Goal: Complete application form

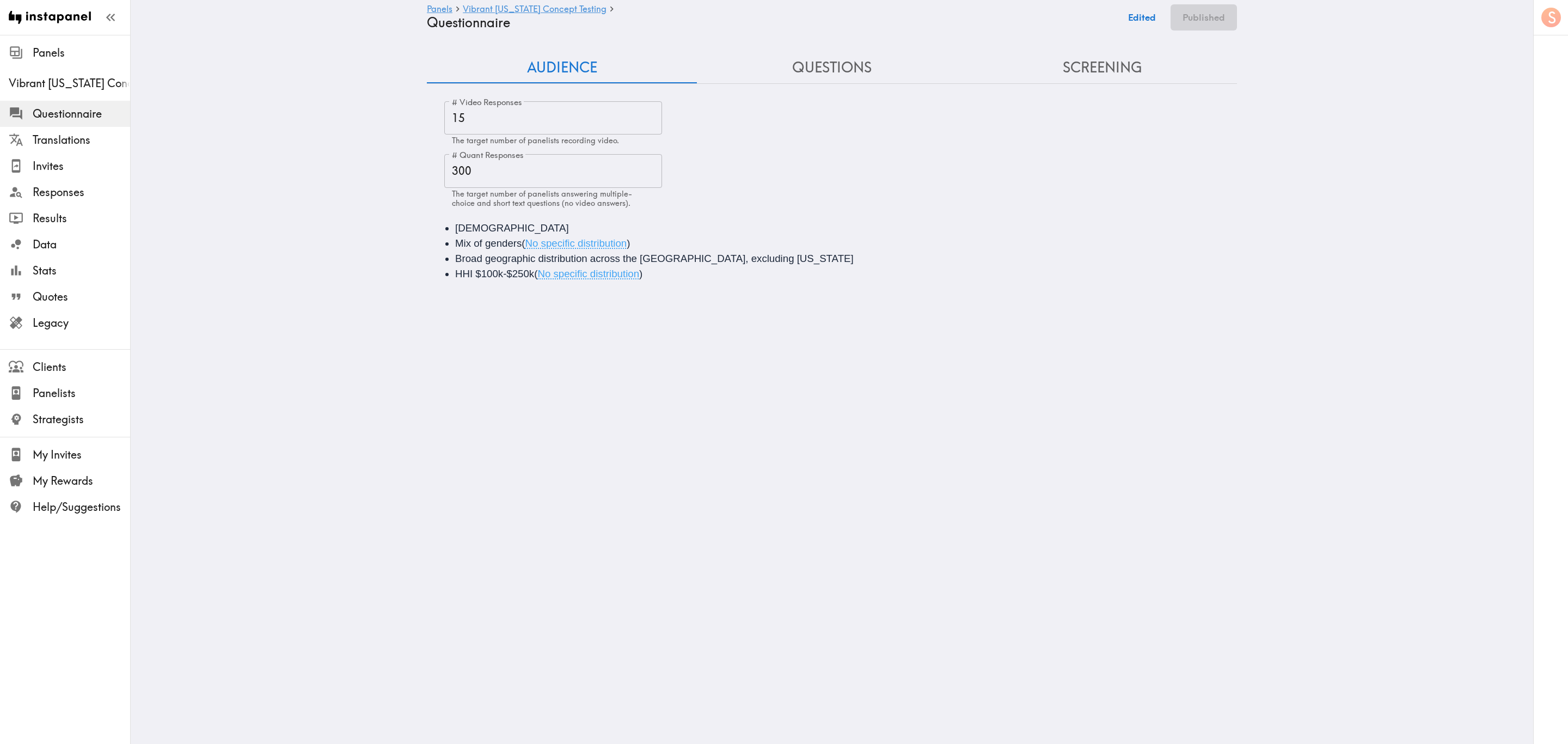
click at [875, 59] on button "Questions" at bounding box center [832, 68] width 270 height 31
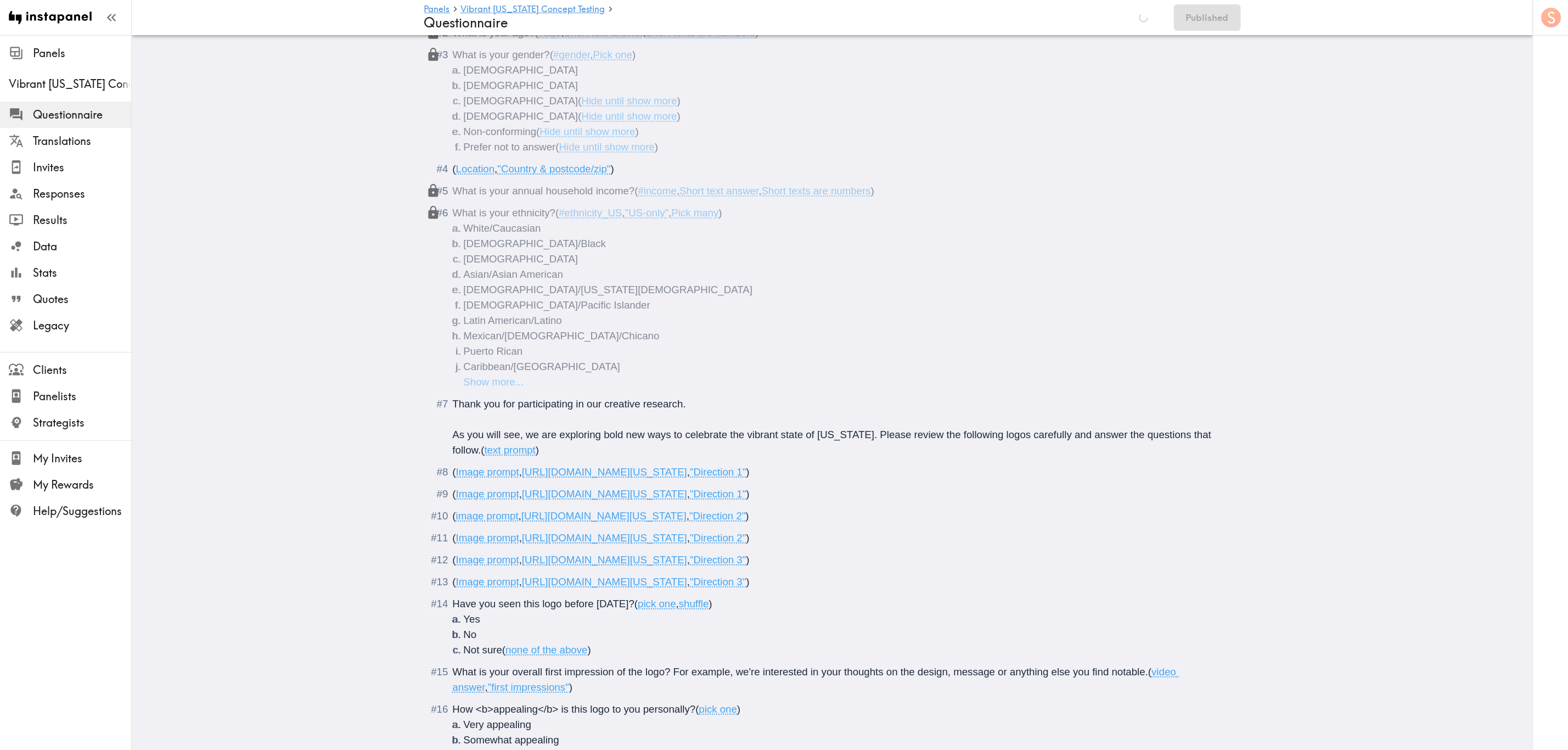
scroll to position [494, 0]
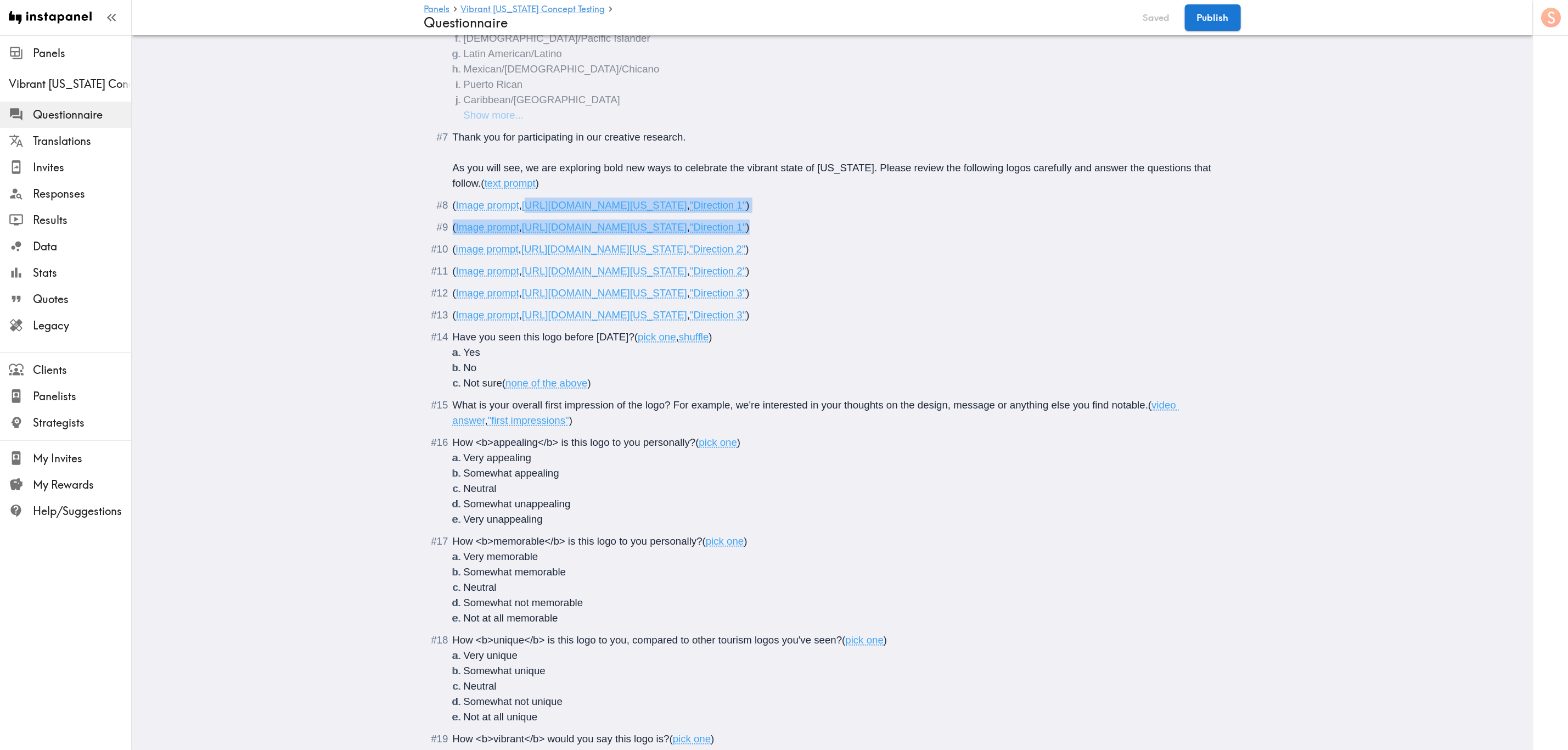
drag, startPoint x: 1051, startPoint y: 224, endPoint x: 524, endPoint y: 209, distance: 527.2
click at [524, 209] on span "https://prompts.instapanel.com/ZTW5utU39vSxDmsR/Vibrant_Arizona_Direction_01_Ve…" at bounding box center [604, 205] width 166 height 12
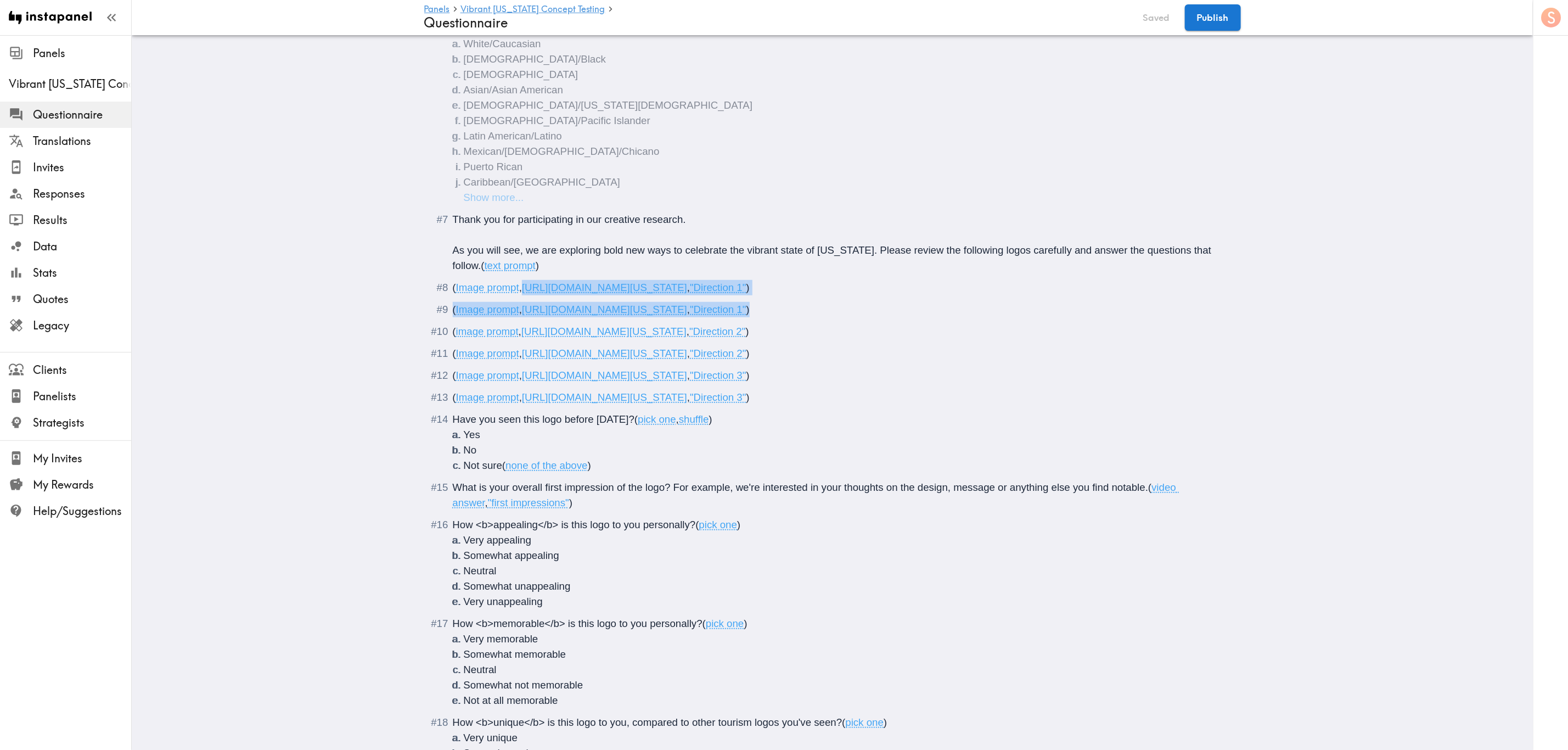
drag, startPoint x: 1049, startPoint y: 309, endPoint x: 519, endPoint y: 288, distance: 530.4
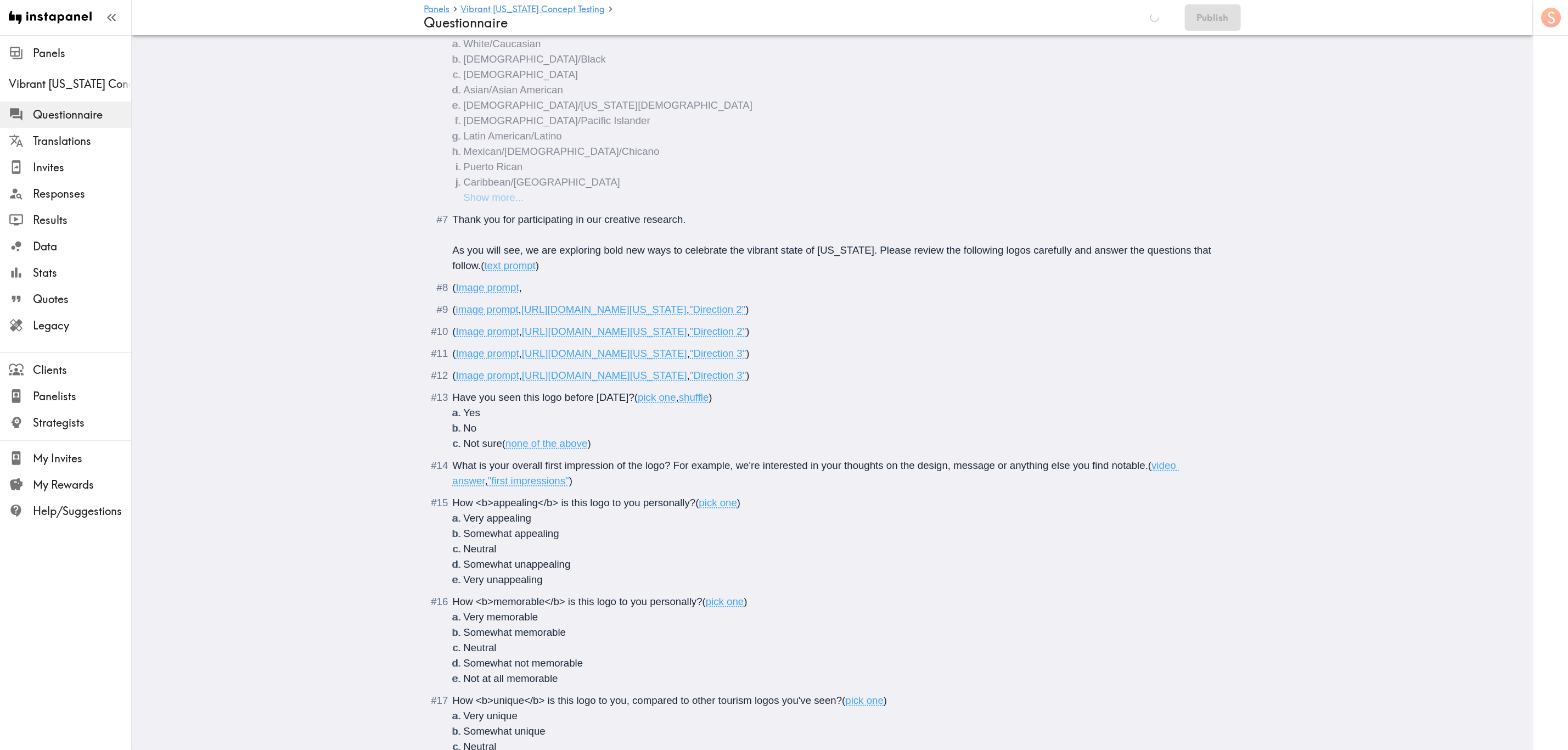
type input "C:\fakepath\AR_Logos_V1_AB.jpg"
drag, startPoint x: 942, startPoint y: 326, endPoint x: 520, endPoint y: 324, distance: 422.0
click at [520, 315] on span "( image prompt , https://prompts.instapanel.com/zbfnMk2kIb3rTfRS/Vibrant_Arizon…" at bounding box center [601, 309] width 297 height 12
drag, startPoint x: 1040, startPoint y: 351, endPoint x: 423, endPoint y: 349, distance: 617.0
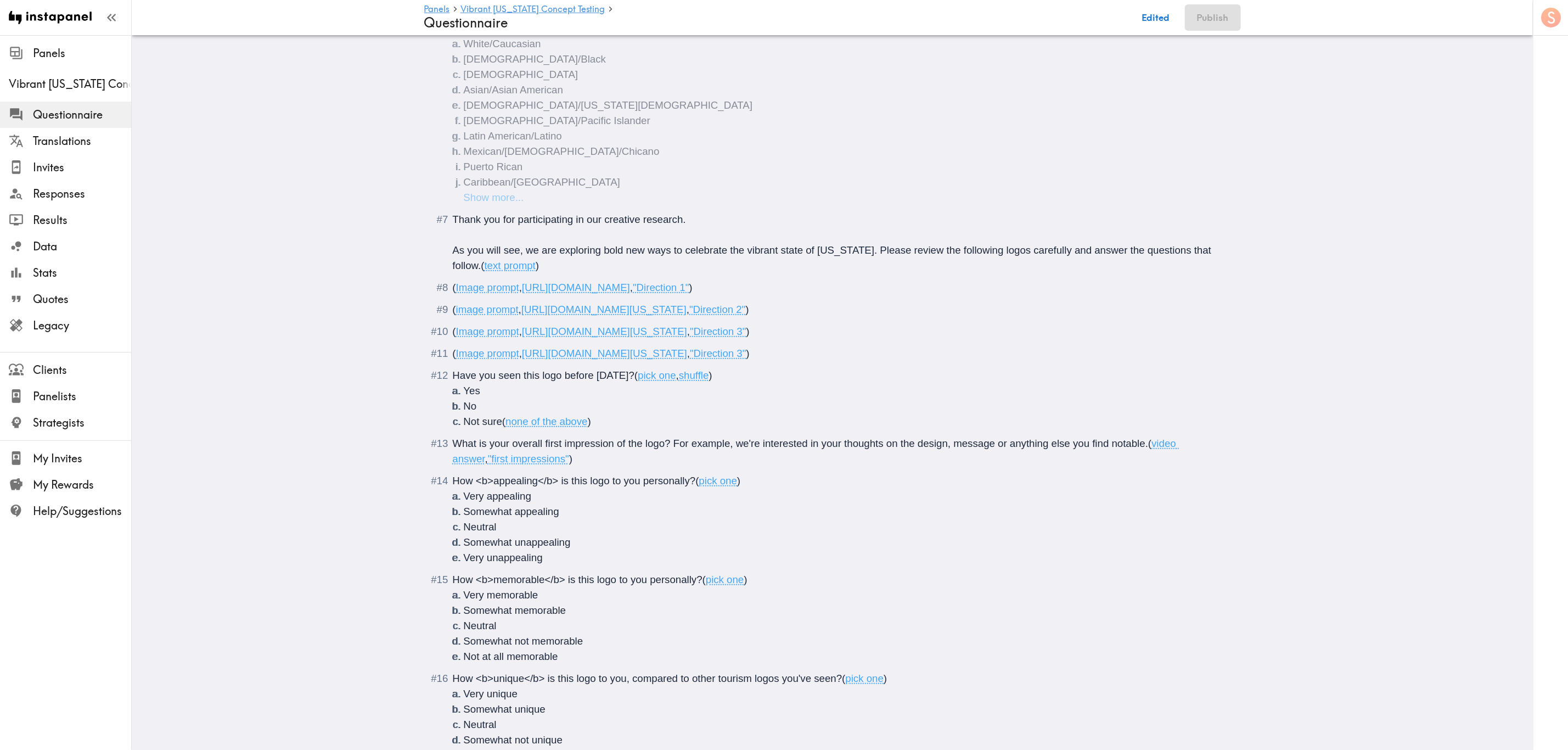
drag, startPoint x: 942, startPoint y: 325, endPoint x: 520, endPoint y: 321, distance: 422.0
click at [521, 315] on span "https://prompts.instapanel.com/zbfnMk2kIb3rTfRS/Vibrant_Arizona_Direction_02_Ve…" at bounding box center [604, 309] width 166 height 12
type input "C:\fakepath\AR_Logos_V2_AB.jpg"
click at [948, 339] on div "( Image prompt , https://prompts.instapanel.com/pm58JKKifKD10Xn9/Vibrant_Arizon…" at bounding box center [841, 331] width 775 height 15
drag, startPoint x: 1057, startPoint y: 365, endPoint x: 432, endPoint y: 362, distance: 625.0
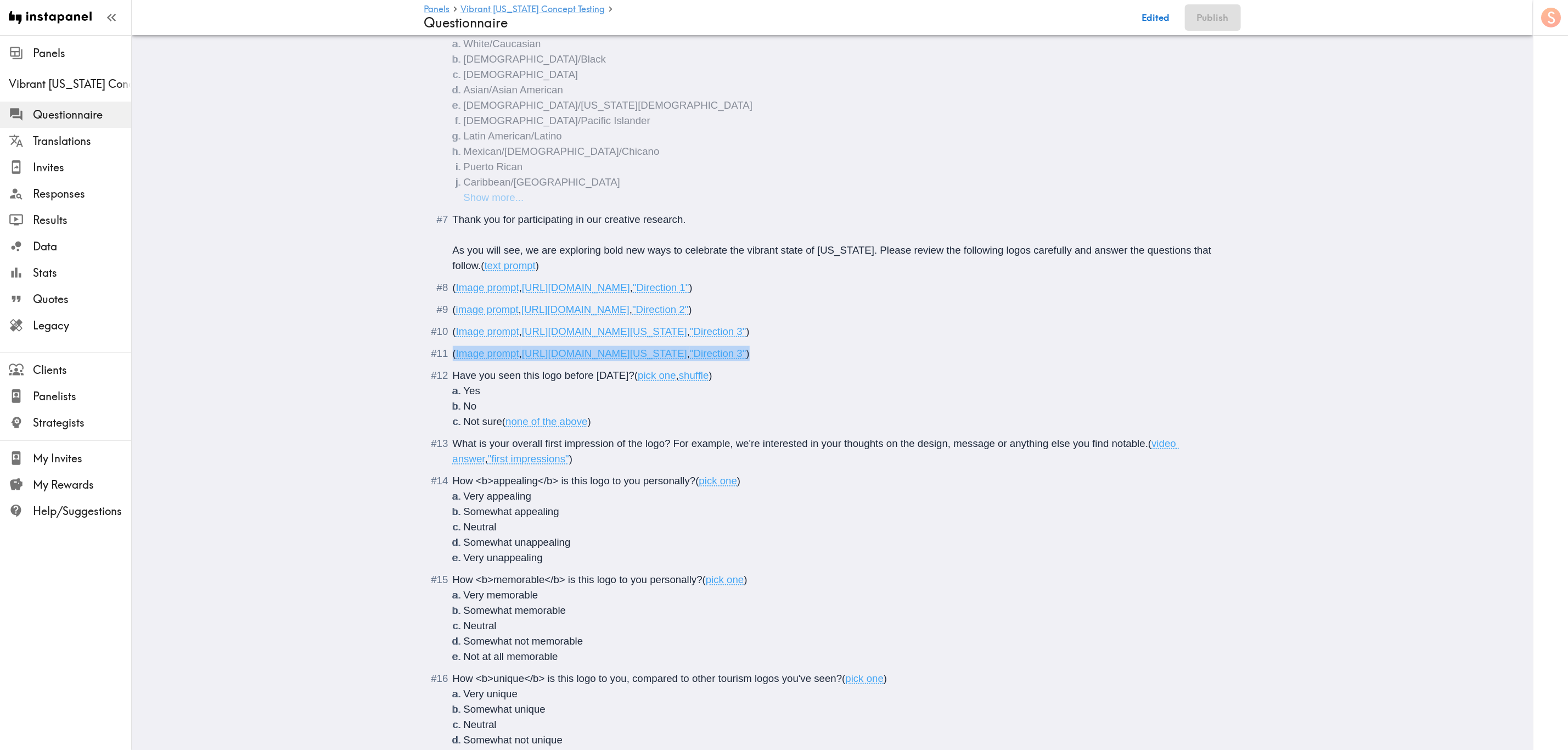
click at [453, 362] on div "( Image prompt , https://prompts.instapanel.com/cqUKJCgWBLGab0g4/Vibrant_Arizon…" at bounding box center [841, 353] width 775 height 15
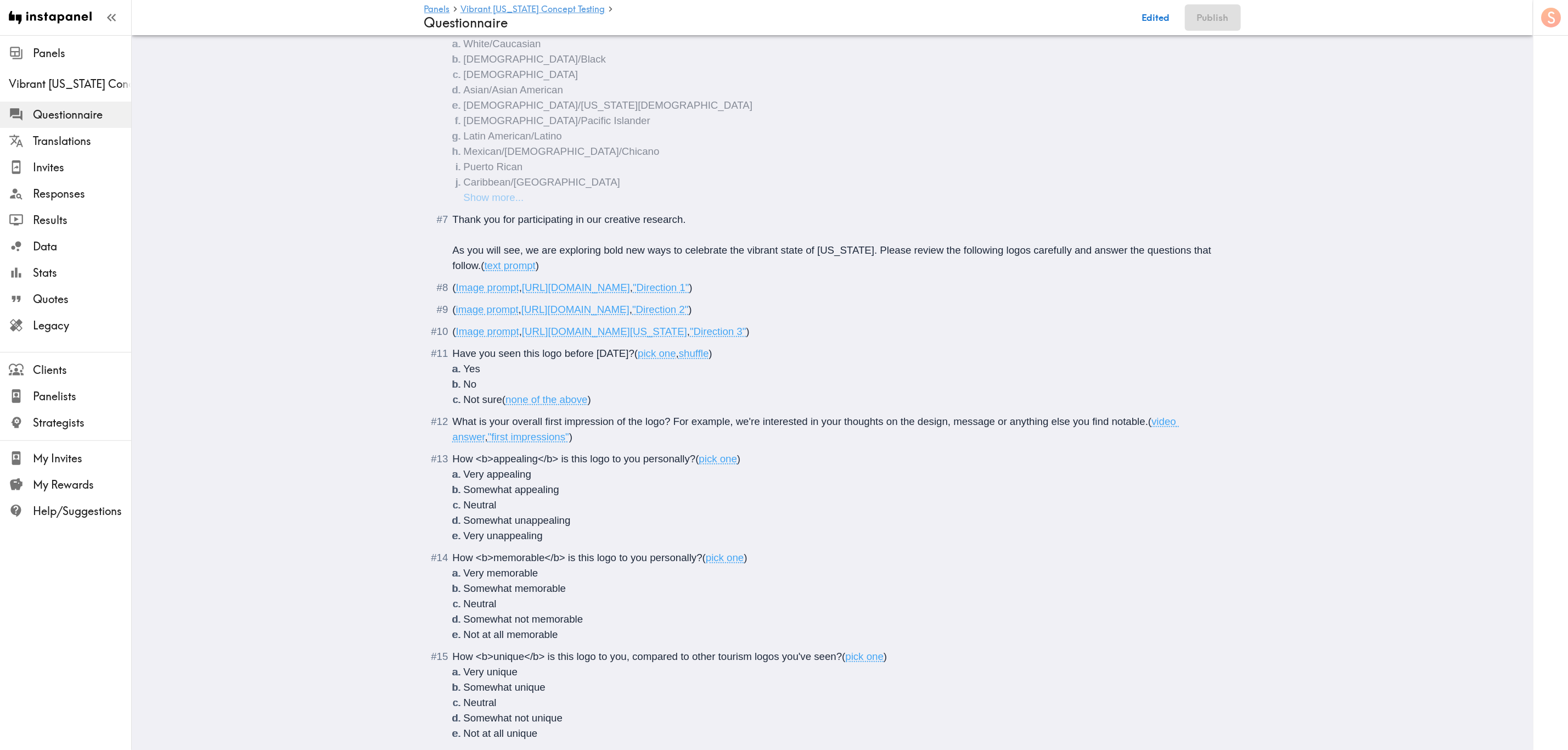
drag, startPoint x: 947, startPoint y: 346, endPoint x: 520, endPoint y: 347, distance: 427.0
click at [520, 337] on span "( Image prompt , https://prompts.instapanel.com/pm58JKKifKD10Xn9/Vibrant_Arizon…" at bounding box center [601, 331] width 297 height 12
type input "C:\fakepath\AR_Logos_V3_AB.jpg"
click at [883, 427] on span "What is your overall first impression of the logo? For example, we're intereste…" at bounding box center [801, 421] width 696 height 12
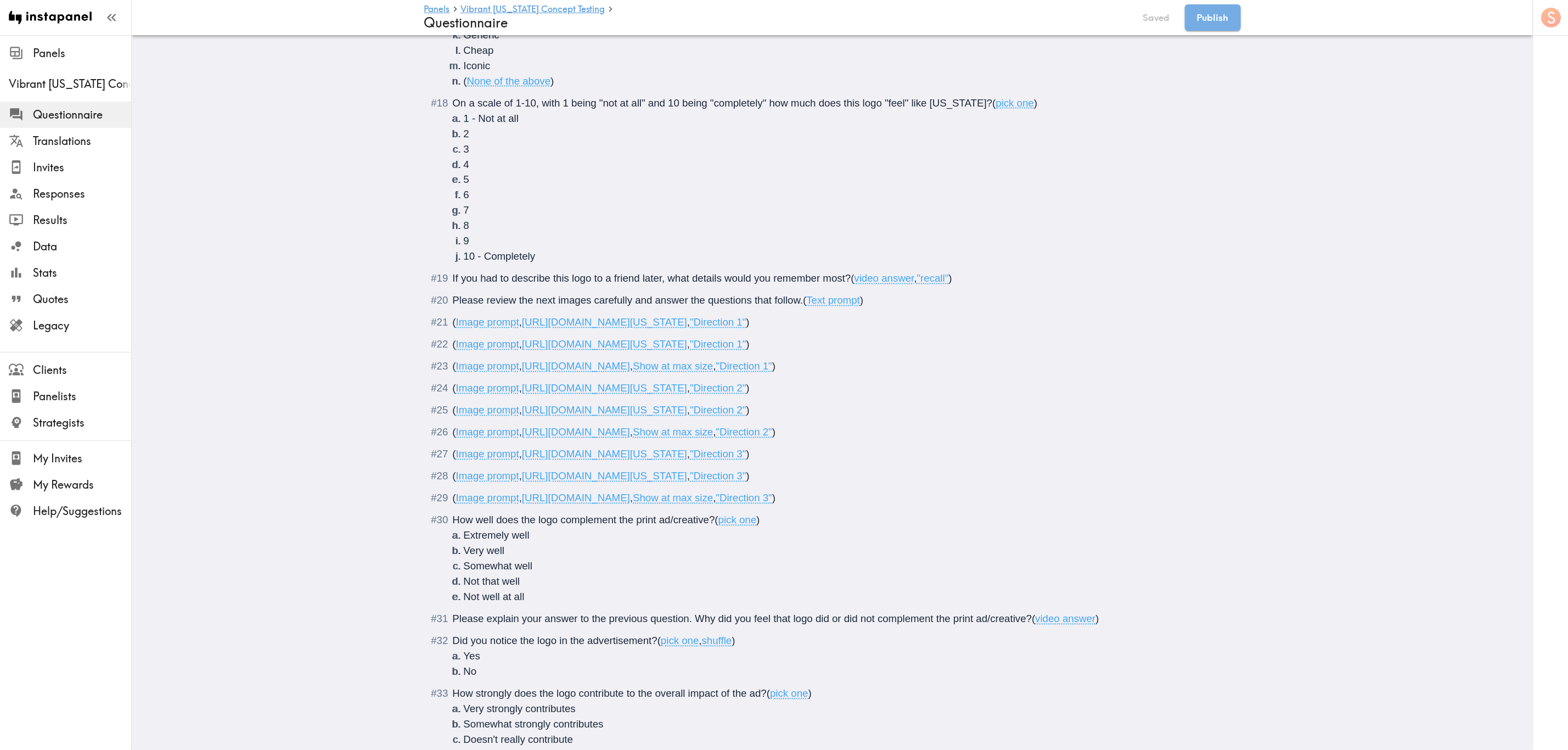
scroll to position [1414, 0]
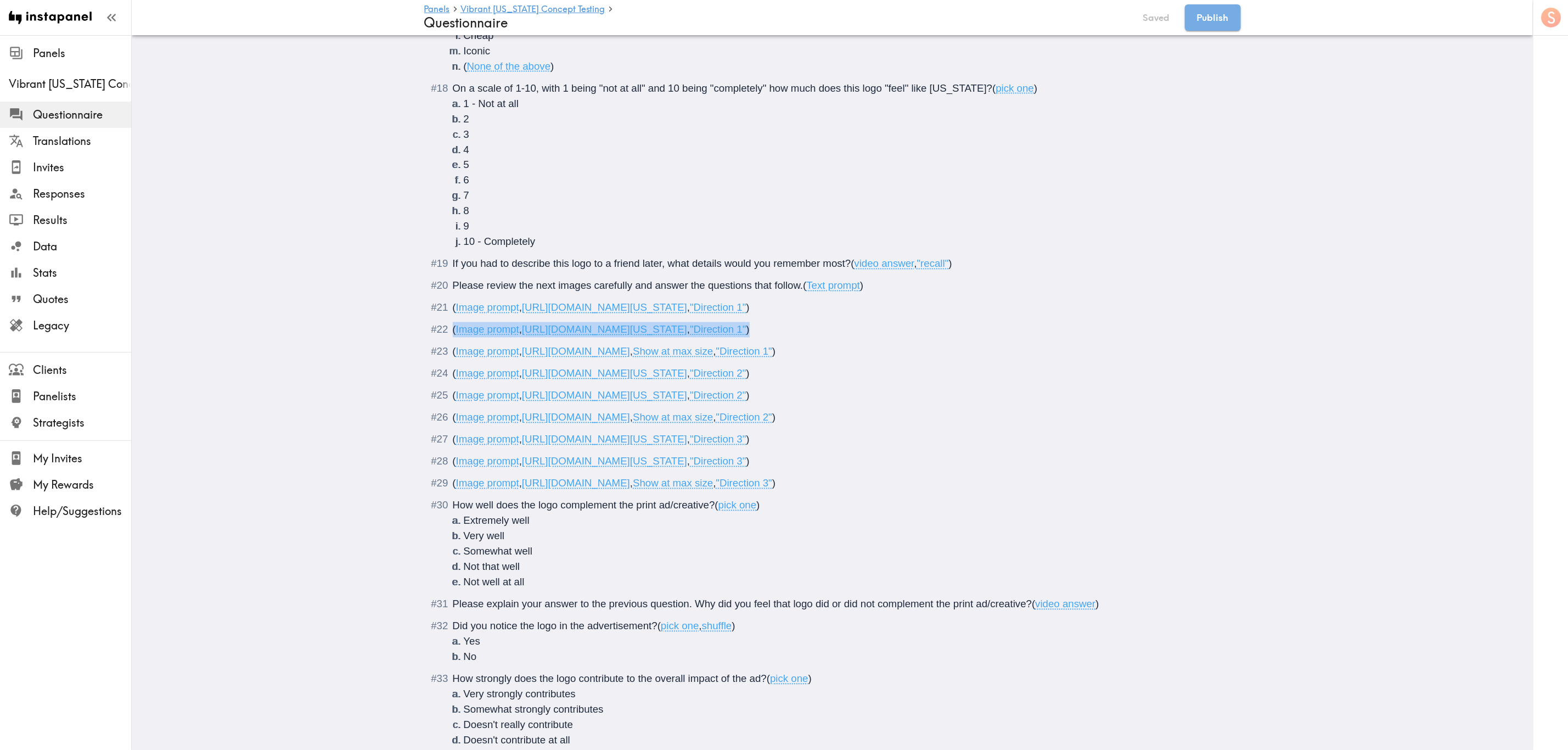
drag, startPoint x: 1041, startPoint y: 348, endPoint x: 429, endPoint y: 344, distance: 612.0
click at [453, 338] on div "( Image prompt , https://prompts.instapanel.com/3oRAZyKJ7EJiXehO/Vibrant_Arizon…" at bounding box center [841, 330] width 775 height 15
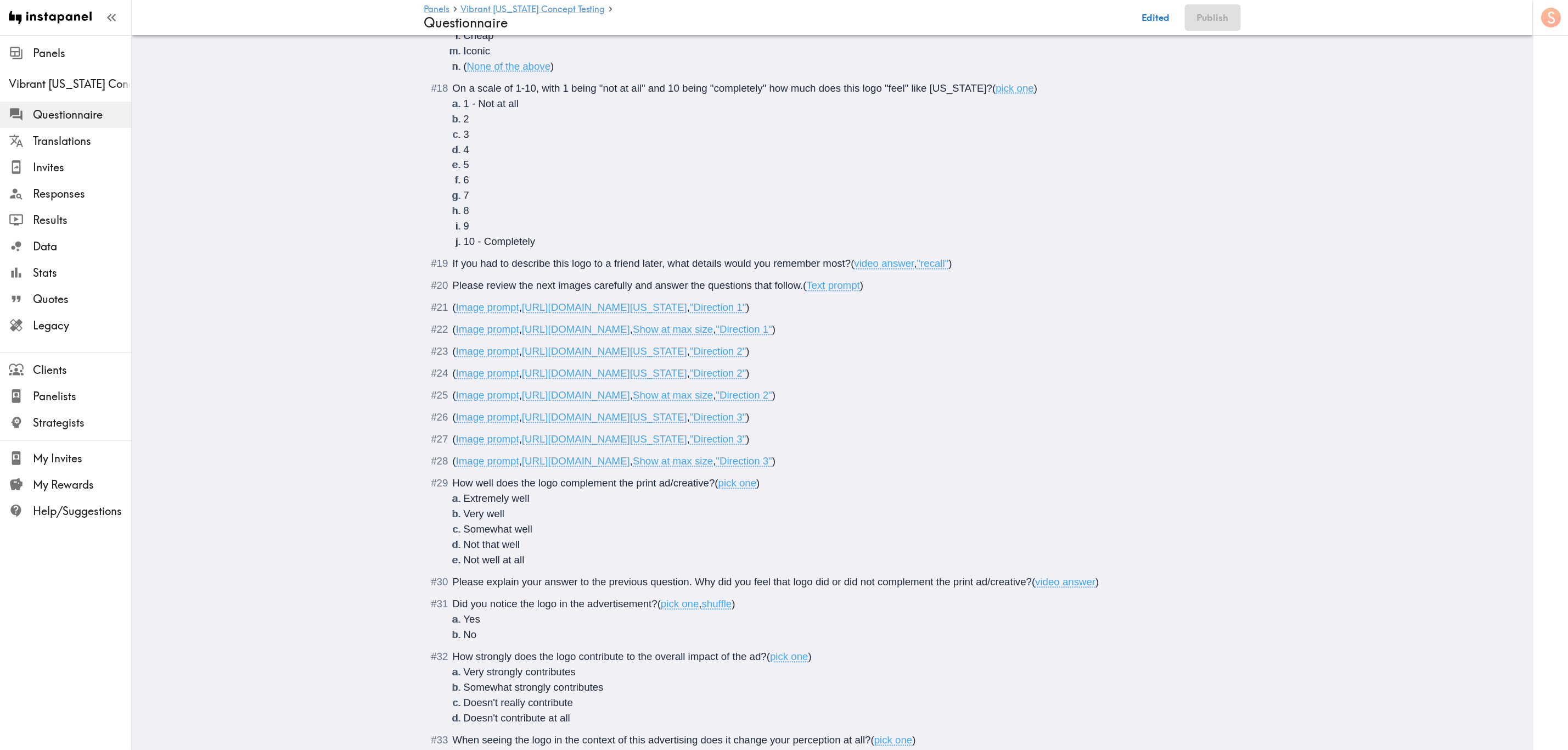
drag, startPoint x: 958, startPoint y: 325, endPoint x: 519, endPoint y: 325, distance: 439.0
click at [522, 314] on span "https://prompts.instapanel.com/ZTW5utU39vSxDmsR/Vibrant_Arizona_Direction_01_Ve…" at bounding box center [604, 308] width 166 height 12
type input "C:\fakepath\AR_Logos_V1_AB.jpg"
drag, startPoint x: 985, startPoint y: 392, endPoint x: 865, endPoint y: 388, distance: 120.1
click at [865, 382] on div "( Image prompt , https://prompts.instapanel.com/19ANtHq2aDjJOatJ/Vibrant_Arizon…" at bounding box center [841, 373] width 775 height 15
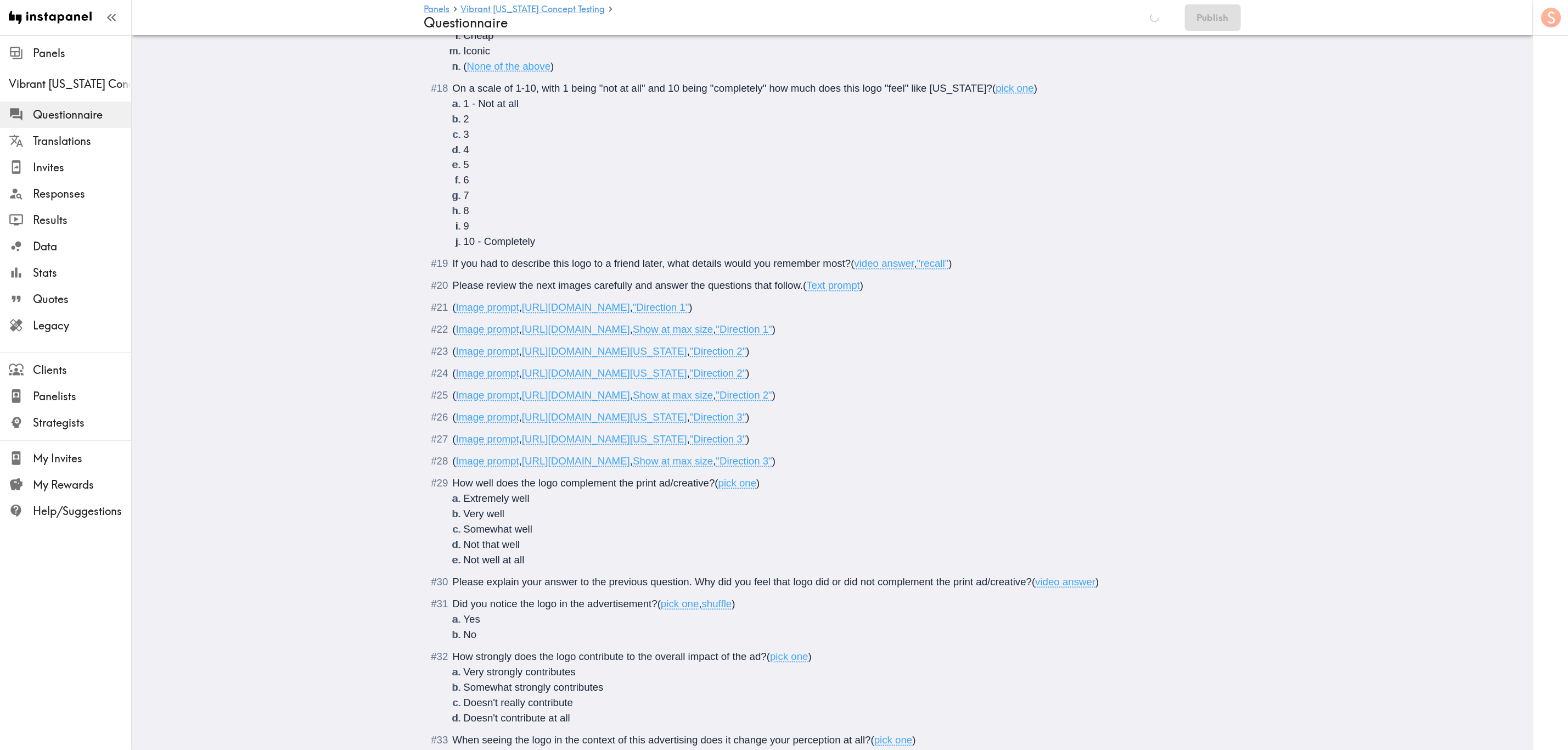
click at [687, 379] on span "https://prompts.instapanel.com/19ANtHq2aDjJOatJ/Vibrant_Arizona_Direction_02_Ho…" at bounding box center [604, 373] width 166 height 12
click at [948, 382] on div "( Image prompt , https://prompts.instapanel.com/19ANtHq2aDjJOatJ/Vibrant_Arizon…" at bounding box center [841, 373] width 775 height 15
drag, startPoint x: 1041, startPoint y: 389, endPoint x: 439, endPoint y: 387, distance: 602.0
click at [453, 382] on div "( Image prompt , https://prompts.instapanel.com/19ANtHq2aDjJOatJ/Vibrant_Arizon…" at bounding box center [841, 373] width 775 height 15
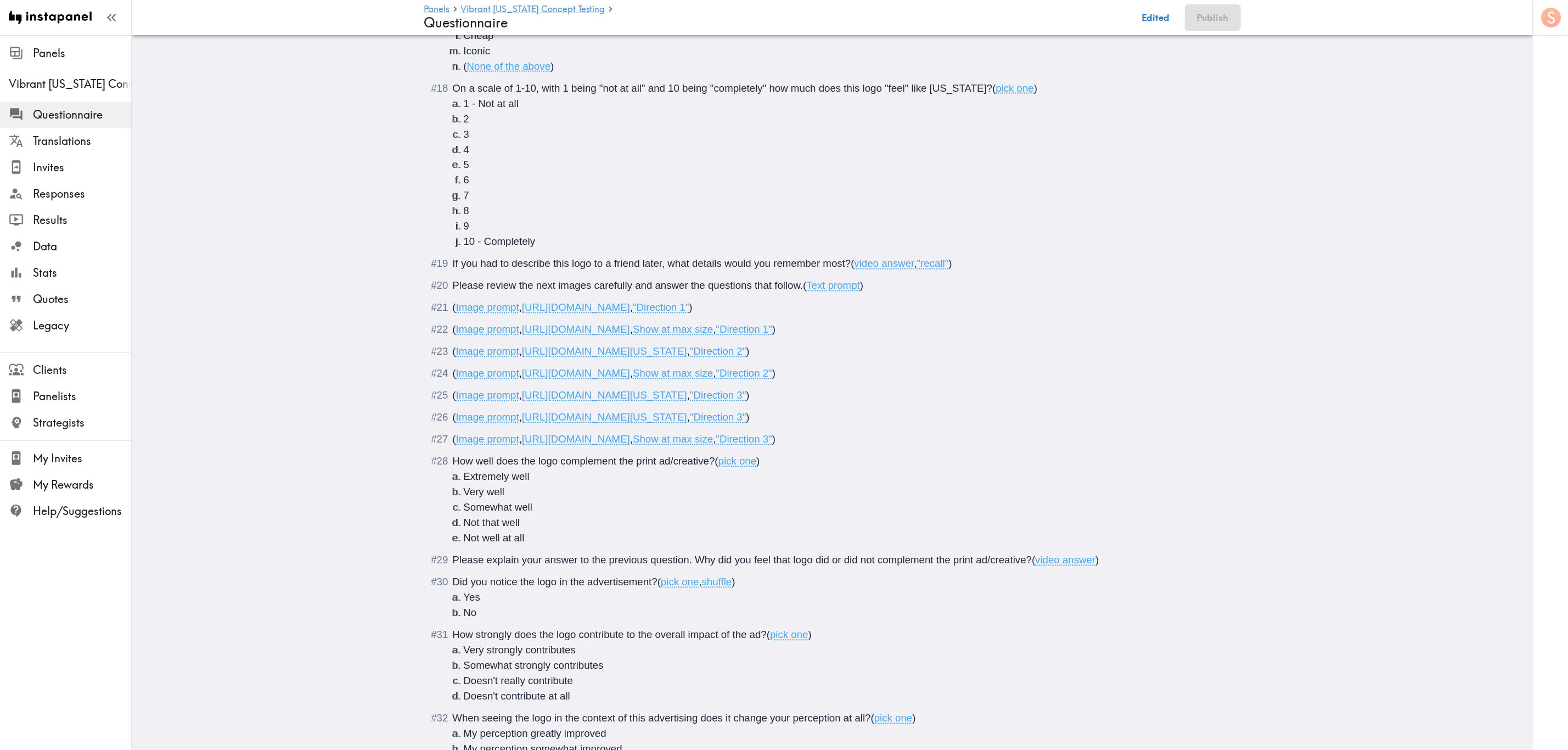
drag, startPoint x: 942, startPoint y: 367, endPoint x: 520, endPoint y: 371, distance: 422.0
click at [522, 357] on span "https://prompts.instapanel.com/zbfnMk2kIb3rTfRS/Vibrant_Arizona_Direction_02_Ve…" at bounding box center [604, 351] width 166 height 12
type input "C:\fakepath\AR_Logos_V2_AB.jpg"
drag, startPoint x: 1038, startPoint y: 436, endPoint x: 438, endPoint y: 431, distance: 600.0
click at [453, 425] on div "( Image prompt , https://prompts.instapanel.com/cqUKJCgWBLGab0g4/Vibrant_Arizon…" at bounding box center [841, 418] width 775 height 15
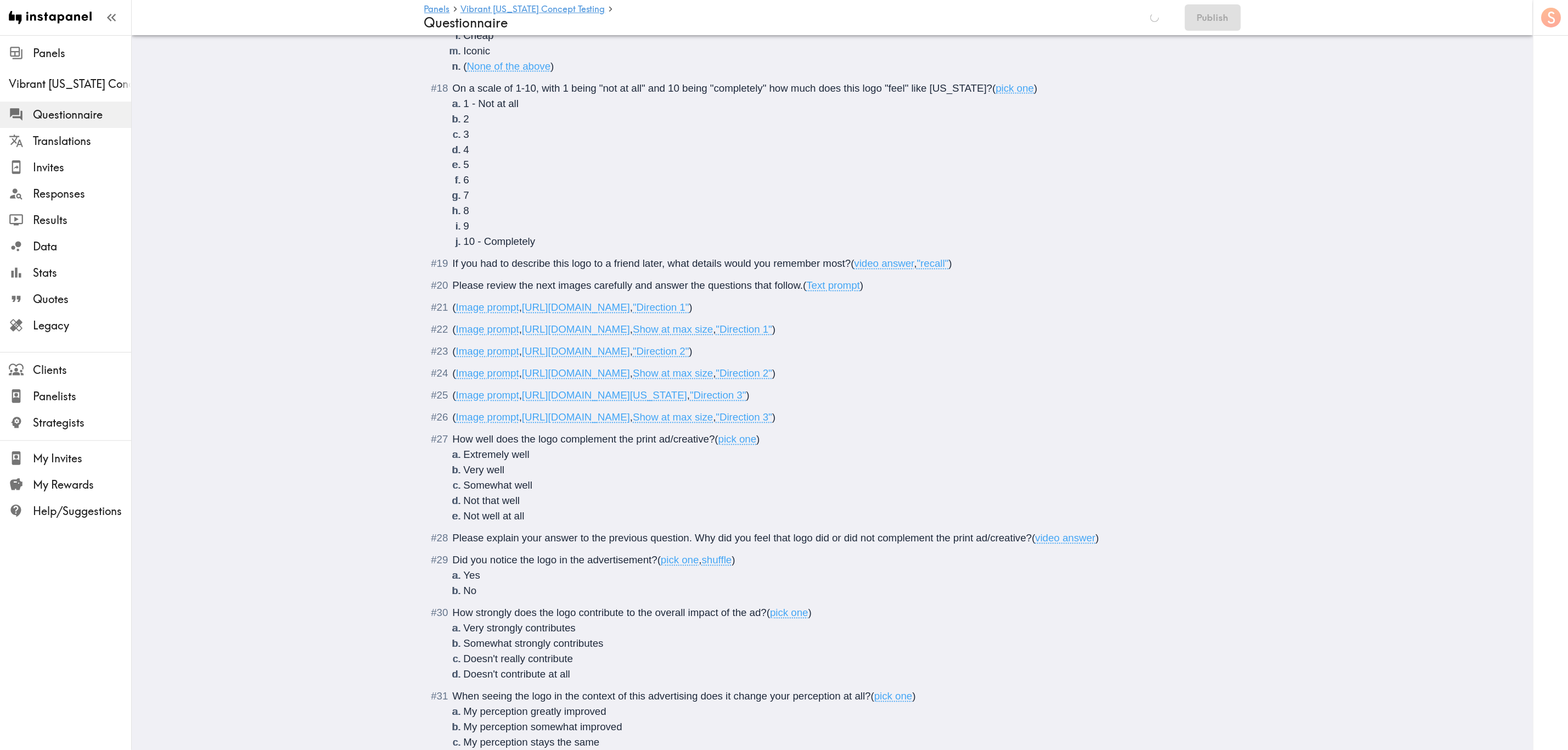
drag, startPoint x: 947, startPoint y: 412, endPoint x: 520, endPoint y: 412, distance: 427.0
click at [520, 401] on span "( Image prompt , https://prompts.instapanel.com/pm58JKKifKD10Xn9/Vibrant_Arizon…" at bounding box center [601, 396] width 297 height 12
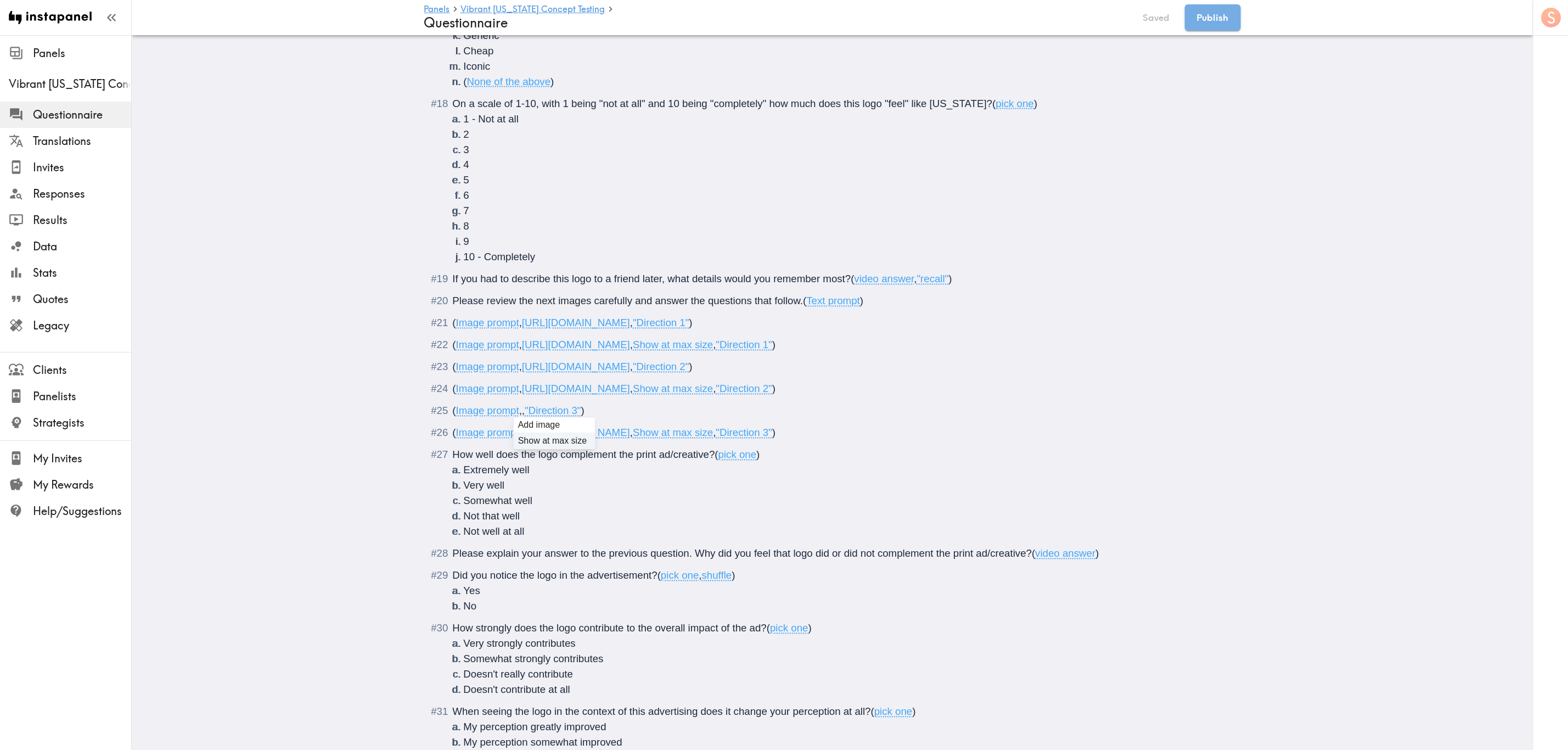
scroll to position [1430, 0]
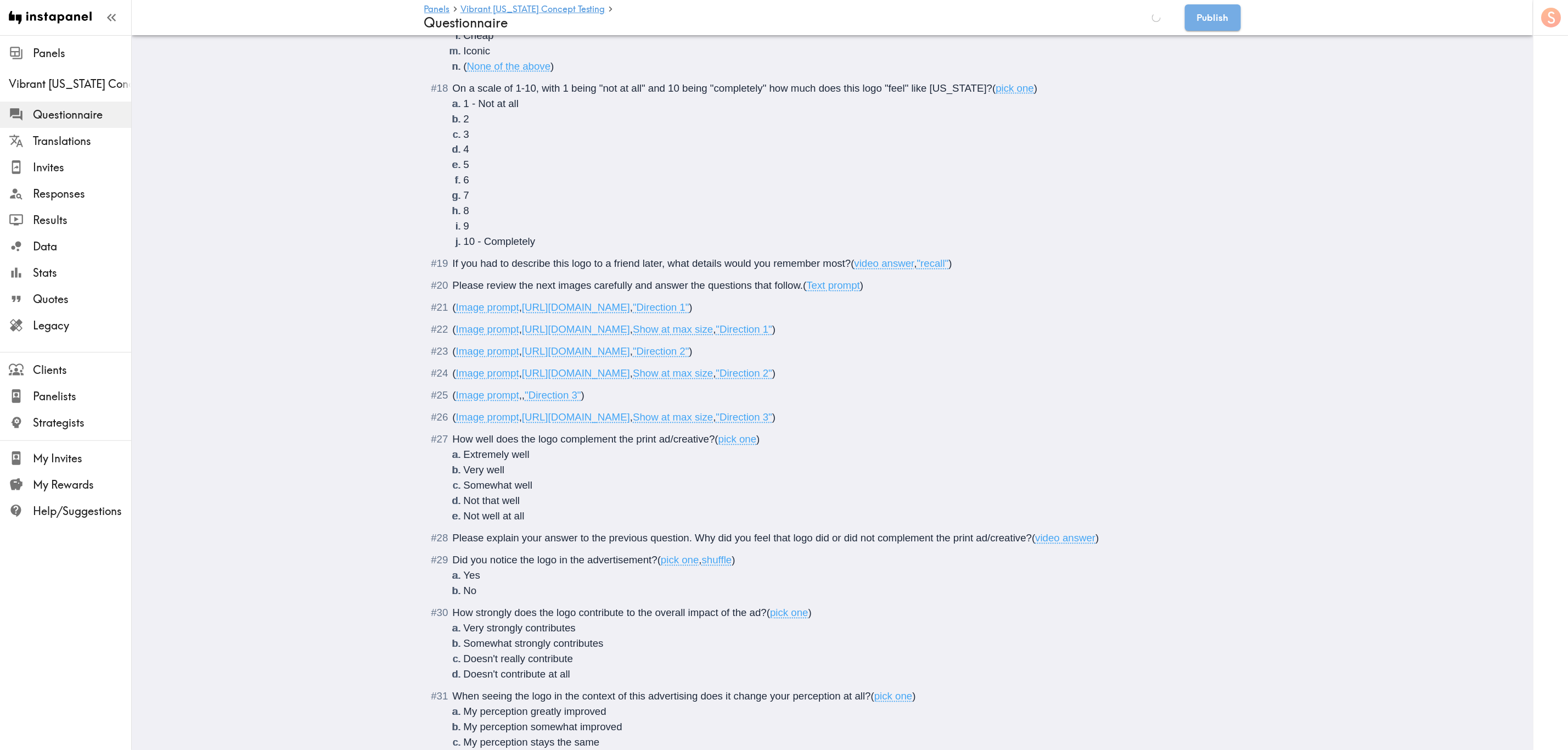
type input "C:\fakepath\AR_Logos_V3_AB.jpg"
click at [948, 425] on div "( Image prompt , https://prompts.instapanel.com/kLNyWye2RmKHLoWD/Direction_3_pr…" at bounding box center [841, 418] width 775 height 15
click at [948, 15] on button "Save now" at bounding box center [1149, 17] width 54 height 26
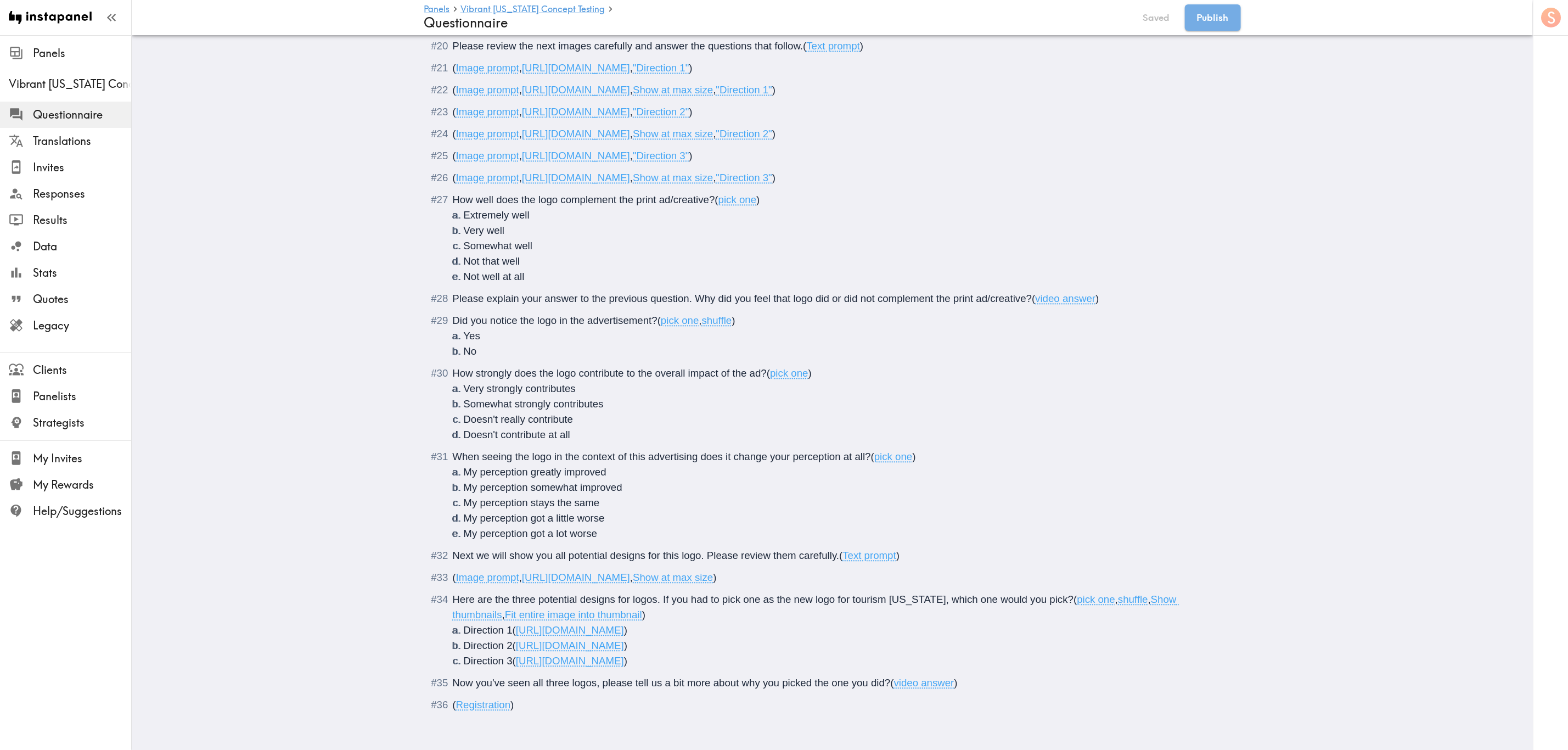
scroll to position [1698, 0]
drag, startPoint x: 895, startPoint y: 565, endPoint x: 520, endPoint y: 565, distance: 375.0
click at [520, 453] on span "( Image prompt , https://prompts.instapanel.com/pDksdtinI6QXhTjd/Vibrant_AZ_Log…" at bounding box center [585, 578] width 264 height 12
type input "C:\fakepath\AR_Logos_ALL3.jpg"
click at [828, 453] on span "Here are the three potential designs for logos. If you had to pick one as the n…" at bounding box center [763, 599] width 621 height 12
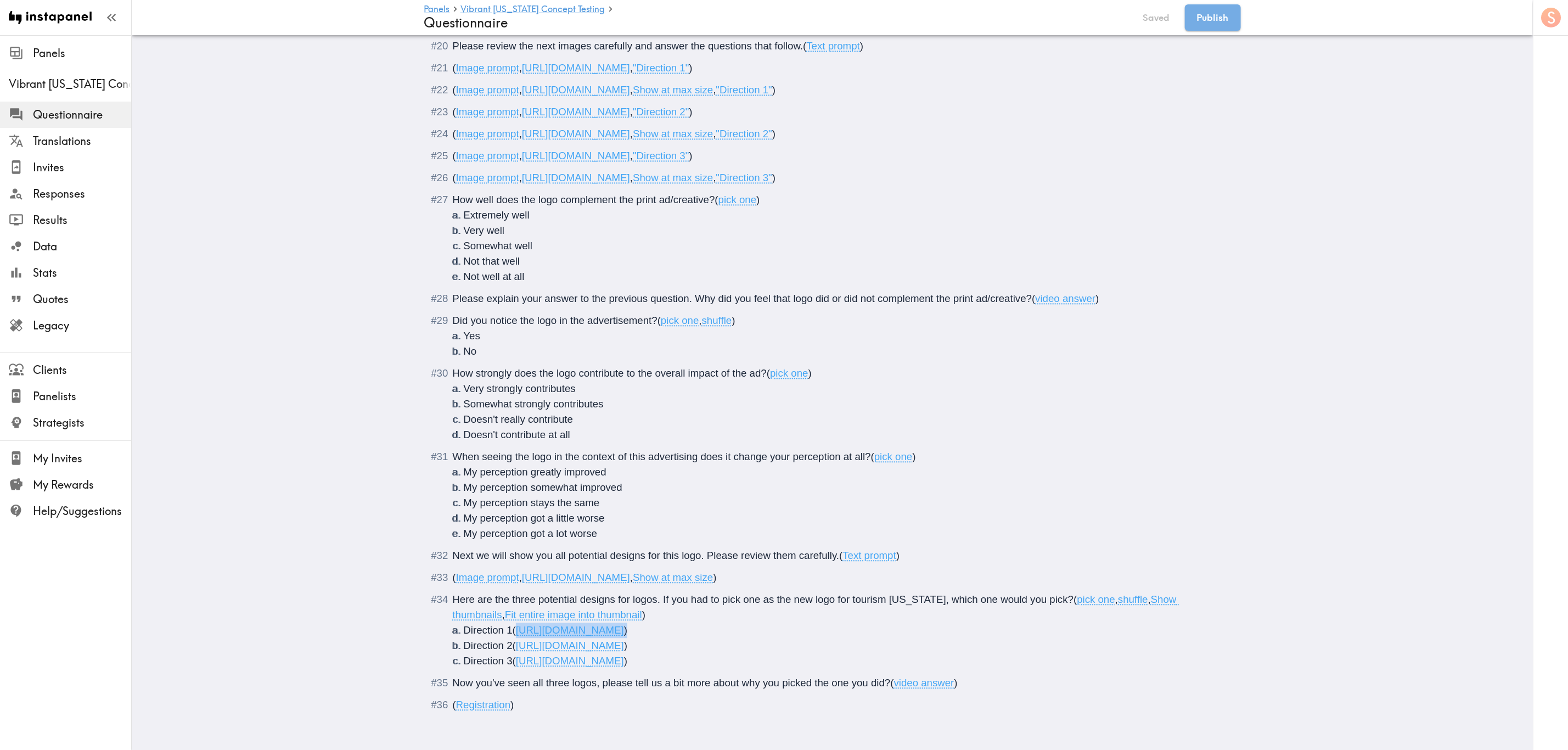
drag, startPoint x: 951, startPoint y: 621, endPoint x: 511, endPoint y: 624, distance: 440.0
click at [511, 453] on li "Direction 1 ( https://prompts.instapanel.com/pdXiEMmNjUPZx4lK/direction_1_logos…" at bounding box center [846, 630] width 764 height 15
type input "C:\fakepath\AR_Logos_V1_AB.jpg"
click at [795, 453] on li "Direction 1 ( https://prompts.instapanel.com/JuaaDSk7CnDXitfD/AR_Logos_V1_AB.jp…" at bounding box center [846, 630] width 764 height 15
drag, startPoint x: 791, startPoint y: 633, endPoint x: 512, endPoint y: 635, distance: 279.0
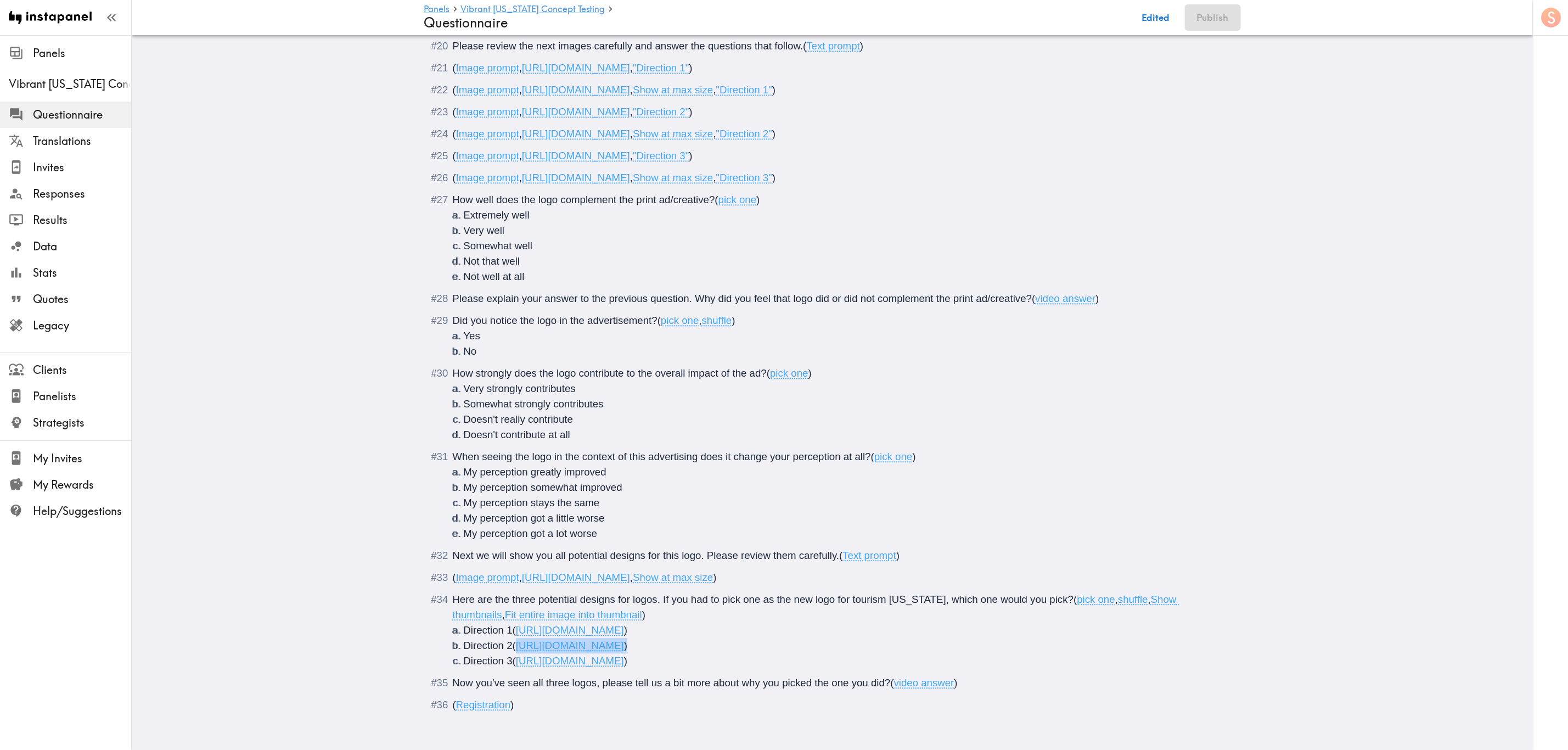
click at [512, 453] on li "Direction 2 ( https://prompts.instapanel.com/K8WoZGDIzDeLToeI/direction_2_logos…" at bounding box center [846, 646] width 764 height 15
type input "C:\fakepath\AR_Logos_V2_AB.jpg"
drag, startPoint x: 935, startPoint y: 651, endPoint x: 515, endPoint y: 649, distance: 420.0
click at [515, 453] on li "Direction 3 ( https://prompts.instapanel.com/kuD2KMbn0kExl8uP/direction_3_logos…" at bounding box center [846, 661] width 764 height 15
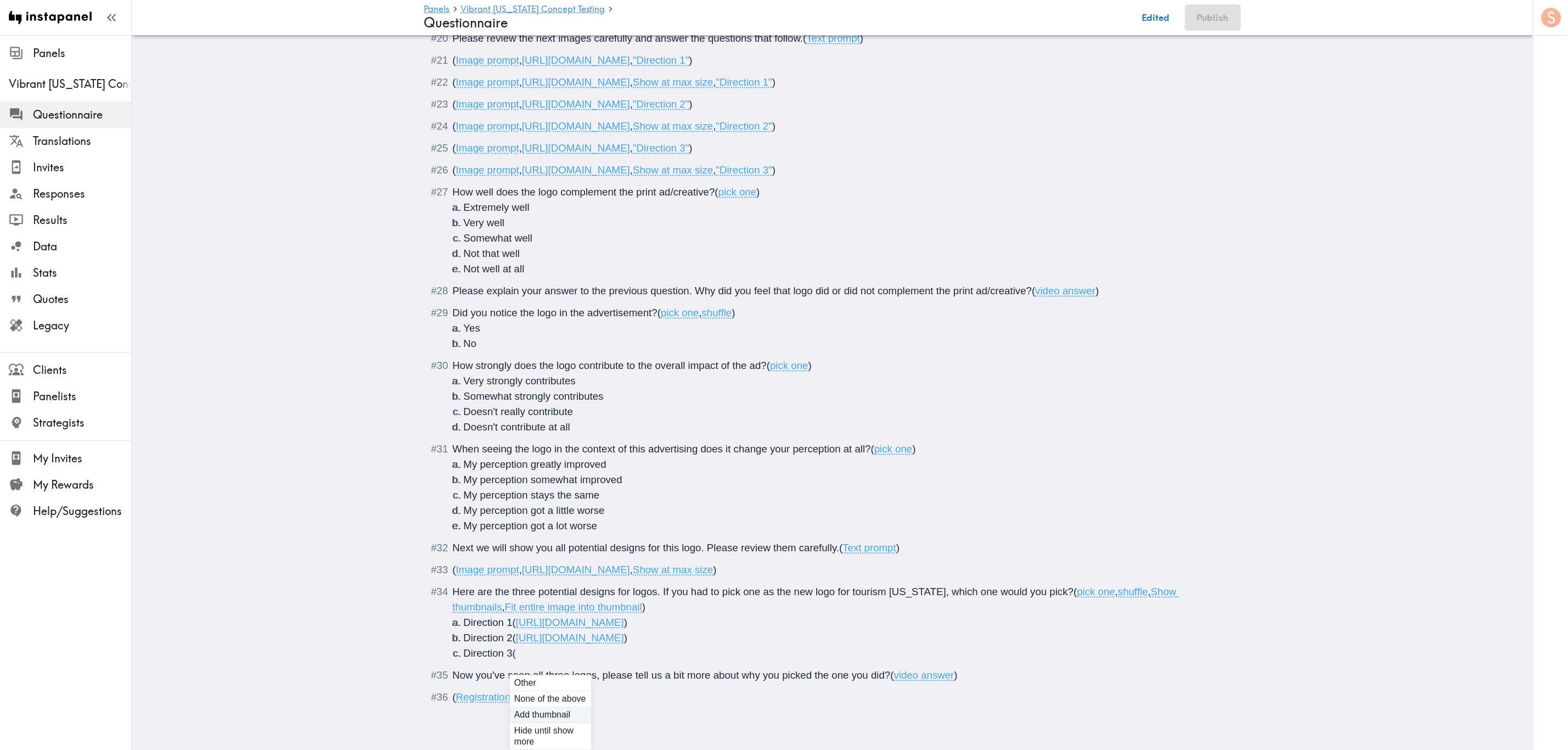
type input "C:\fakepath\AR_Logos_V3_AB.jpg"
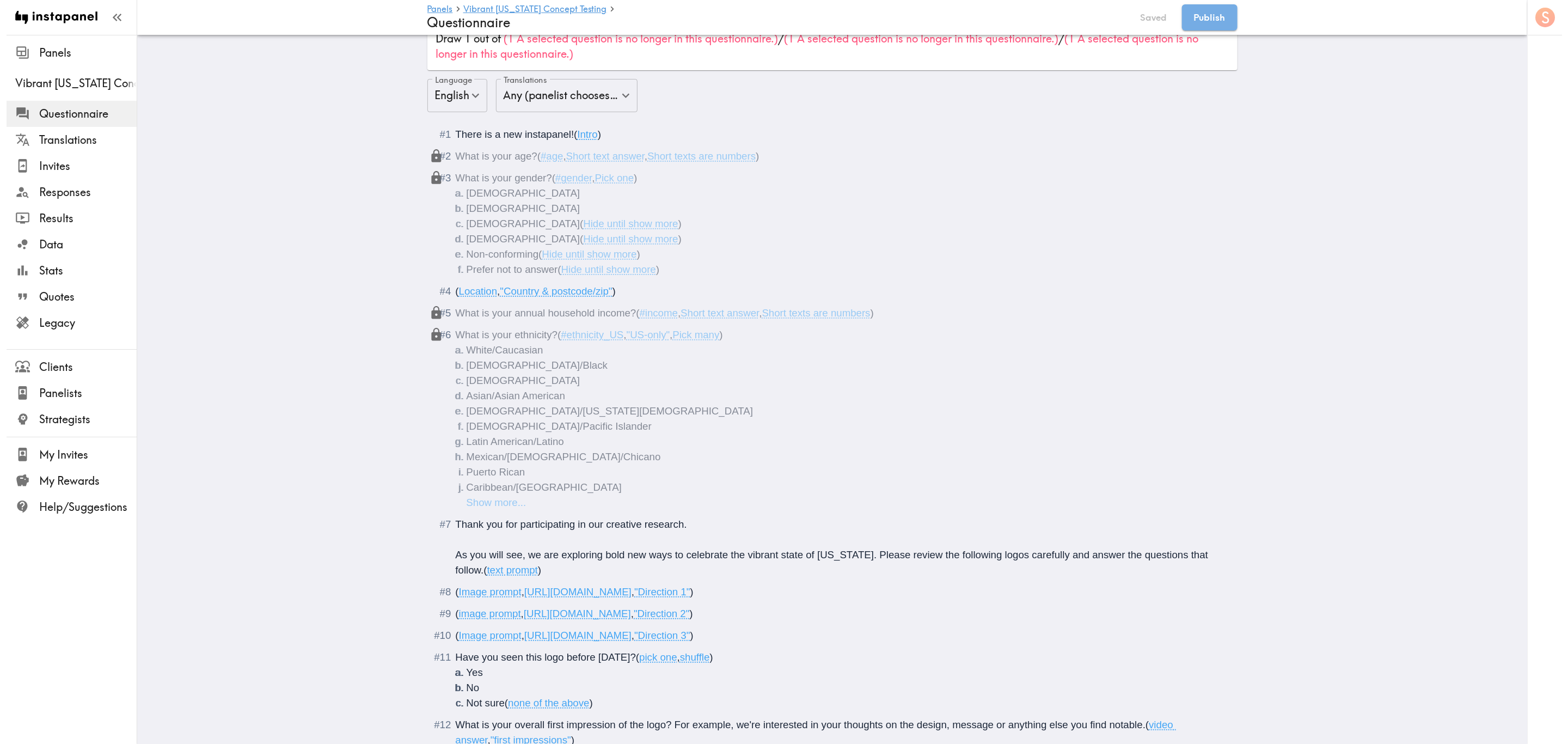
scroll to position [0, 0]
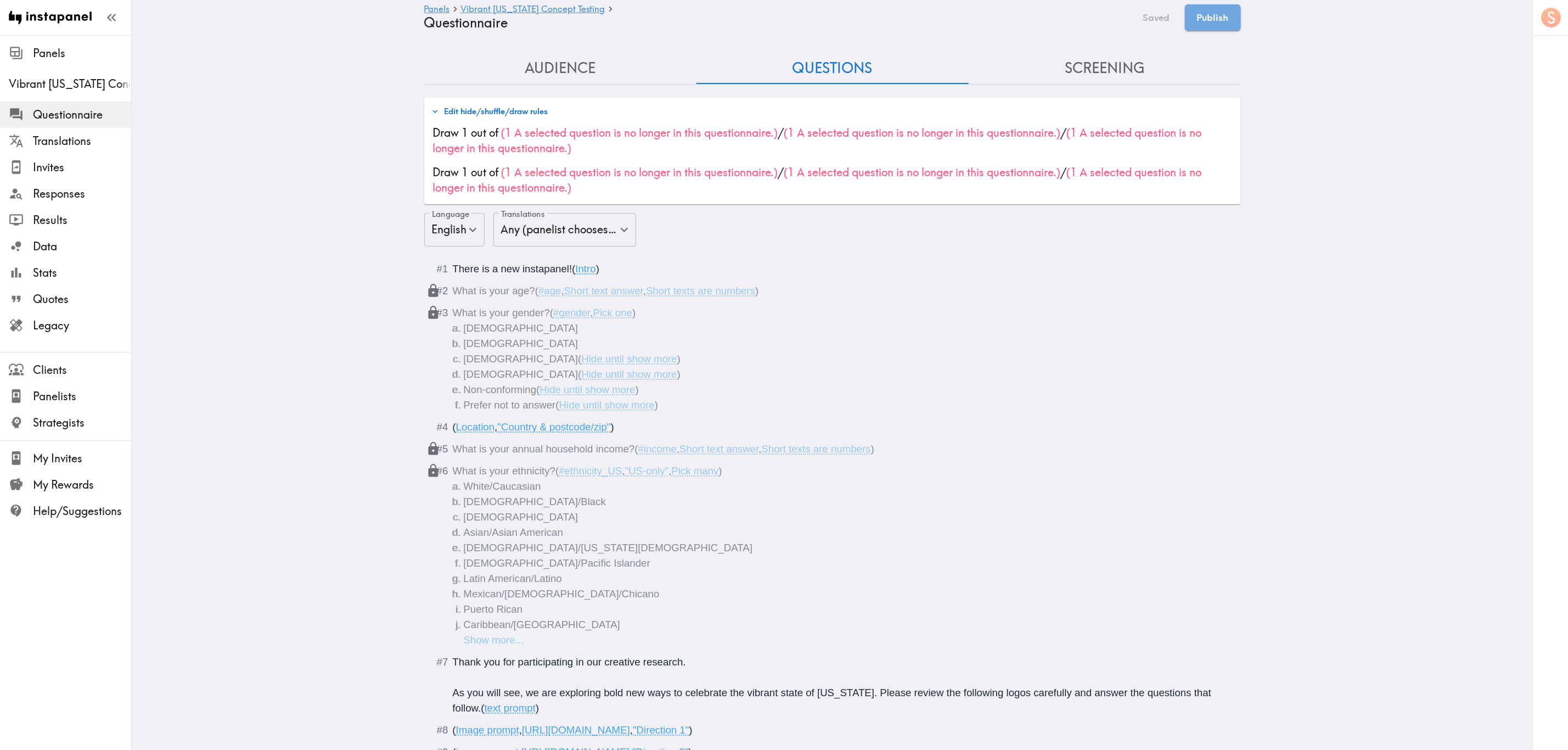
click at [499, 110] on button "Edit hide/shuffle/draw rules" at bounding box center [490, 111] width 123 height 18
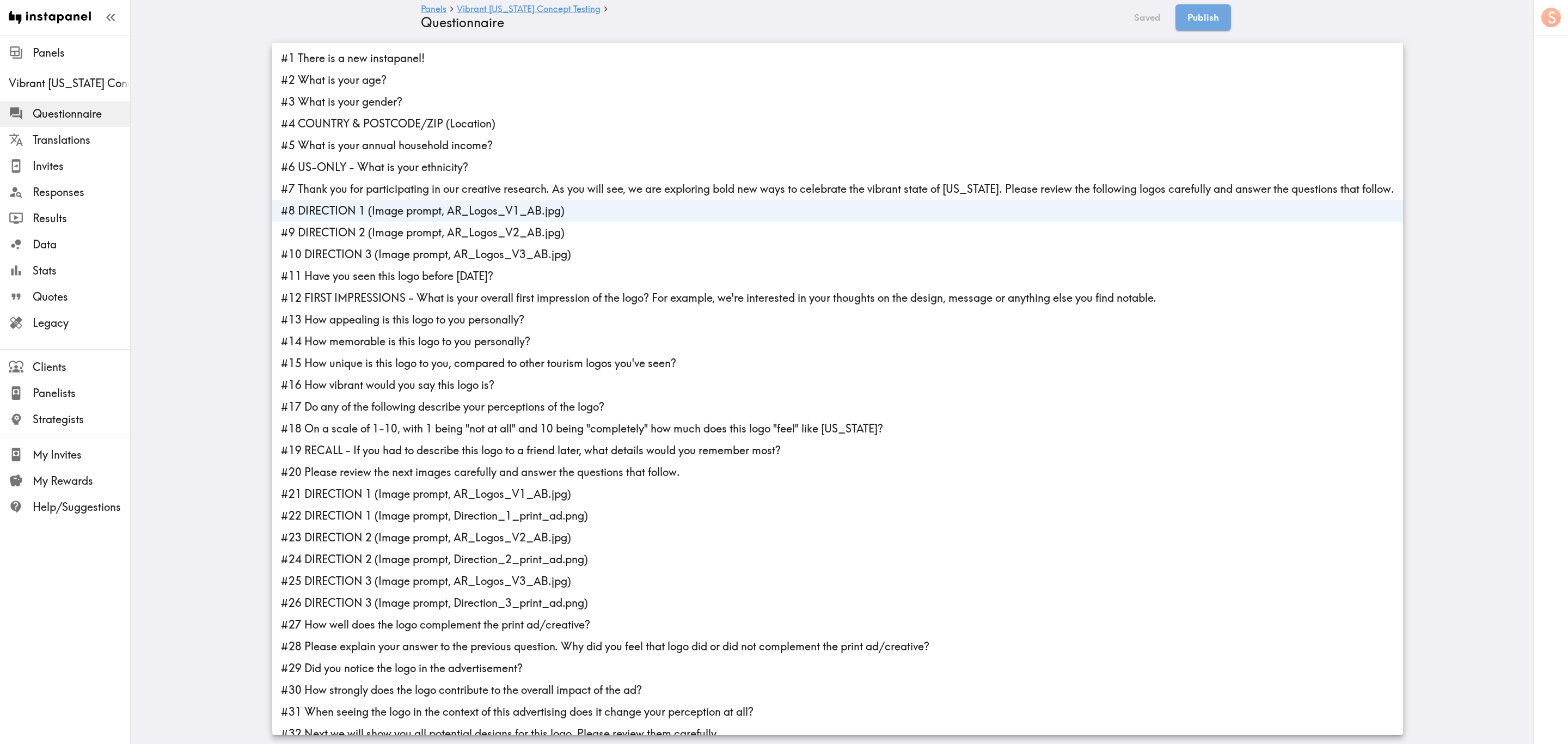
click at [385, 208] on li "#8 DIRECTION 1 (Image prompt, AR_Logos_V1_AB.jpg)" at bounding box center [837, 211] width 1131 height 22
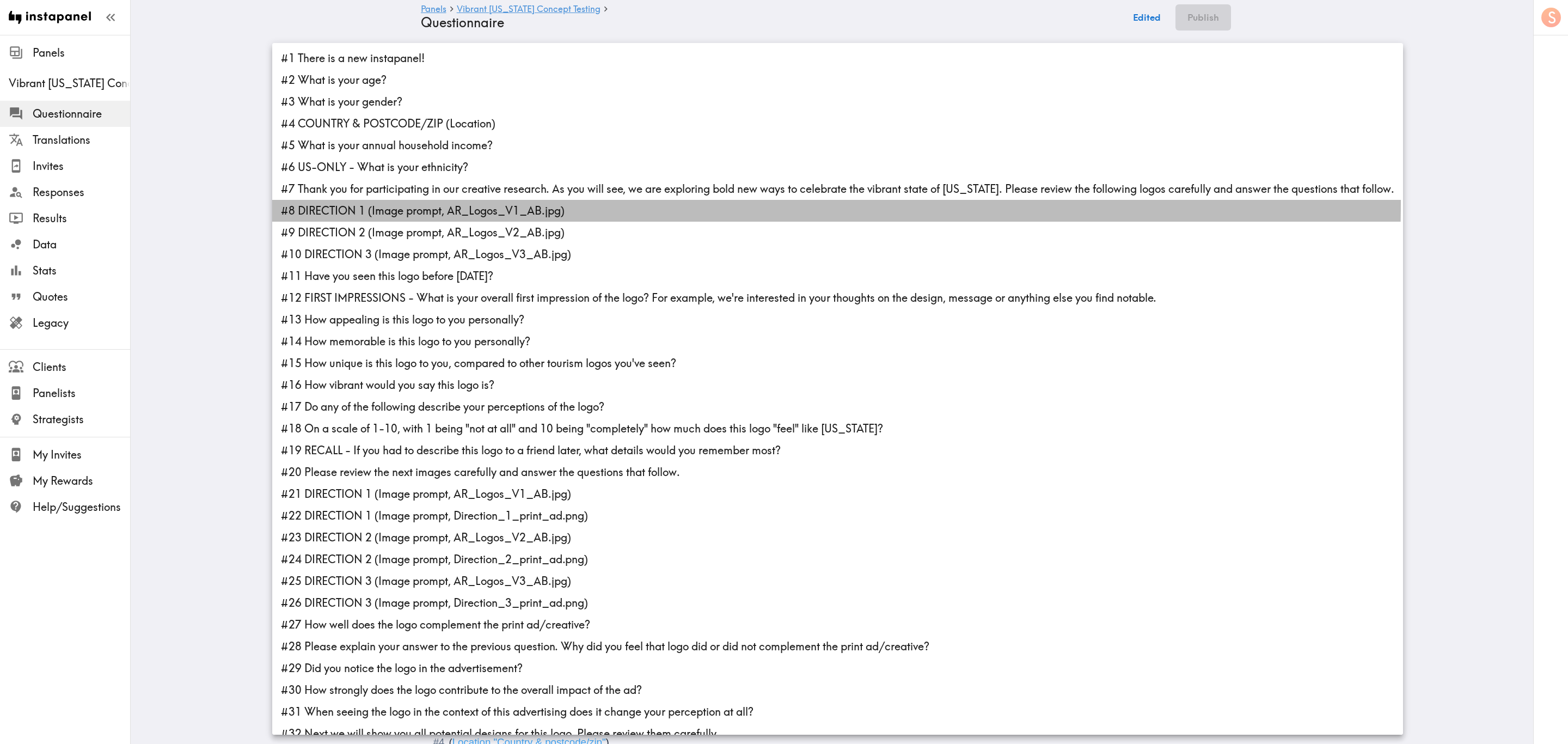
click at [407, 202] on li "#8 DIRECTION 1 (Image prompt, AR_Logos_V1_AB.jpg)" at bounding box center [837, 211] width 1131 height 22
type input "ad81ef67-9e4a-440d-a55a-b180021876b5"
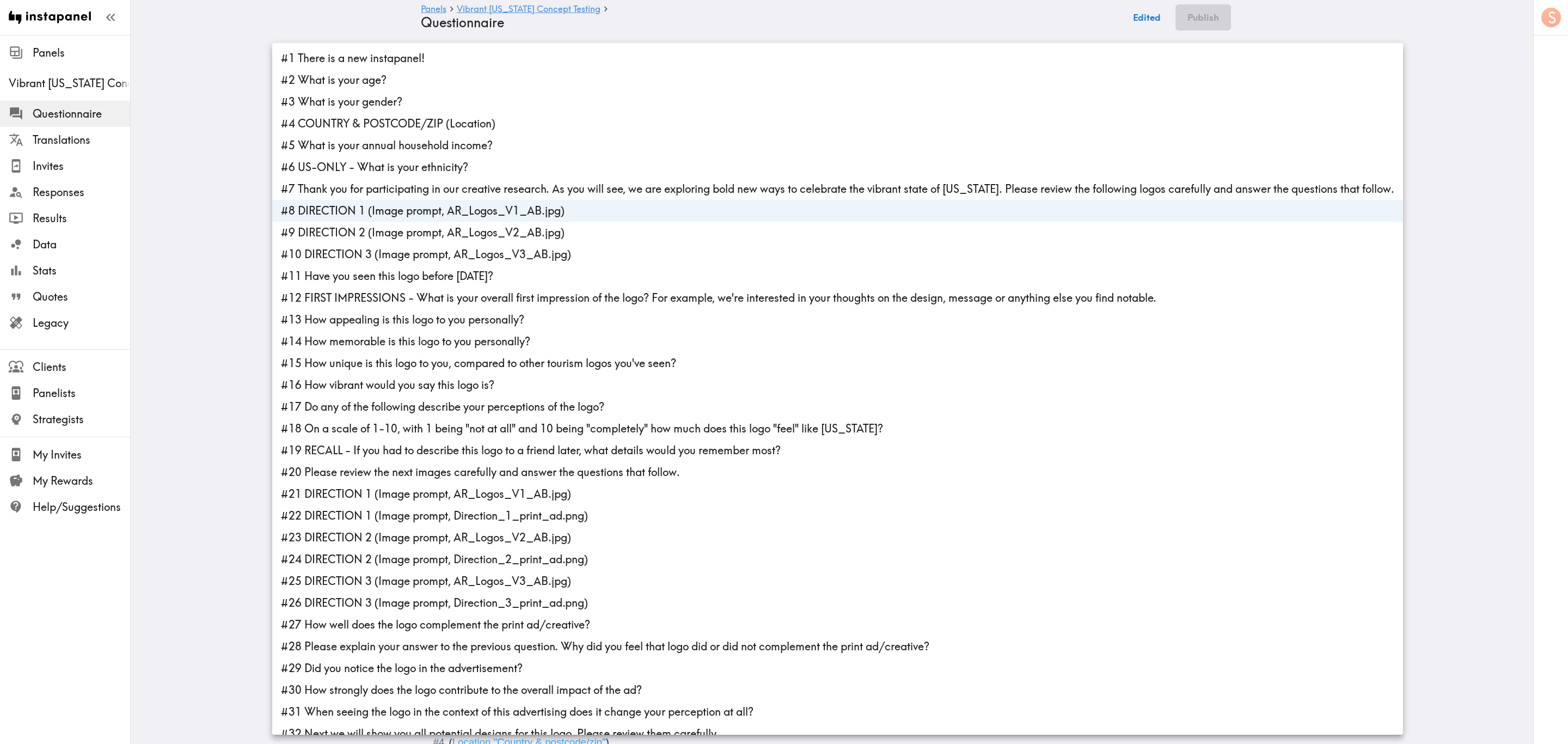
click at [214, 148] on div at bounding box center [784, 372] width 1568 height 744
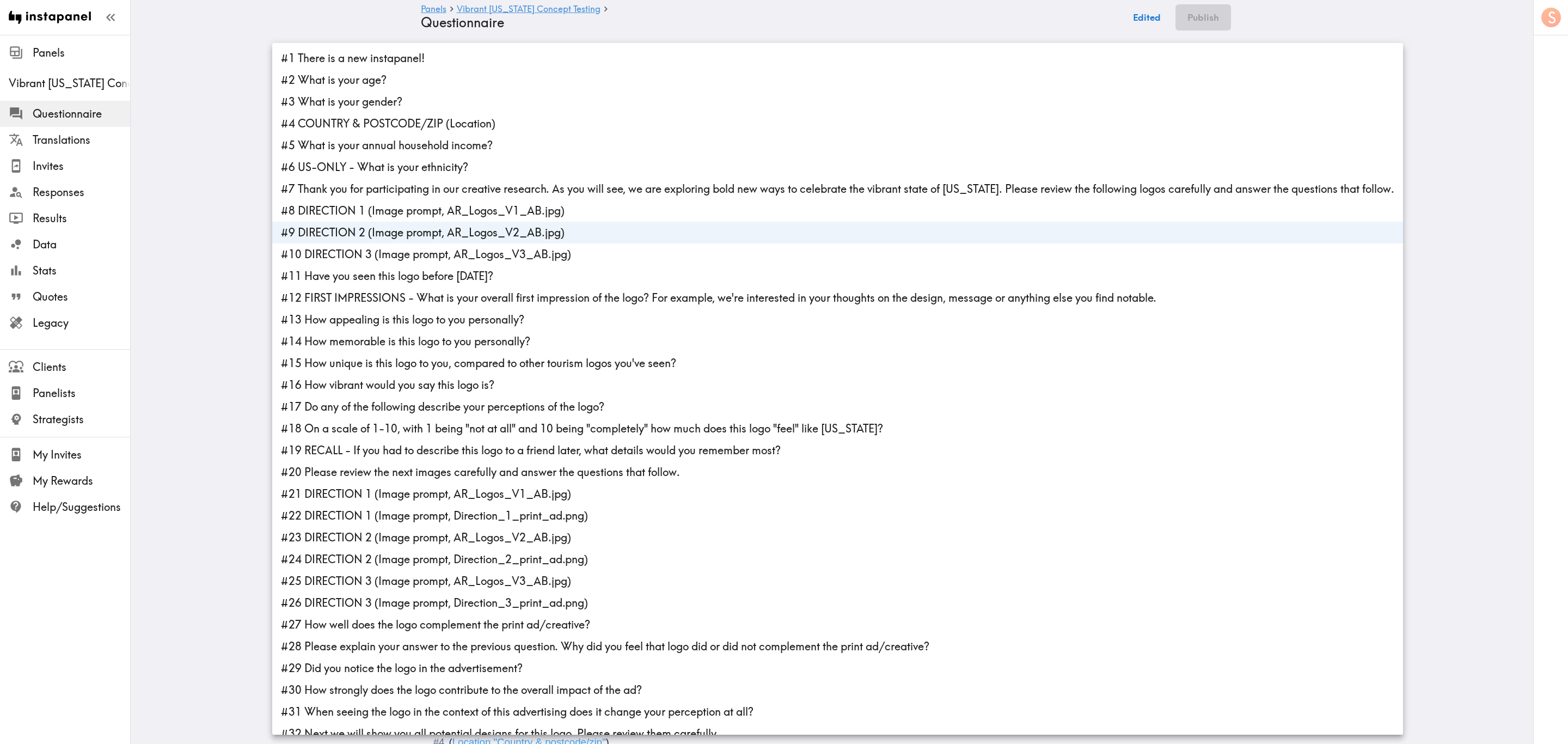
click at [373, 225] on li "#9 DIRECTION 2 (Image prompt, AR_Logos_V2_AB.jpg)" at bounding box center [837, 233] width 1131 height 22
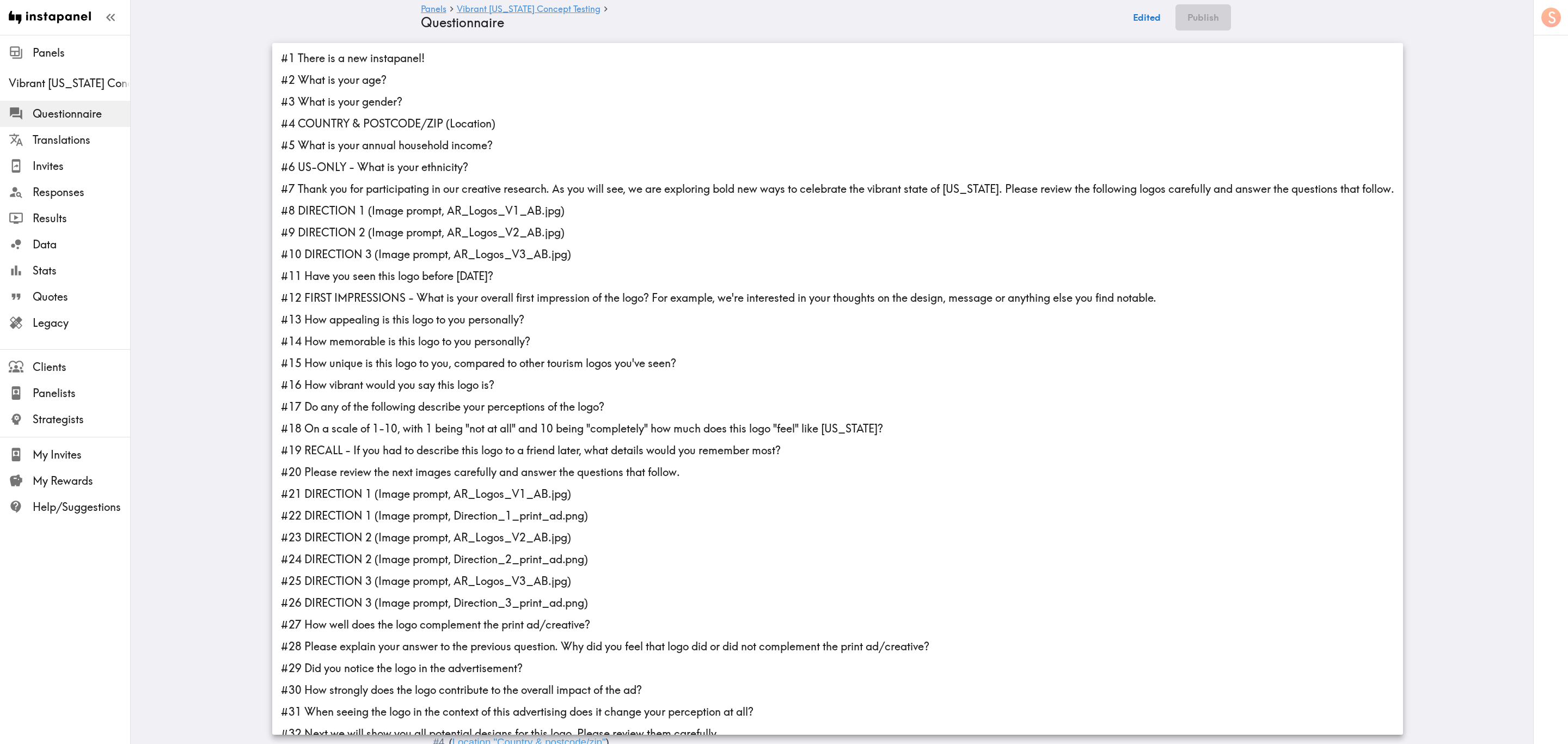
click at [395, 229] on li "#9 DIRECTION 2 (Image prompt, AR_Logos_V2_AB.jpg)" at bounding box center [837, 233] width 1131 height 22
type input "d8f0feba-7282-4988-ad98-e2039a348299"
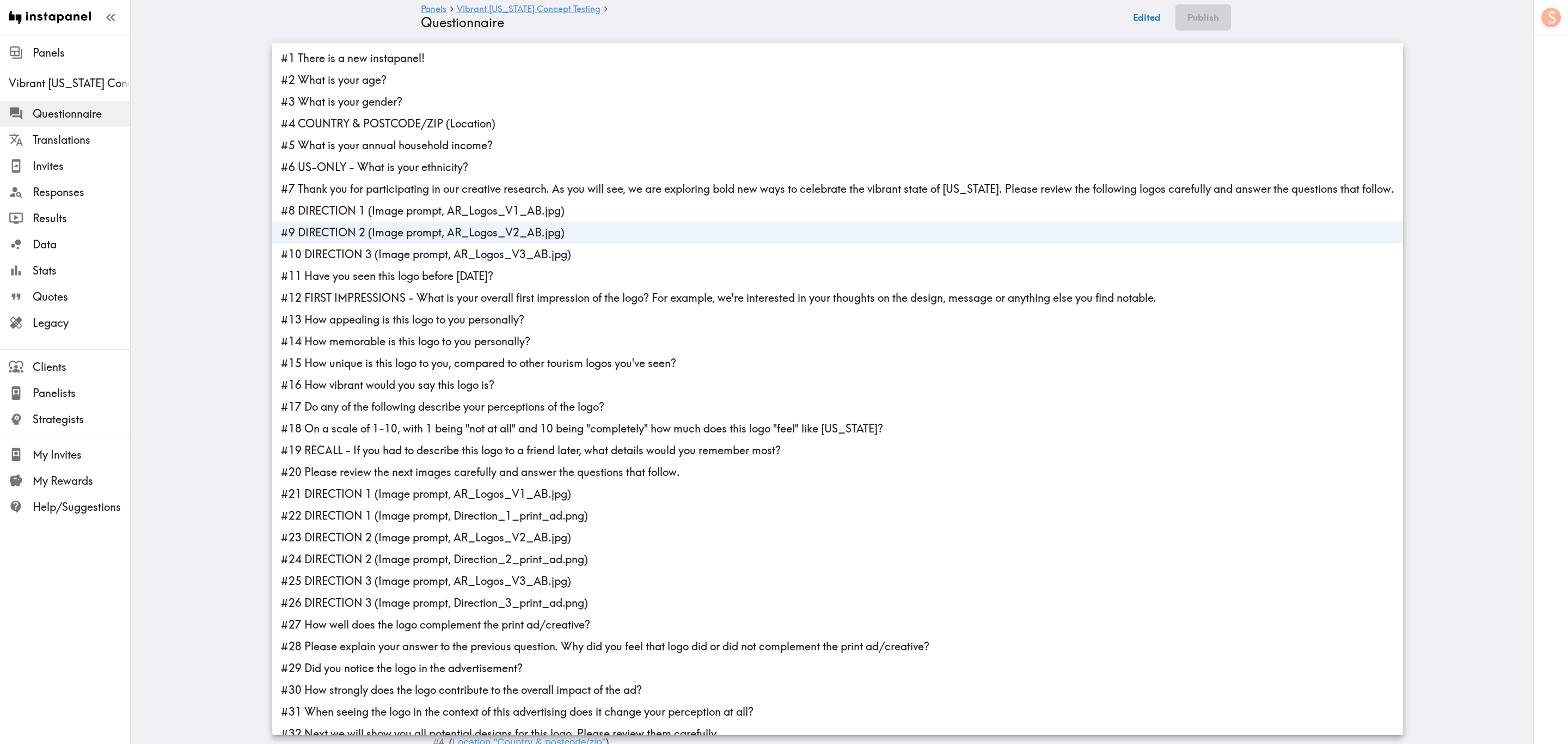
click at [214, 187] on div at bounding box center [784, 372] width 1568 height 744
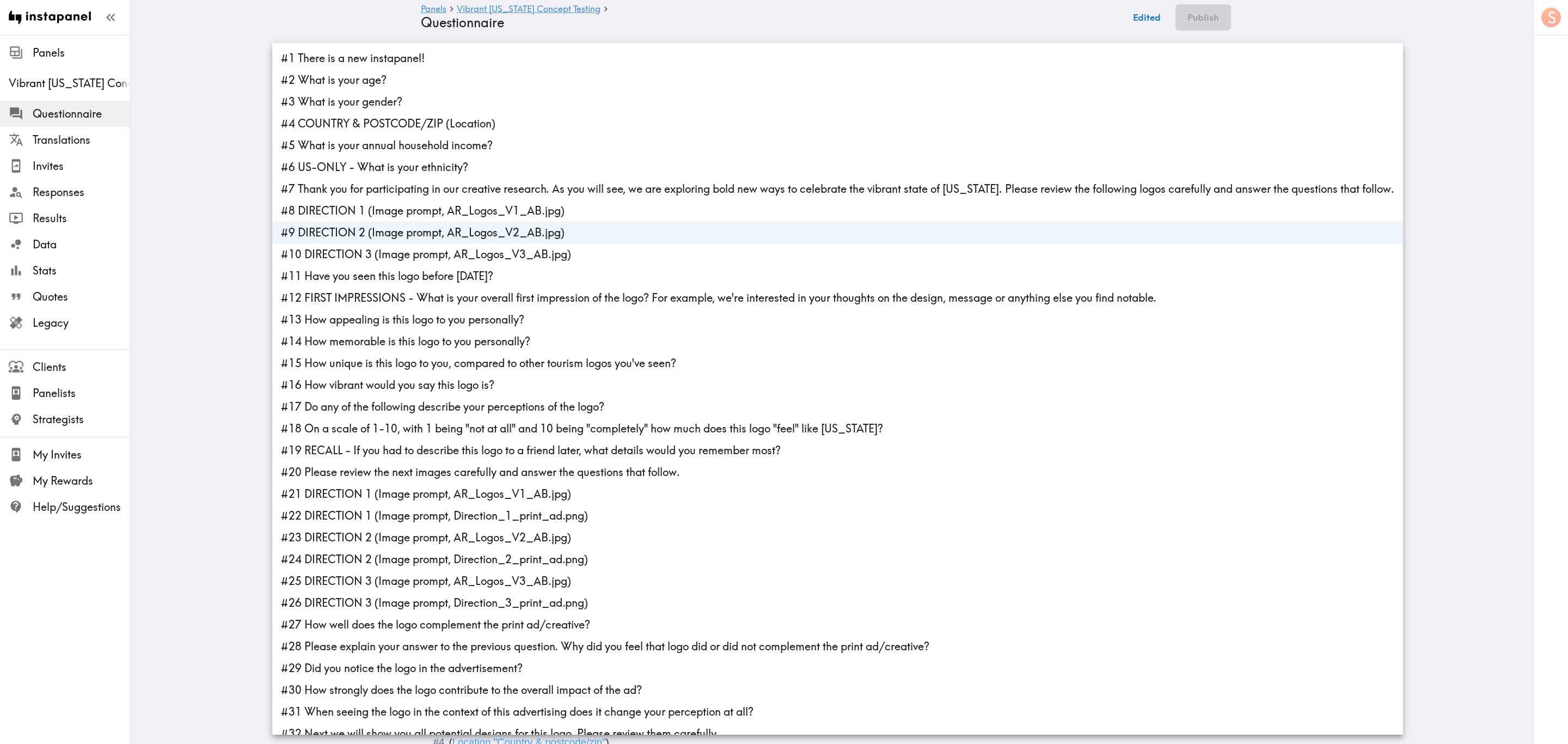
click at [382, 239] on li "#9 DIRECTION 2 (Image prompt, AR_Logos_V2_AB.jpg)" at bounding box center [837, 233] width 1131 height 22
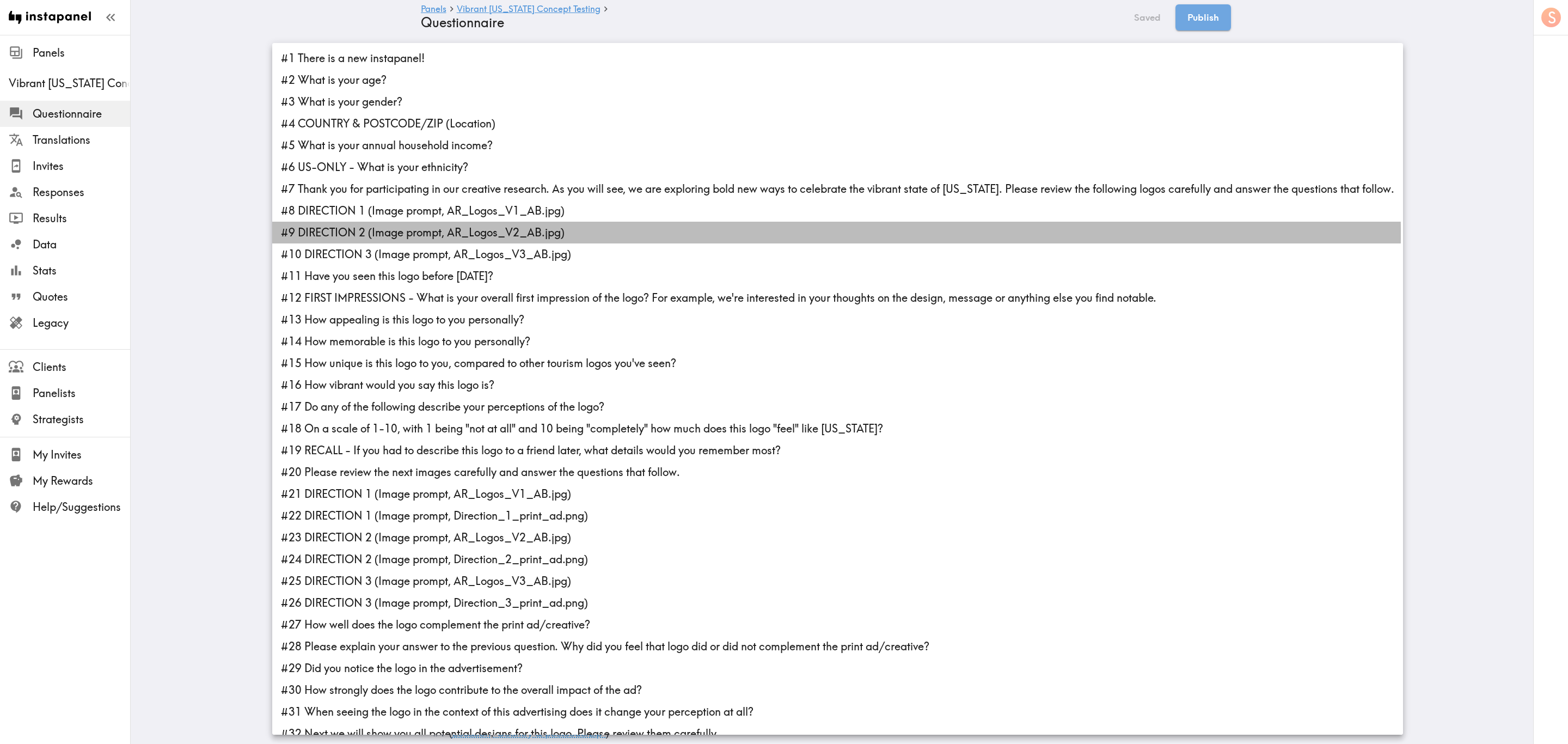
click at [405, 234] on li "#9 DIRECTION 2 (Image prompt, AR_Logos_V2_AB.jpg)" at bounding box center [837, 233] width 1131 height 22
type input "d8f0feba-7282-4988-ad98-e2039a348299"
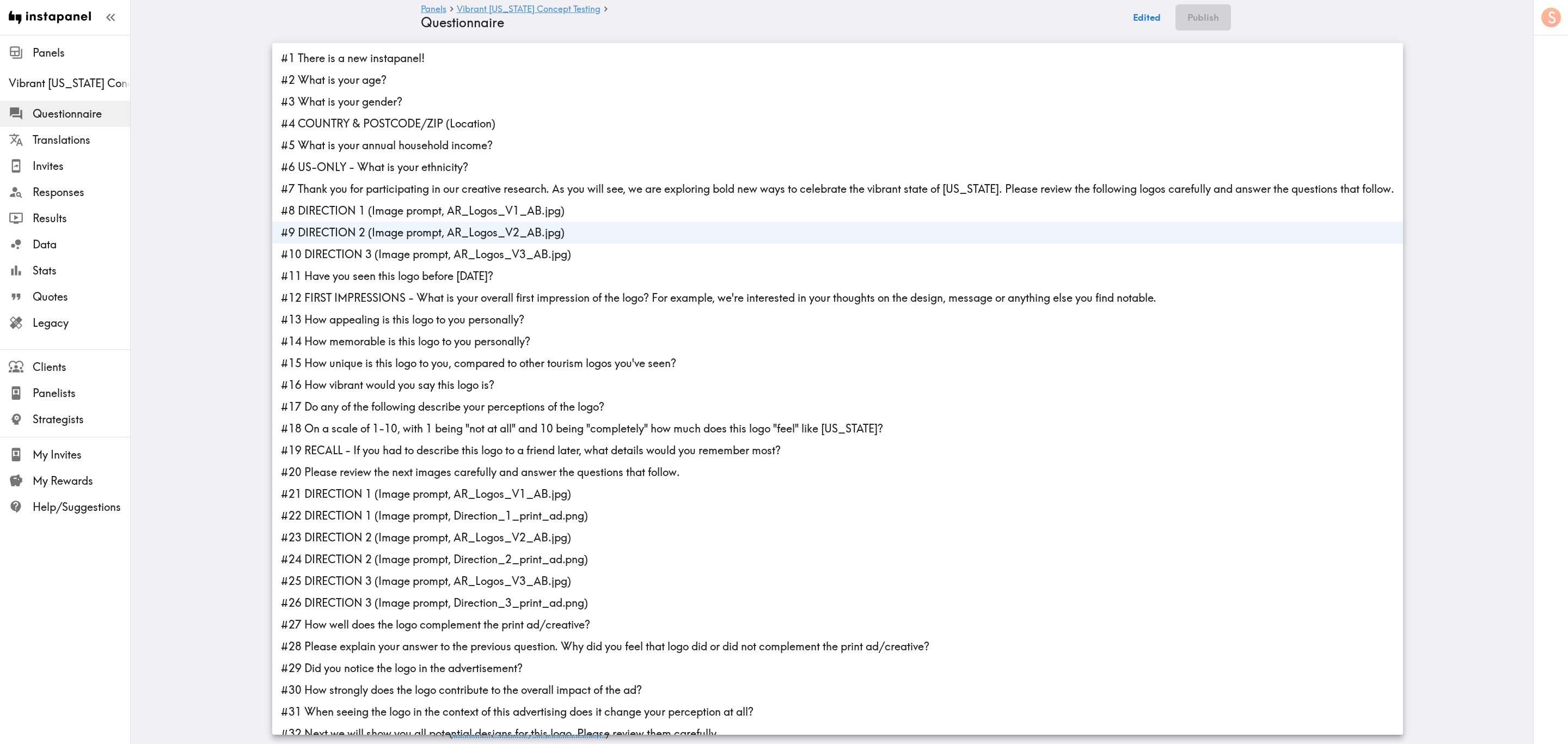
click at [208, 183] on div at bounding box center [784, 372] width 1568 height 744
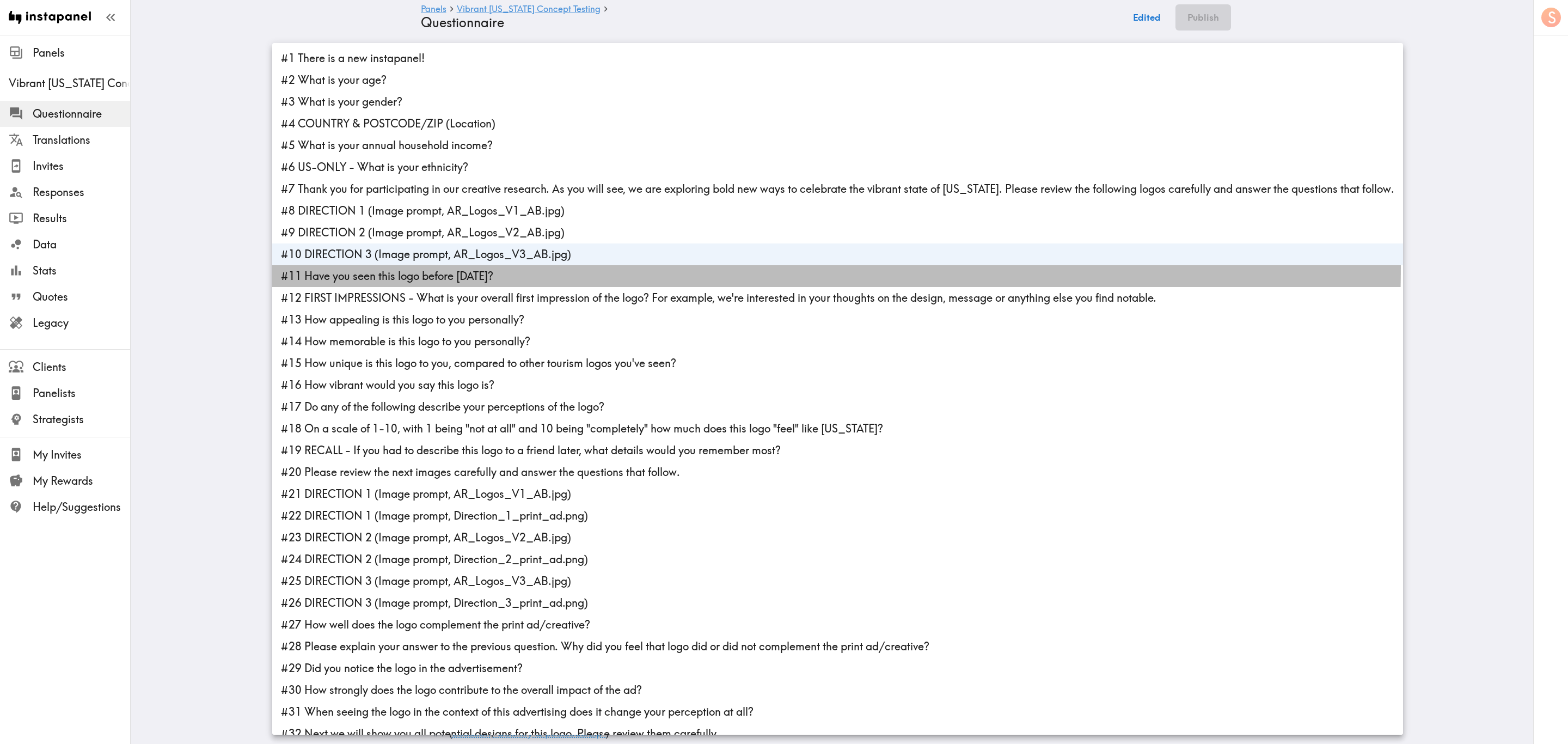
click at [407, 266] on li "#11 Have you seen this logo before today?" at bounding box center [837, 276] width 1131 height 22
click at [407, 265] on li "#11 Have you seen this logo before today?" at bounding box center [837, 276] width 1131 height 22
type input "051e7d58-4c61-4e42-b455-0cae2af97644"
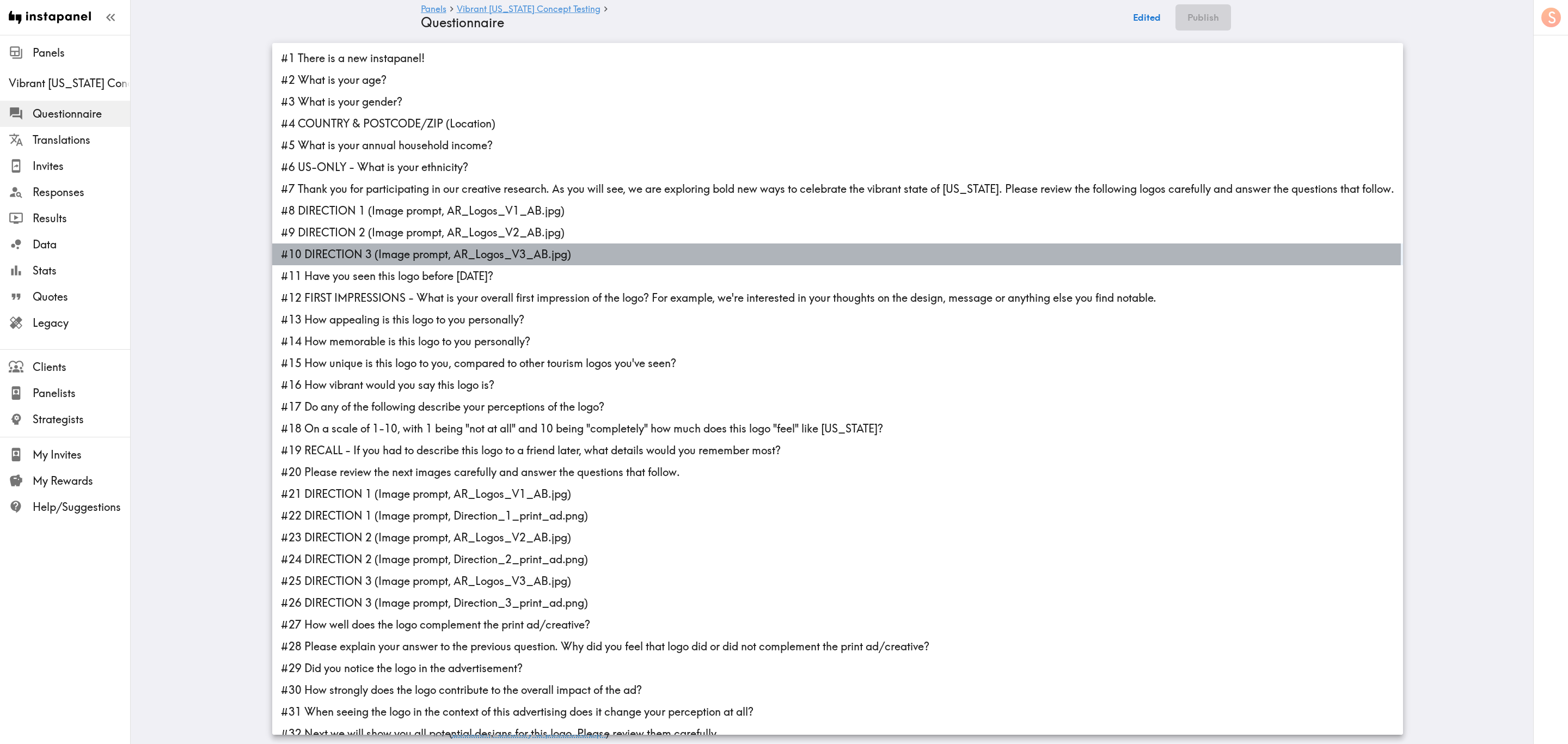
click at [453, 250] on li "#10 DIRECTION 3 (Image prompt, AR_Logos_V3_AB.jpg)" at bounding box center [837, 254] width 1131 height 22
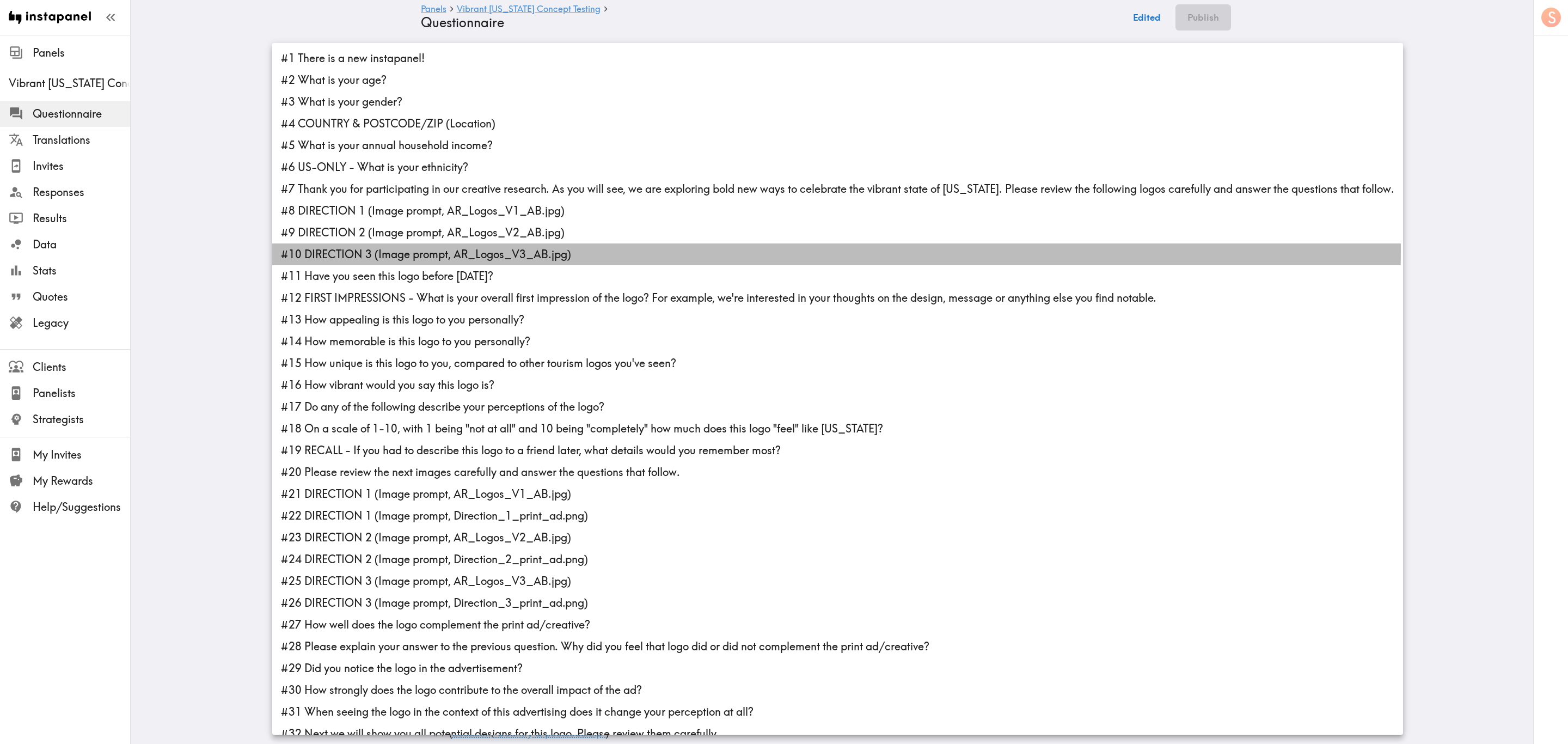
click at [419, 249] on li "#10 DIRECTION 3 (Image prompt, AR_Logos_V3_AB.jpg)" at bounding box center [837, 254] width 1131 height 22
type input "051e7d58-4c61-4e42-b455-0cae2af97644"
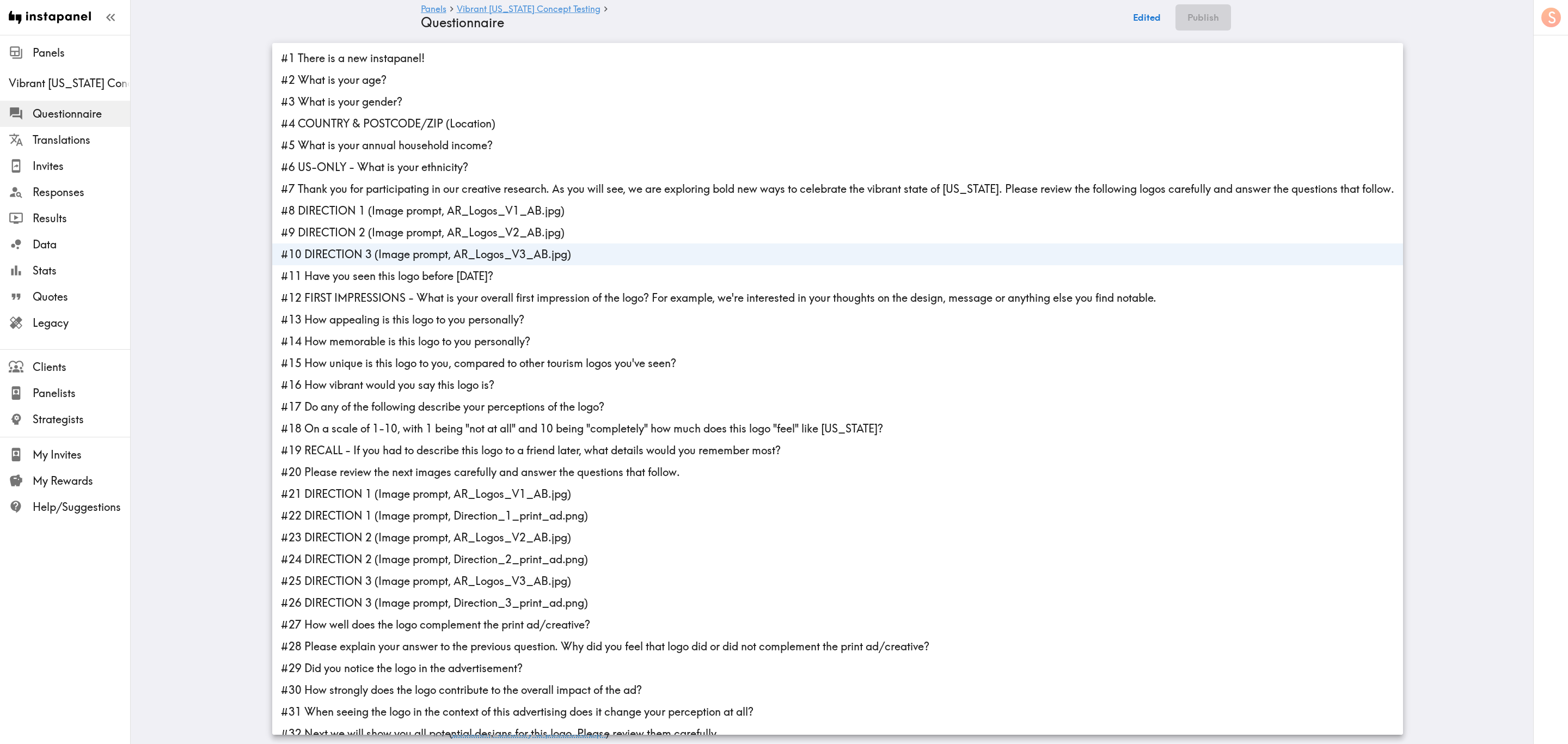
click at [194, 214] on div at bounding box center [784, 372] width 1568 height 744
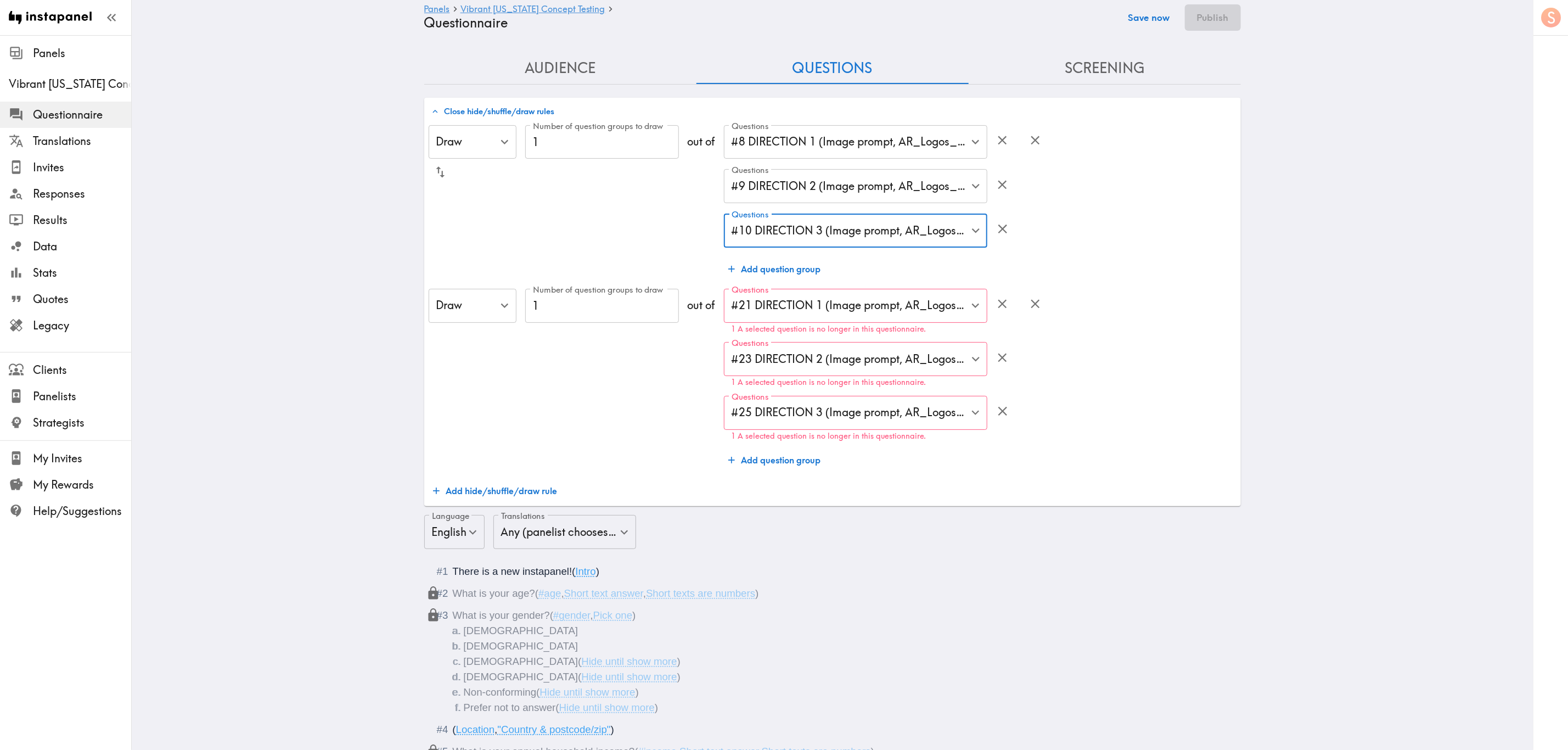
click at [948, 17] on button "Save now" at bounding box center [1149, 17] width 54 height 26
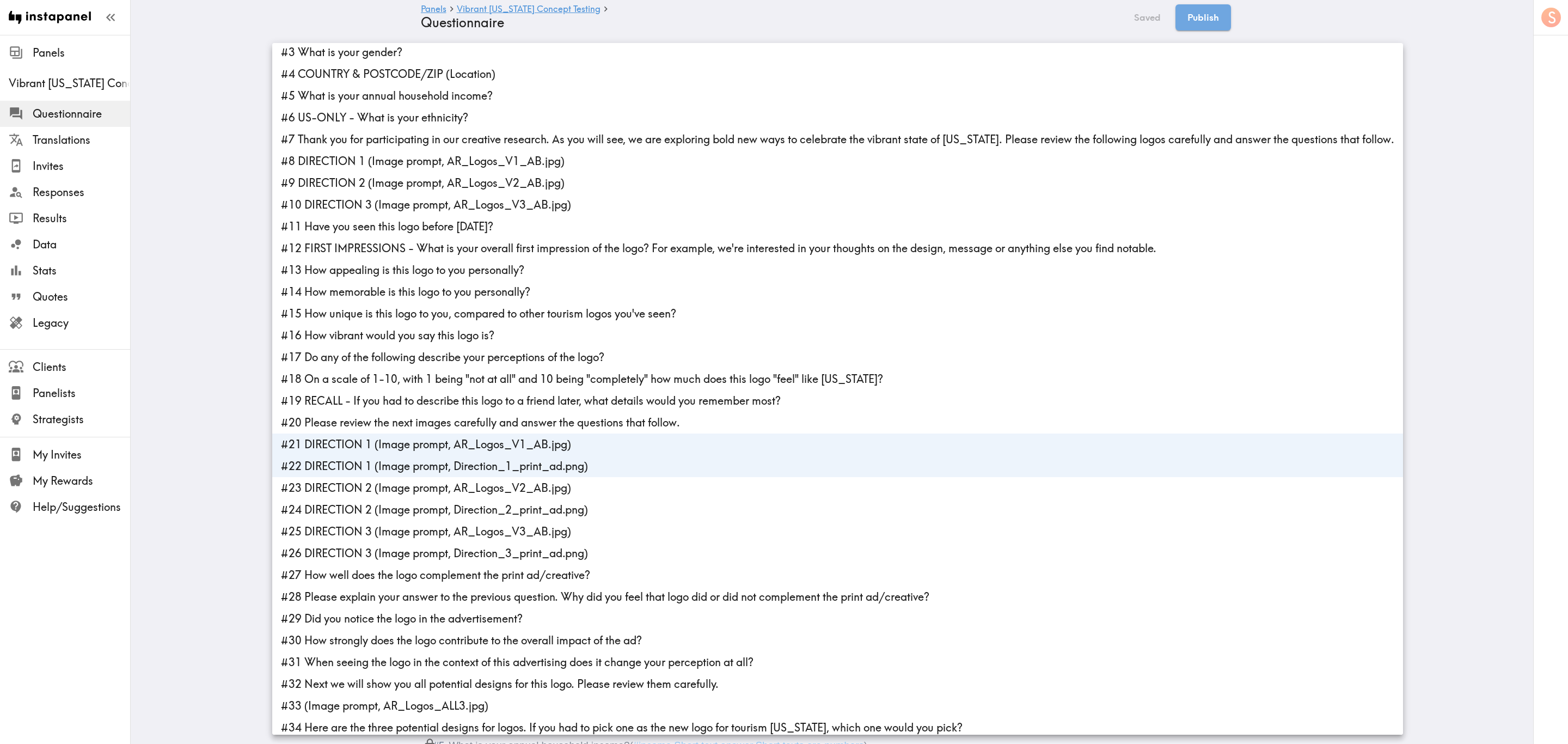
scroll to position [100, 0]
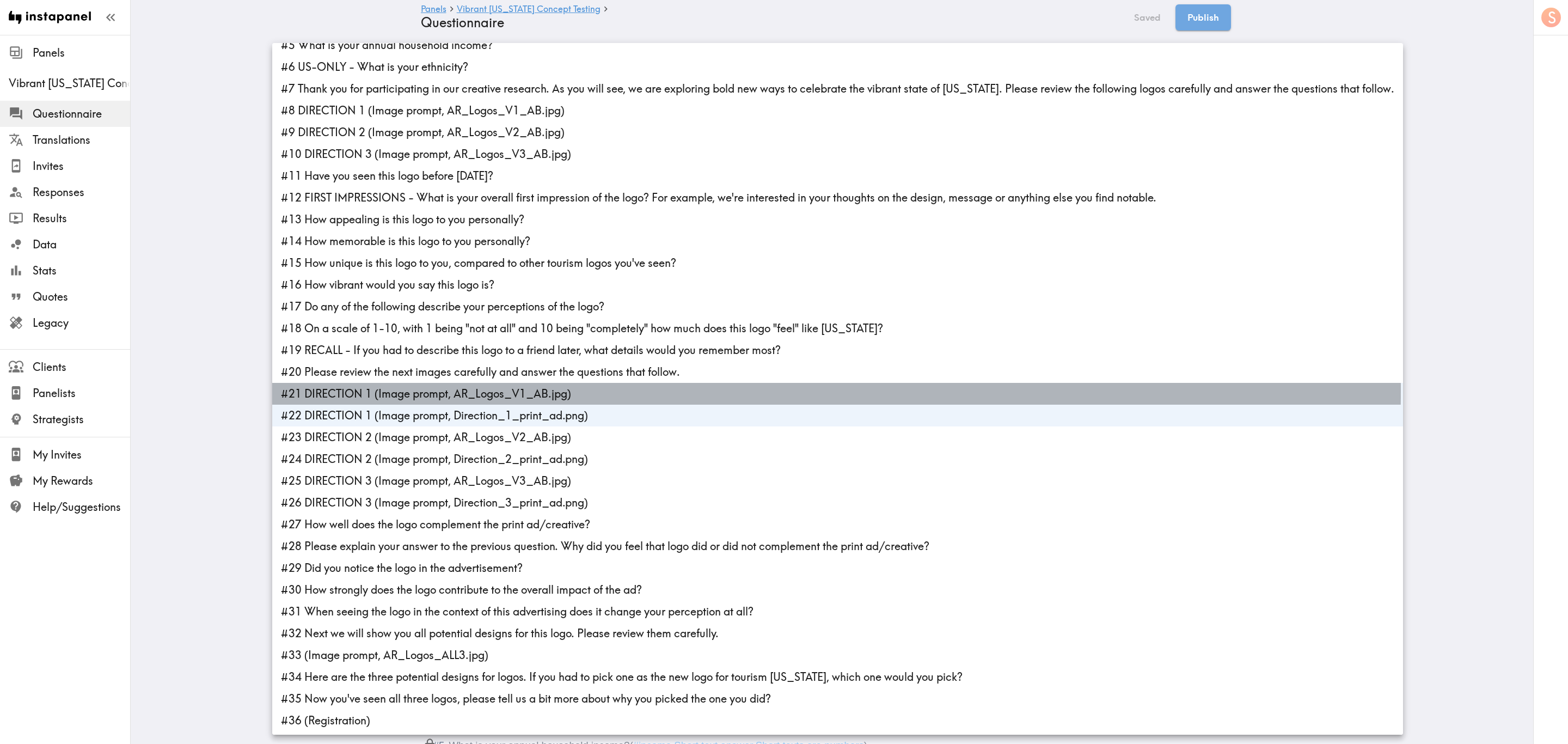
click at [409, 389] on li "#21 DIRECTION 1 (Image prompt, AR_Logos_V1_AB.jpg)" at bounding box center [837, 394] width 1131 height 22
type input "8f84d821-2259-46ce-ba9a-6c49d1a0edba"
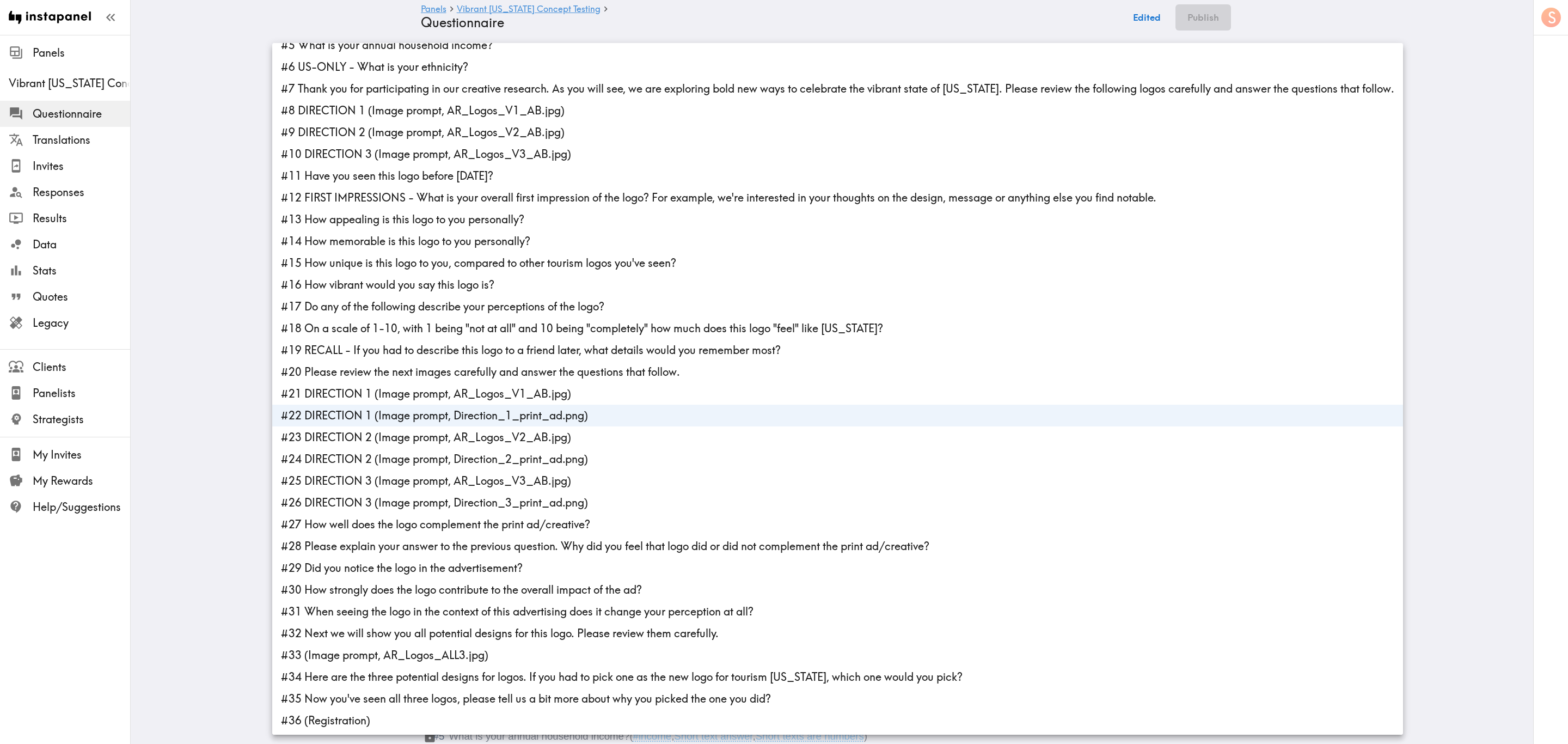
click at [426, 414] on li "#22 DIRECTION 1 (Image prompt, Direction_1_print_ad.png)" at bounding box center [837, 415] width 1131 height 22
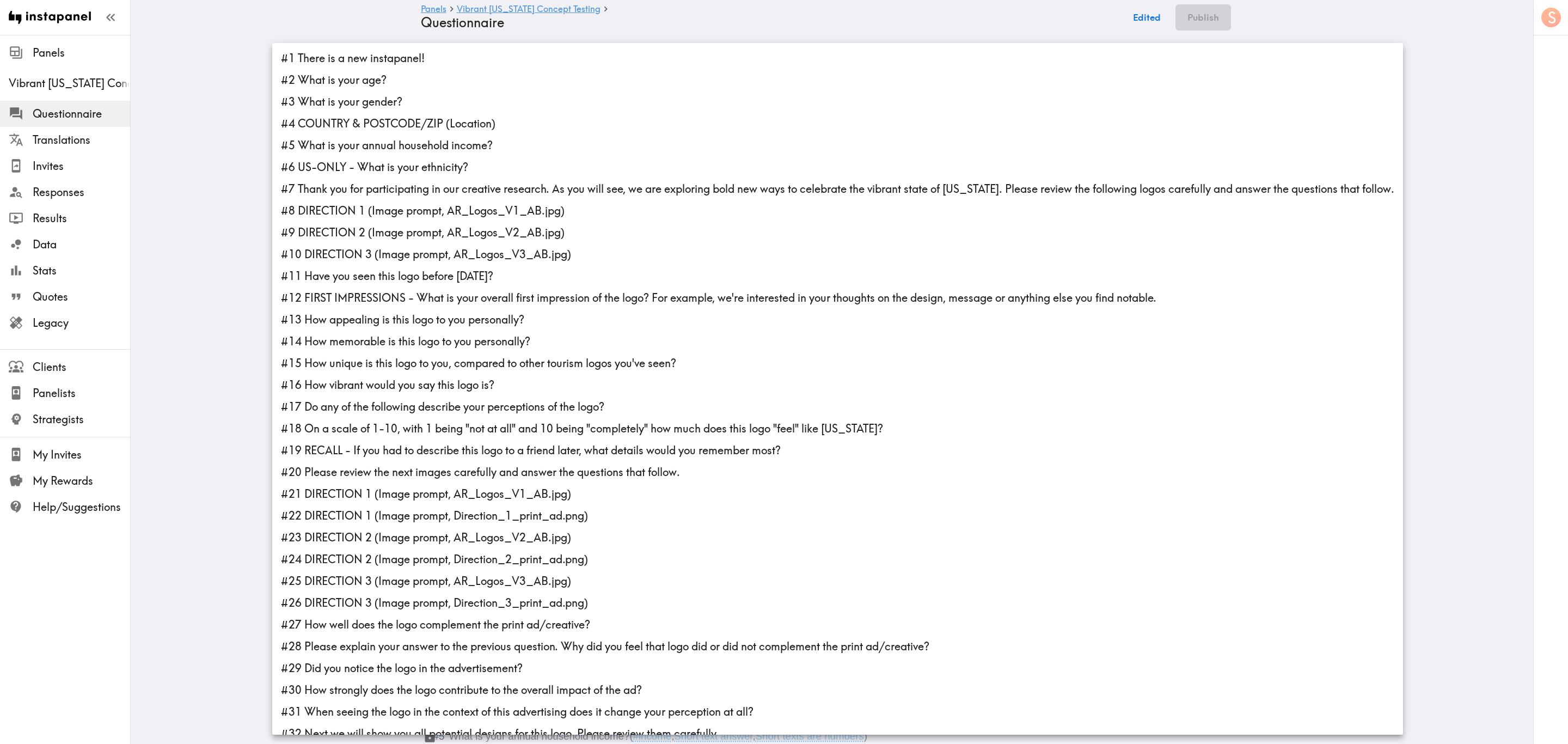
click at [440, 450] on li "#21 DIRECTION 1 (Image prompt, AR_Logos_V1_AB.jpg)" at bounding box center [837, 494] width 1131 height 22
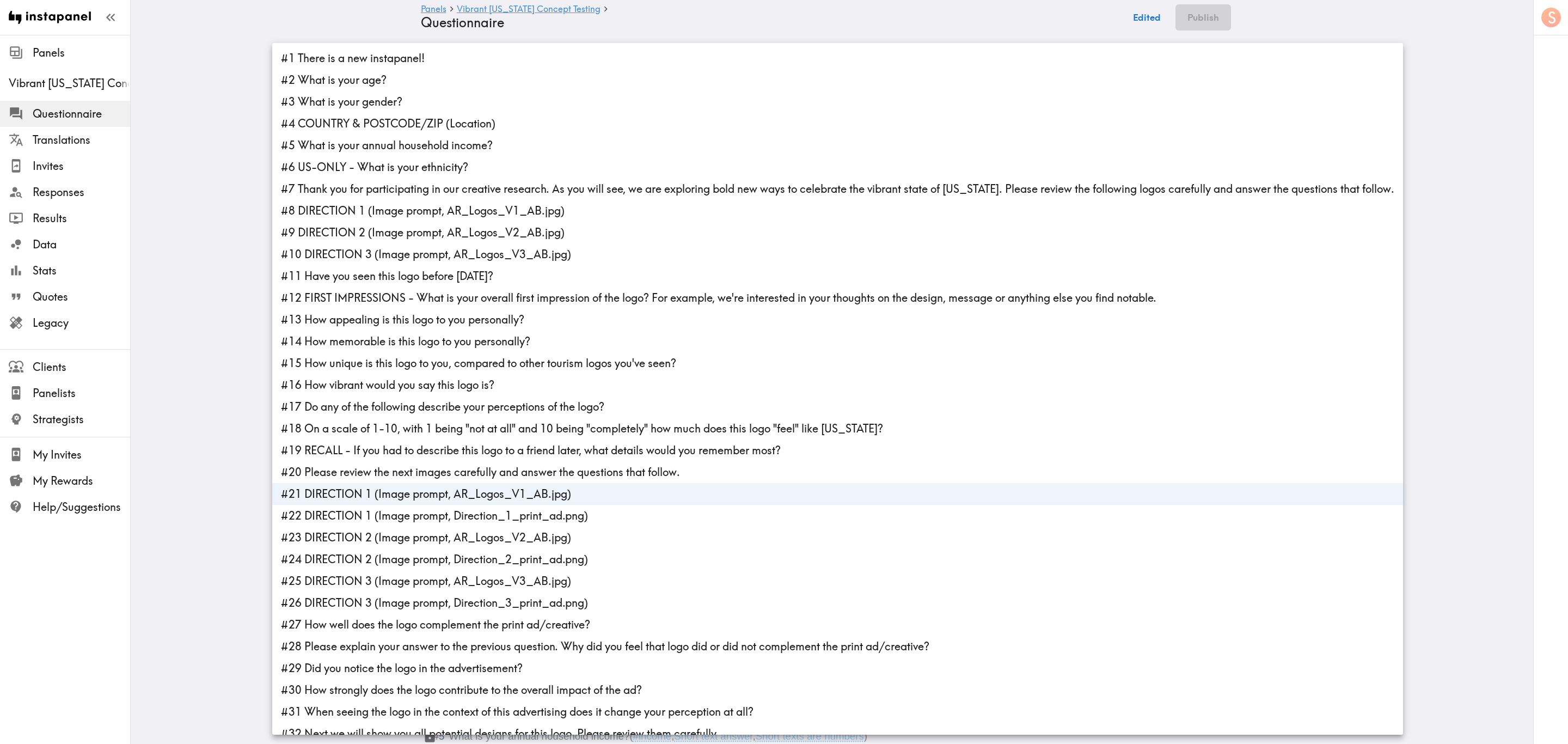
click at [443, 450] on li "#22 DIRECTION 1 (Image prompt, Direction_1_print_ad.png)" at bounding box center [837, 515] width 1131 height 22
type input "56993bd0-12b6-4d06-8b0f-d802d013f863,8f84d821-2259-46ce-ba9a-6c49d1a0edba"
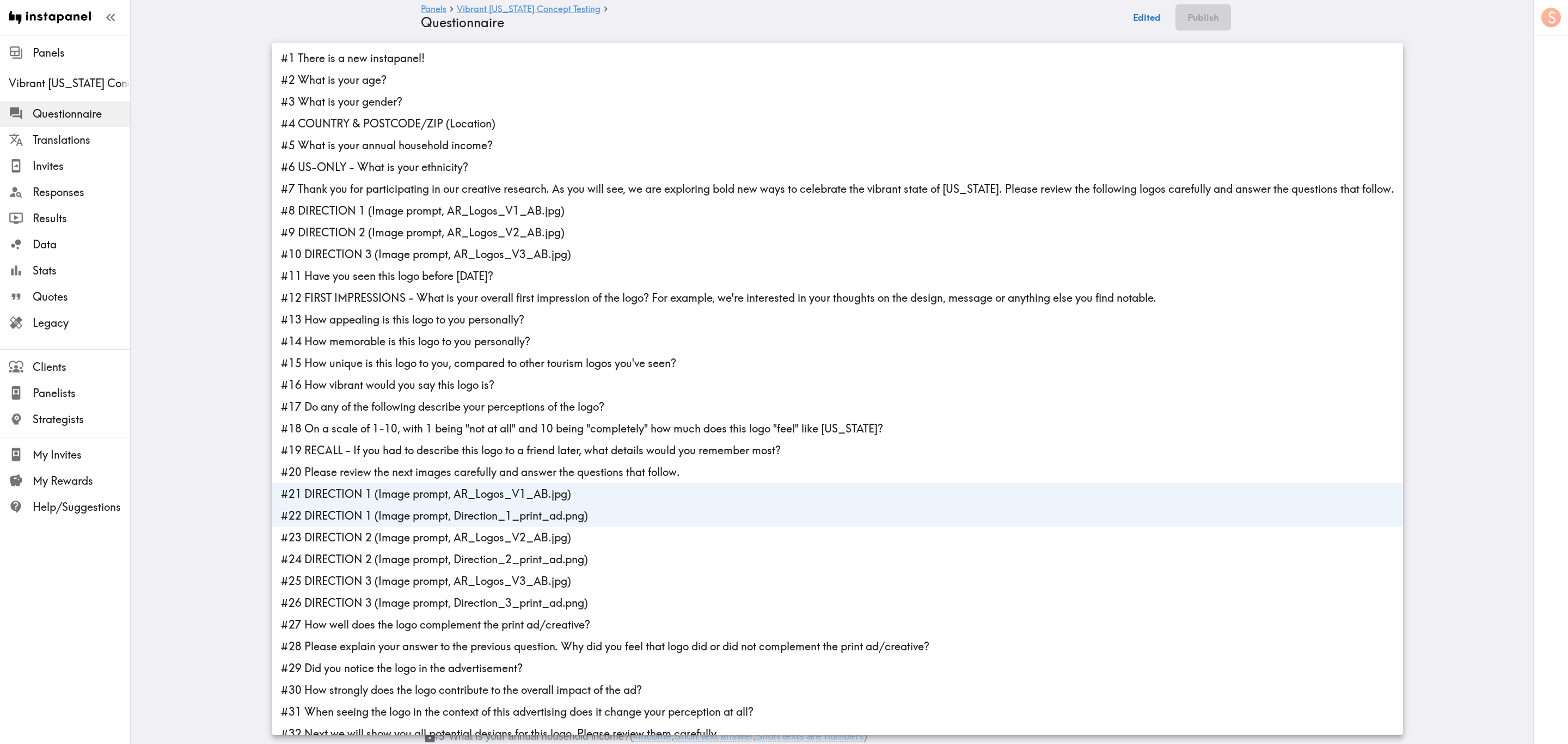
click at [204, 332] on div at bounding box center [784, 372] width 1568 height 744
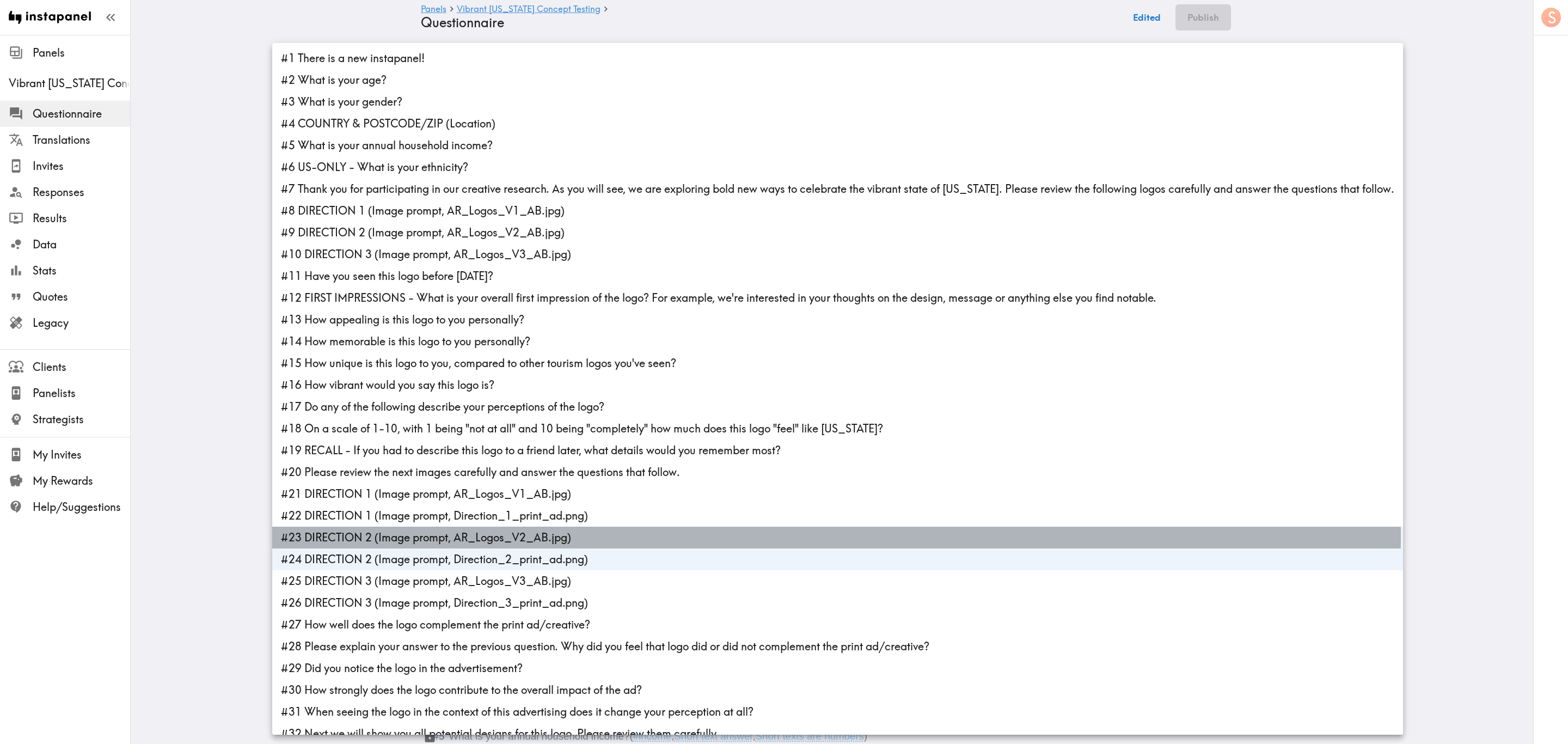
click at [398, 450] on li "#23 DIRECTION 2 (Image prompt, AR_Logos_V2_AB.jpg)" at bounding box center [837, 537] width 1131 height 22
type input "4cd573d9-41b5-408d-94c0-a0bcc4cc5f12"
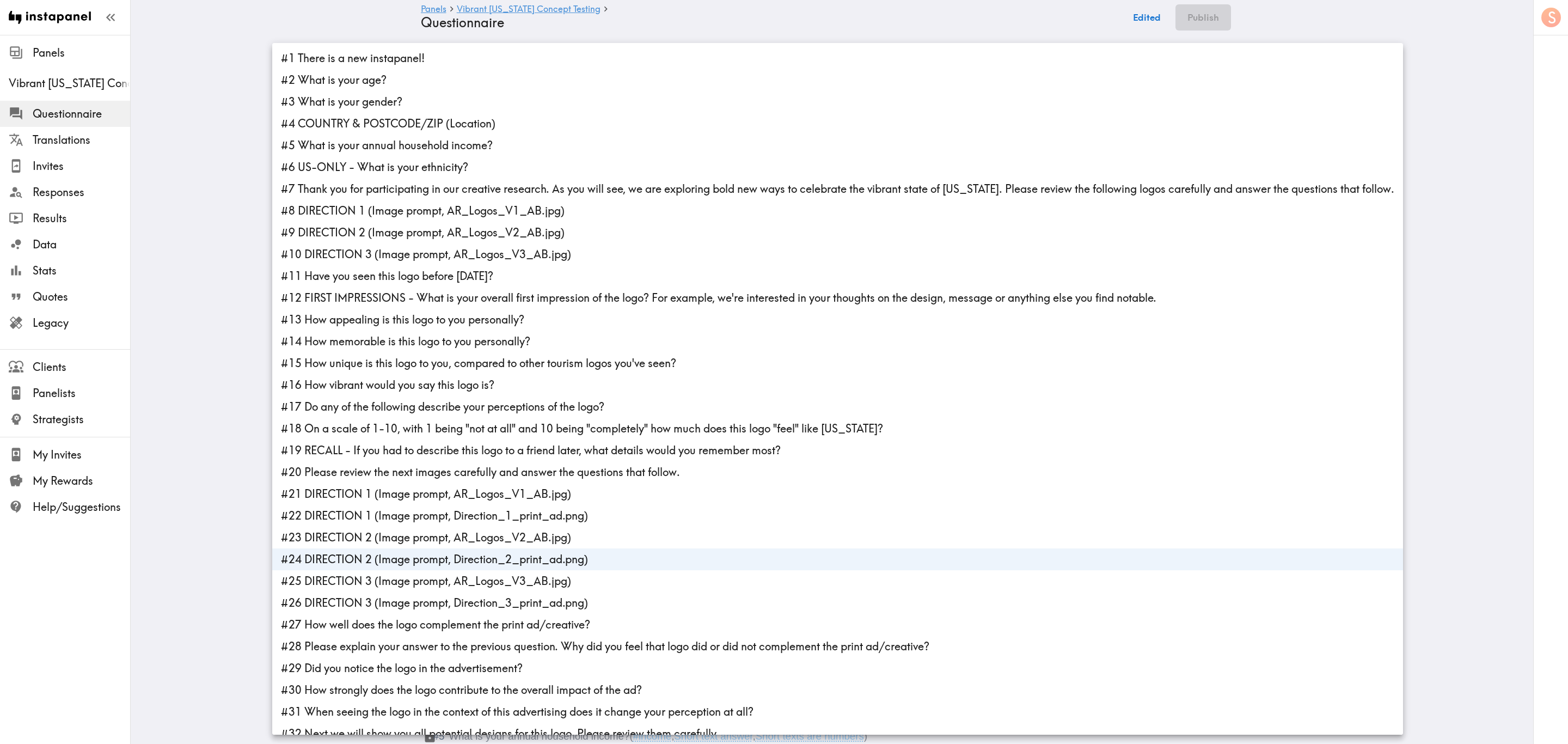
click at [404, 450] on li "#24 DIRECTION 2 (Image prompt, Direction_2_print_ad.png)" at bounding box center [837, 559] width 1131 height 22
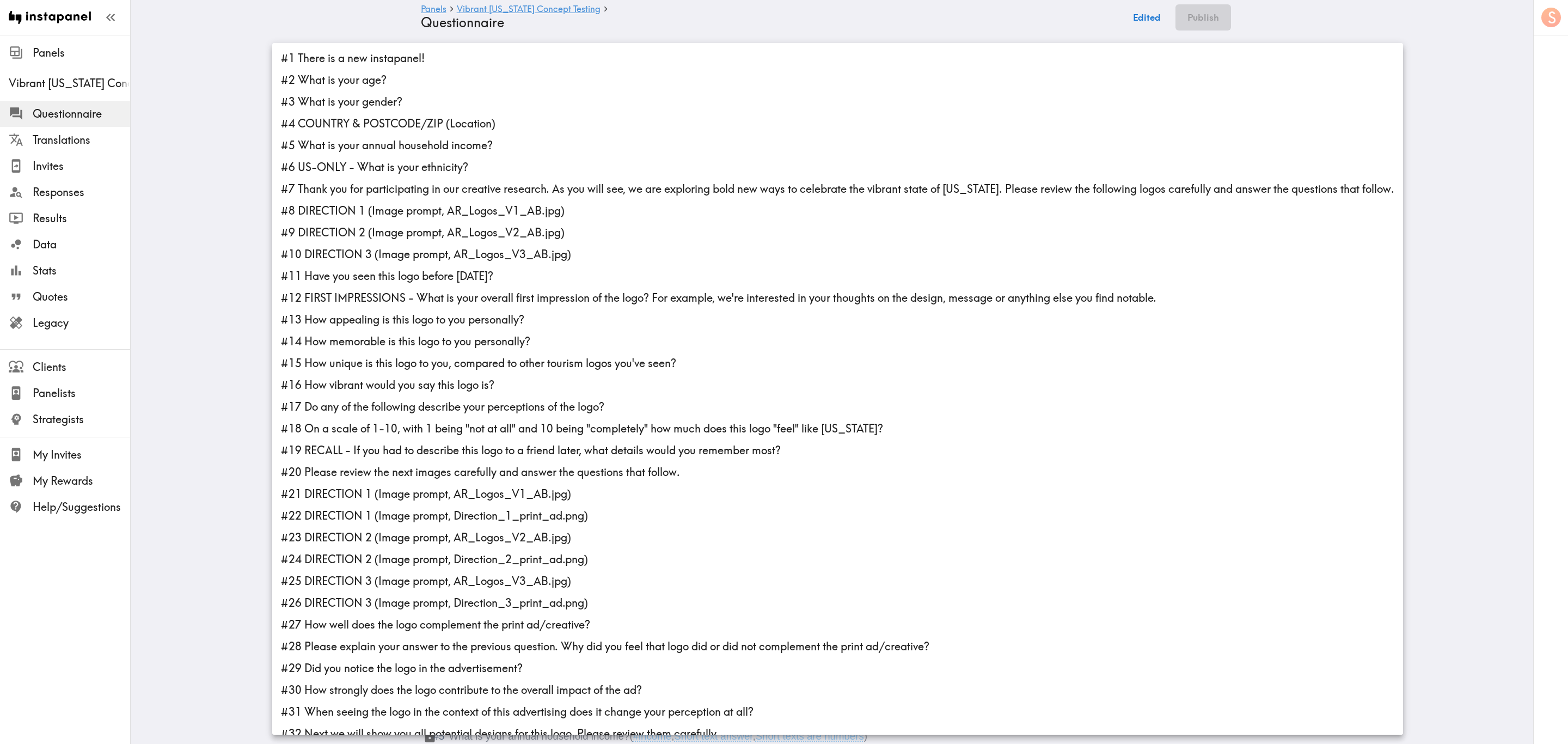
click at [402, 450] on li "#23 DIRECTION 2 (Image prompt, AR_Logos_V2_AB.jpg)" at bounding box center [837, 537] width 1131 height 22
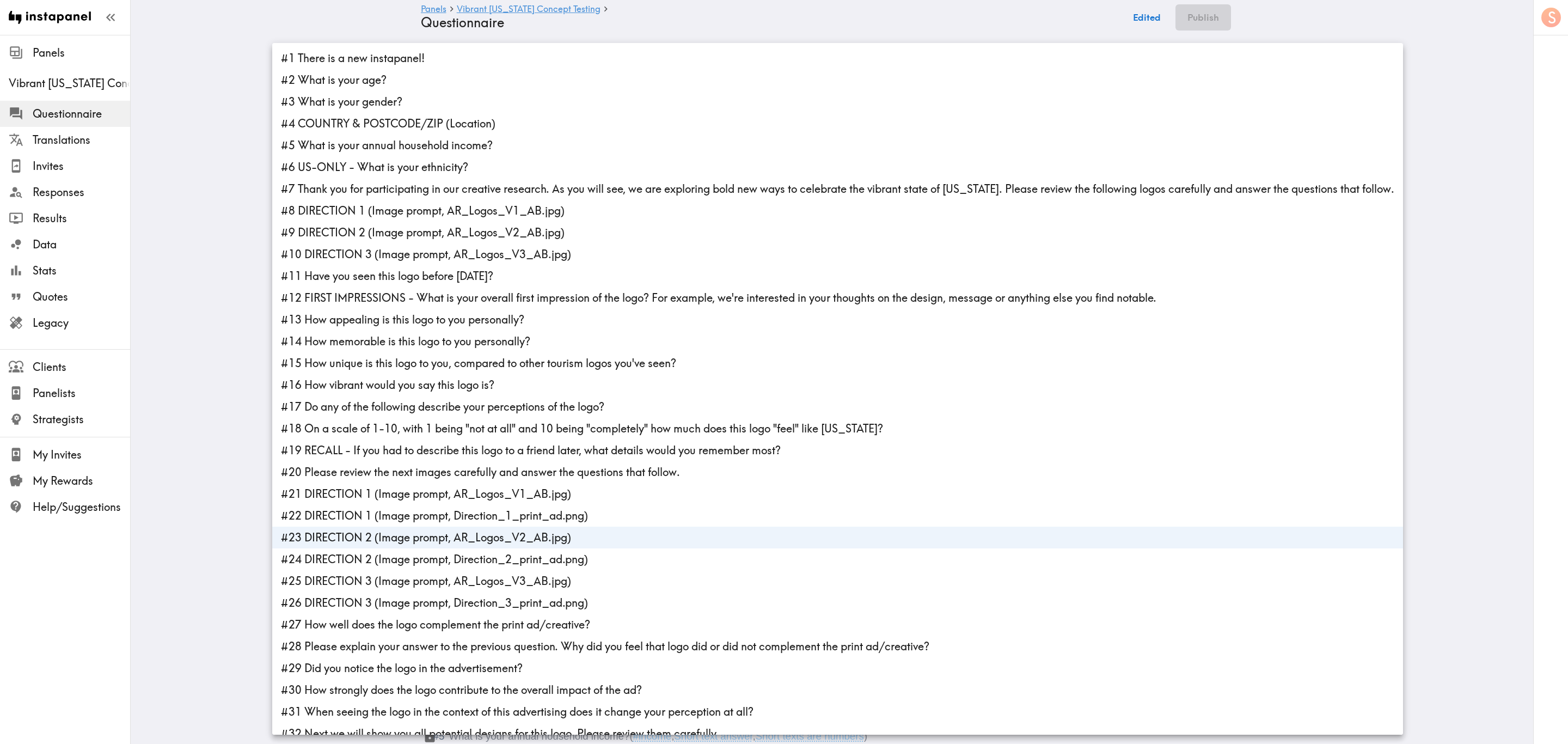
click at [405, 450] on li "#24 DIRECTION 2 (Image prompt, Direction_2_print_ad.png)" at bounding box center [837, 559] width 1131 height 22
type input "88f30518-bc90-4751-bedf-d611d387a06f,4cd573d9-41b5-408d-94c0-a0bcc4cc5f12"
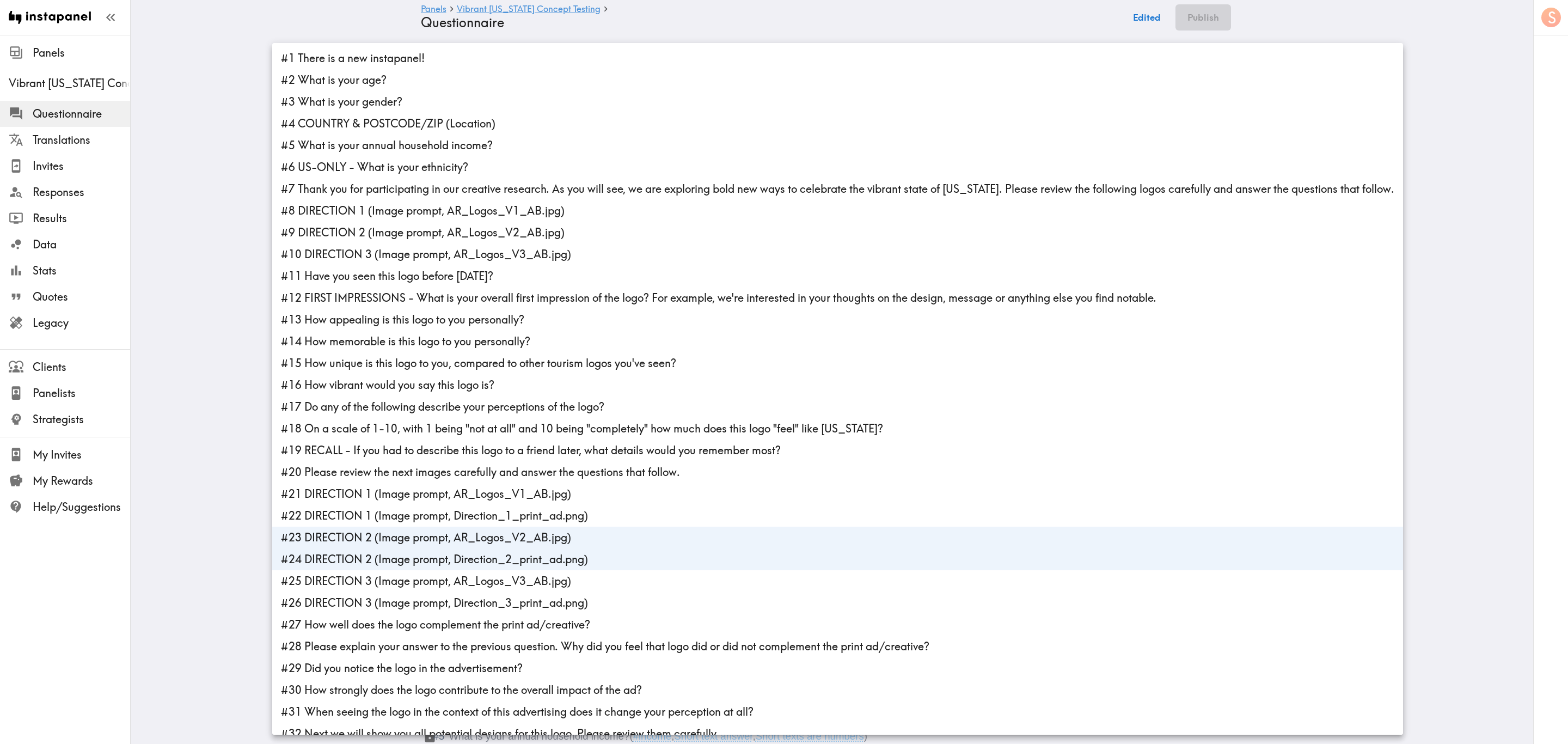
click at [222, 450] on div at bounding box center [784, 372] width 1568 height 744
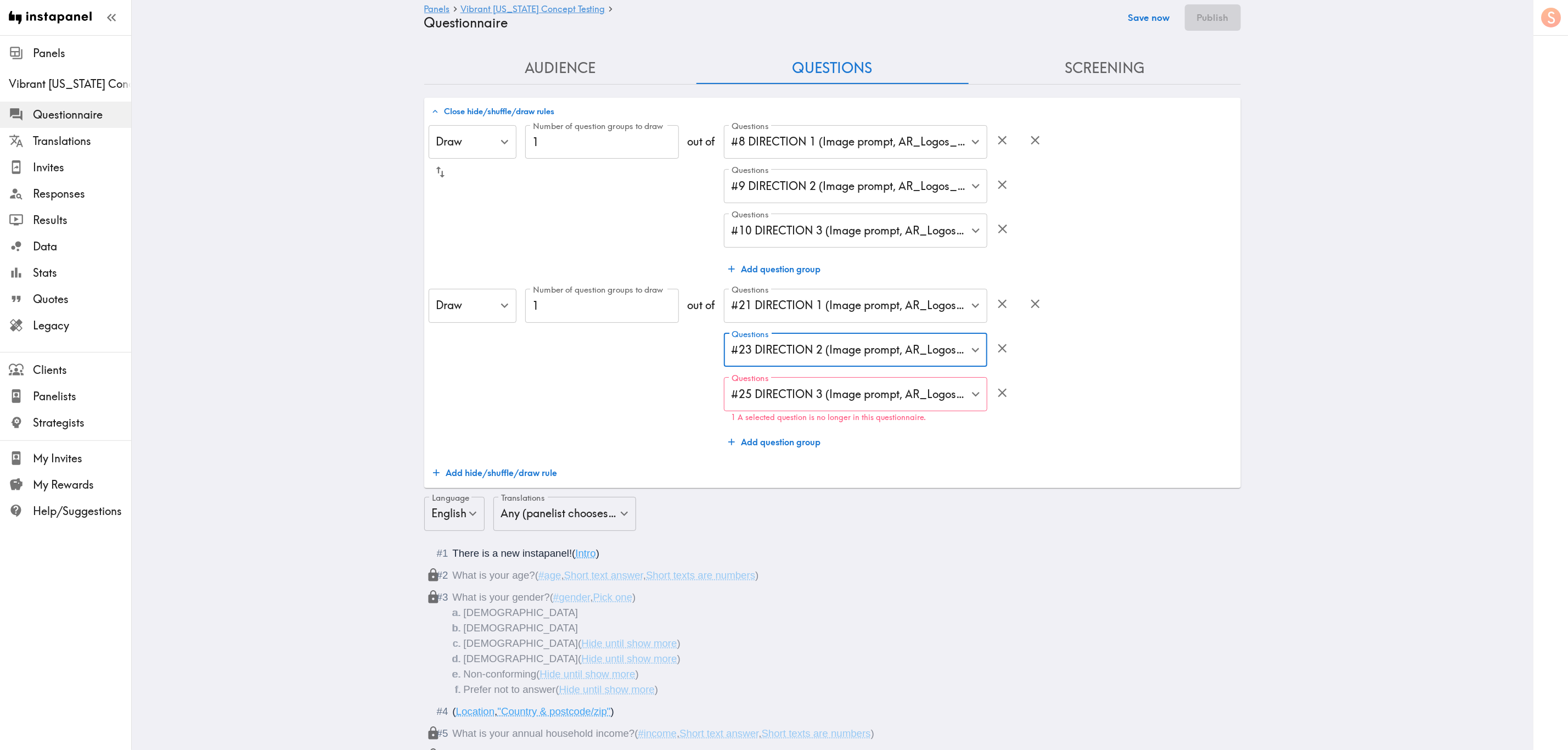
click at [948, 12] on button "Save now" at bounding box center [1149, 17] width 54 height 26
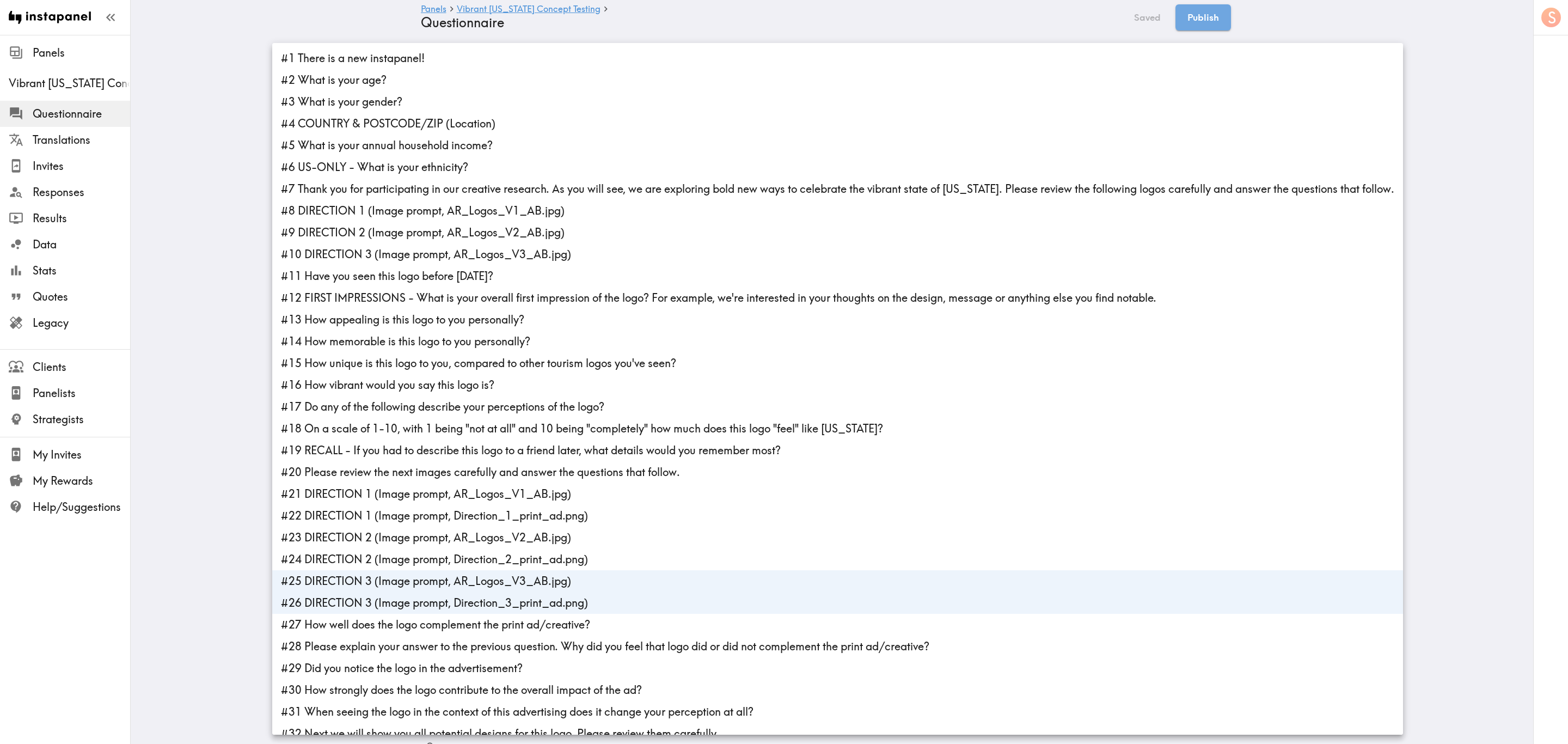
drag, startPoint x: 394, startPoint y: 581, endPoint x: 400, endPoint y: 594, distance: 14.3
click at [395, 450] on li "#25 DIRECTION 3 (Image prompt, AR_Logos_V3_AB.jpg)" at bounding box center [837, 581] width 1131 height 22
type input "23ab8aff-c7b9-4437-9b0a-b29cf8268950"
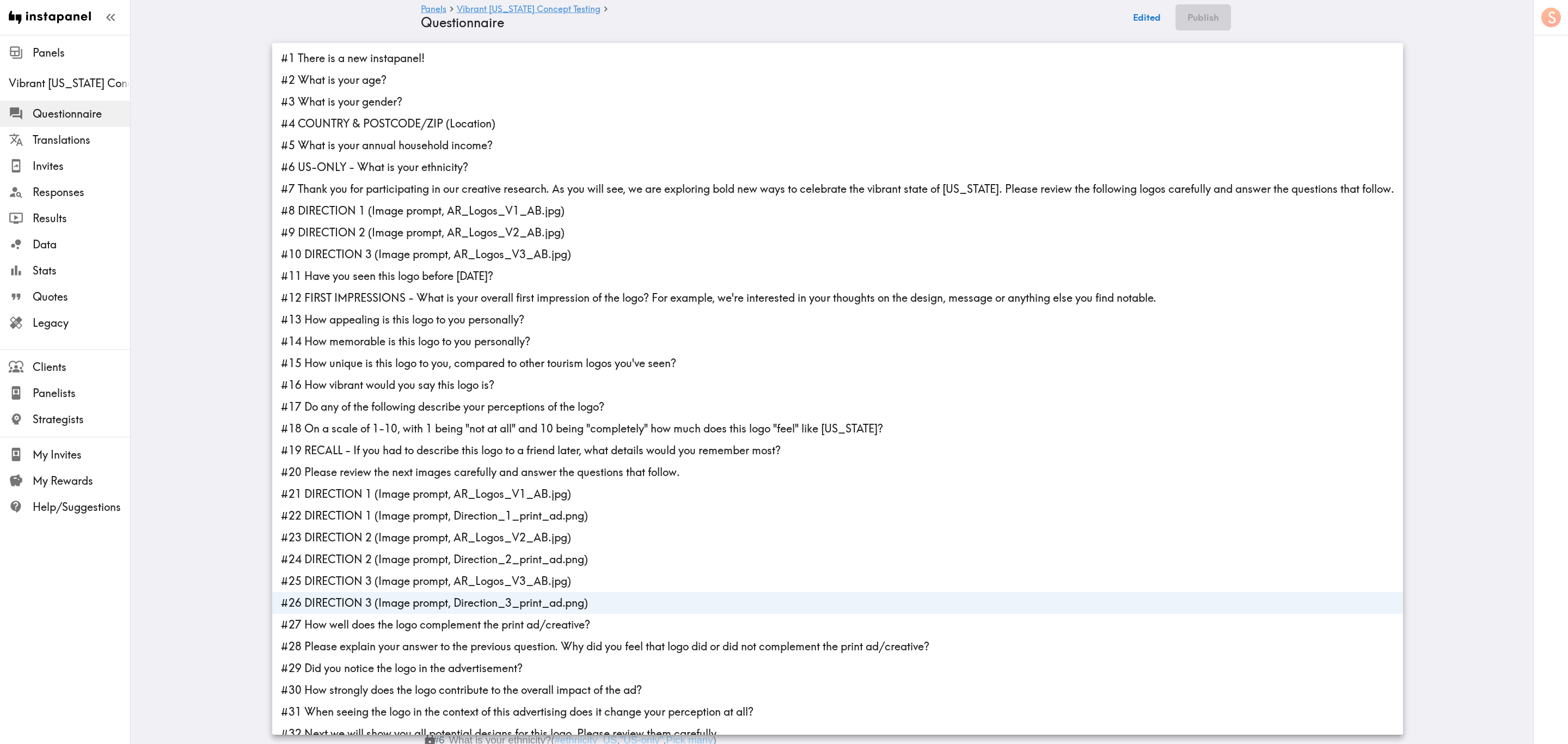
click at [400, 450] on li "#26 DIRECTION 3 (Image prompt, Direction_3_print_ad.png)" at bounding box center [837, 603] width 1131 height 22
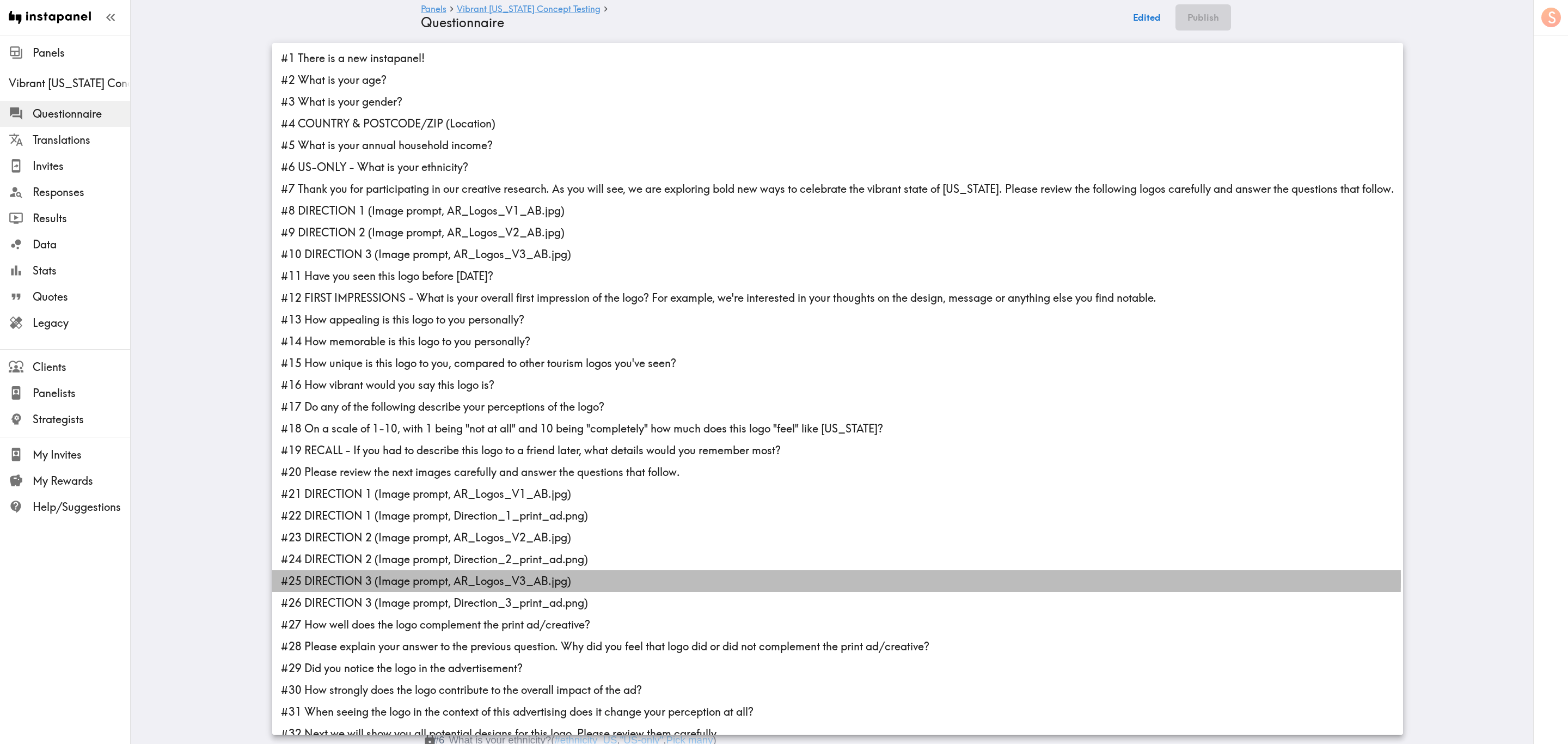
click at [355, 450] on li "#25 DIRECTION 3 (Image prompt, AR_Logos_V3_AB.jpg)" at bounding box center [837, 581] width 1131 height 22
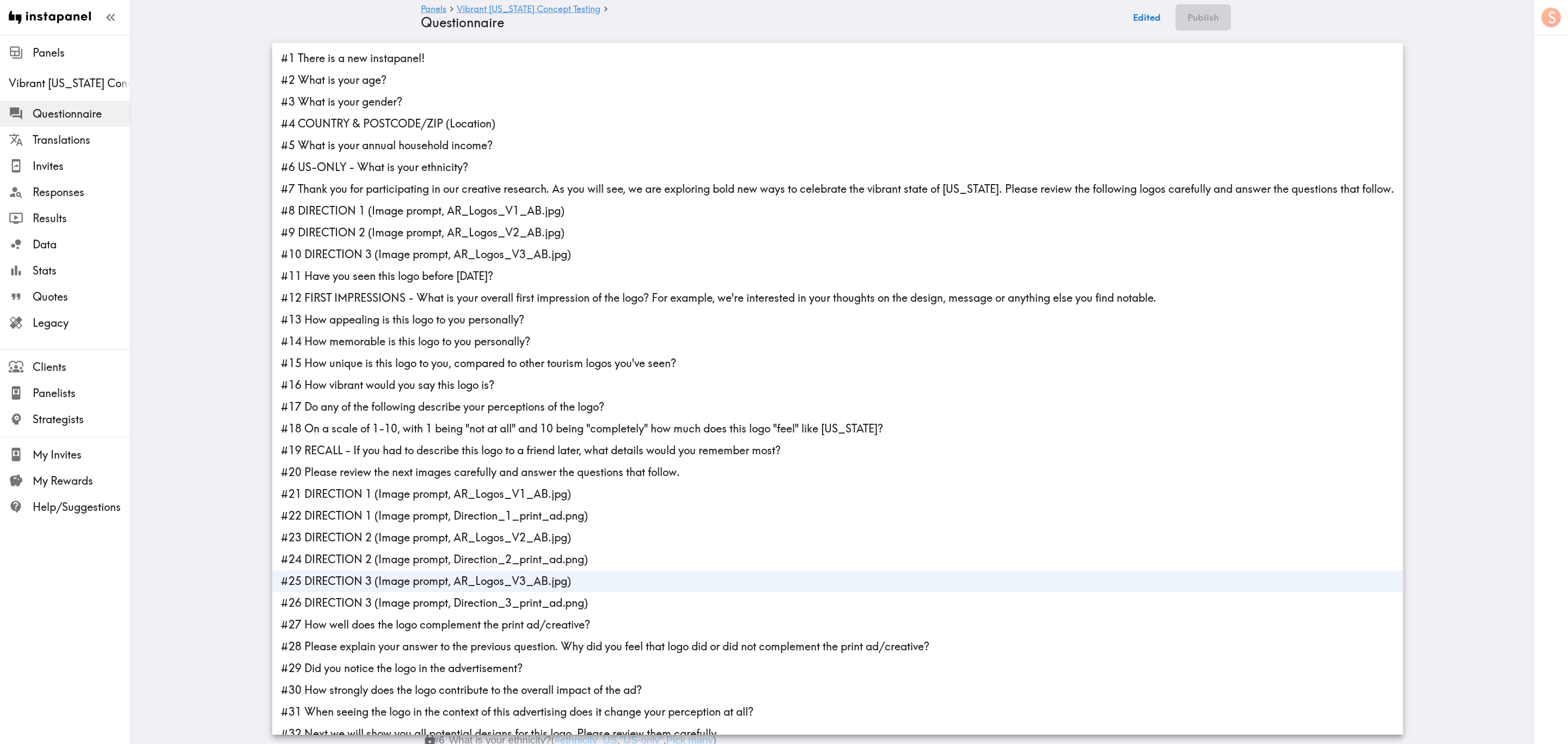
click at [368, 450] on li "#26 DIRECTION 3 (Image prompt, Direction_3_print_ad.png)" at bounding box center [837, 603] width 1131 height 22
type input "410225d1-51de-4d9a-91a2-524591b17ff8,23ab8aff-c7b9-4437-9b0a-b29cf8268950"
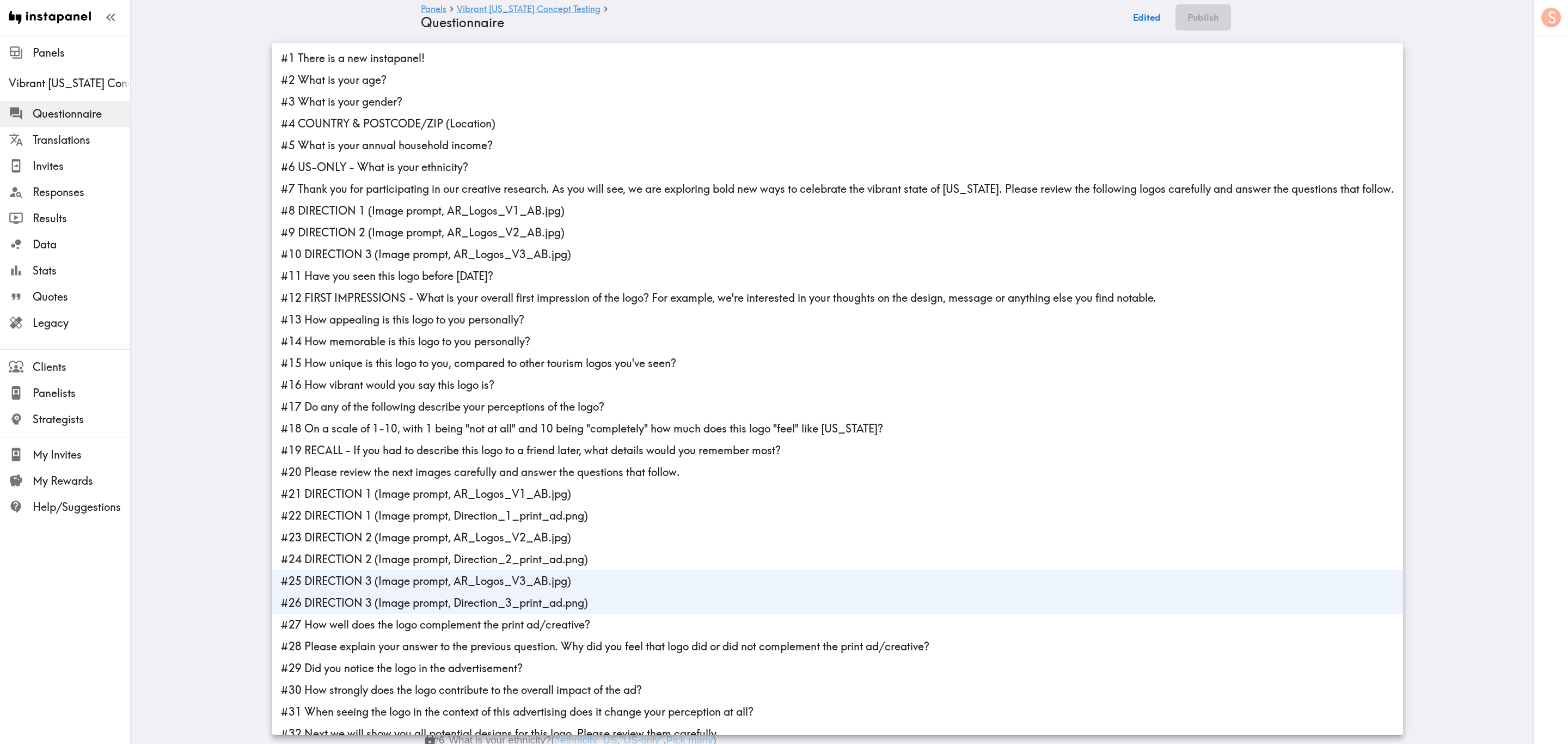
click at [222, 450] on div at bounding box center [784, 372] width 1568 height 744
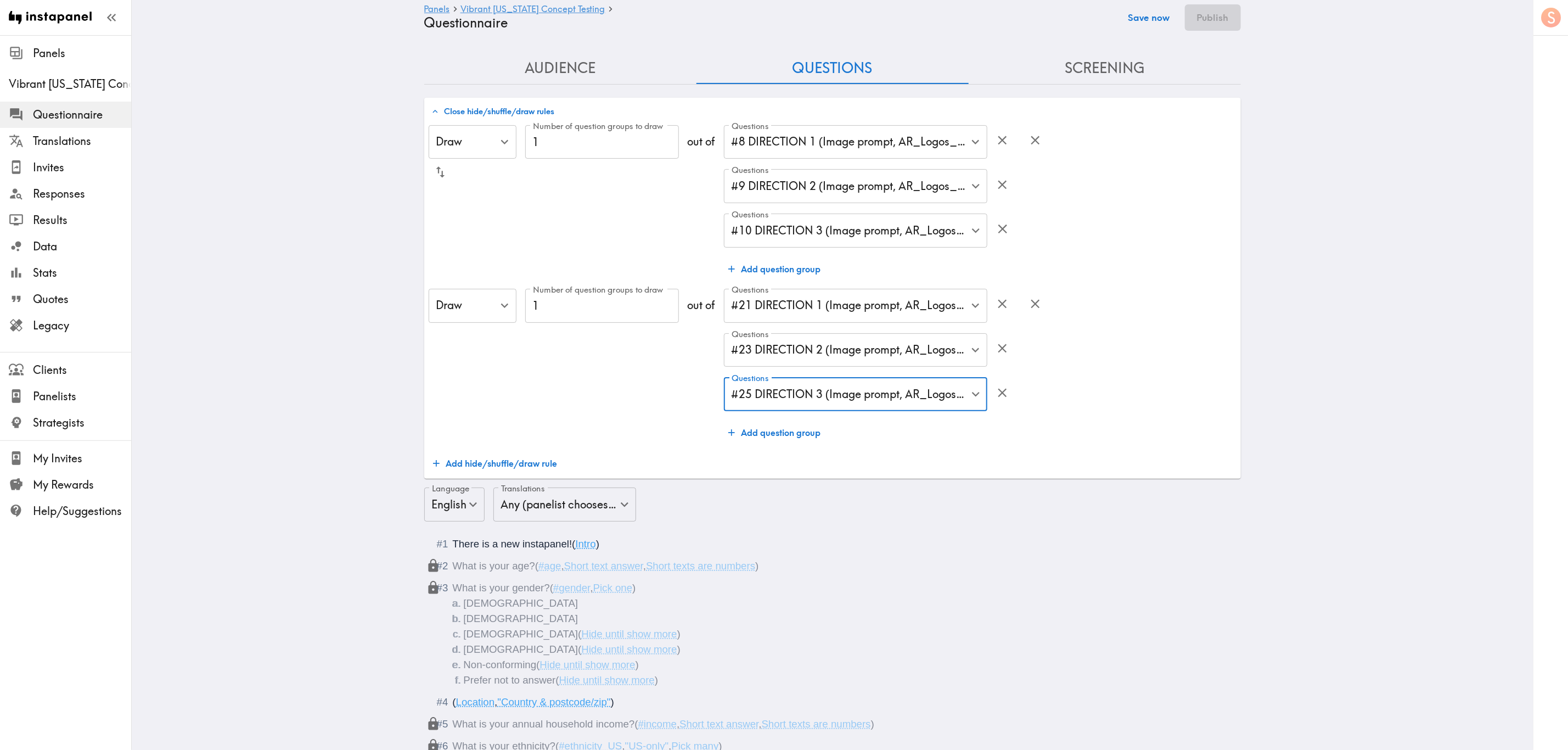
click at [948, 20] on button "Save now" at bounding box center [1149, 17] width 54 height 26
click at [948, 20] on button "Publish" at bounding box center [1213, 17] width 56 height 26
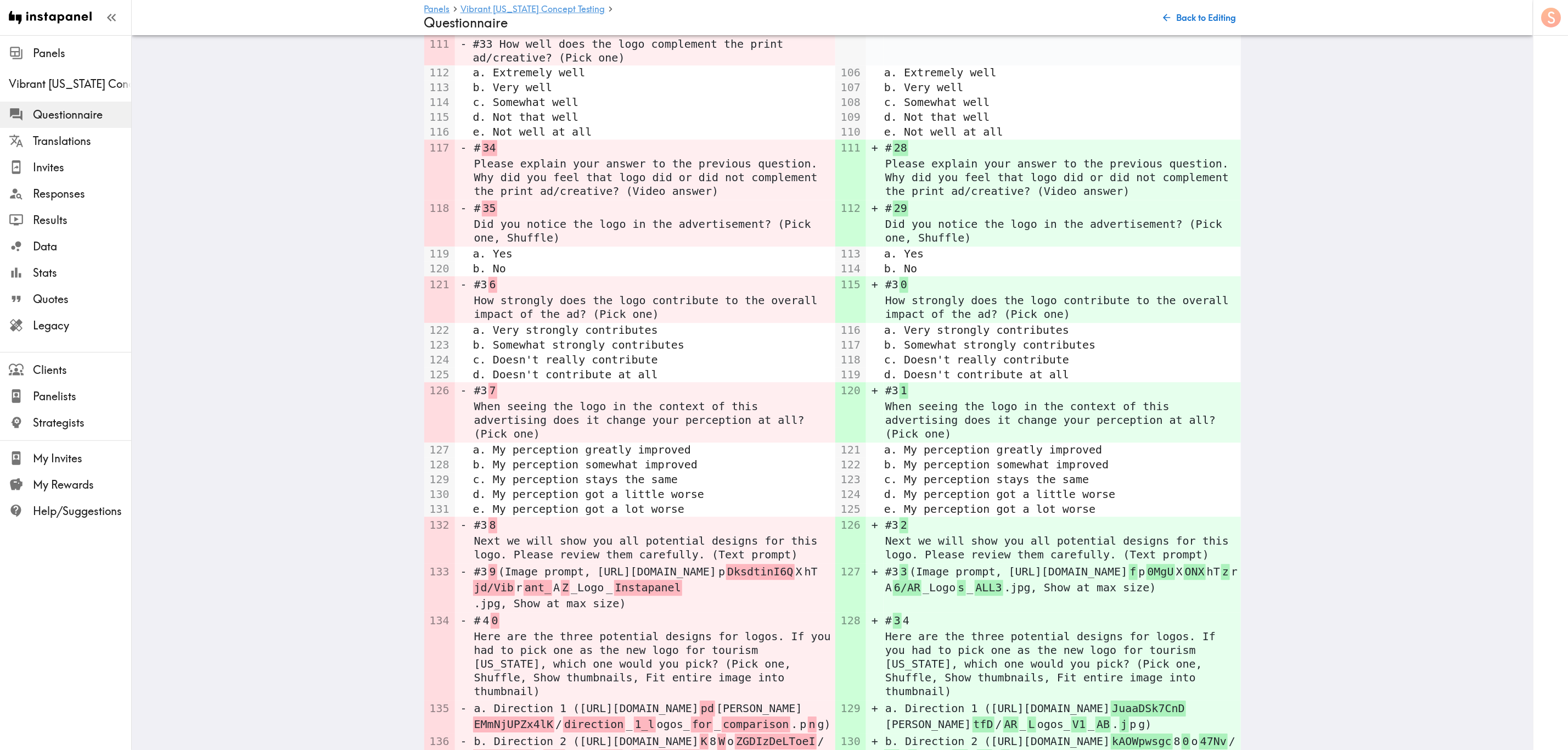
scroll to position [2669, 0]
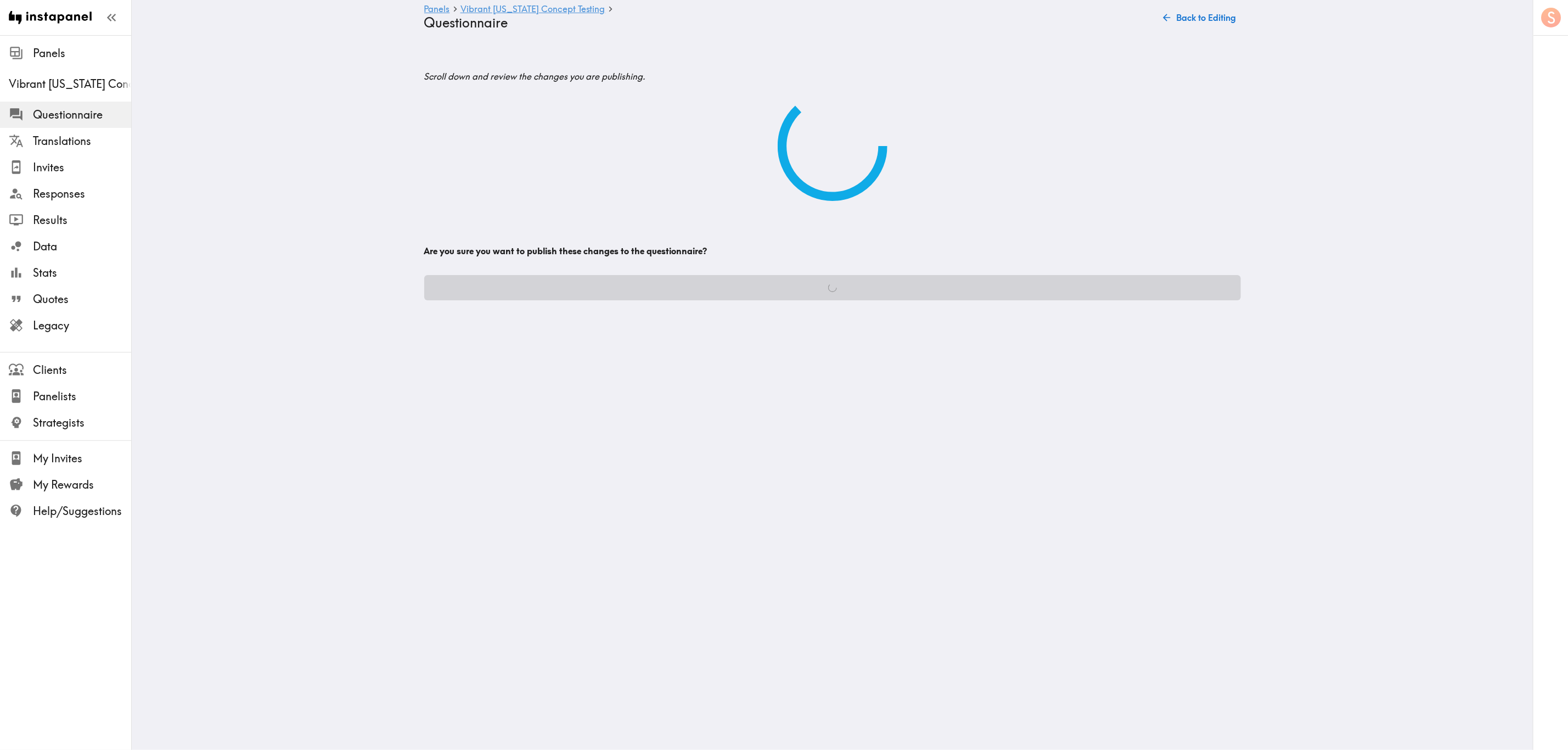
scroll to position [0, 0]
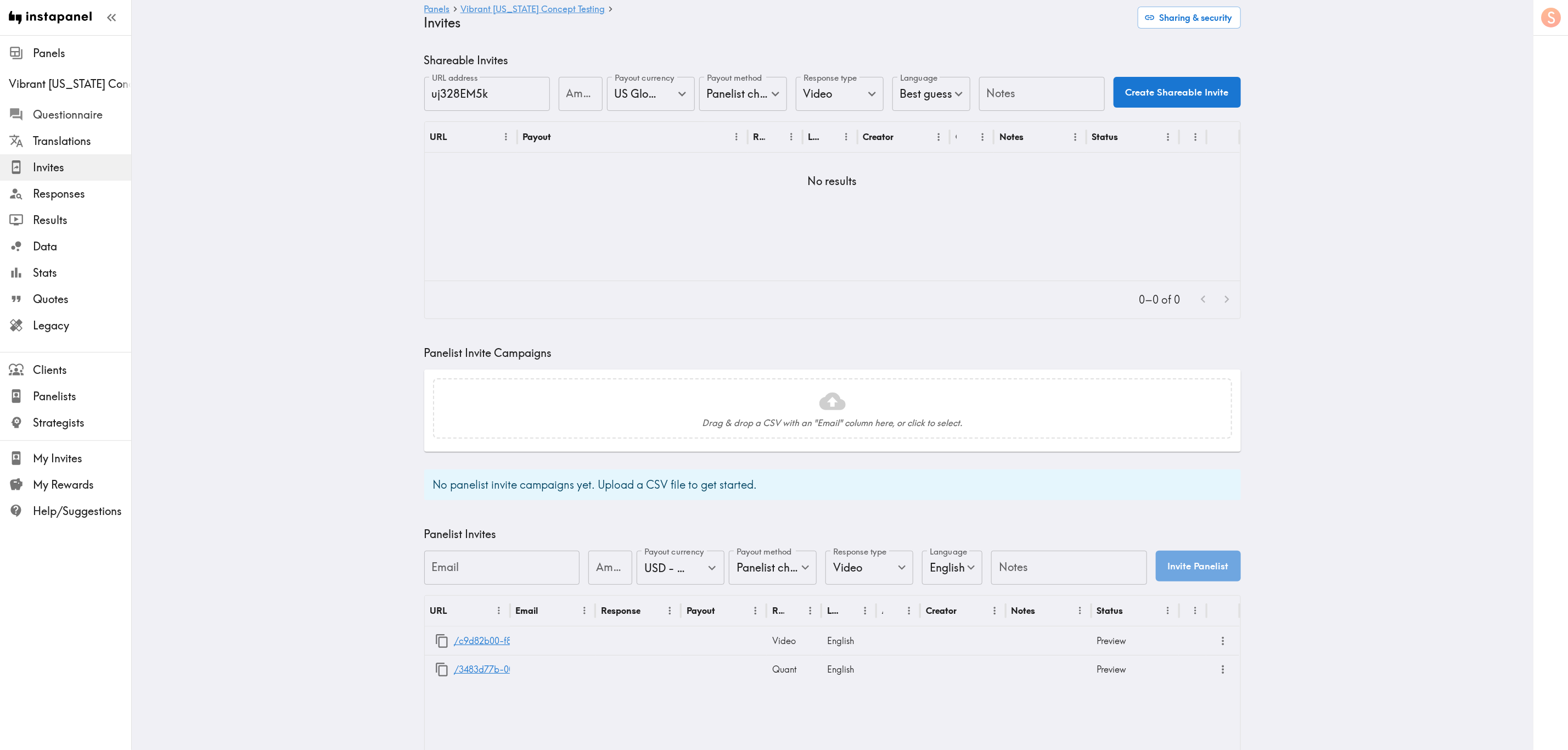
drag, startPoint x: 80, startPoint y: 115, endPoint x: 91, endPoint y: 119, distance: 11.7
click at [80, 115] on span "Questionnaire" at bounding box center [82, 114] width 98 height 15
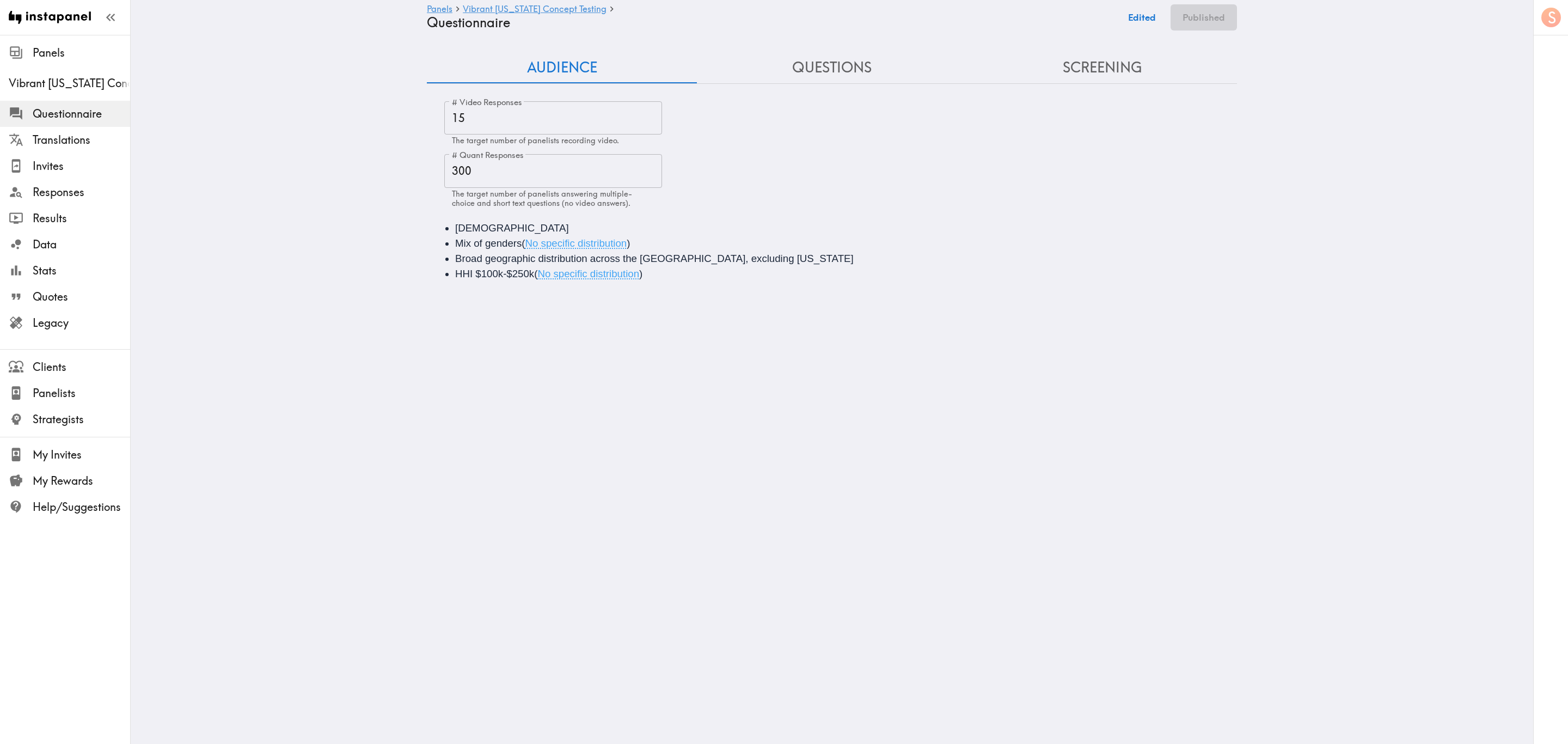
click at [867, 68] on button "Questions" at bounding box center [832, 68] width 270 height 31
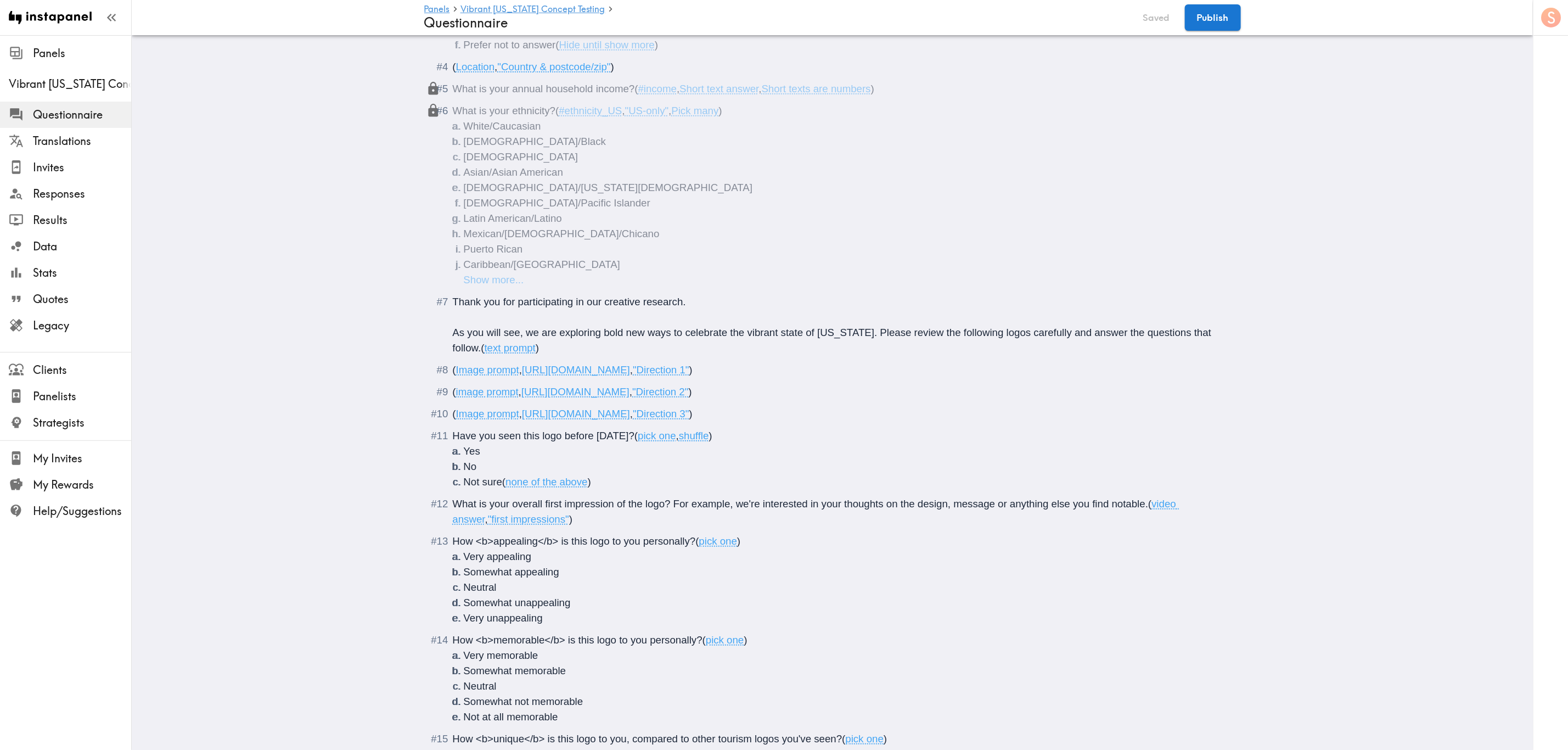
scroll to position [247, 0]
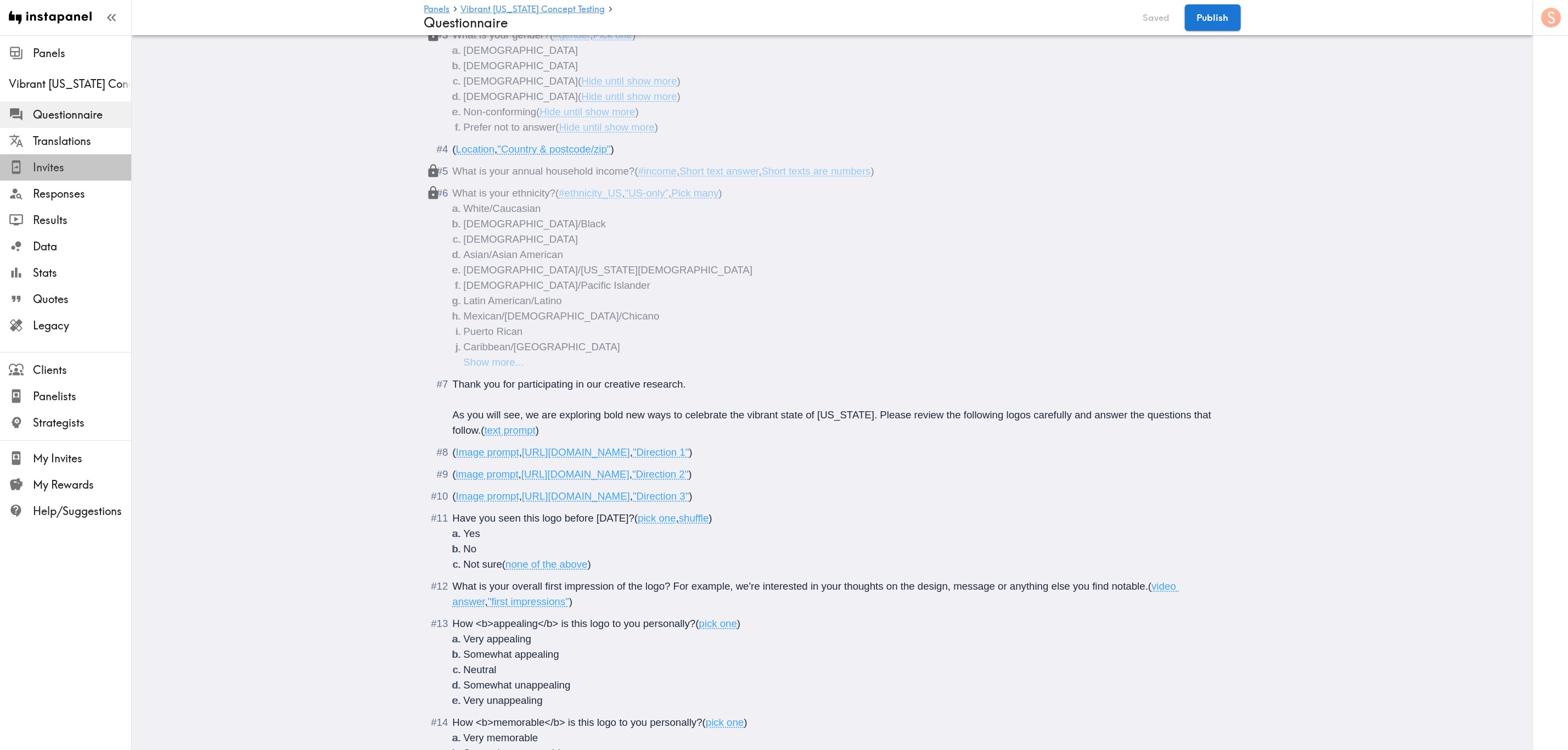
click at [78, 164] on span "Invites" at bounding box center [82, 167] width 98 height 15
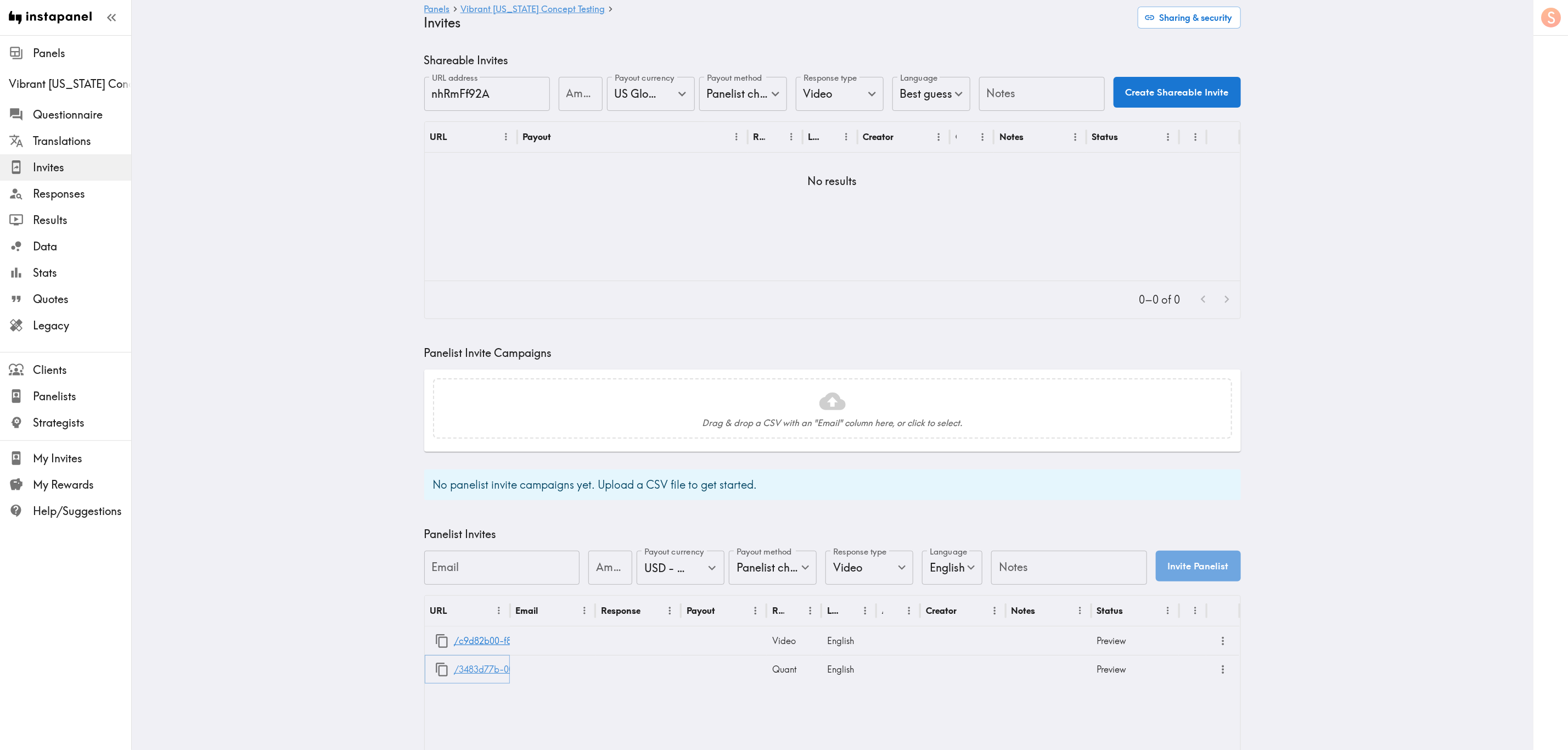
click at [483, 453] on link "/3483d77b-005c-47ab-b488-015f10095a6f" at bounding box center [543, 669] width 179 height 28
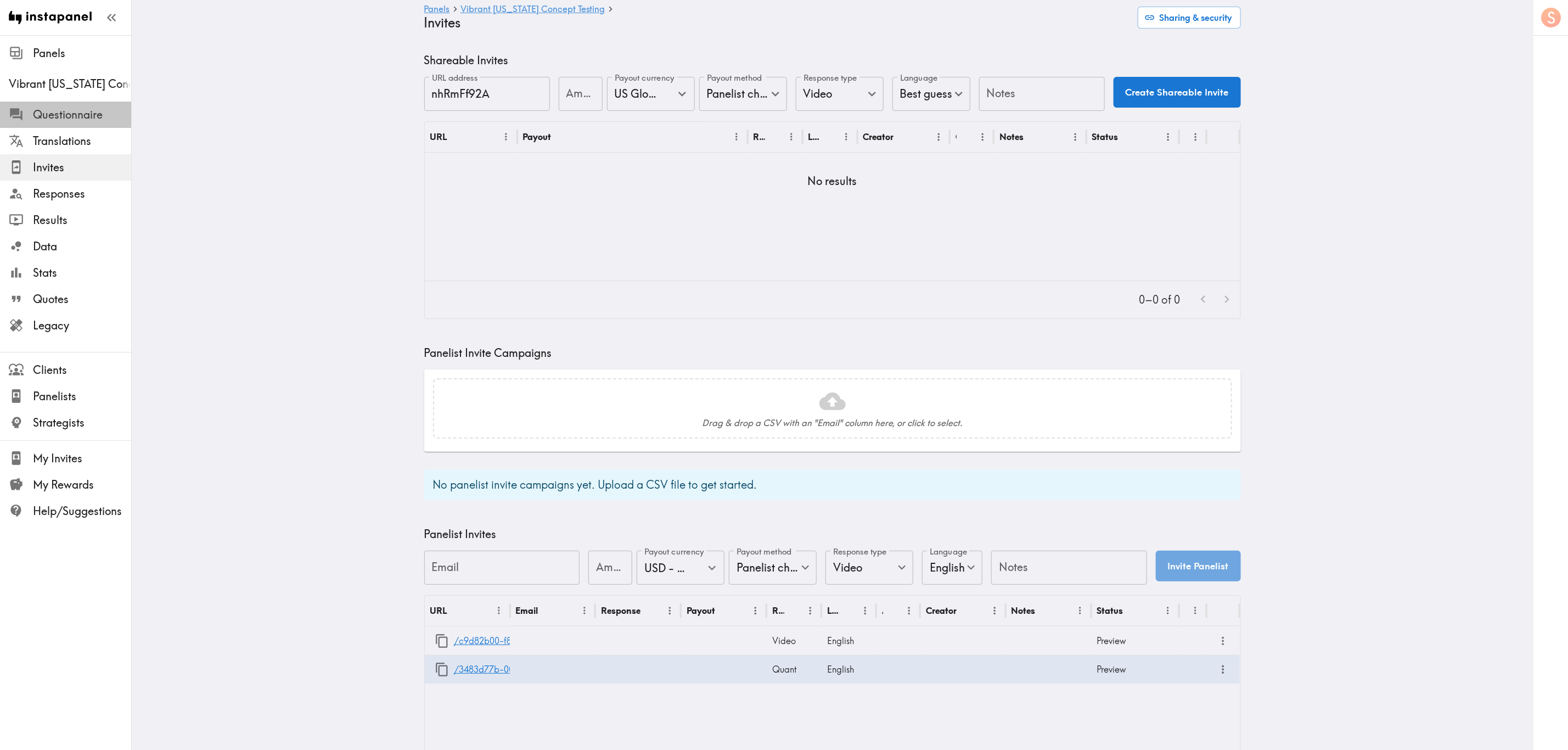
click at [96, 114] on span "Questionnaire" at bounding box center [82, 114] width 98 height 15
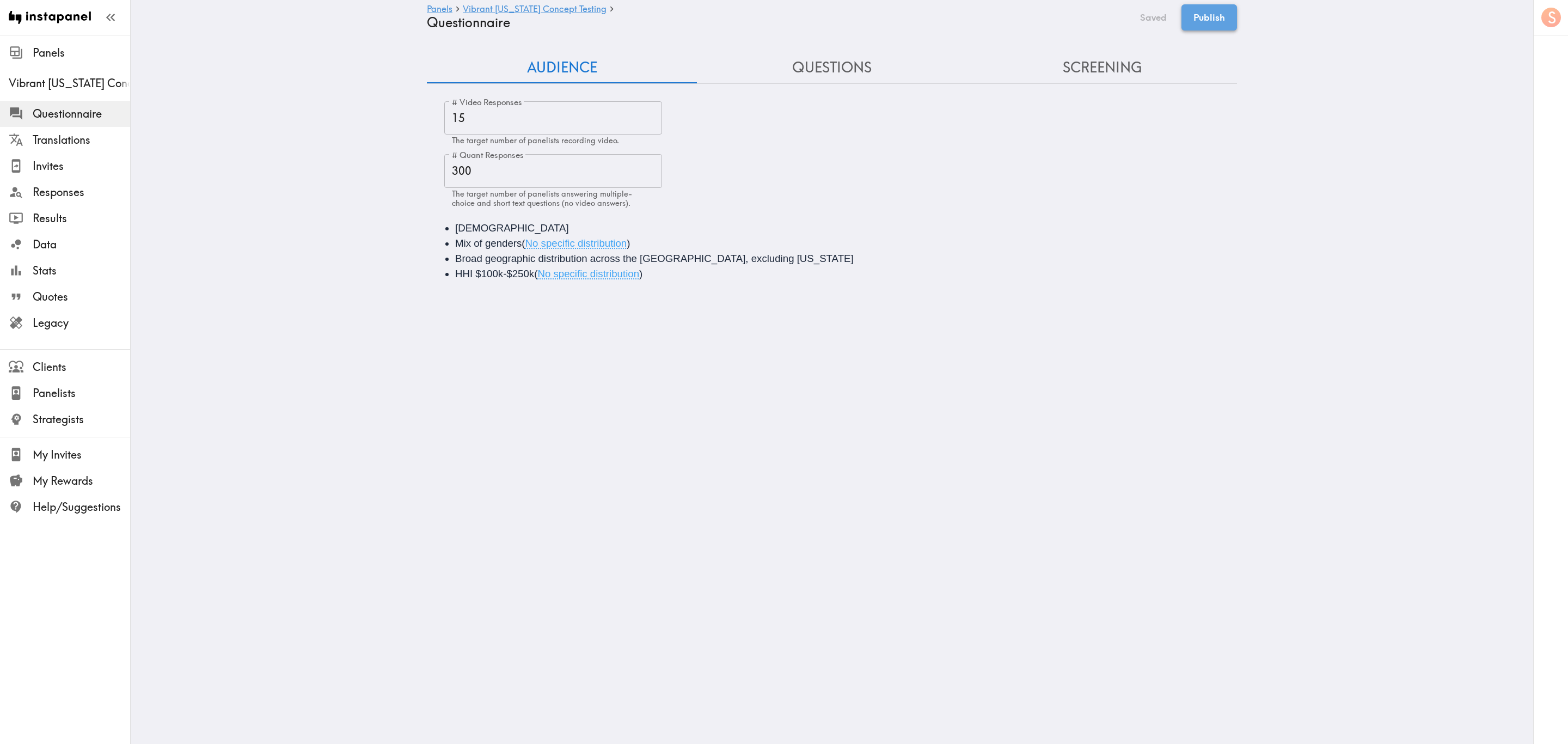
click at [941, 13] on button "Publish" at bounding box center [1209, 17] width 56 height 26
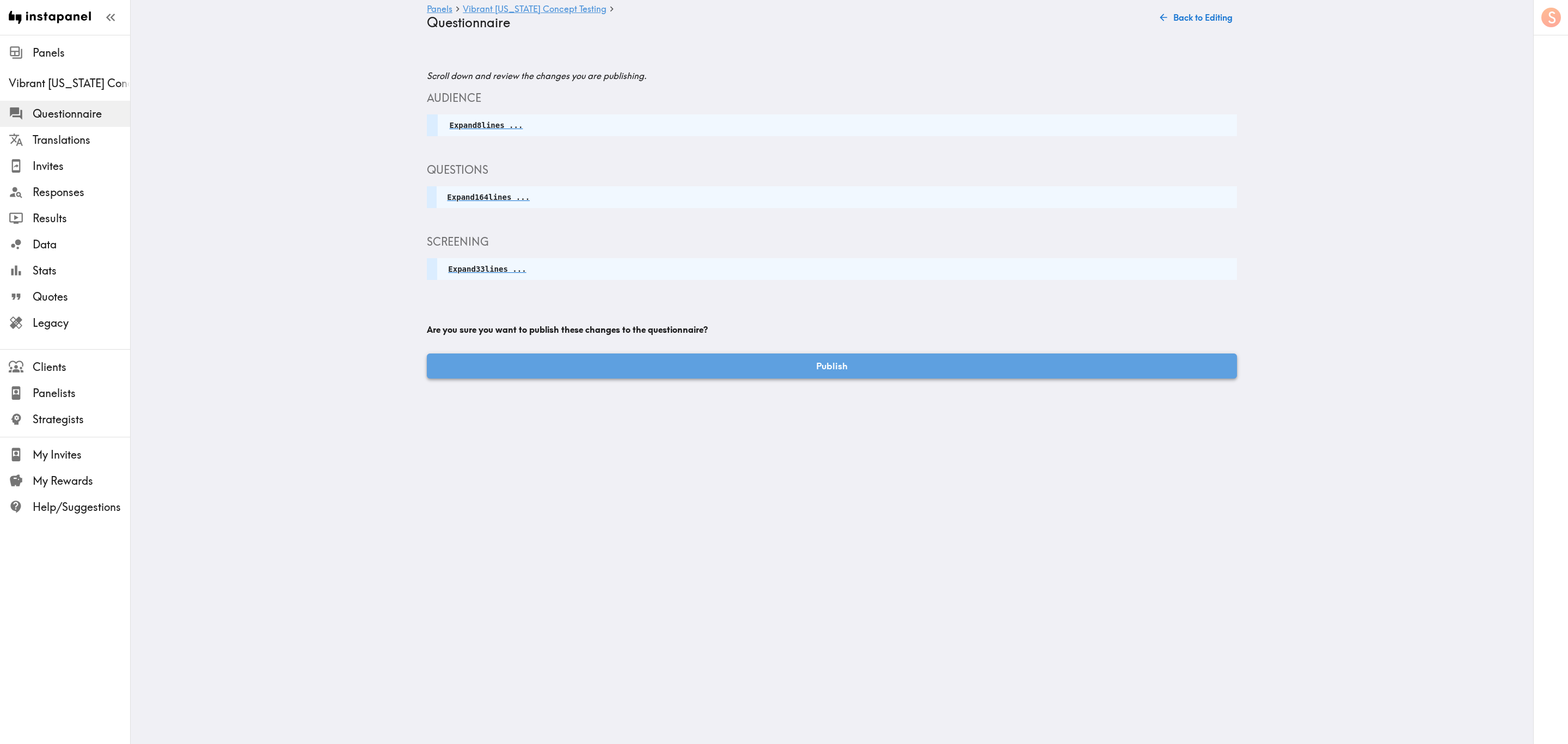
click at [791, 366] on button "Publish" at bounding box center [832, 366] width 810 height 25
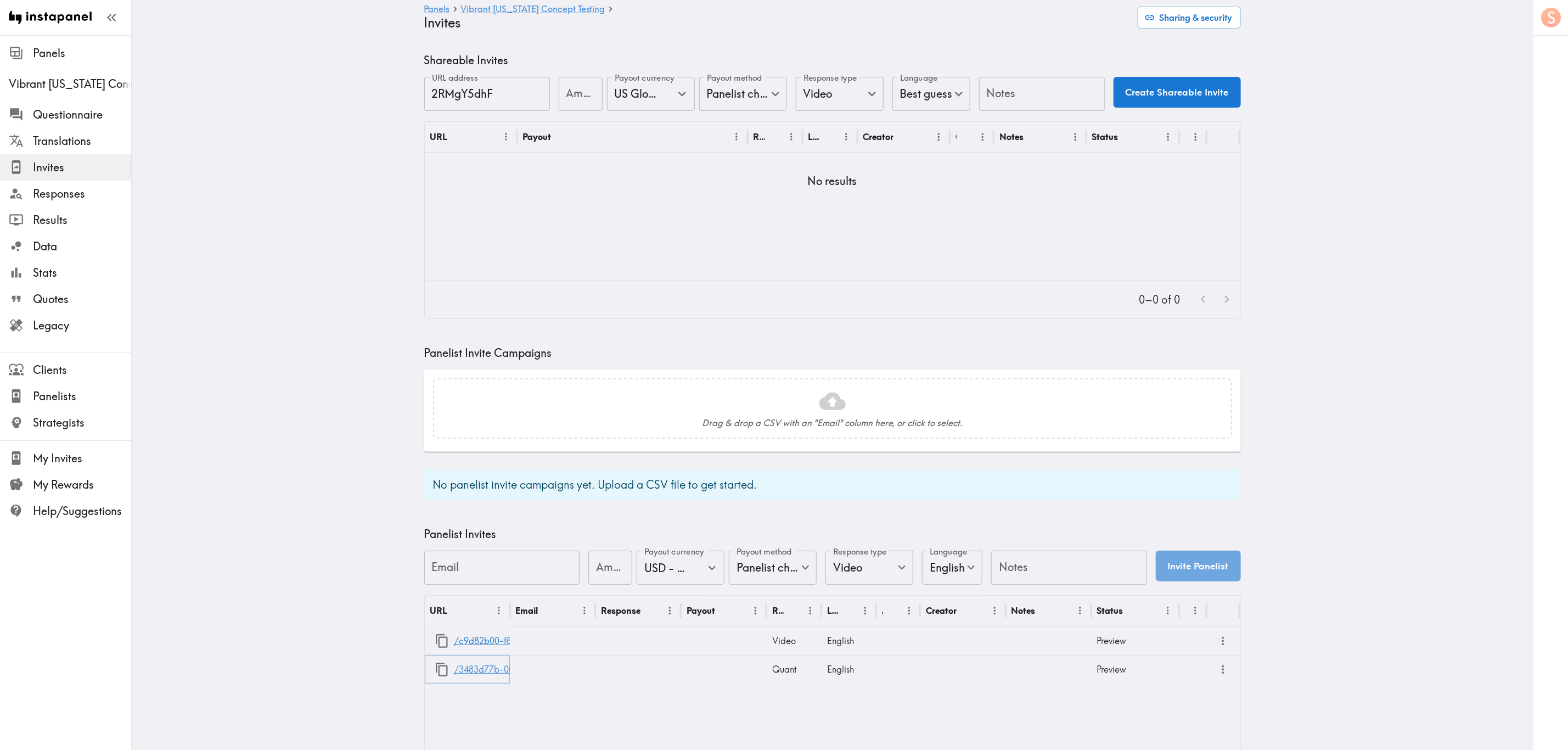
click at [473, 453] on link "/3483d77b-005c-47ab-b488-015f10095a6f" at bounding box center [543, 669] width 179 height 28
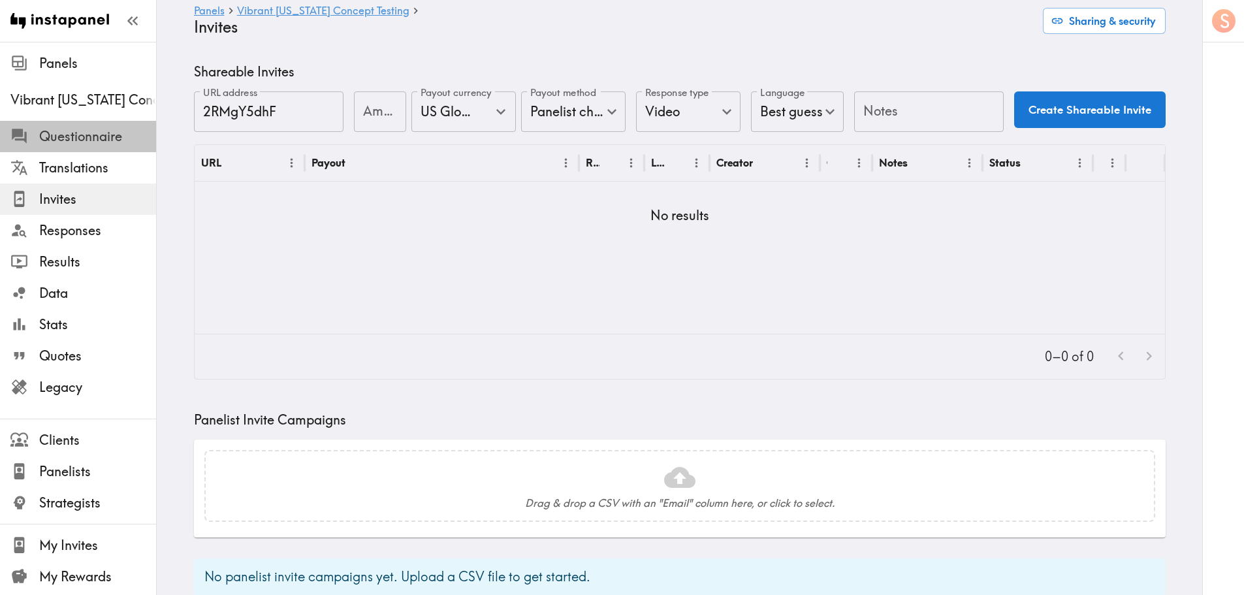
click at [86, 130] on span "Questionnaire" at bounding box center [97, 136] width 117 height 18
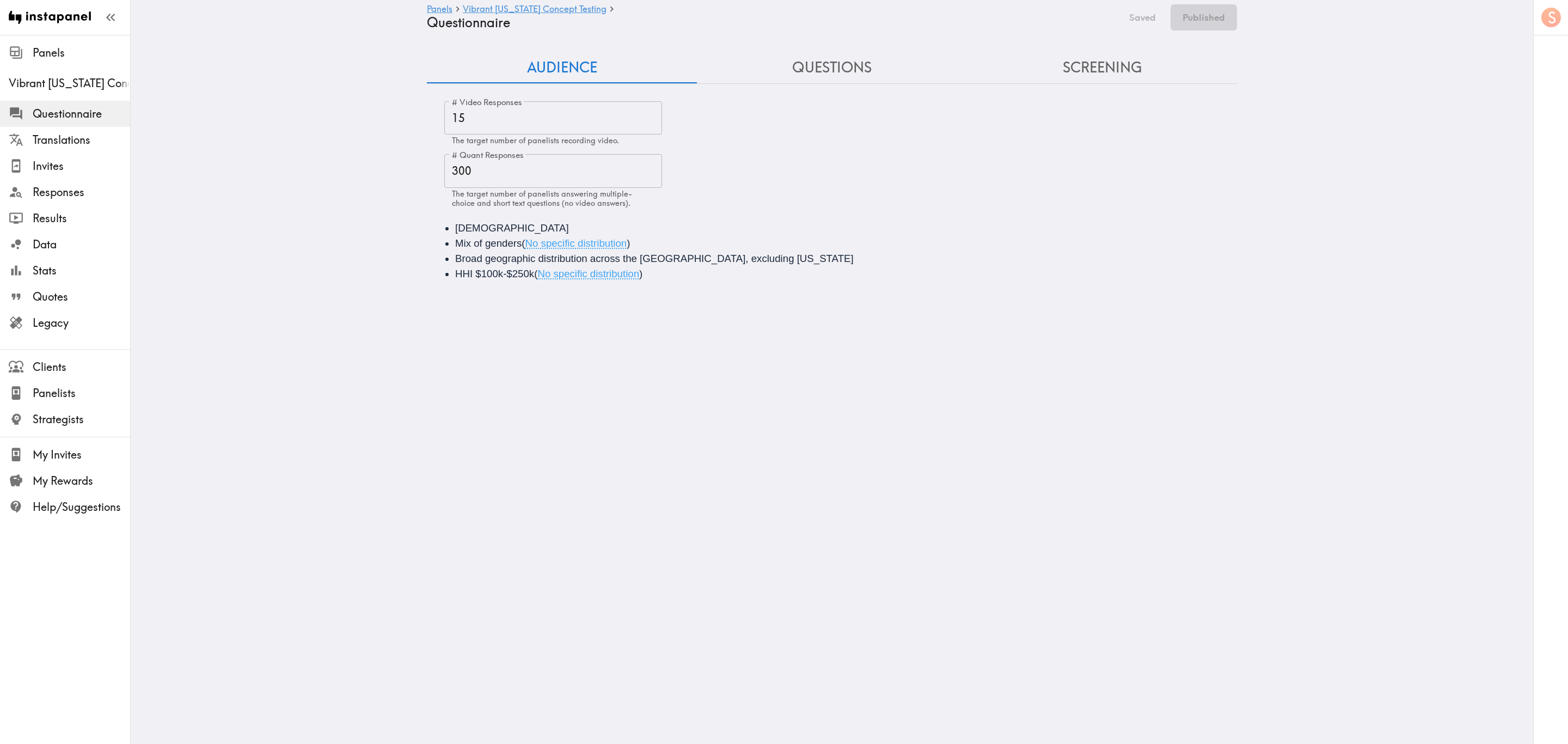
drag, startPoint x: 951, startPoint y: 4, endPoint x: 823, endPoint y: 51, distance: 136.4
click at [823, 53] on button "Questions" at bounding box center [832, 68] width 270 height 31
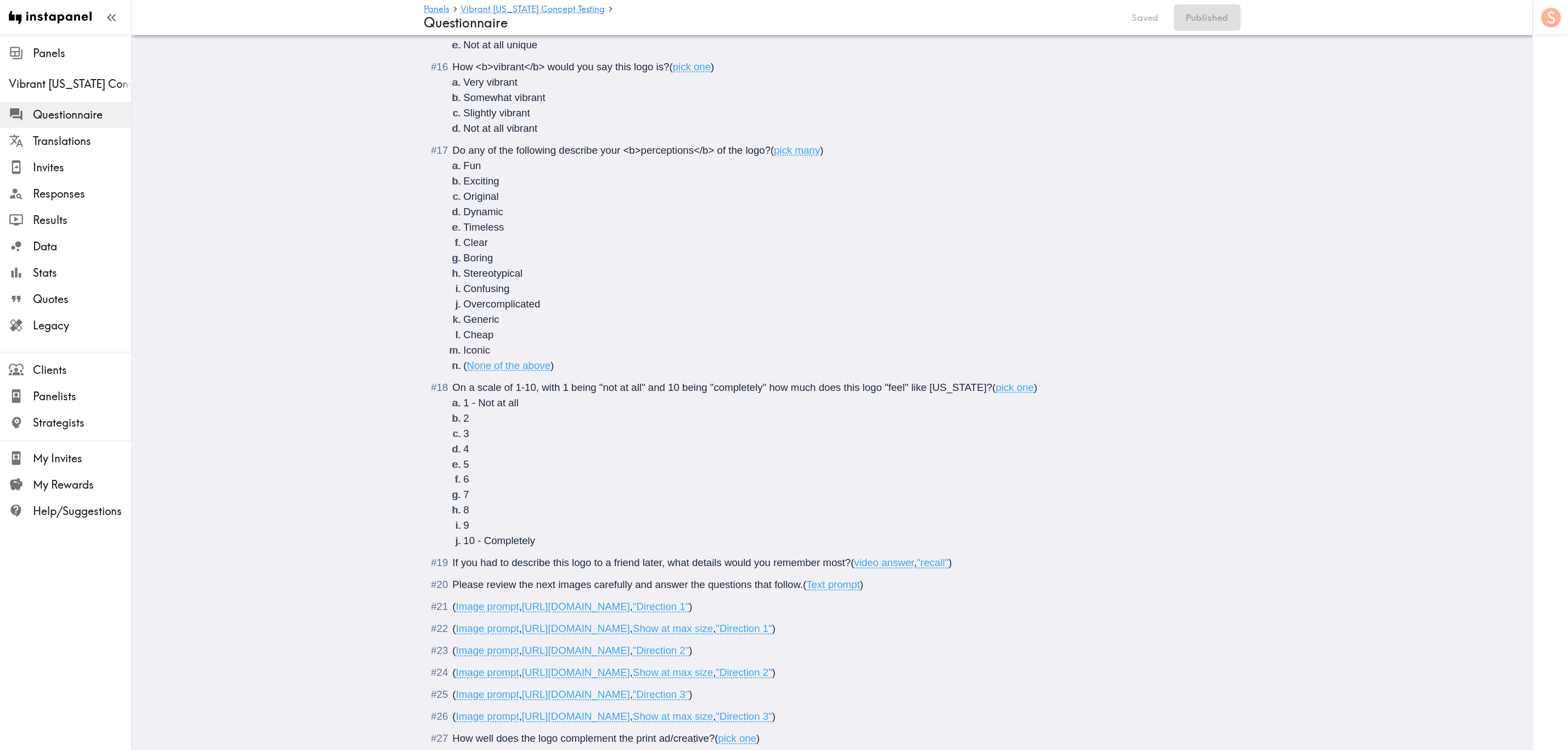
scroll to position [1318, 0]
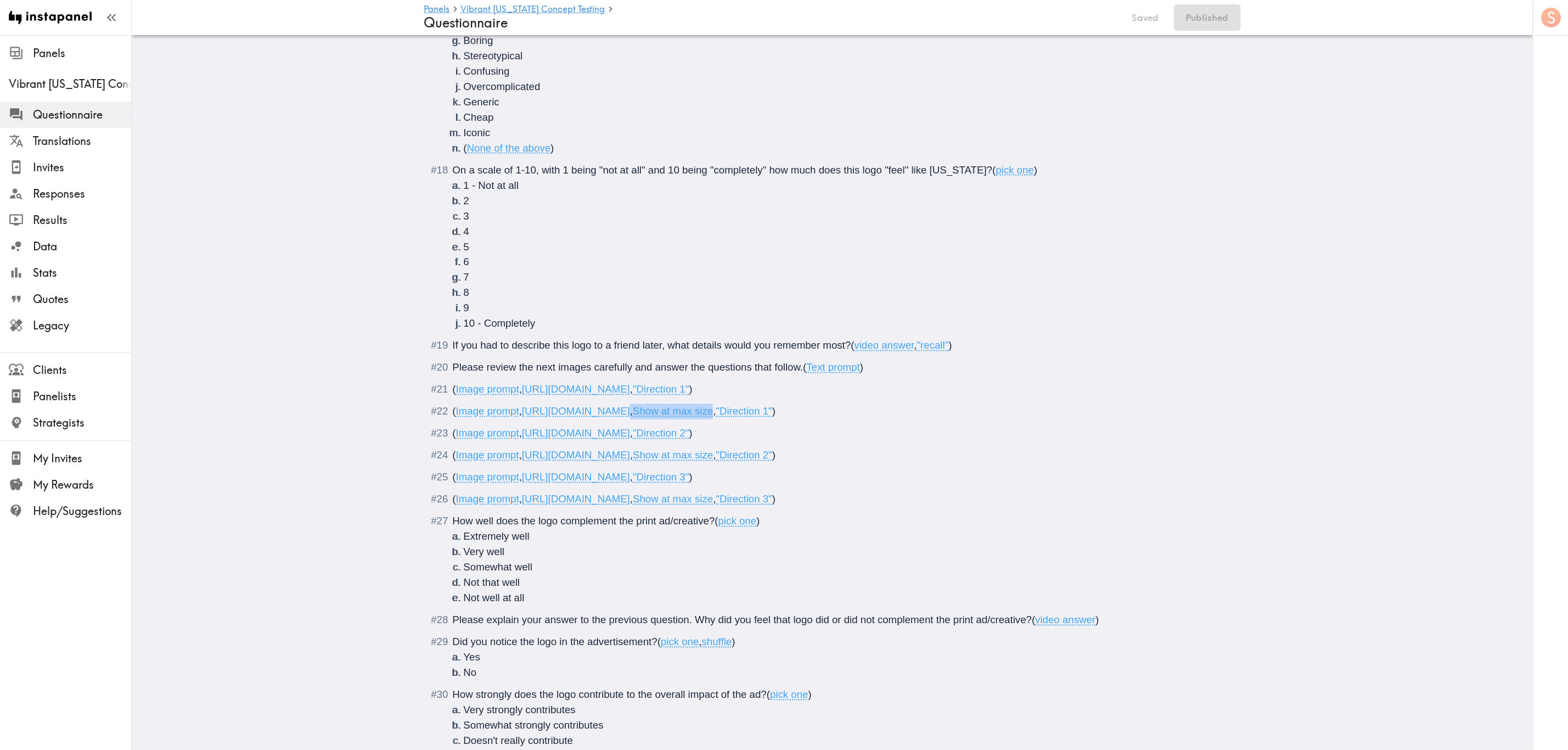
drag, startPoint x: 957, startPoint y: 428, endPoint x: 869, endPoint y: 429, distance: 88.0
click at [776, 417] on span "( Image prompt , https://prompts.instapanel.com/w2QJlfyQFhBTb7Yv/Direction_1_pr…" at bounding box center [615, 411] width 324 height 12
copy span ", Show at max size"
click at [693, 395] on span ")" at bounding box center [691, 389] width 3 height 12
click at [693, 439] on span ")" at bounding box center [691, 434] width 3 height 12
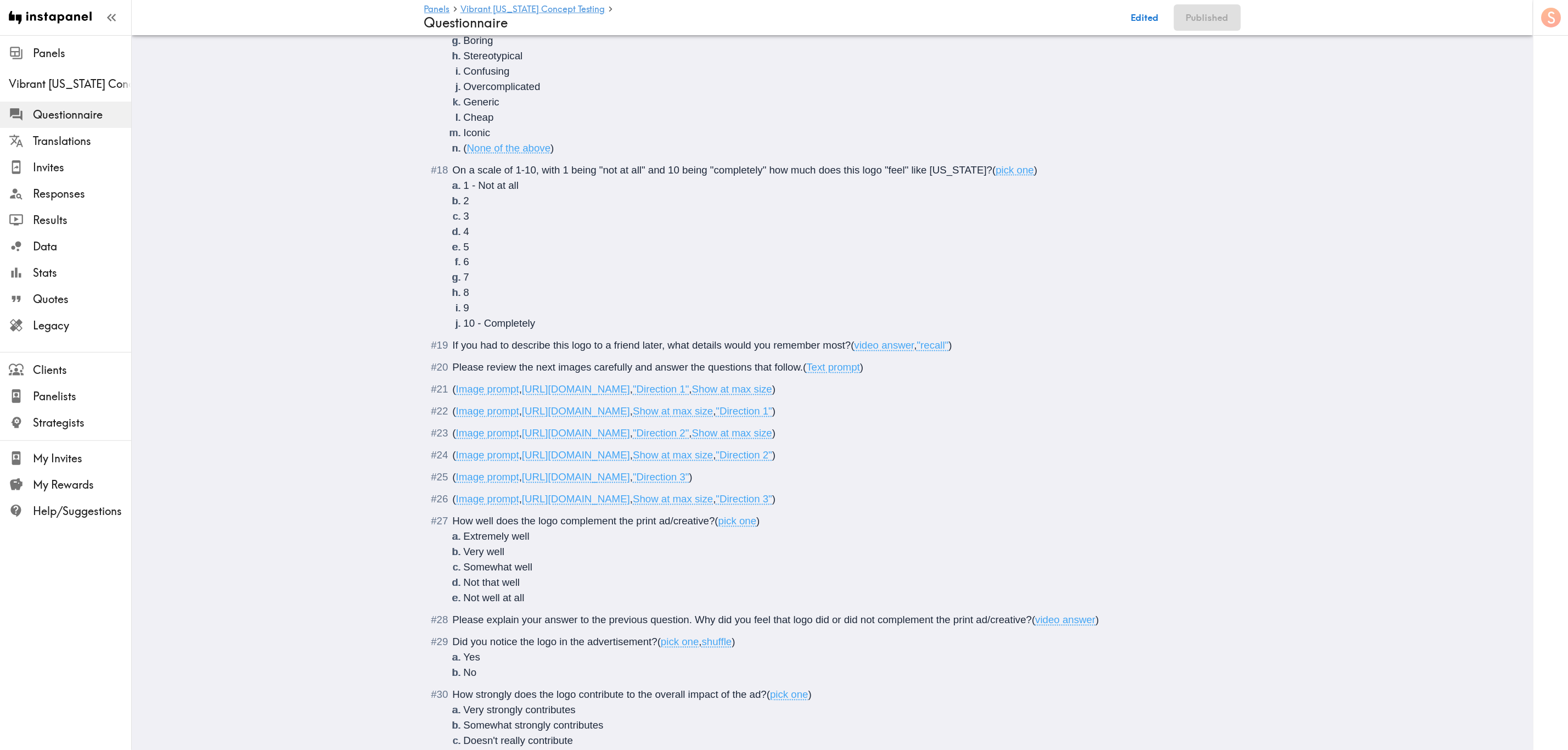
click at [693, 453] on span ")" at bounding box center [691, 478] width 3 height 12
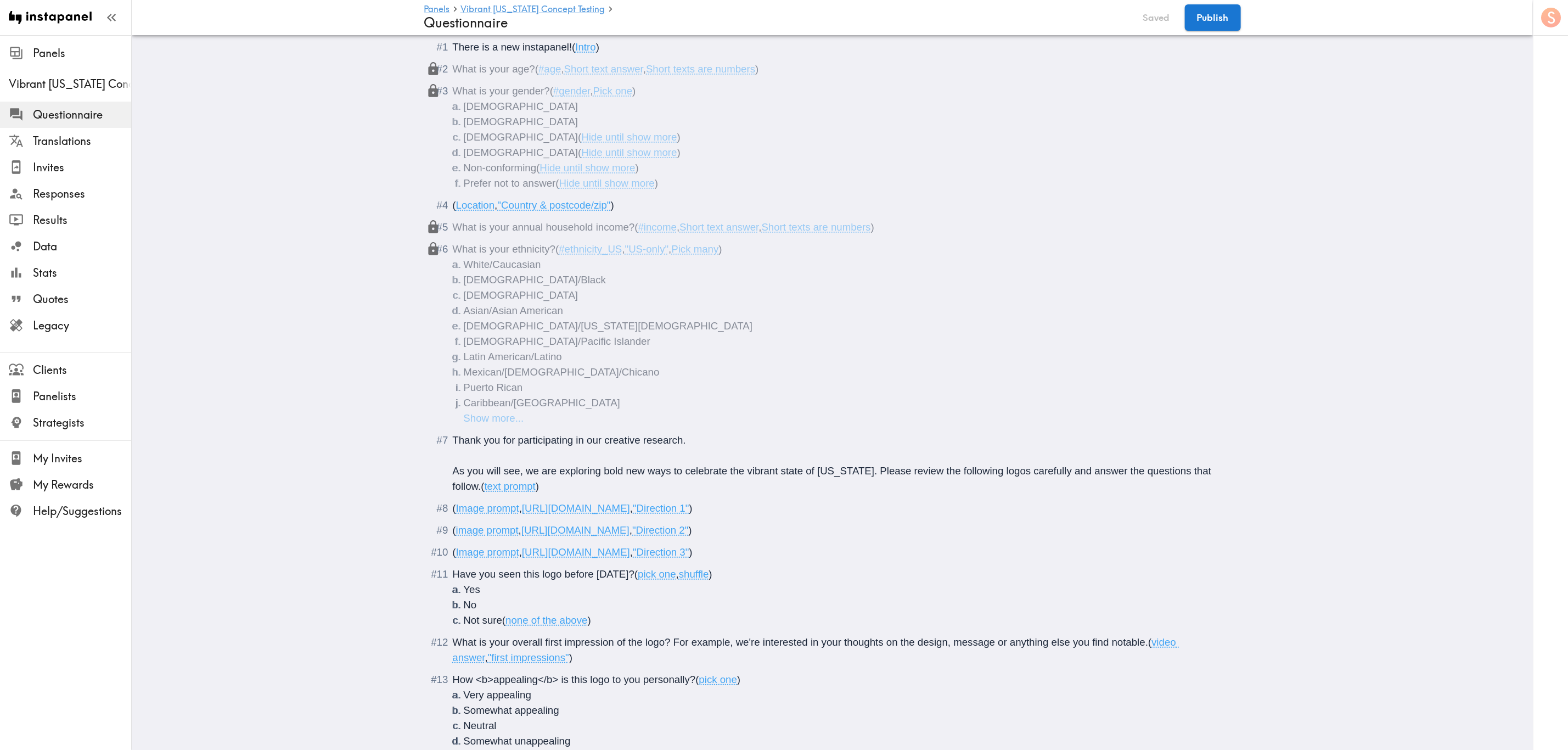
scroll to position [185, 0]
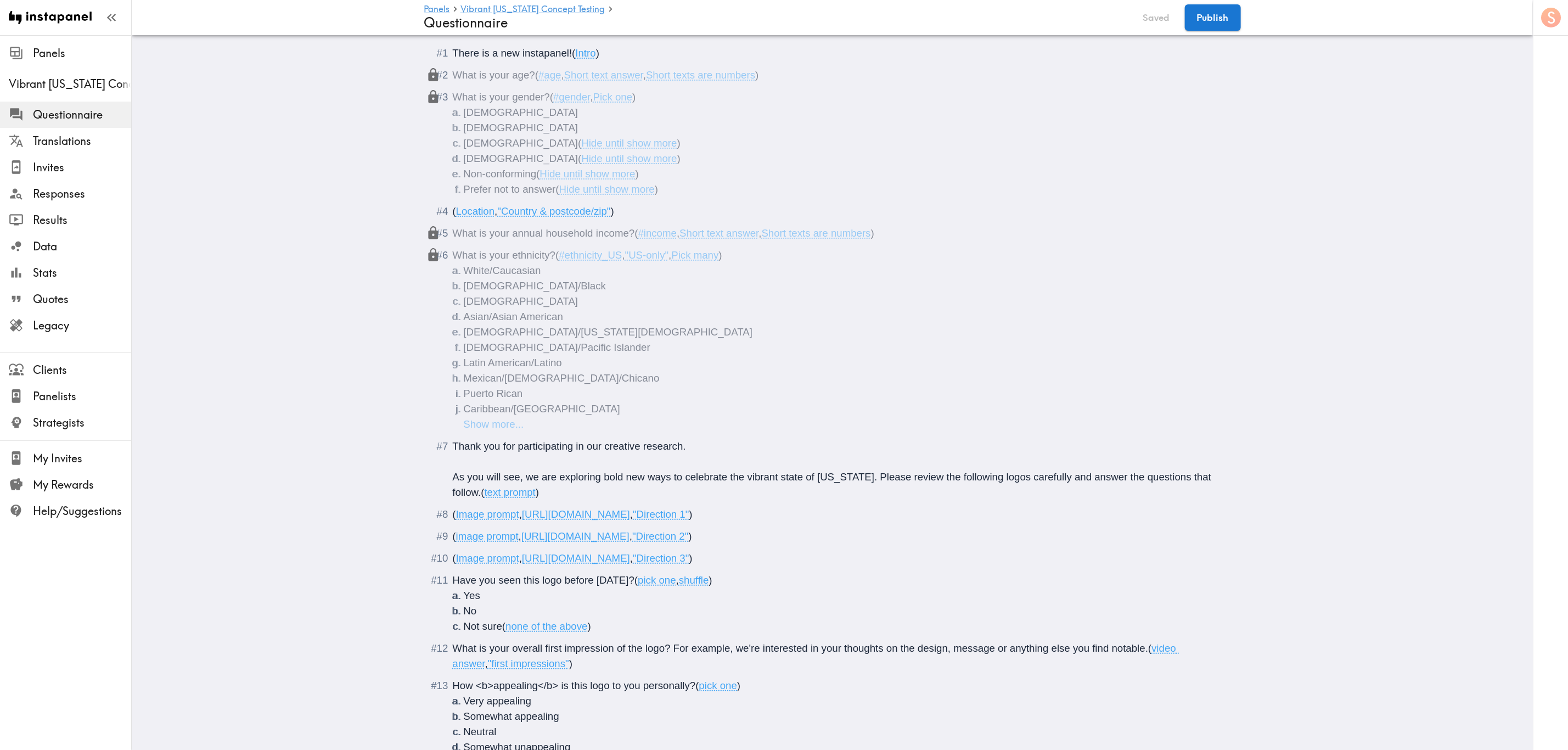
click at [693, 453] on span ")" at bounding box center [691, 515] width 3 height 12
click at [692, 453] on span ")" at bounding box center [690, 536] width 3 height 12
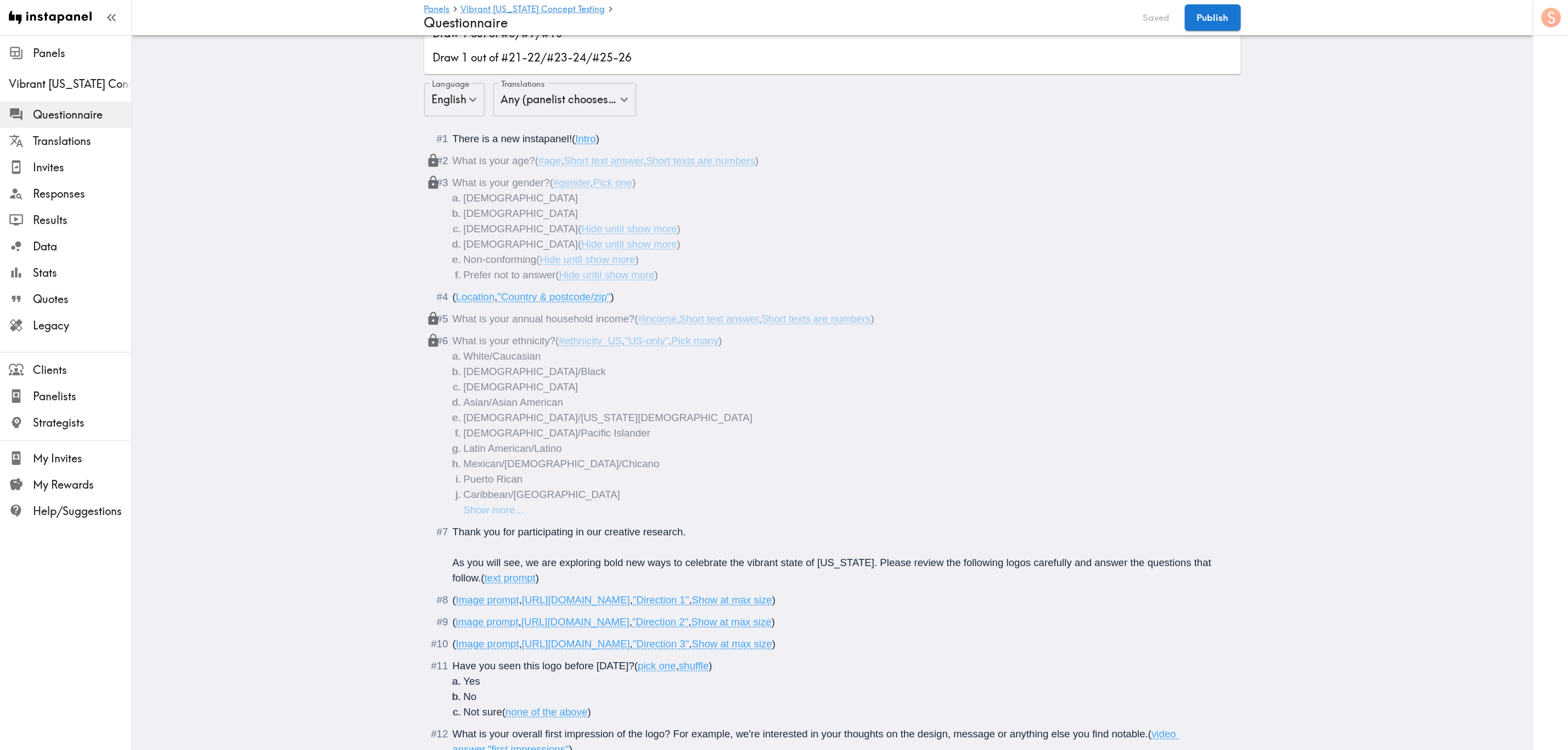
scroll to position [0, 0]
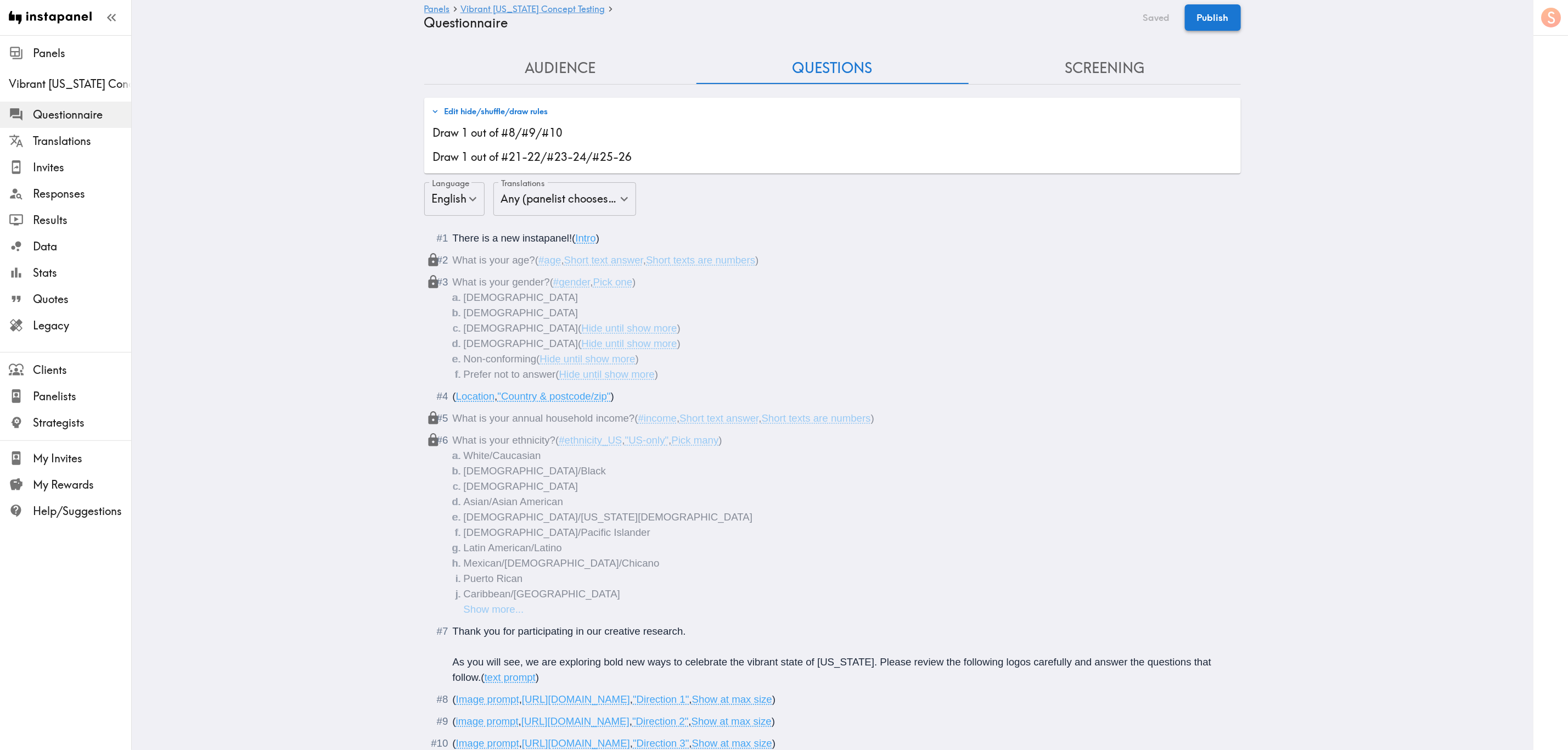
click at [948, 12] on button "Publish" at bounding box center [1213, 17] width 56 height 26
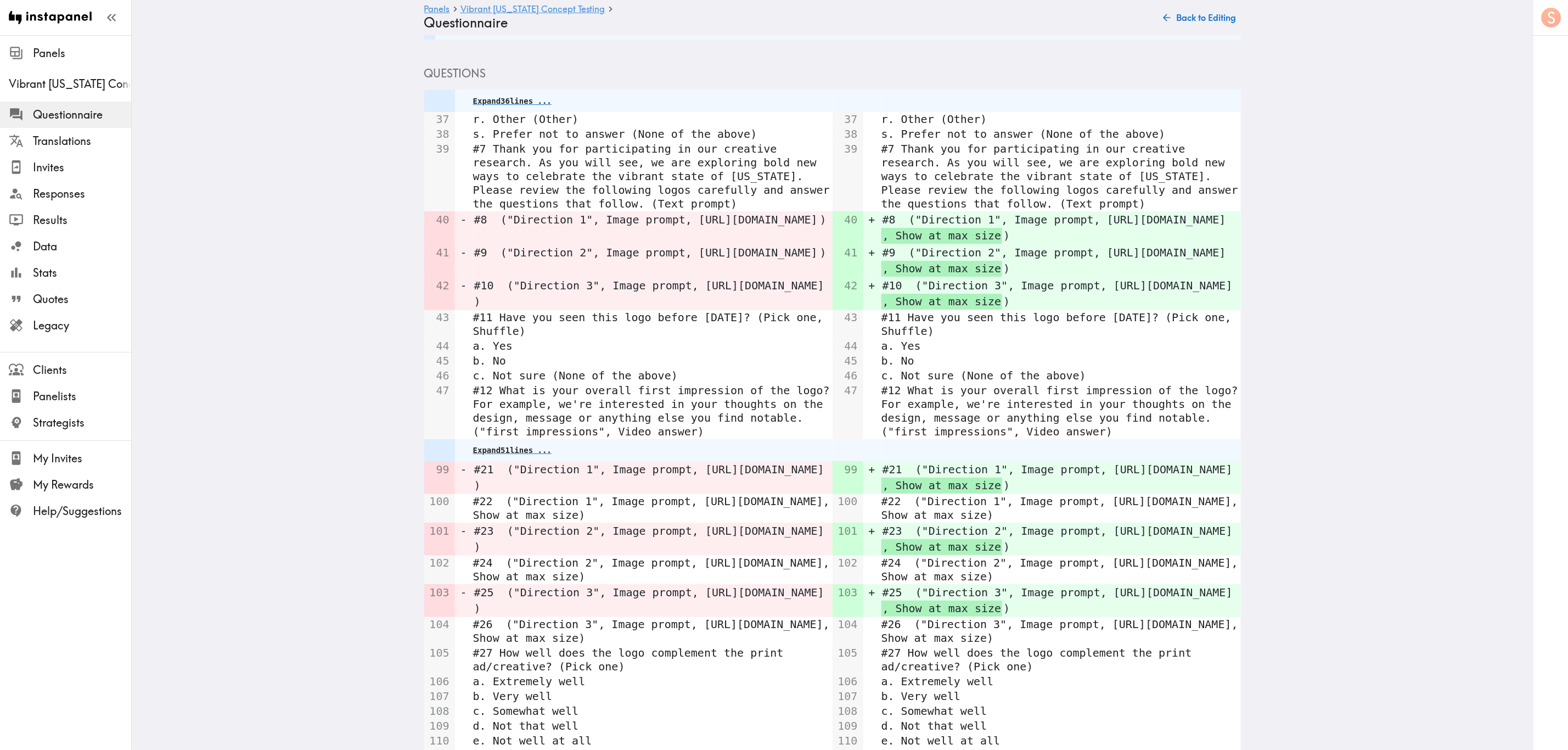
scroll to position [415, 0]
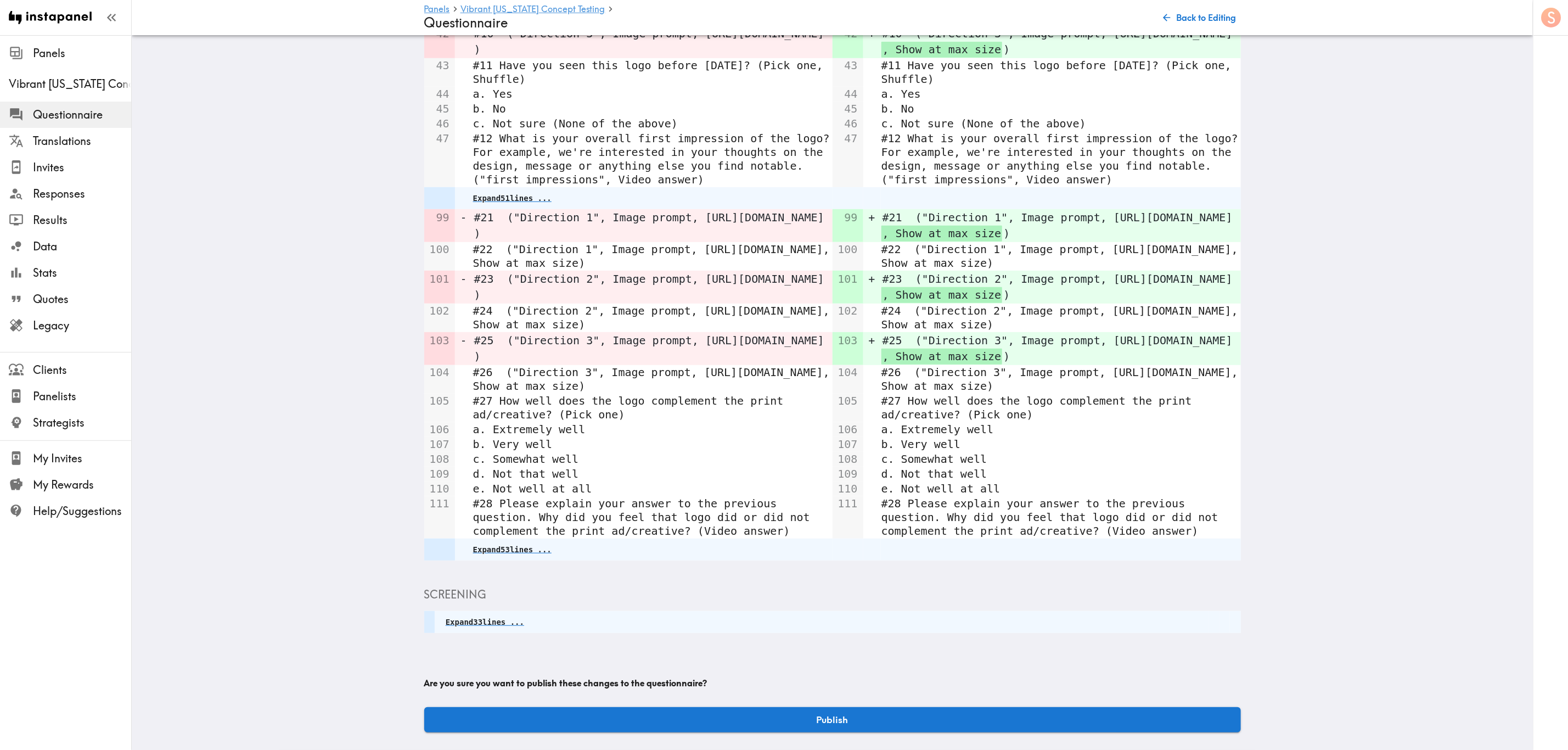
click at [863, 453] on button "Publish" at bounding box center [832, 720] width 816 height 25
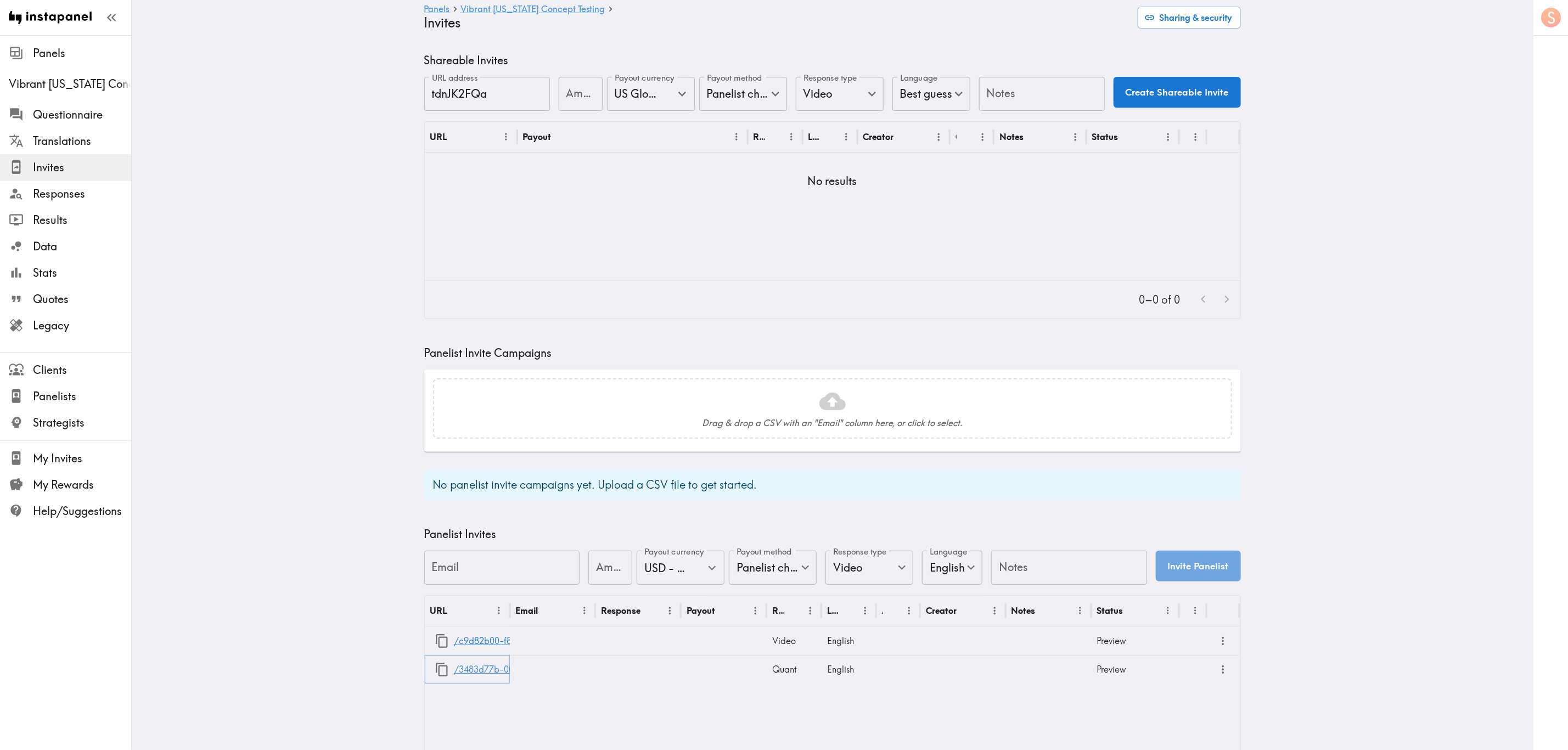
click at [484, 453] on link "/3483d77b-005c-47ab-b488-015f10095a6f" at bounding box center [543, 669] width 179 height 28
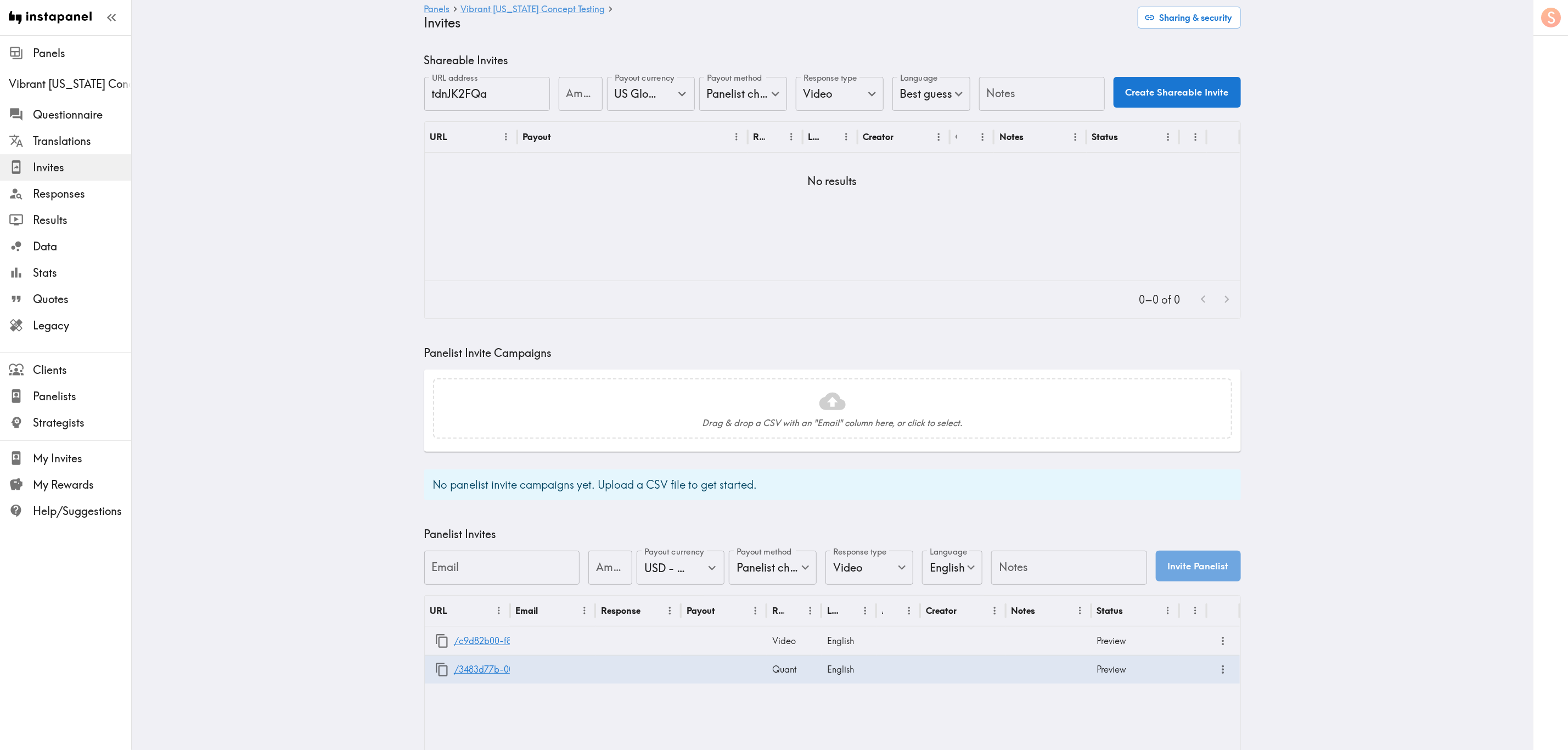
drag, startPoint x: 974, startPoint y: 3, endPoint x: 824, endPoint y: 290, distance: 323.8
click at [824, 290] on div "0–0 of 0" at bounding box center [832, 299] width 816 height 37
click at [437, 453] on icon "button" at bounding box center [442, 669] width 15 height 15
click at [435, 453] on icon "button" at bounding box center [442, 641] width 15 height 15
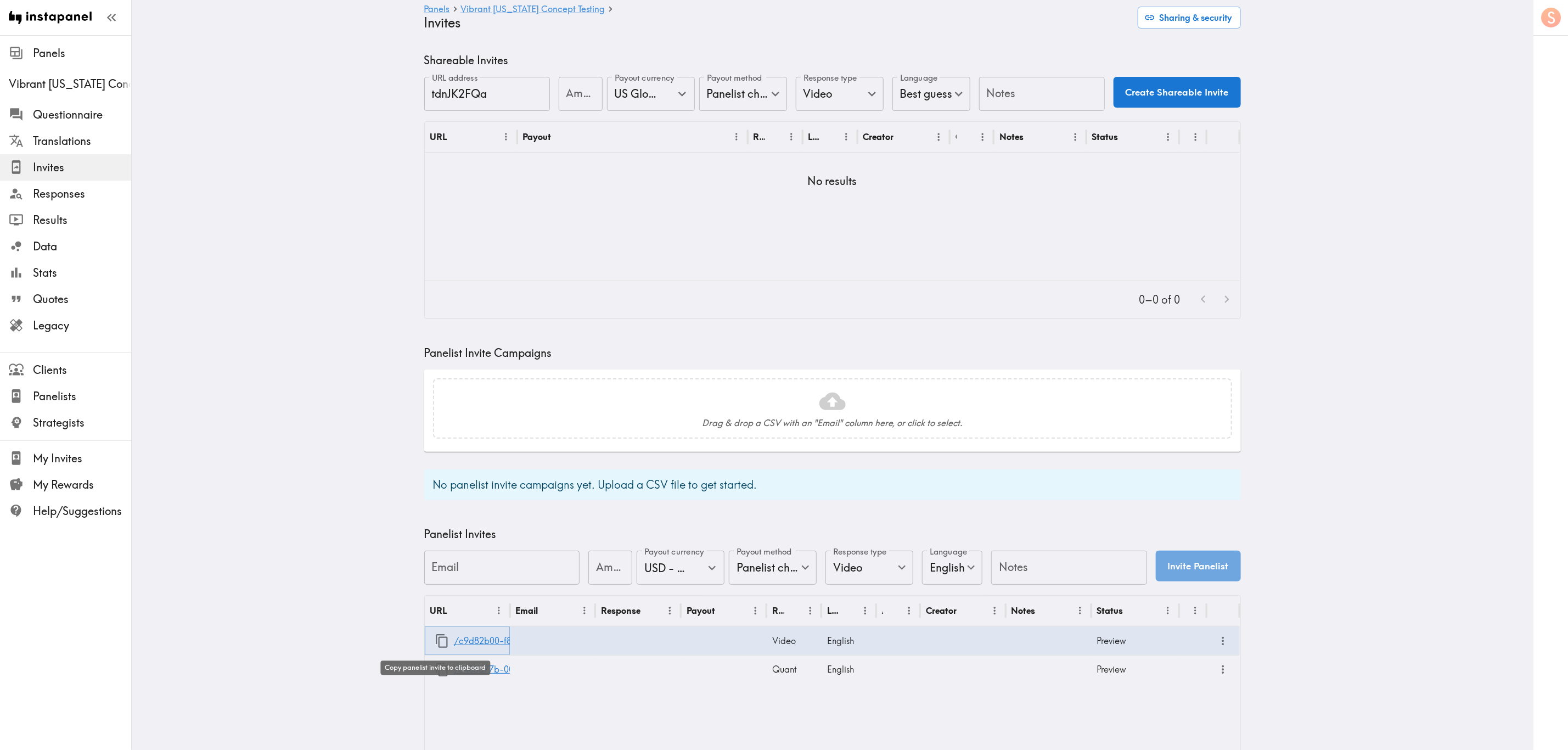
click at [436, 453] on icon "button" at bounding box center [442, 641] width 15 height 15
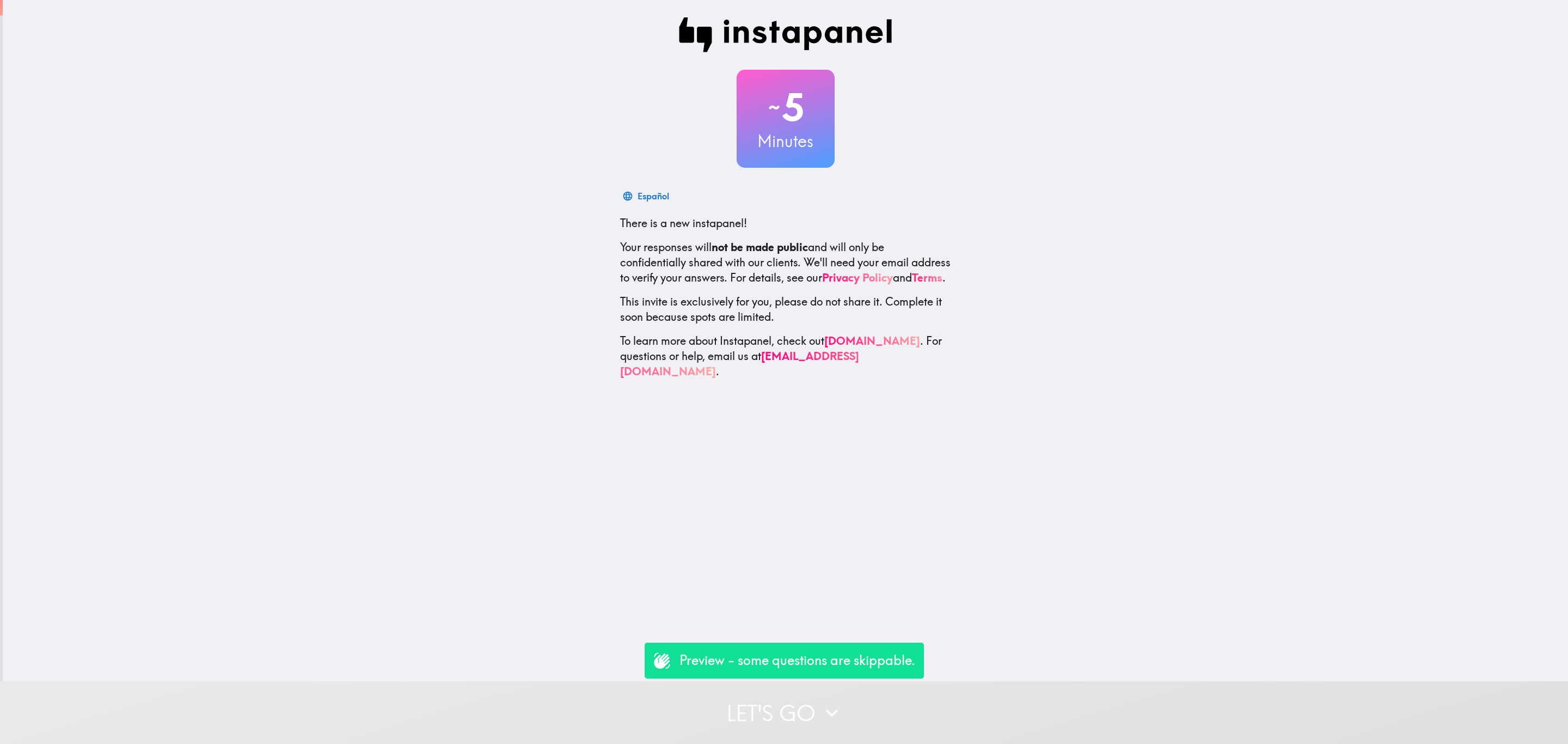
click at [900, 681] on button "Let's go" at bounding box center [784, 712] width 1568 height 63
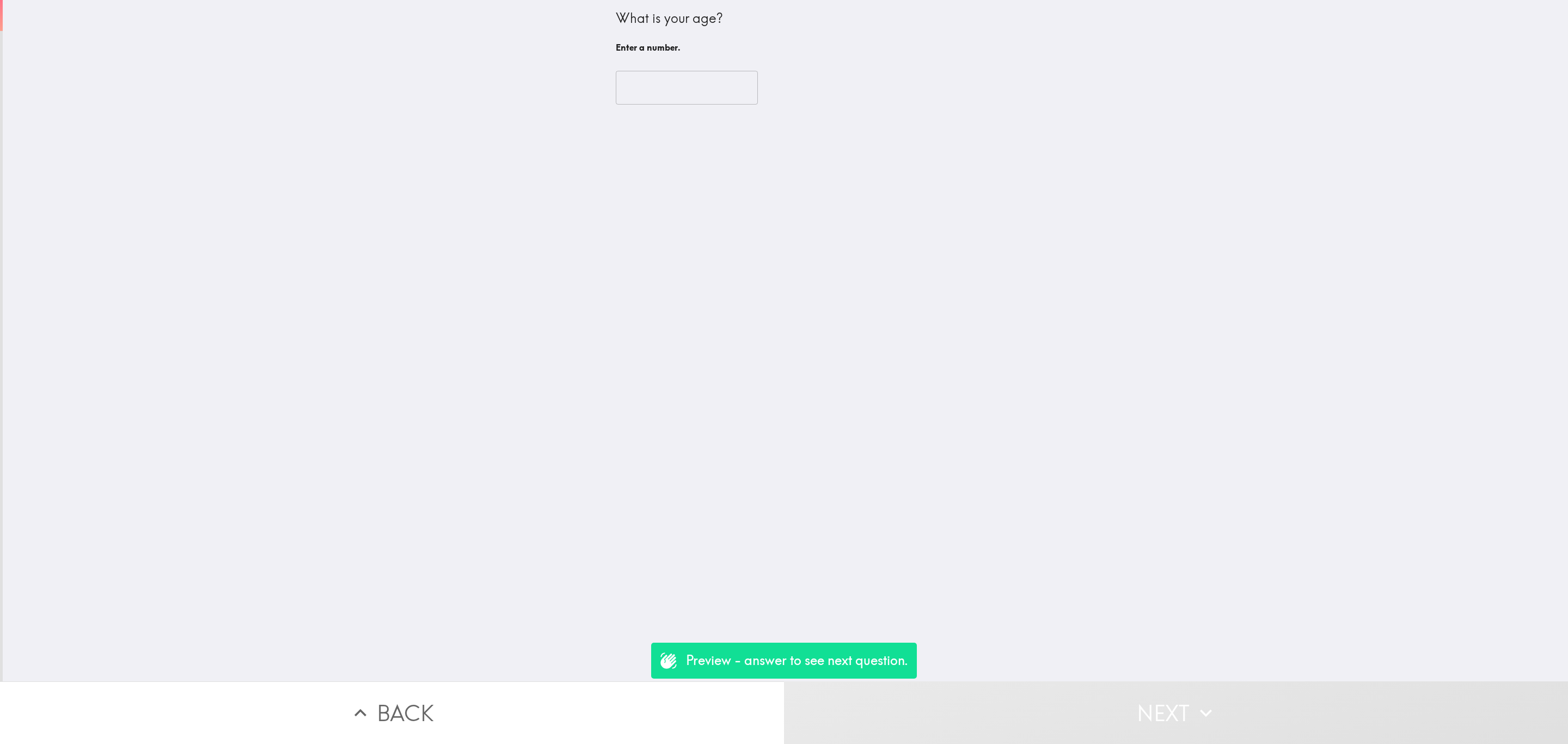
click at [663, 95] on input "number" at bounding box center [686, 88] width 142 height 33
type input "32"
click at [722, 59] on input "ZIP code" at bounding box center [785, 63] width 339 height 33
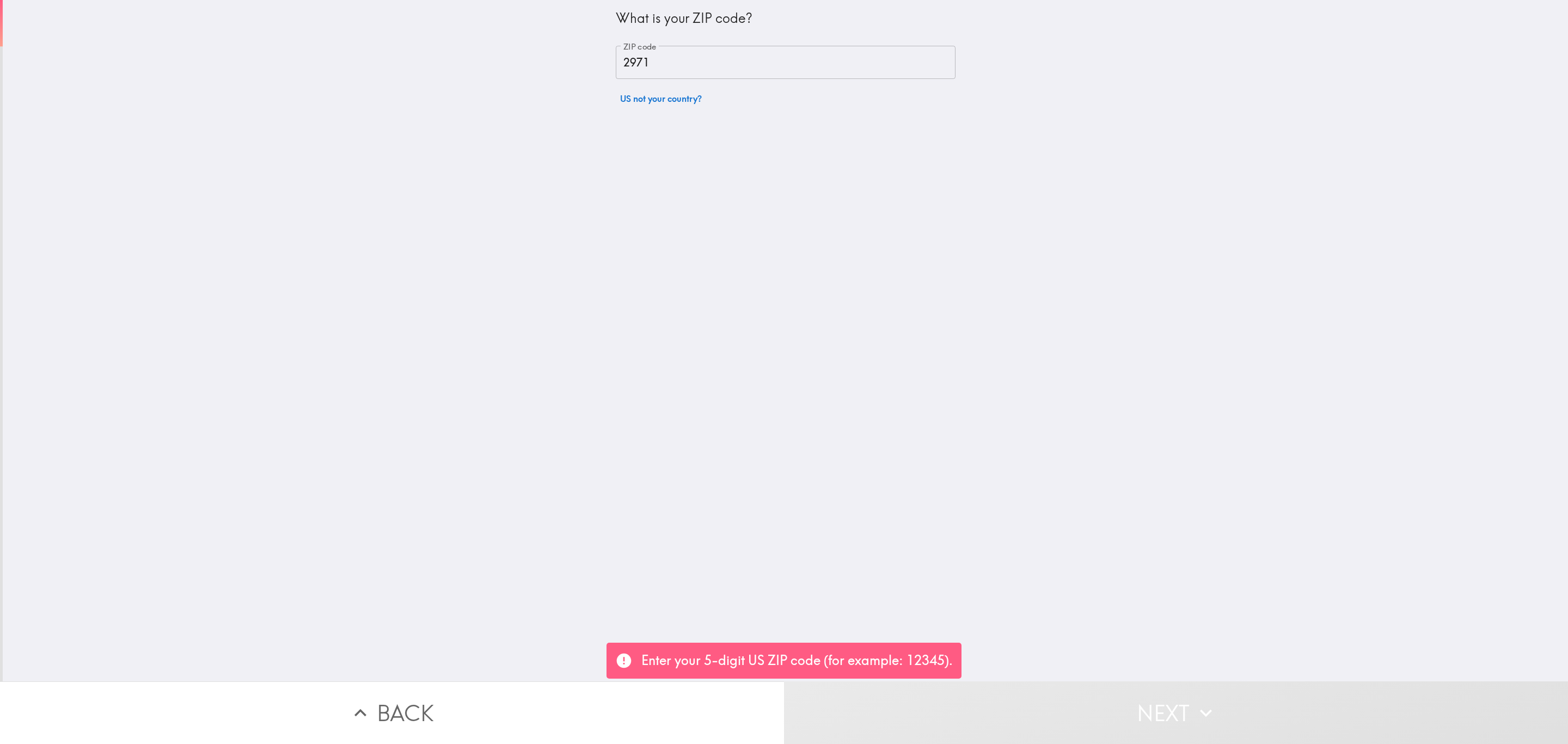
drag, startPoint x: 672, startPoint y: 18, endPoint x: 676, endPoint y: 38, distance: 20.4
click at [676, 36] on div "What is your ZIP code?" at bounding box center [785, 23] width 339 height 28
click at [690, 59] on input "2971" at bounding box center [785, 63] width 339 height 33
type input "29710"
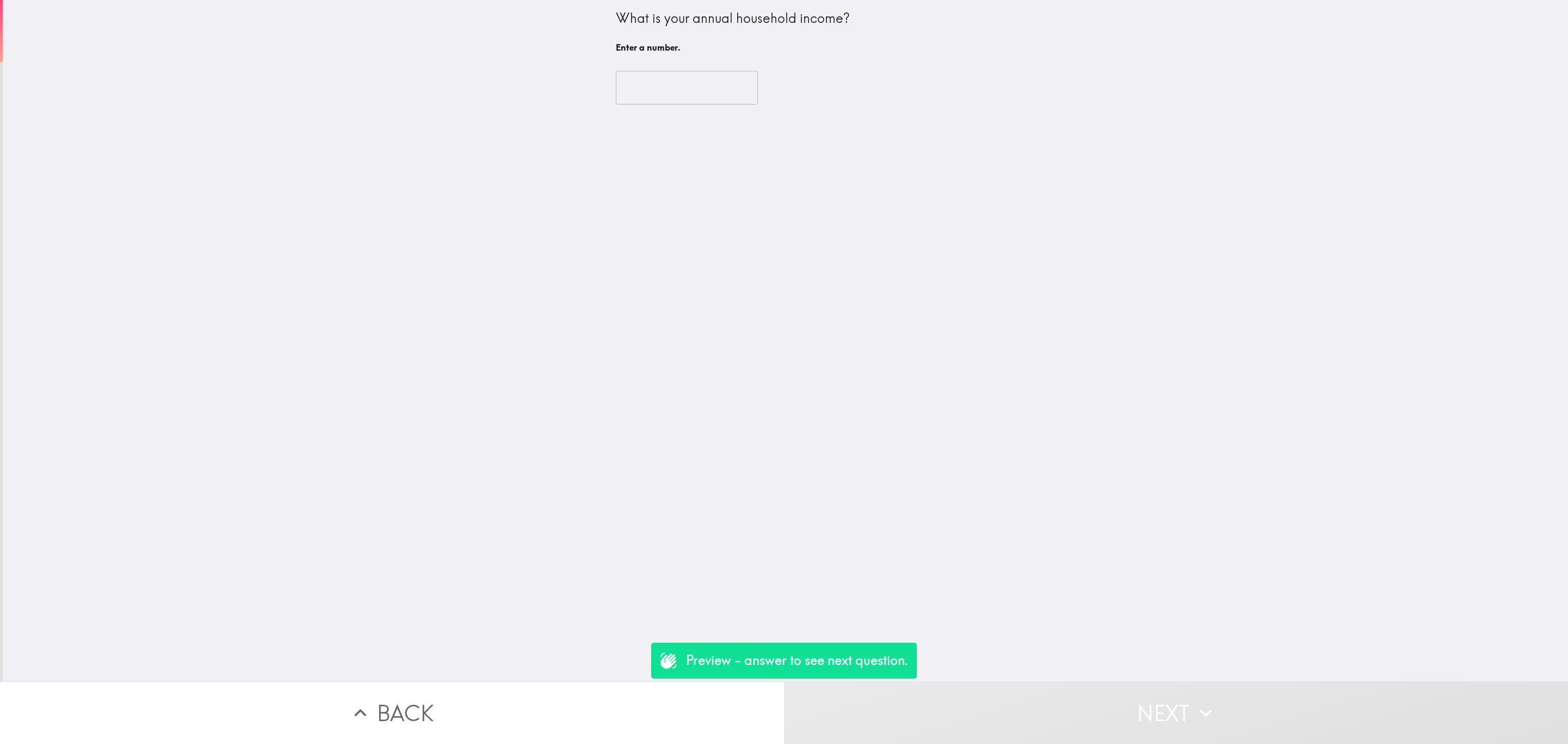
click at [701, 83] on input "number" at bounding box center [686, 88] width 142 height 33
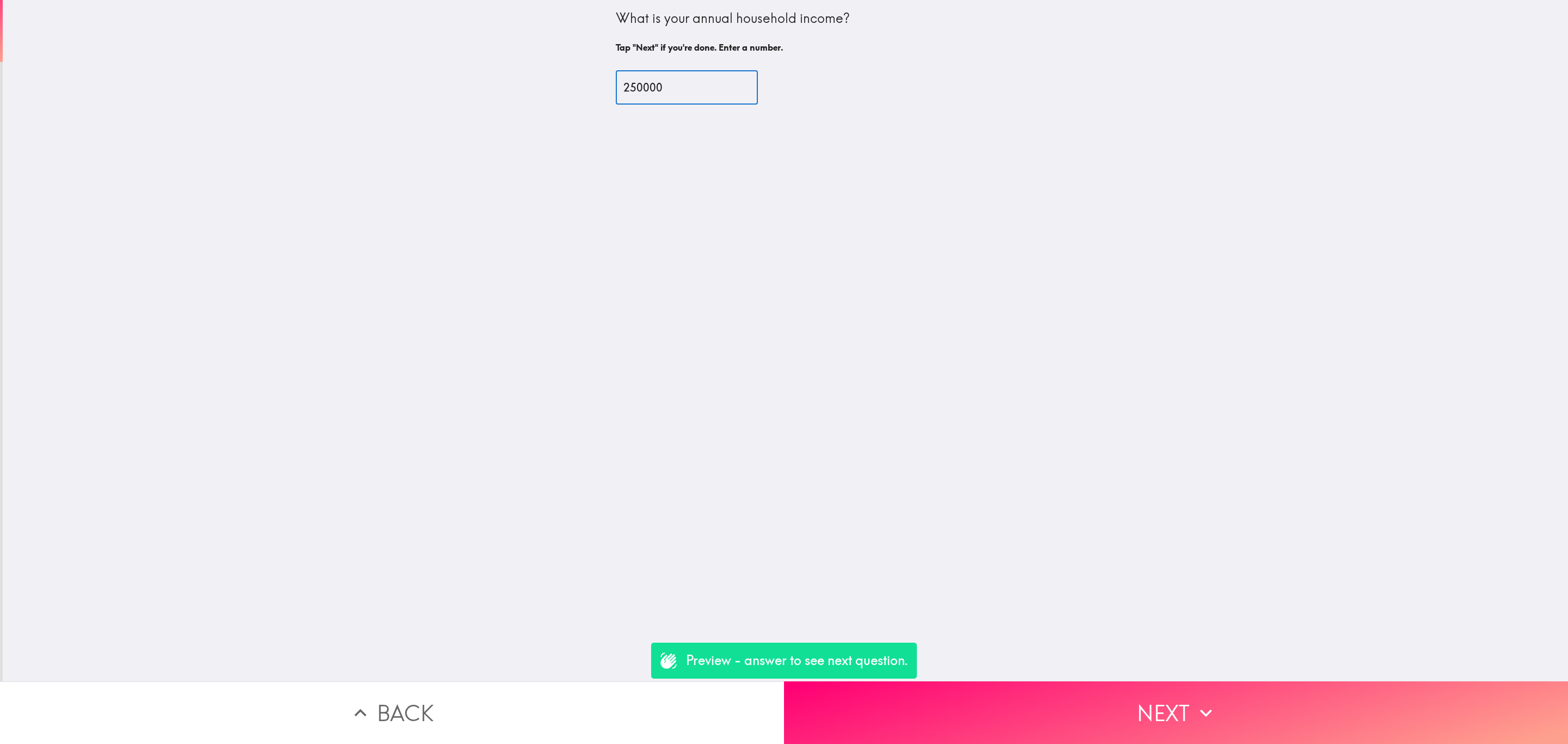
type input "250000"
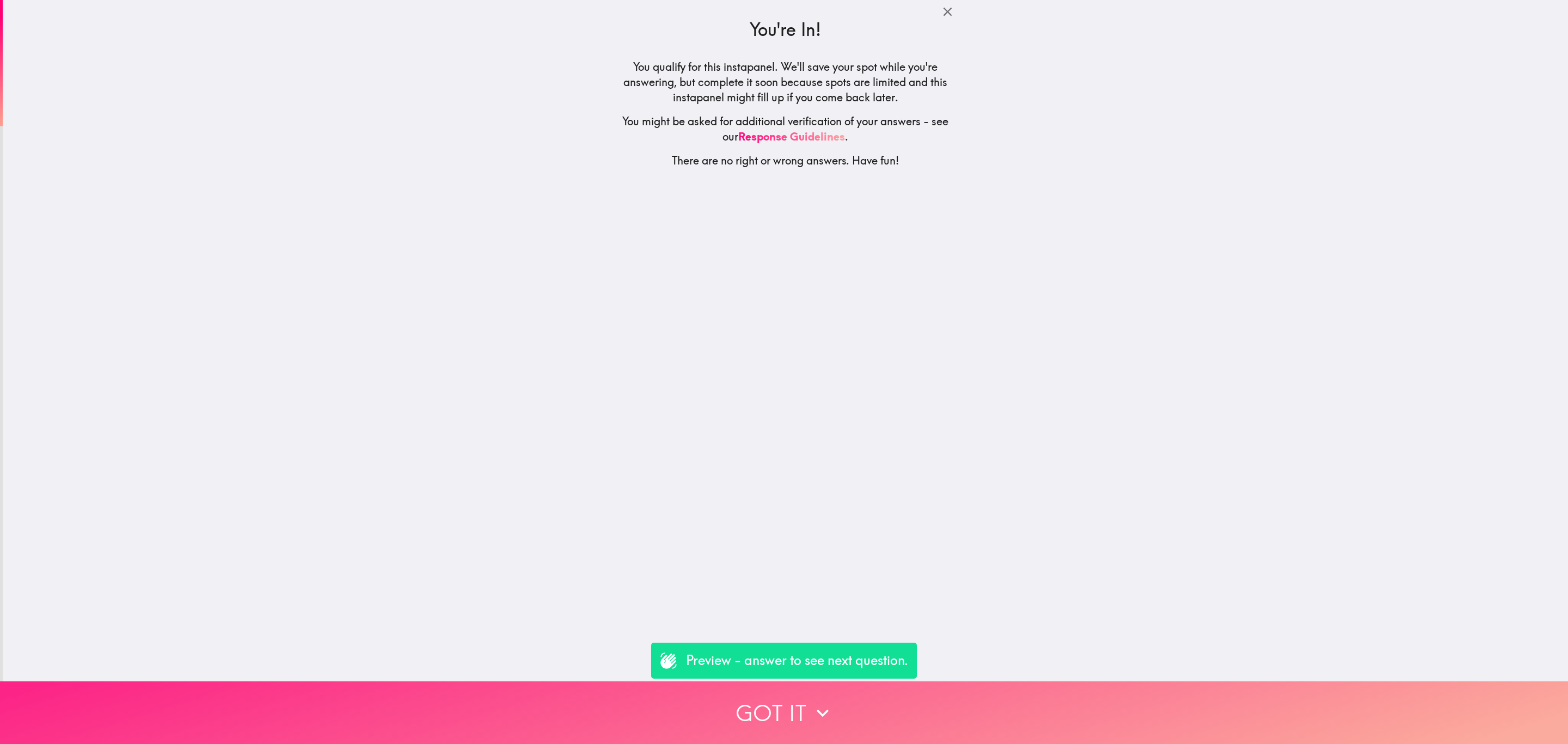
click at [993, 706] on button "Got it" at bounding box center [784, 712] width 1568 height 63
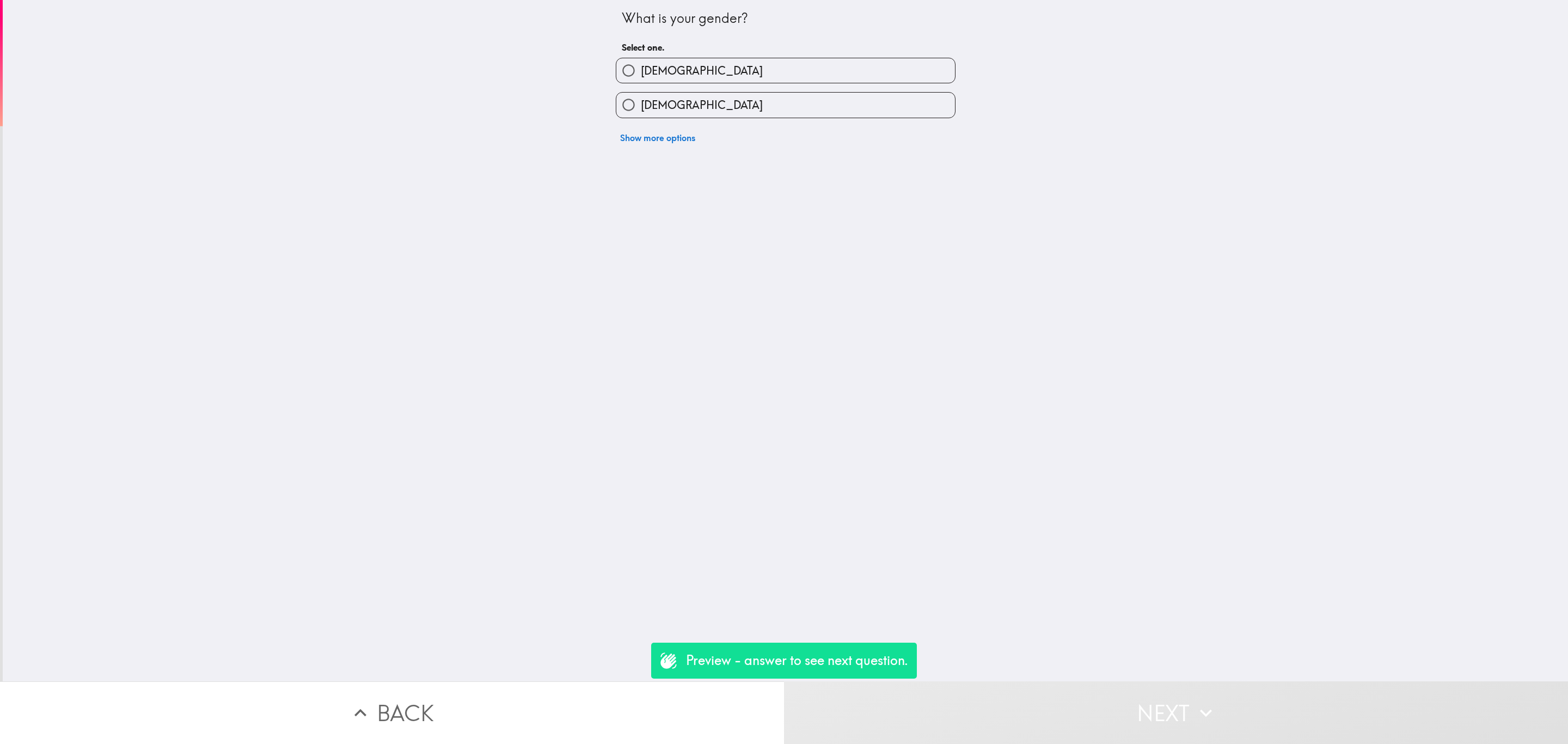
click at [772, 69] on label "Male" at bounding box center [786, 70] width 339 height 24
click at [641, 69] on input "Male" at bounding box center [628, 70] width 24 height 24
radio input "true"
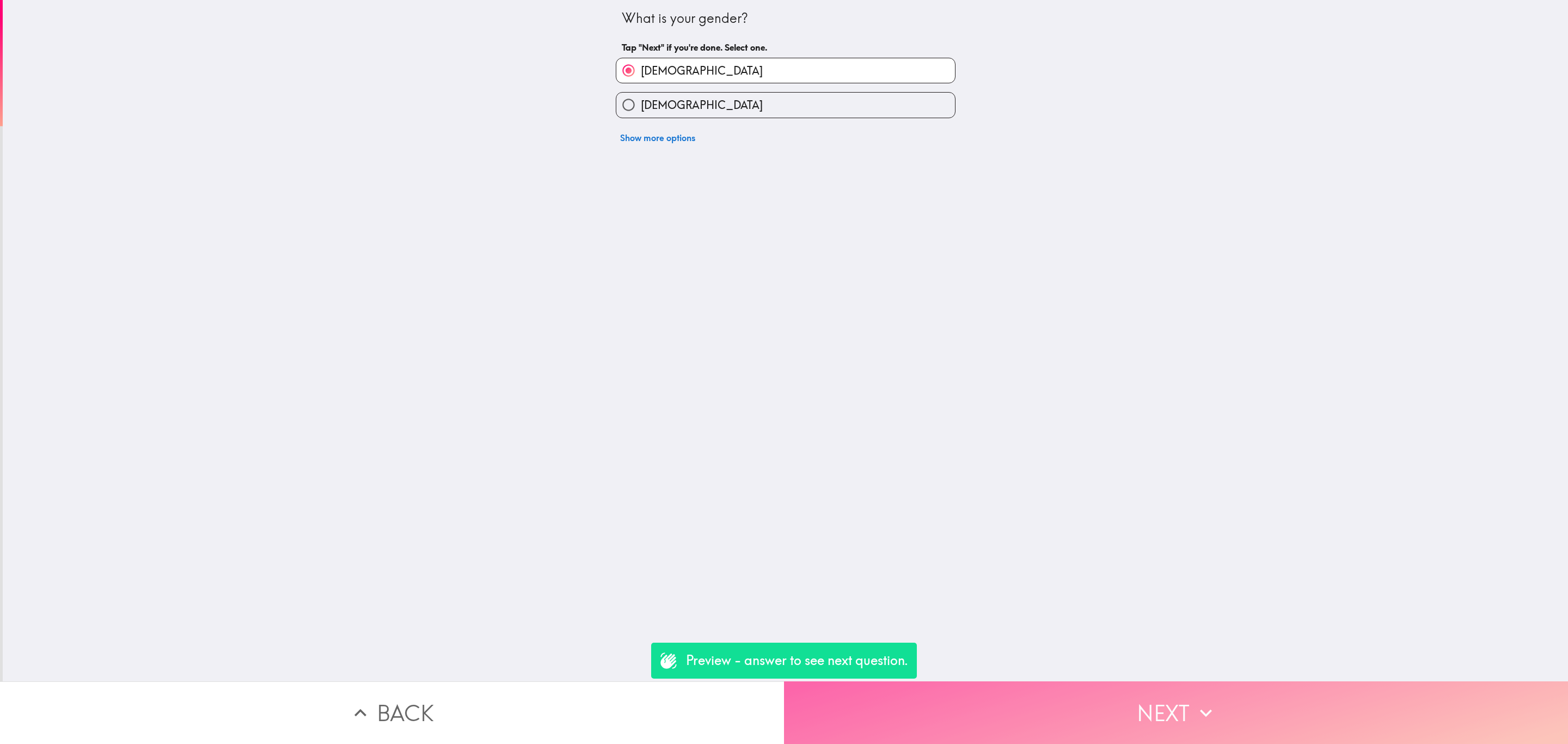
click at [1061, 685] on button "Next" at bounding box center [1176, 712] width 784 height 63
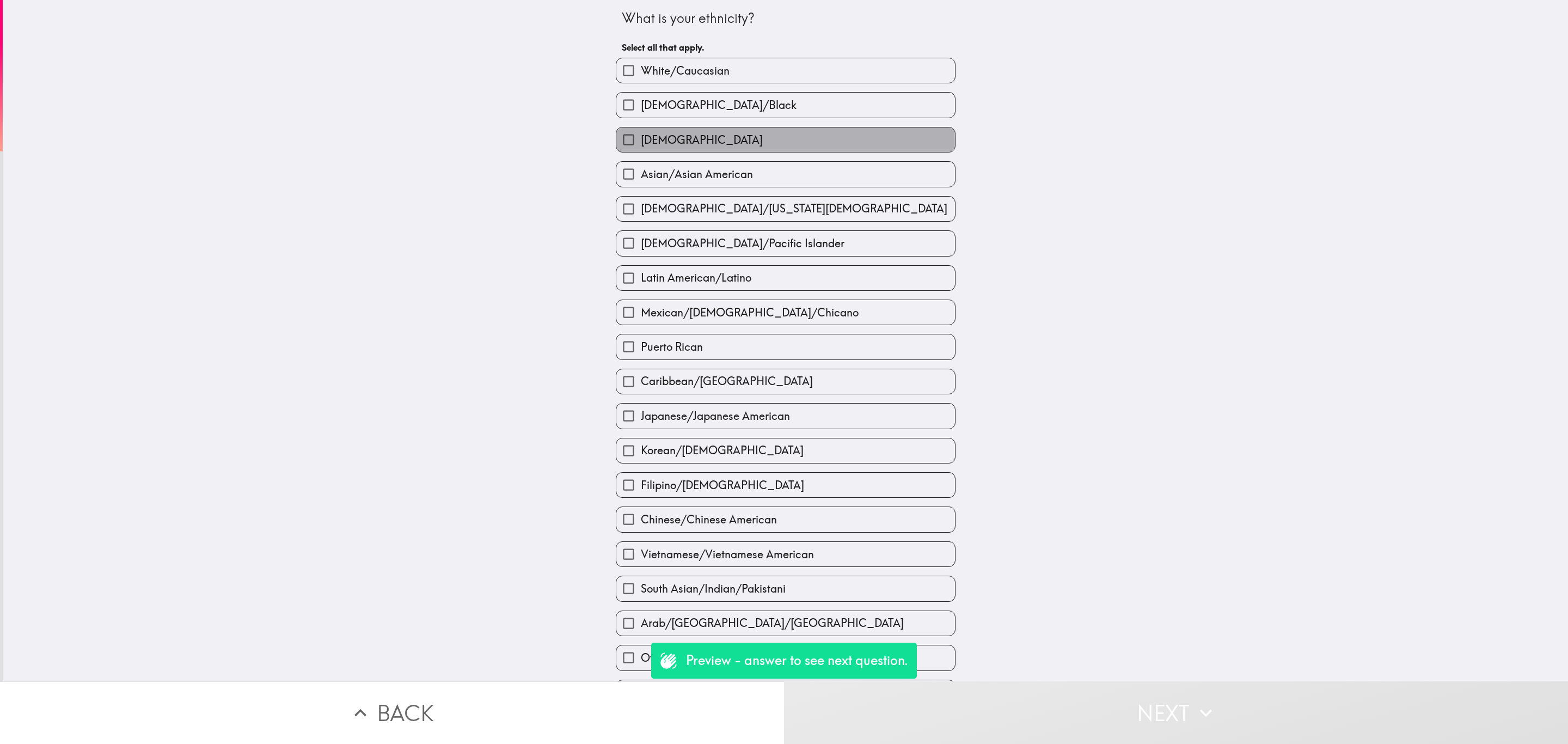
drag, startPoint x: 726, startPoint y: 144, endPoint x: 731, endPoint y: 148, distance: 6.4
click at [727, 144] on label "Hispanic" at bounding box center [786, 139] width 339 height 24
click at [641, 144] on input "Hispanic" at bounding box center [628, 139] width 24 height 24
checkbox input "true"
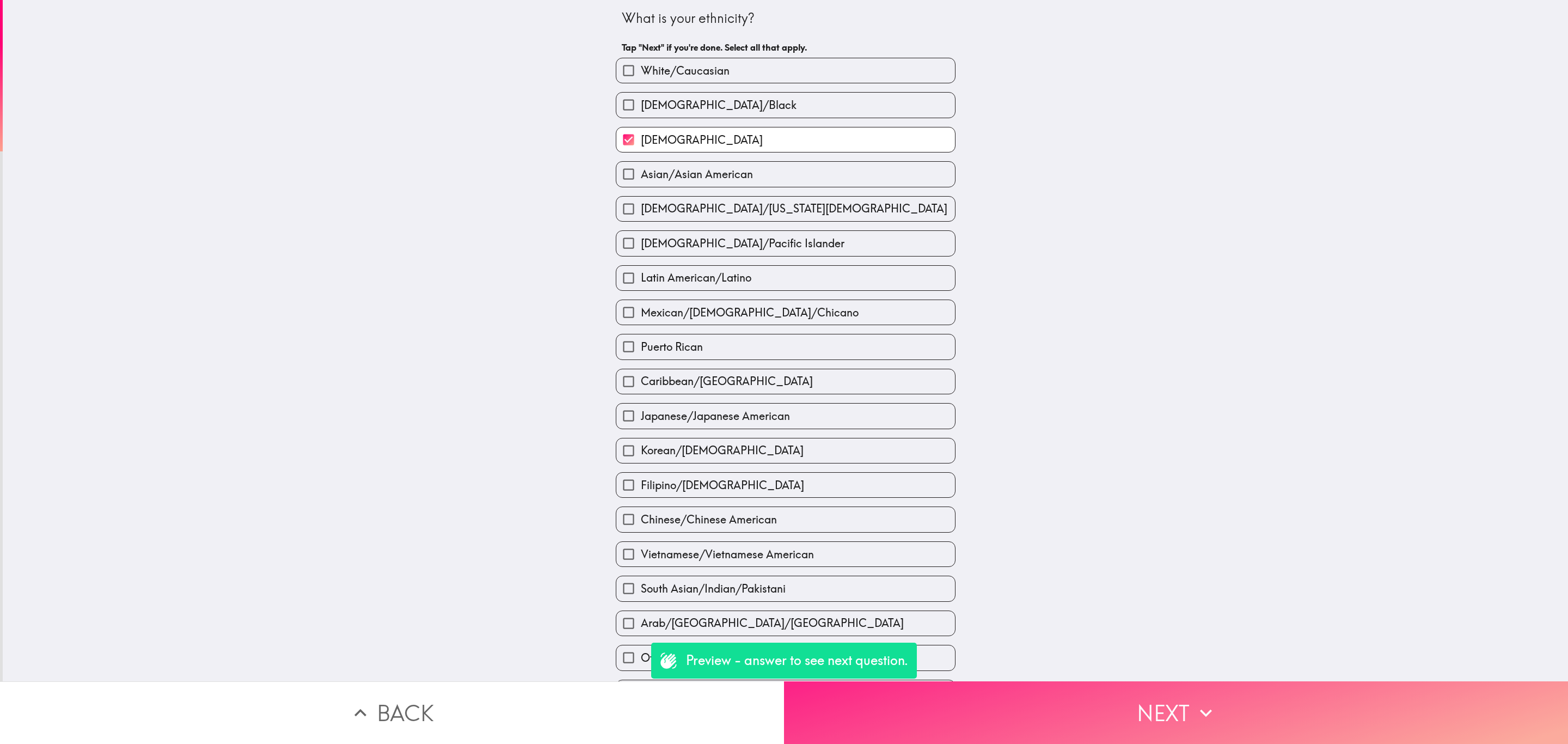
click at [1113, 688] on button "Next" at bounding box center [1176, 712] width 784 height 63
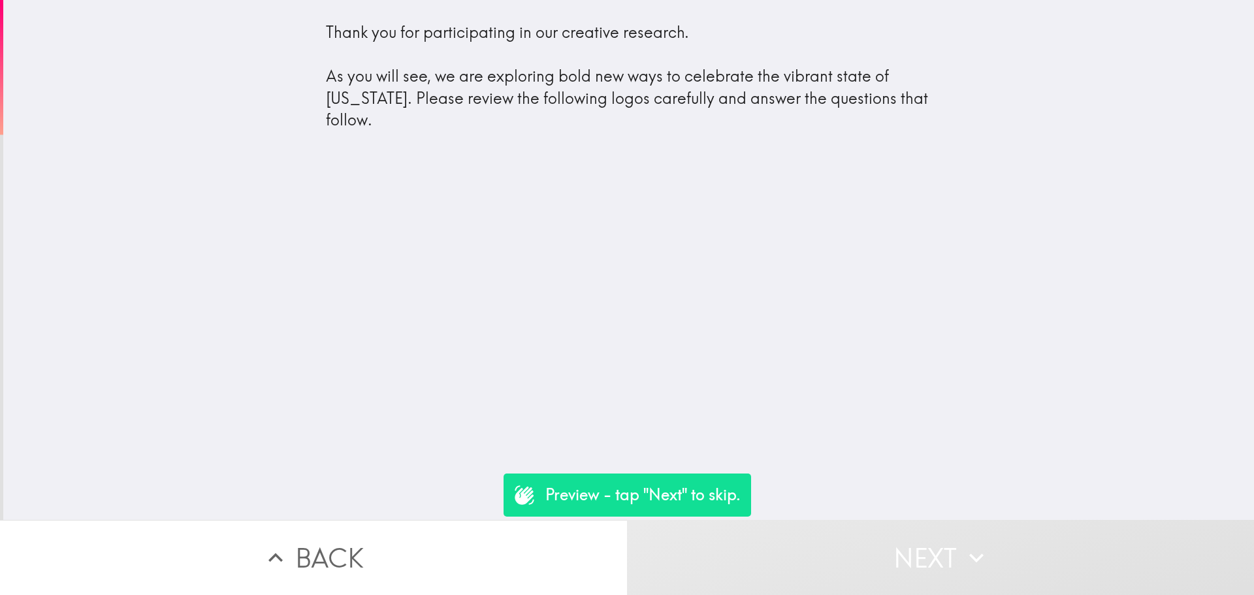
drag, startPoint x: 1271, startPoint y: 28, endPoint x: 610, endPoint y: 202, distance: 683.9
click at [605, 194] on div "Thank you for participating in our creative research. As you will see, we are e…" at bounding box center [628, 260] width 1250 height 520
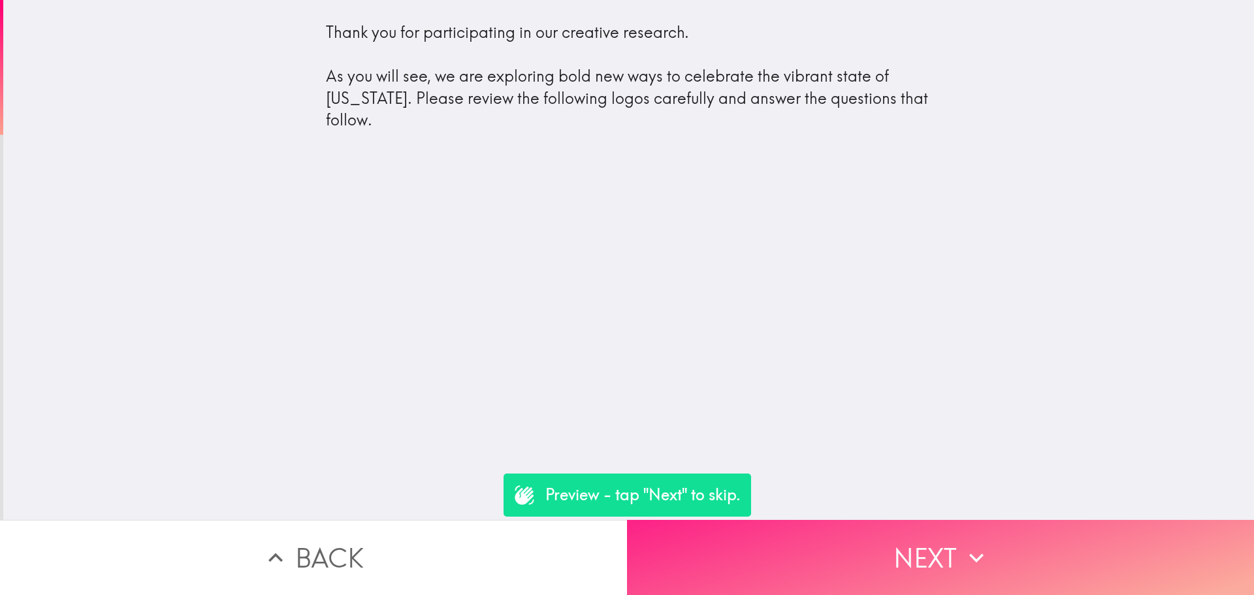
click at [878, 533] on button "Next" at bounding box center [940, 557] width 627 height 75
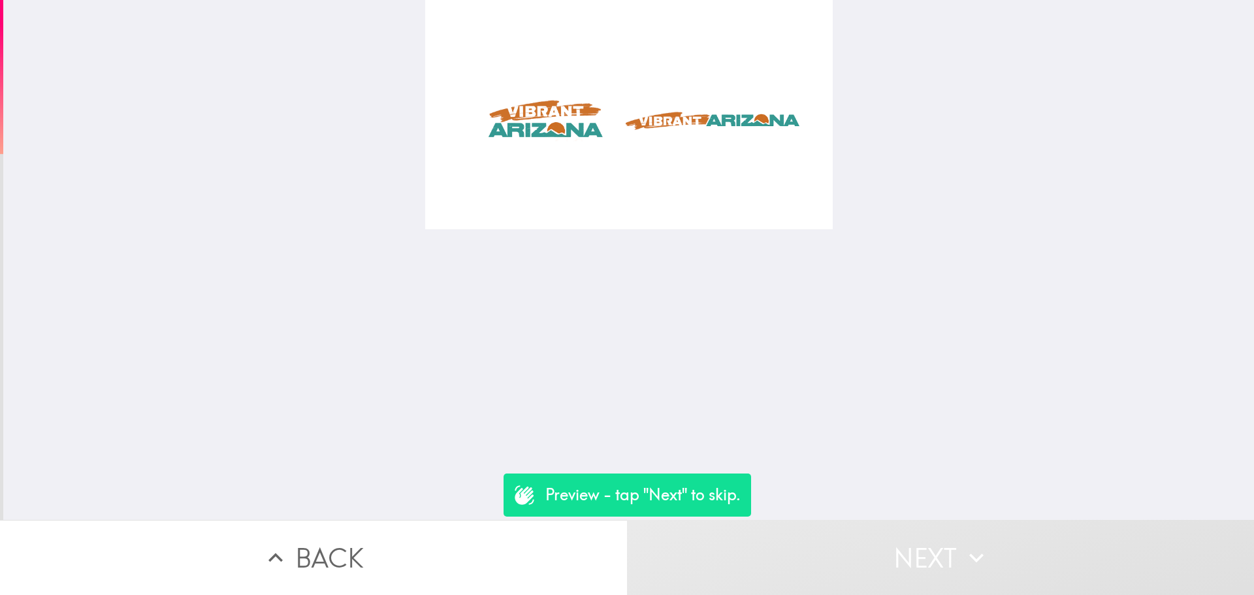
click at [855, 550] on button "Next" at bounding box center [940, 557] width 627 height 75
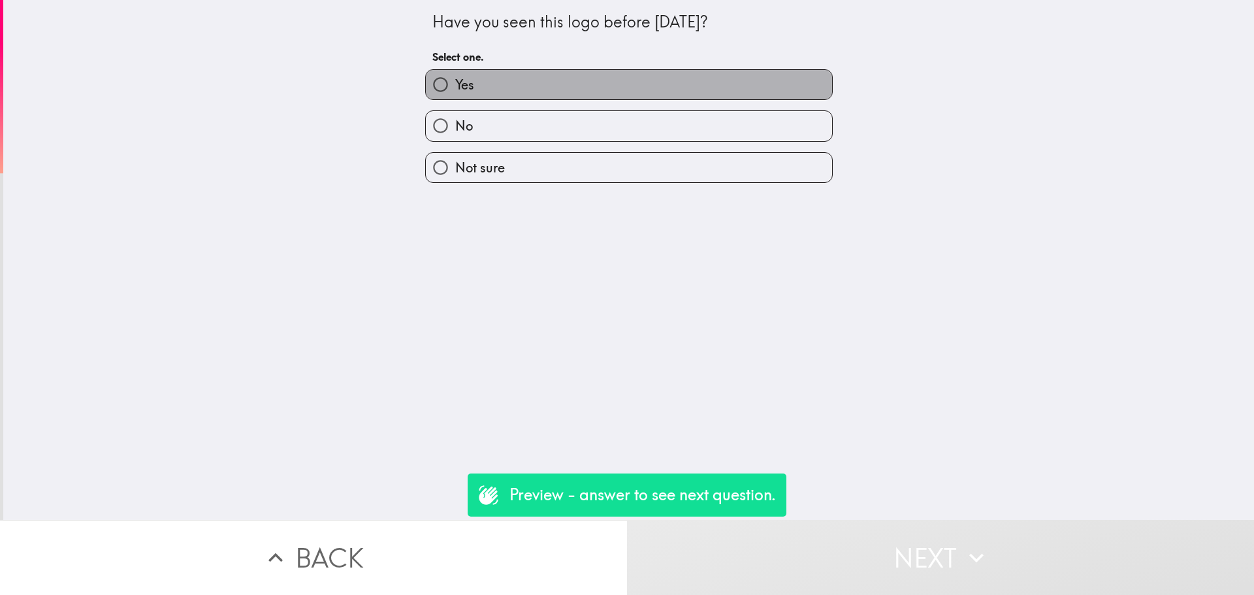
click at [508, 81] on label "Yes" at bounding box center [629, 84] width 406 height 29
click at [455, 81] on input "Yes" at bounding box center [440, 84] width 29 height 29
radio input "true"
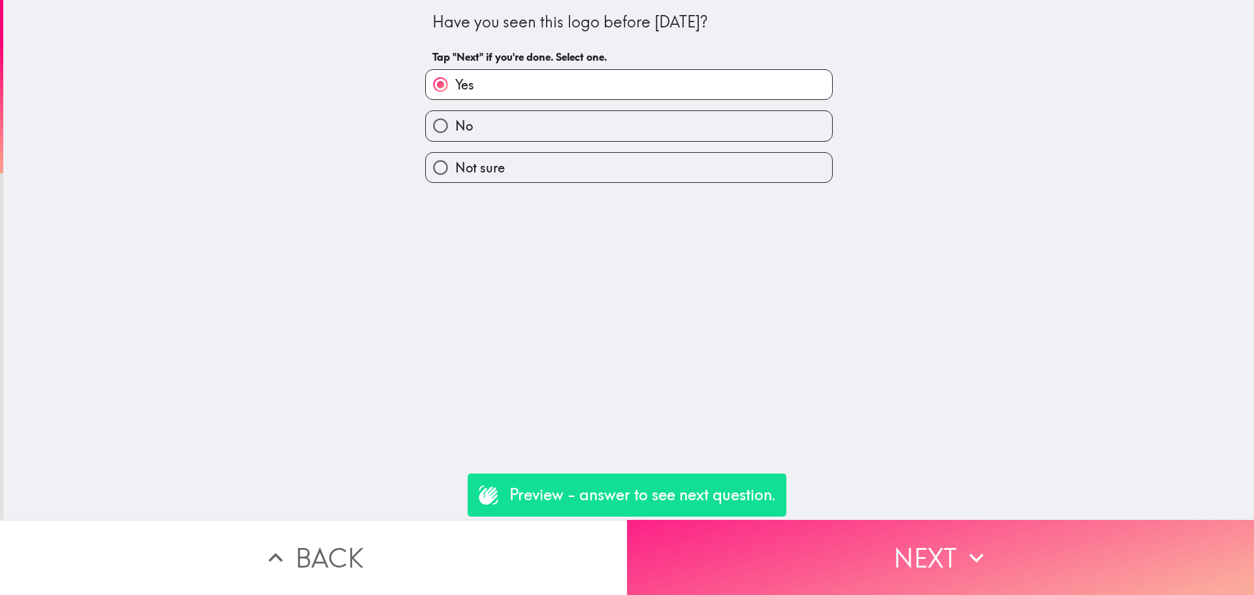
click at [912, 546] on button "Next" at bounding box center [940, 557] width 627 height 75
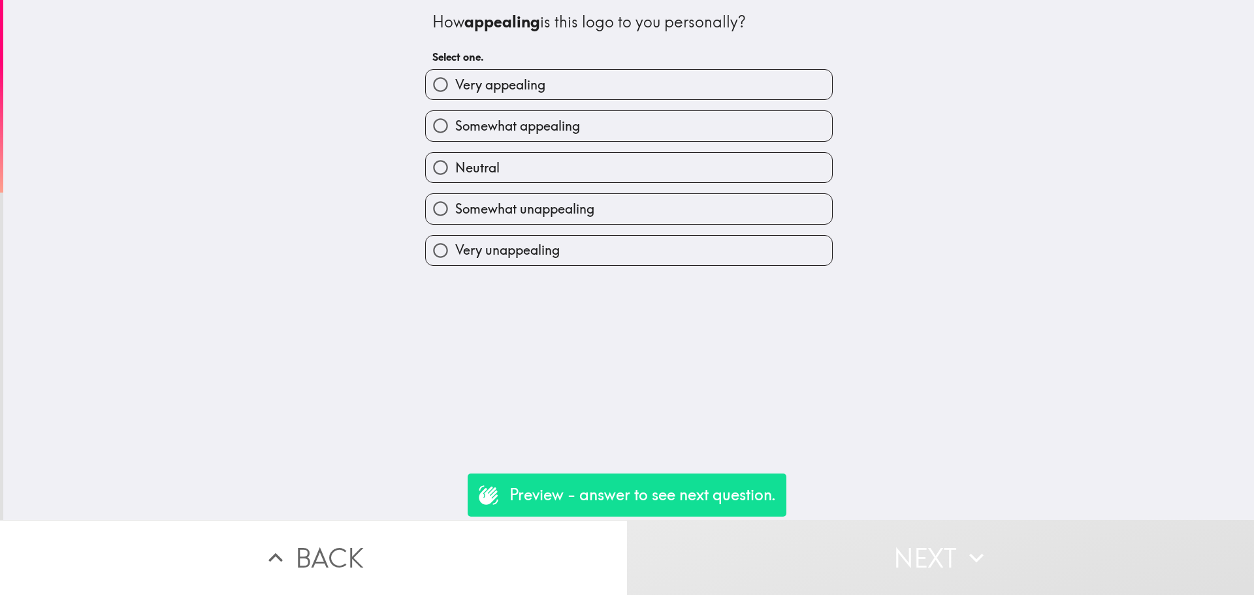
click at [675, 97] on label "Very appealing" at bounding box center [629, 84] width 406 height 29
click at [455, 97] on input "Very appealing" at bounding box center [440, 84] width 29 height 29
radio input "true"
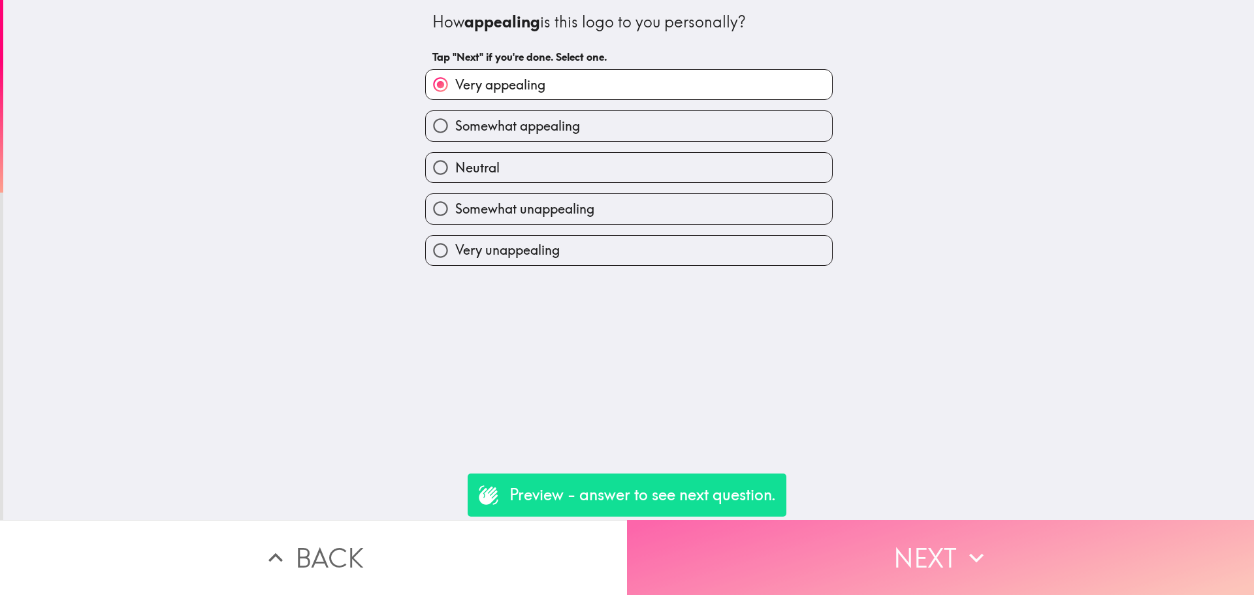
click at [847, 541] on button "Next" at bounding box center [940, 557] width 627 height 75
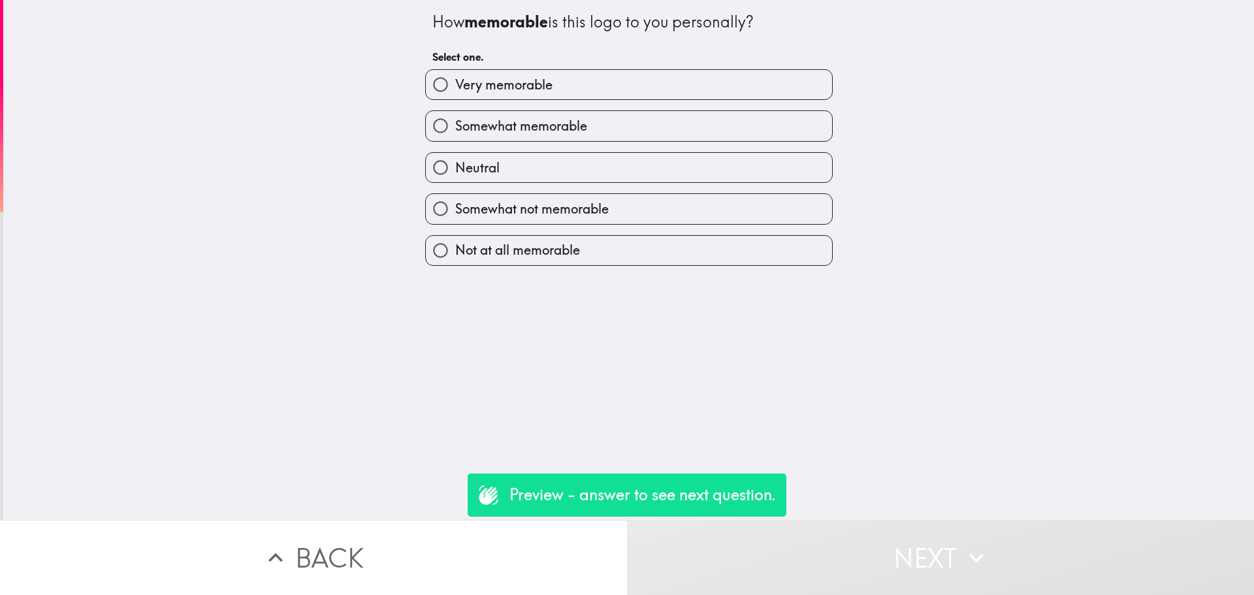
click at [602, 88] on label "Very memorable" at bounding box center [629, 84] width 406 height 29
click at [455, 88] on input "Very memorable" at bounding box center [440, 84] width 29 height 29
radio input "true"
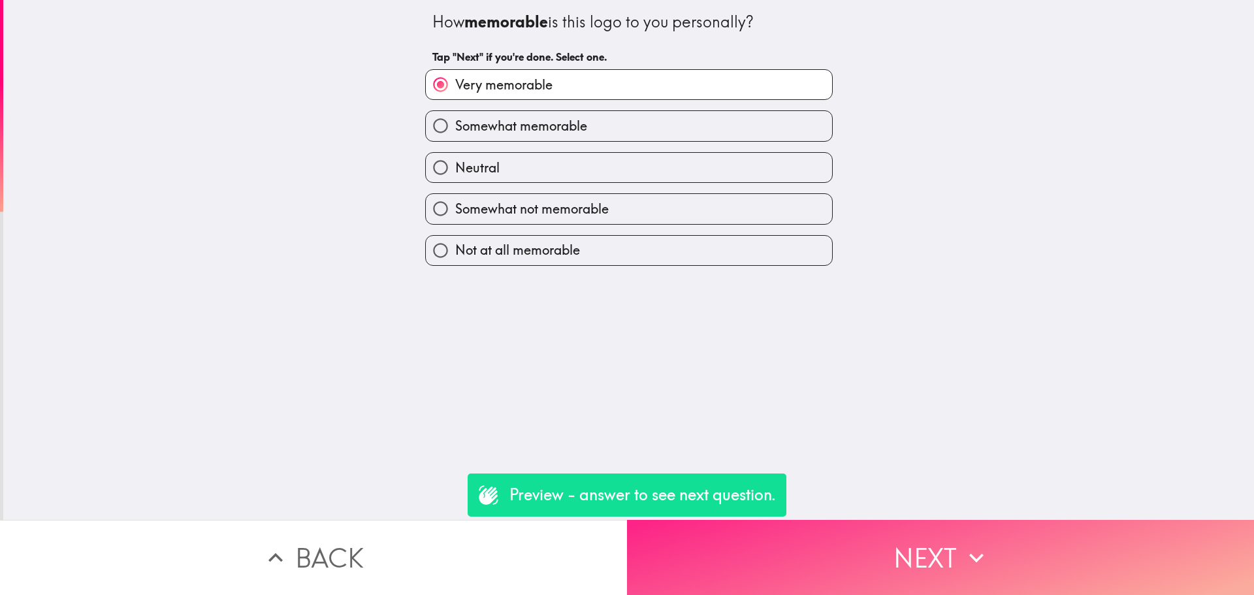
click at [862, 575] on button "Next" at bounding box center [940, 557] width 627 height 75
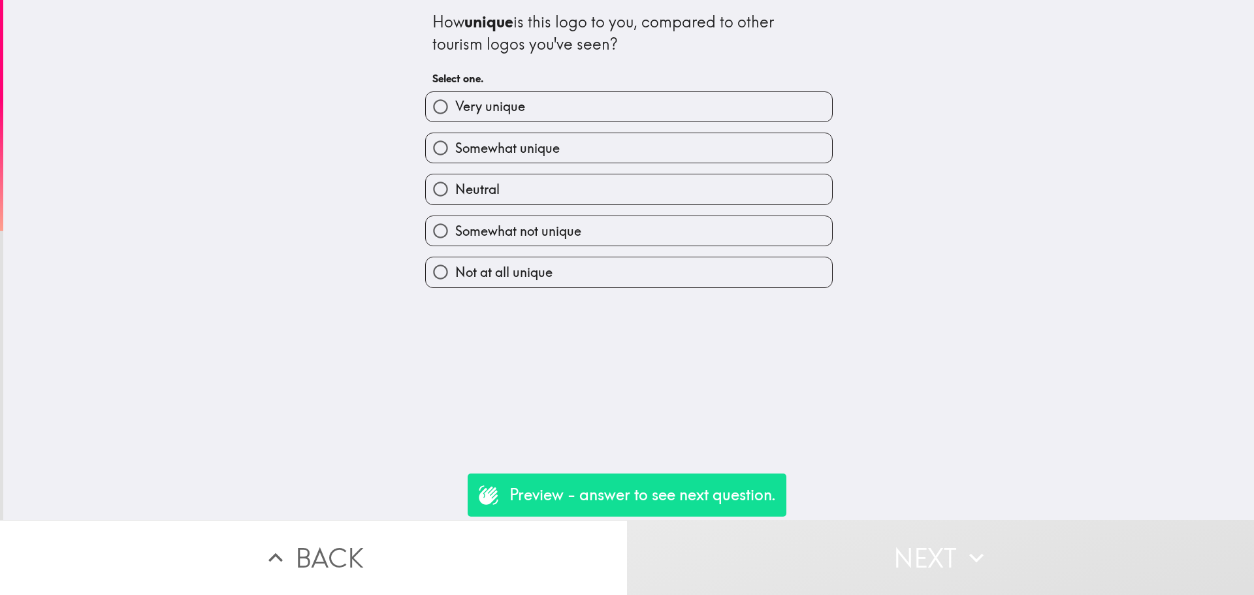
click at [642, 136] on label "Somewhat unique" at bounding box center [629, 147] width 406 height 29
click at [455, 136] on input "Somewhat unique" at bounding box center [440, 147] width 29 height 29
radio input "true"
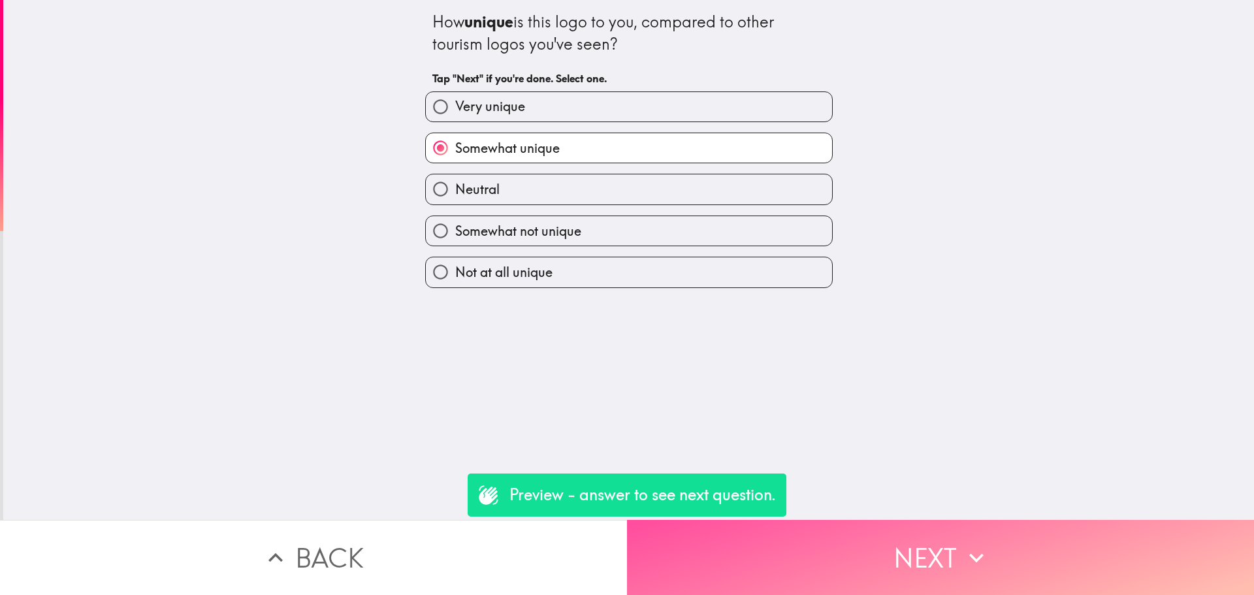
drag, startPoint x: 860, startPoint y: 539, endPoint x: 840, endPoint y: 504, distance: 40.1
click at [860, 539] on button "Next" at bounding box center [940, 557] width 627 height 75
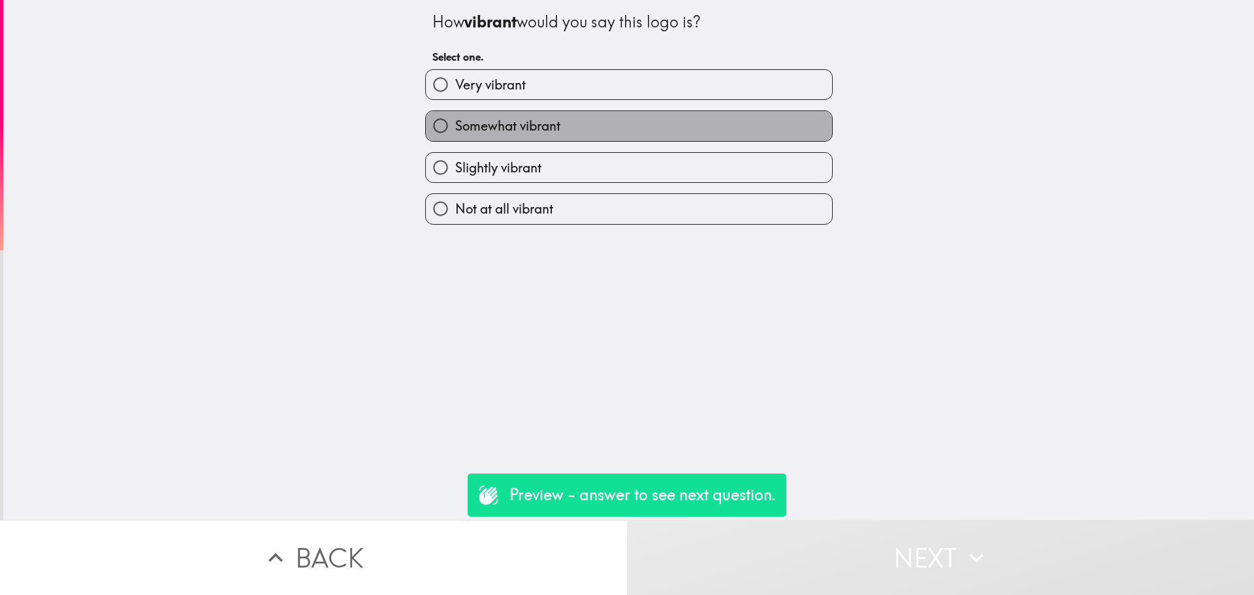
click at [593, 127] on label "Somewhat vibrant" at bounding box center [629, 125] width 406 height 29
click at [455, 127] on input "Somewhat vibrant" at bounding box center [440, 125] width 29 height 29
radio input "true"
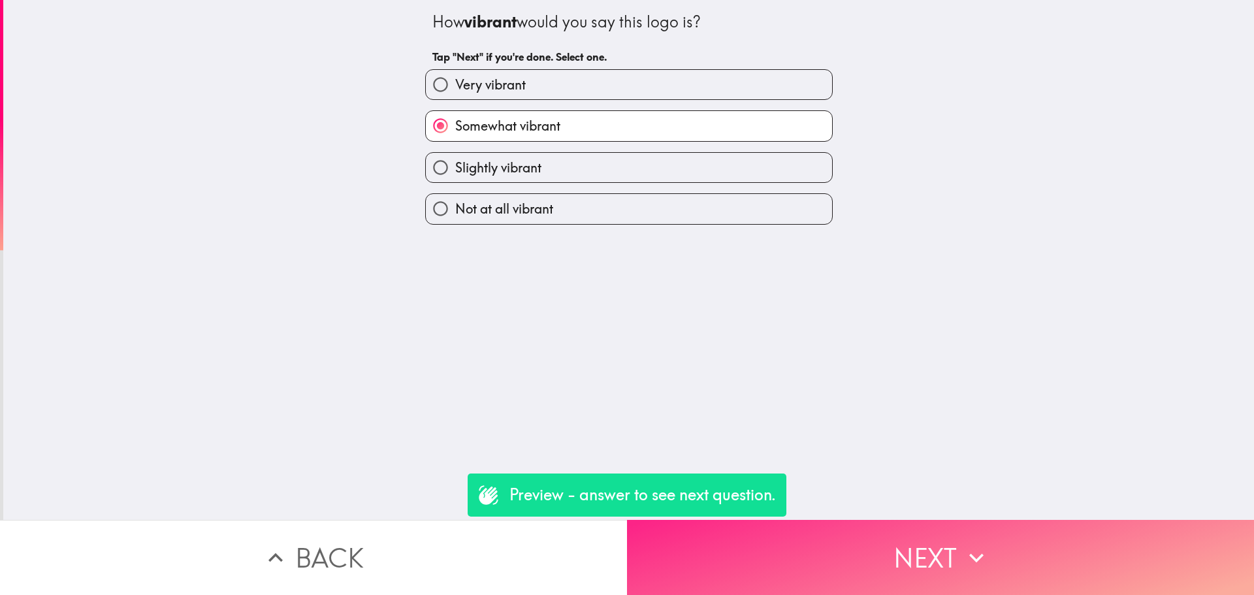
click at [864, 540] on button "Next" at bounding box center [940, 557] width 627 height 75
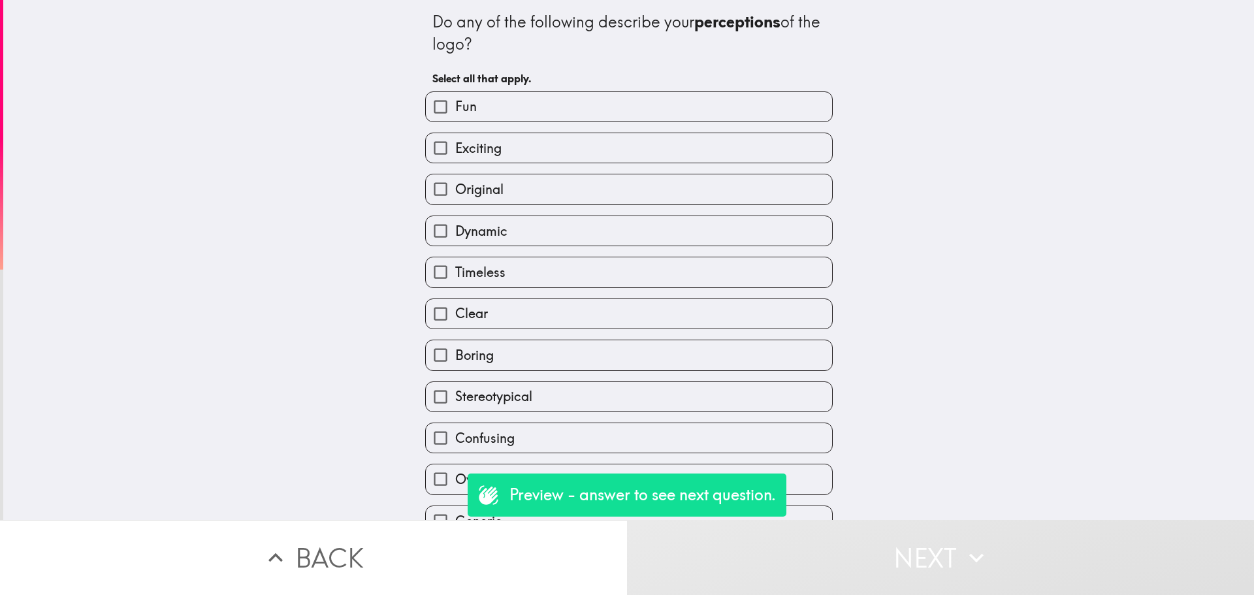
click at [633, 150] on label "Exciting" at bounding box center [629, 147] width 406 height 29
click at [455, 150] on input "Exciting" at bounding box center [440, 147] width 29 height 29
checkbox input "true"
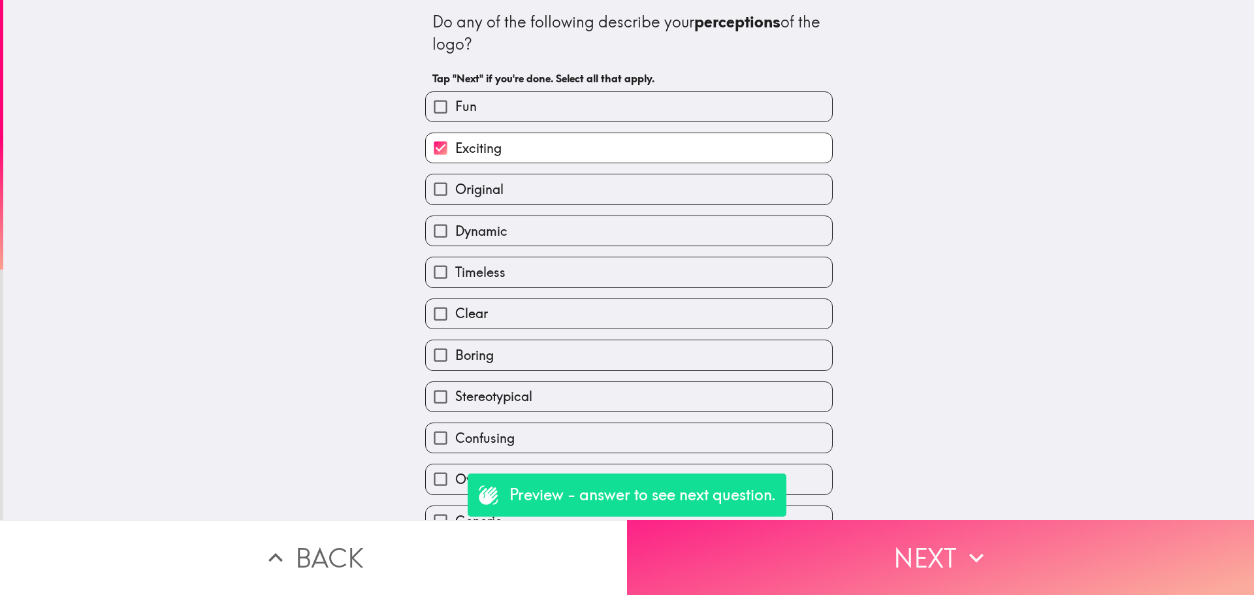
click at [927, 544] on button "Next" at bounding box center [940, 557] width 627 height 75
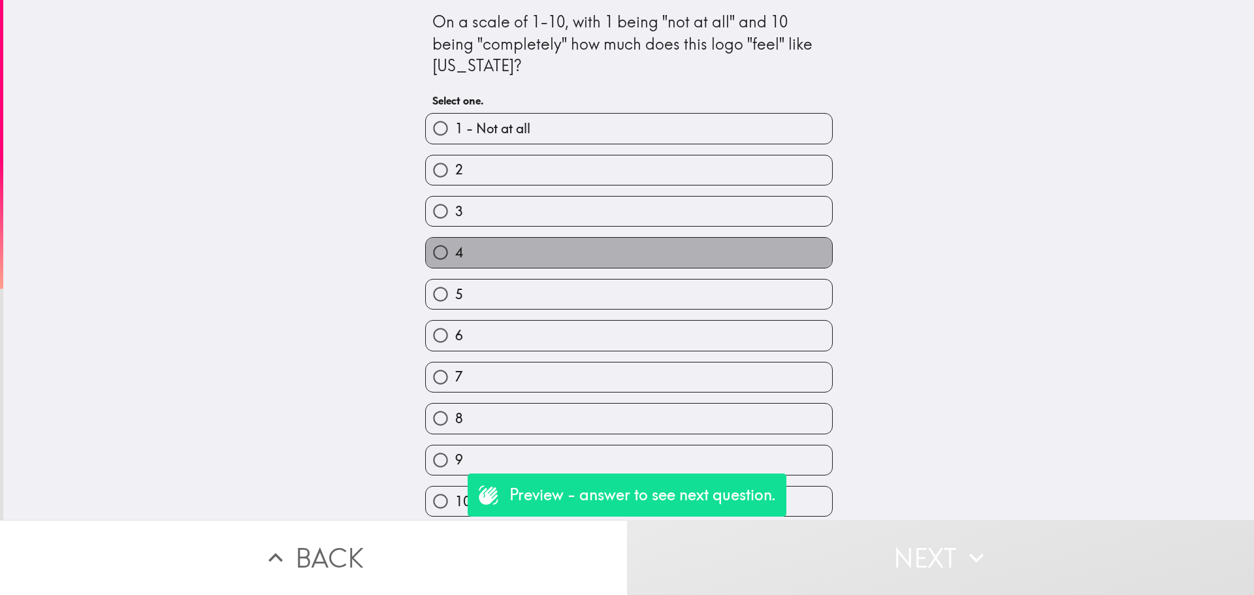
click at [676, 255] on label "4" at bounding box center [629, 252] width 406 height 29
click at [455, 255] on input "4" at bounding box center [440, 252] width 29 height 29
radio input "true"
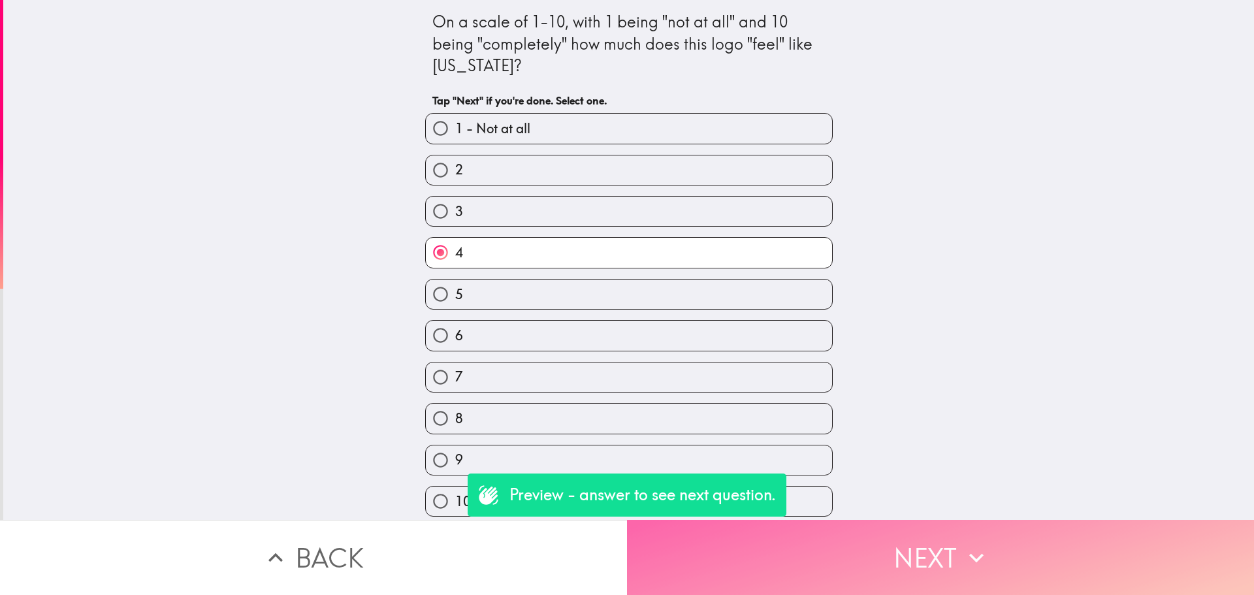
click at [880, 539] on button "Next" at bounding box center [940, 557] width 627 height 75
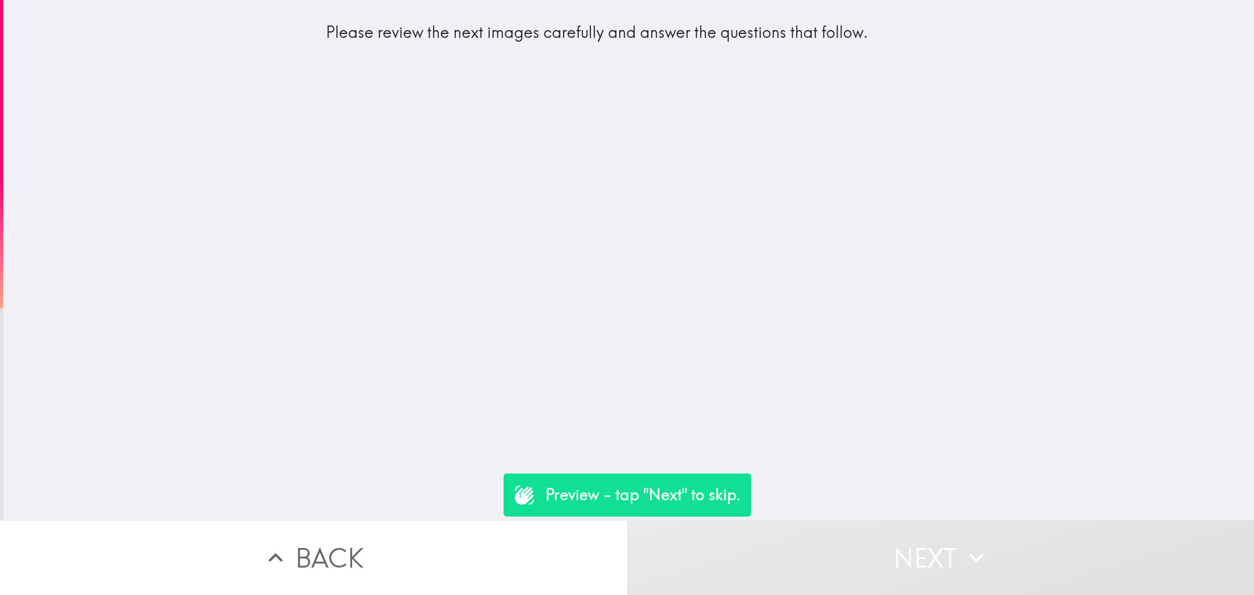
click at [821, 533] on button "Next" at bounding box center [940, 557] width 627 height 75
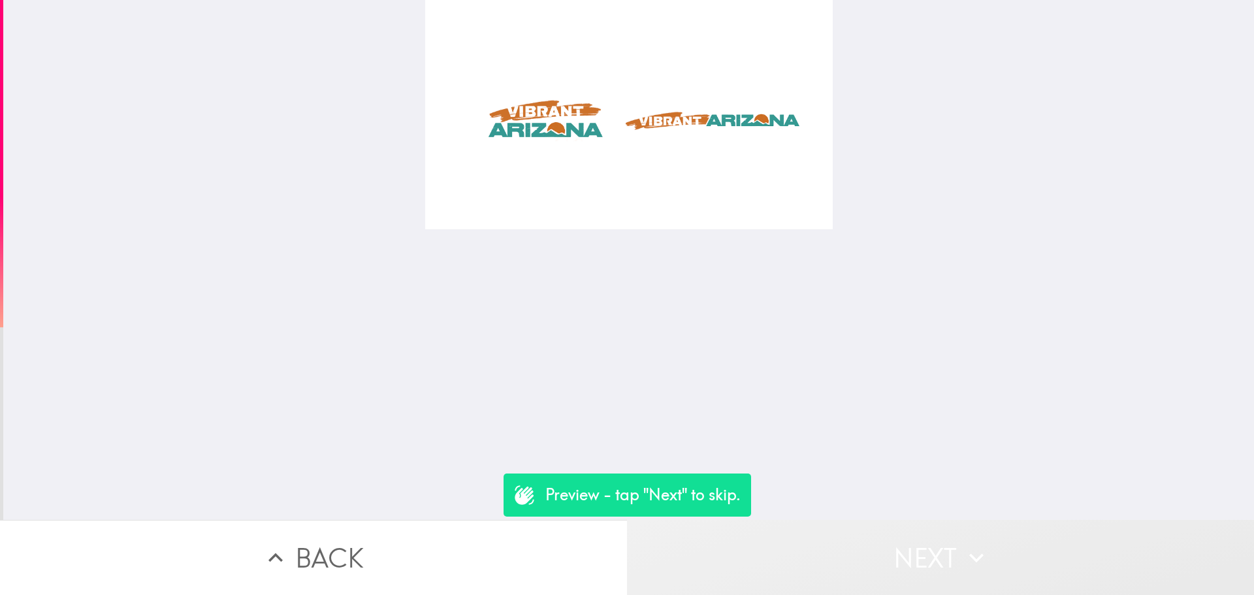
click at [853, 569] on button "Next" at bounding box center [940, 557] width 627 height 75
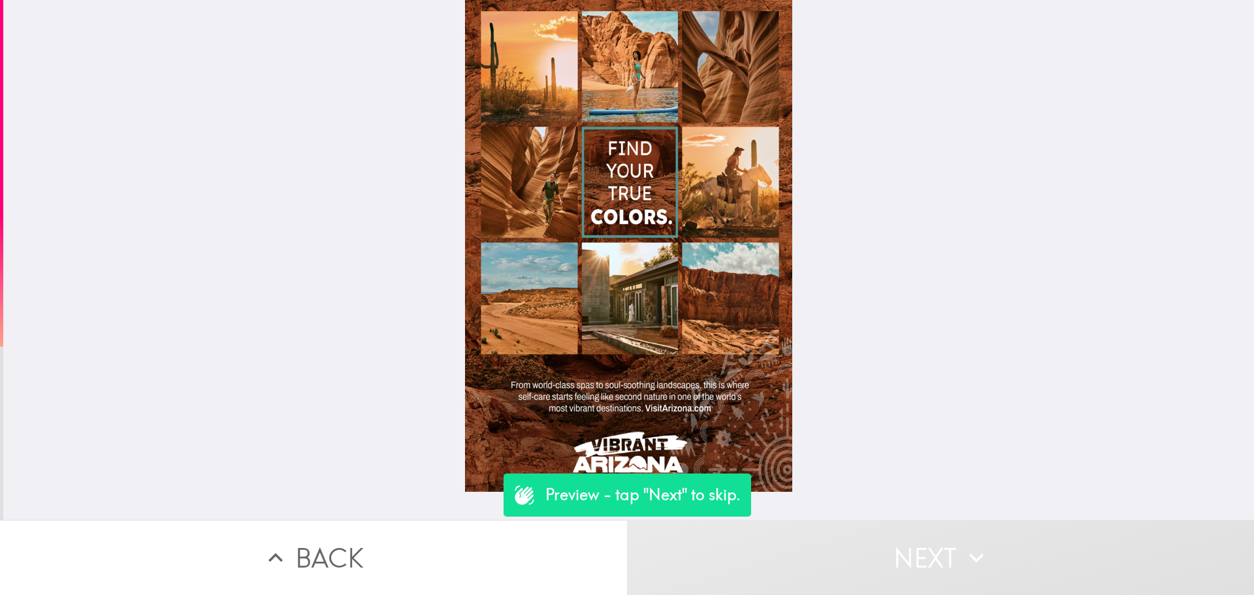
click at [845, 571] on button "Next" at bounding box center [940, 557] width 627 height 75
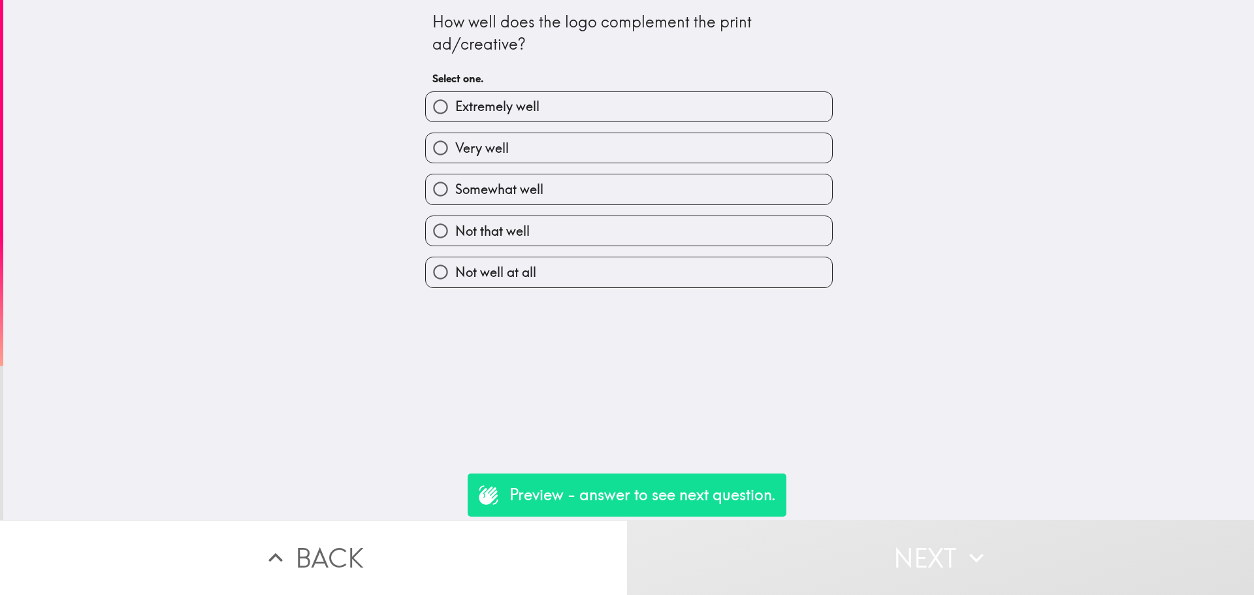
click at [609, 180] on label "Somewhat well" at bounding box center [629, 188] width 406 height 29
click at [455, 180] on input "Somewhat well" at bounding box center [440, 188] width 29 height 29
radio input "true"
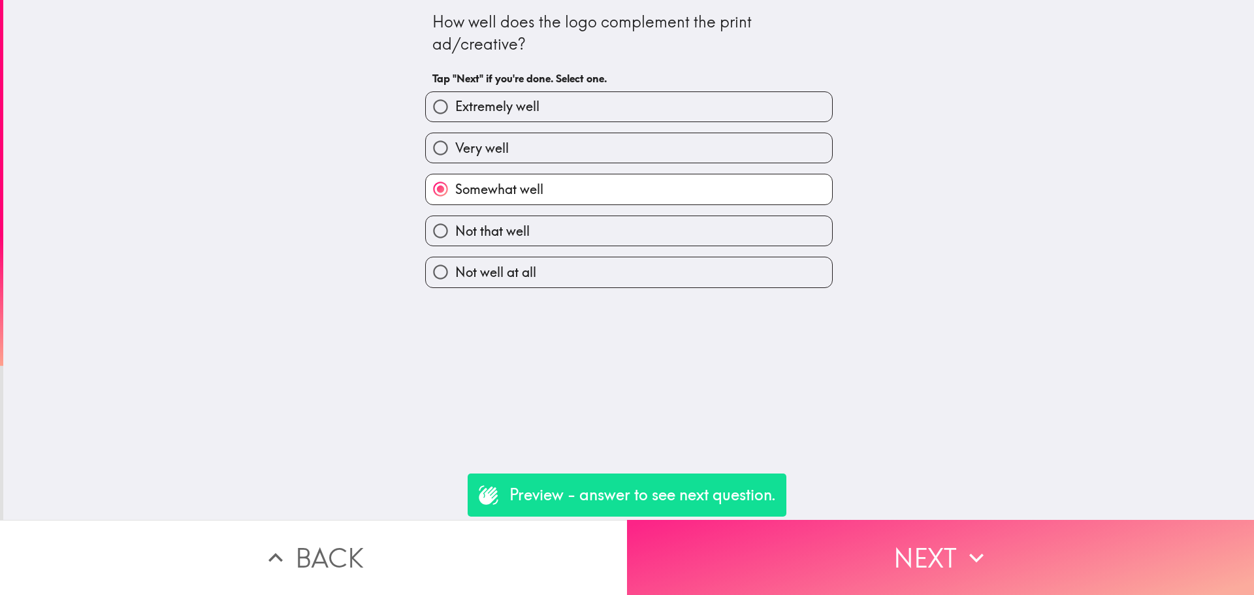
click at [851, 566] on button "Next" at bounding box center [940, 557] width 627 height 75
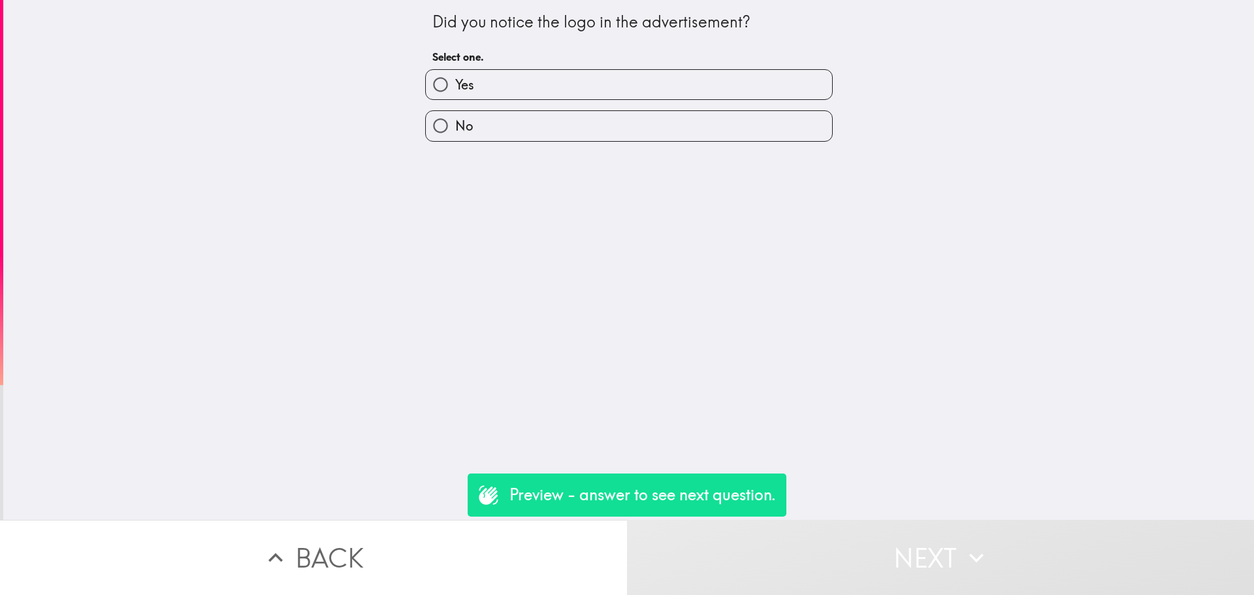
click at [644, 120] on label "No" at bounding box center [629, 125] width 406 height 29
click at [455, 120] on input "No" at bounding box center [440, 125] width 29 height 29
radio input "true"
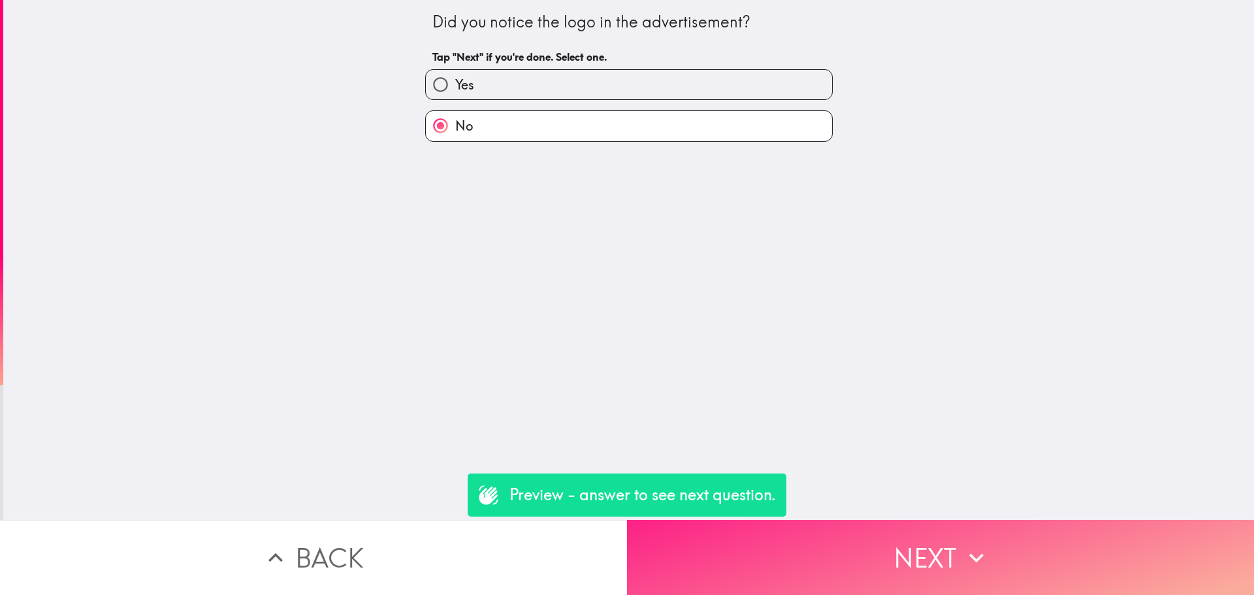
click at [962, 554] on icon "button" at bounding box center [976, 557] width 29 height 29
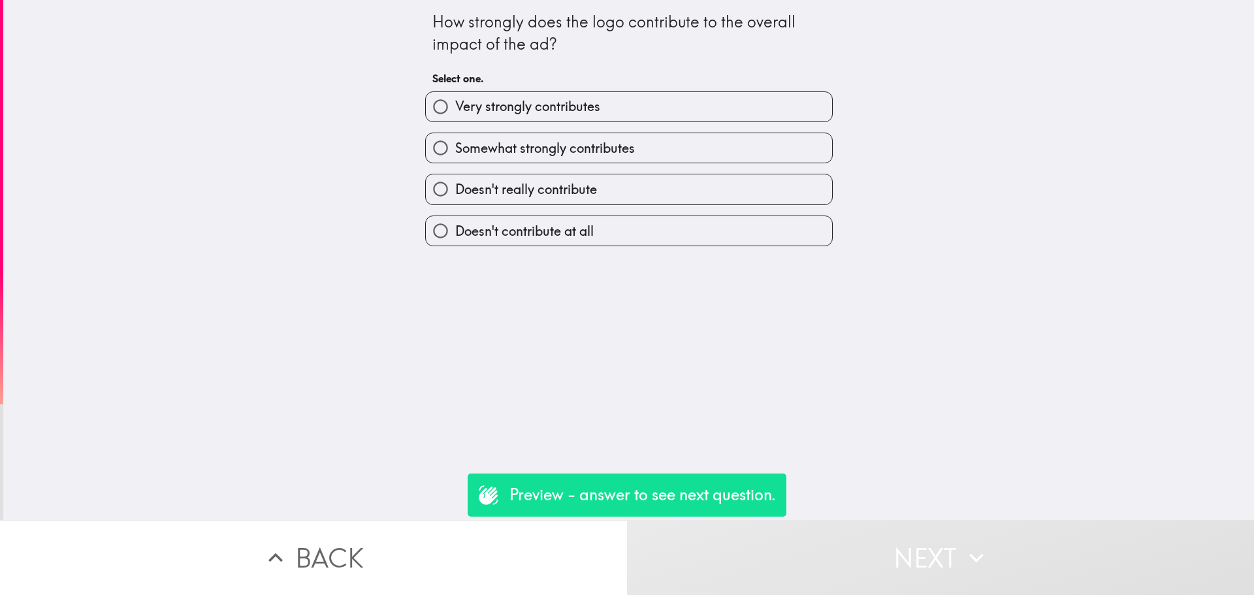
click at [644, 178] on label "Doesn't really contribute" at bounding box center [629, 188] width 406 height 29
click at [455, 178] on input "Doesn't really contribute" at bounding box center [440, 188] width 29 height 29
radio input "true"
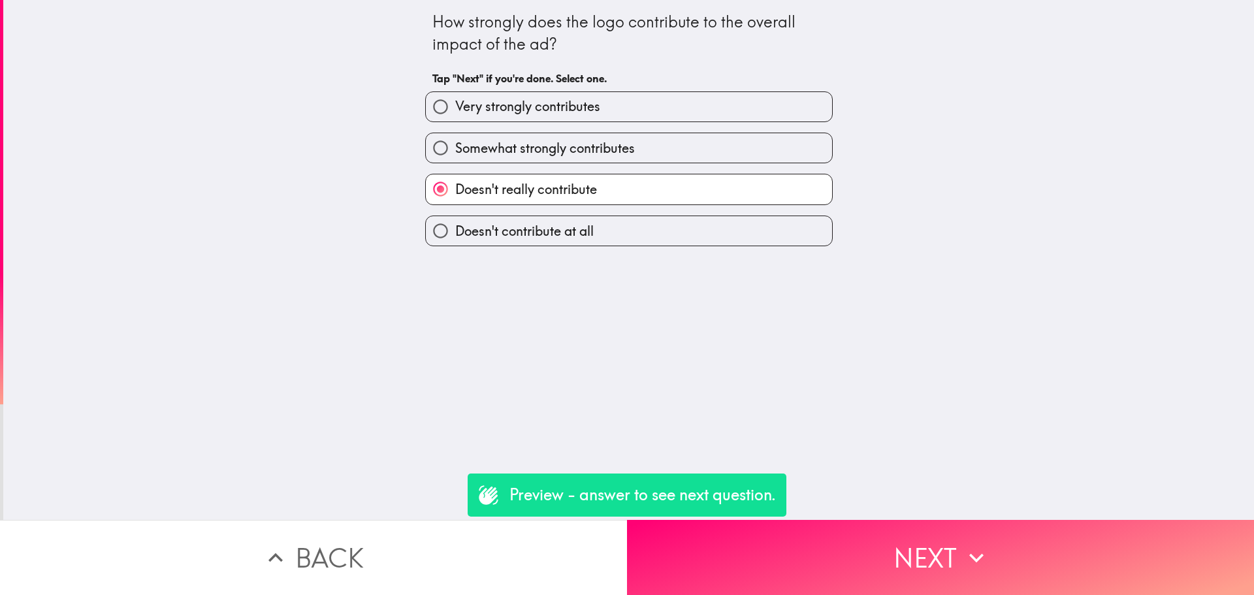
click at [858, 503] on div "How strongly does the logo contribute to the overall impact of the ad? Tap "Nex…" at bounding box center [628, 260] width 1250 height 520
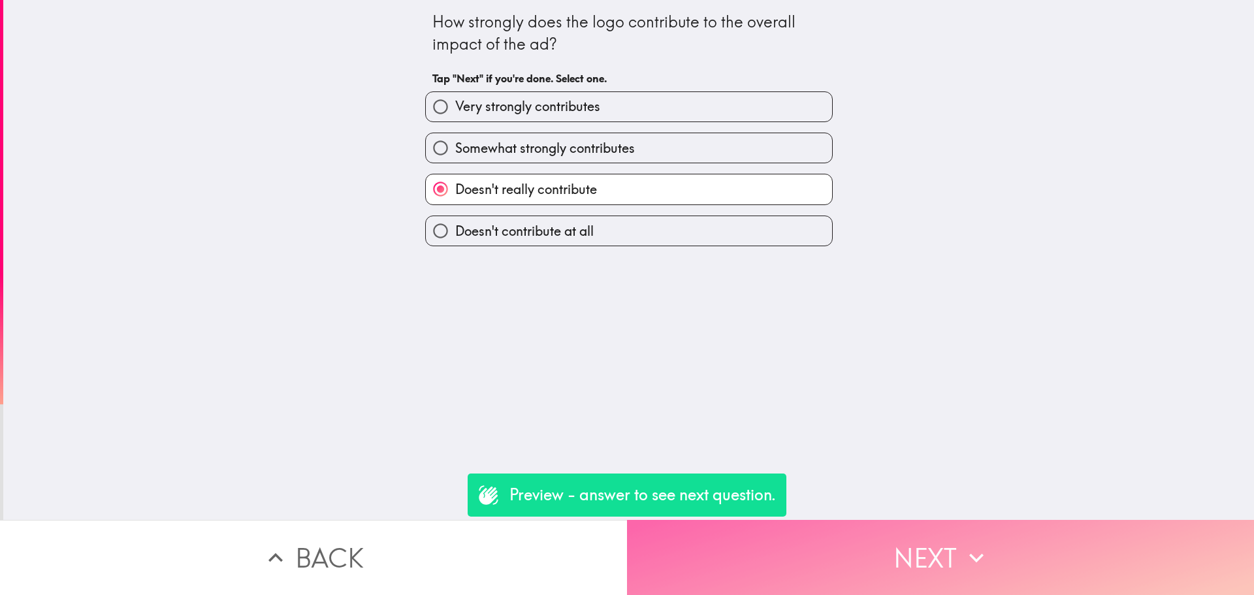
click at [871, 520] on button "Next" at bounding box center [940, 557] width 627 height 75
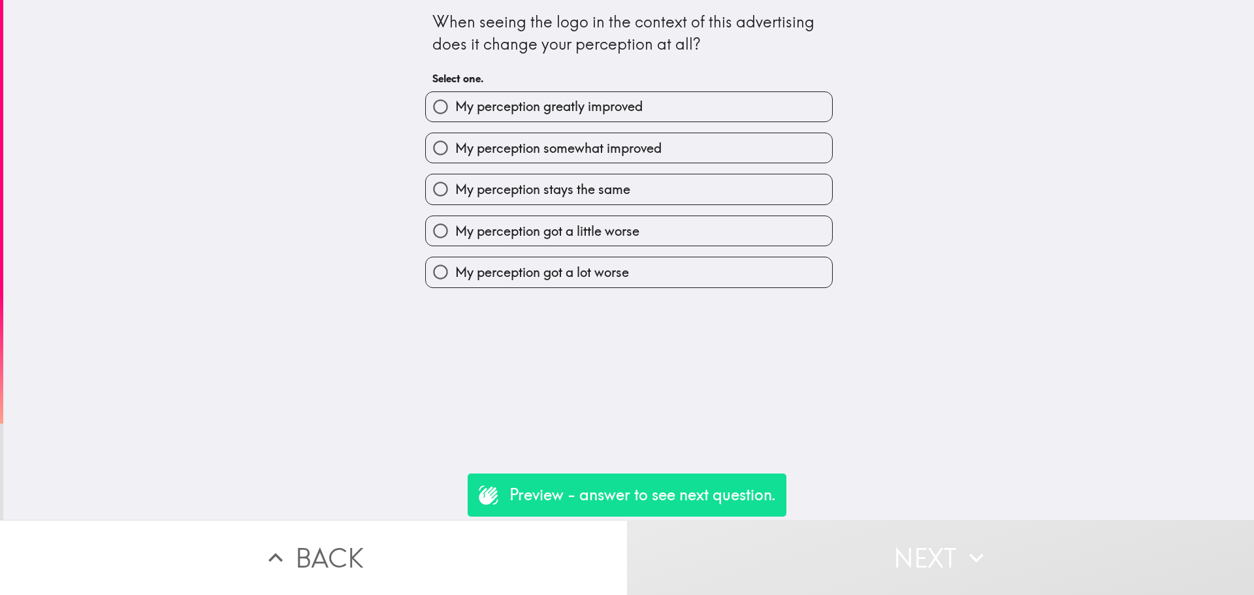
click at [678, 214] on div "My perception got a little worse" at bounding box center [624, 225] width 418 height 41
click at [726, 209] on div "My perception got a little worse" at bounding box center [624, 225] width 418 height 41
click at [736, 227] on label "My perception got a little worse" at bounding box center [629, 230] width 406 height 29
click at [455, 227] on input "My perception got a little worse" at bounding box center [440, 230] width 29 height 29
radio input "true"
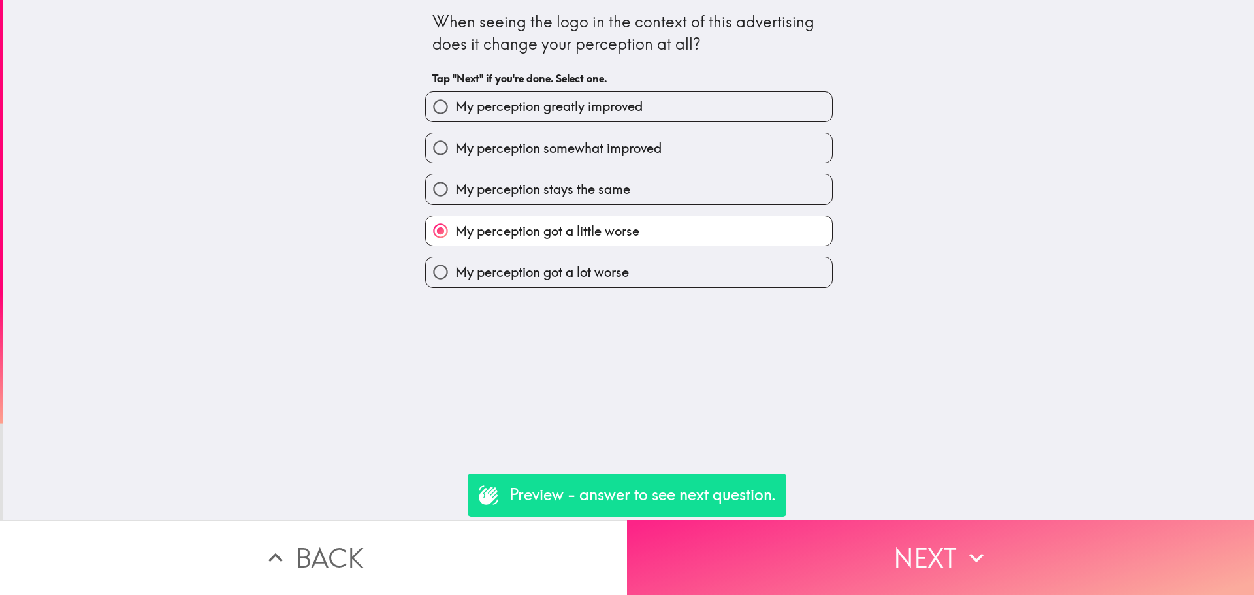
click at [899, 539] on button "Next" at bounding box center [940, 557] width 627 height 75
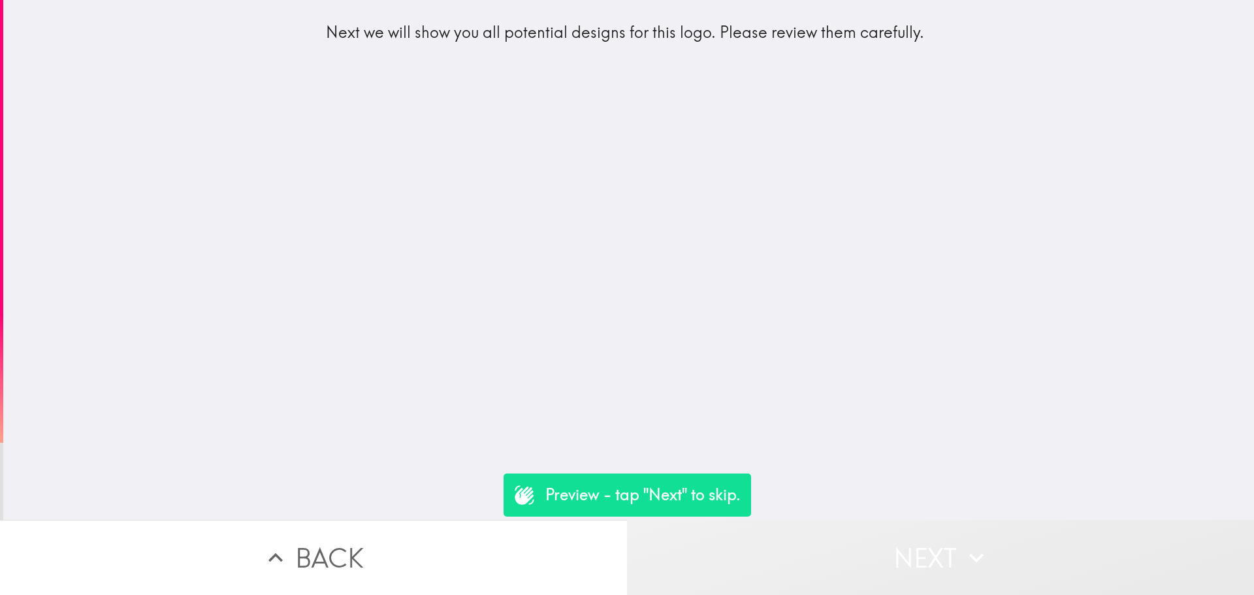
click at [844, 530] on button "Next" at bounding box center [940, 557] width 627 height 75
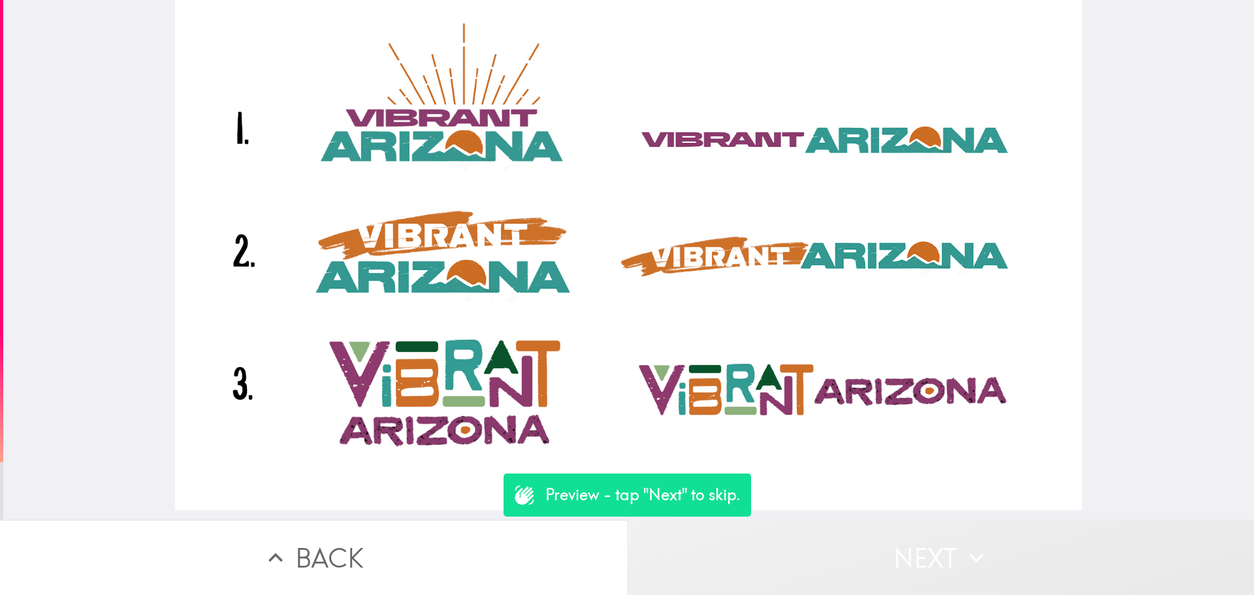
click at [847, 556] on button "Next" at bounding box center [940, 557] width 627 height 75
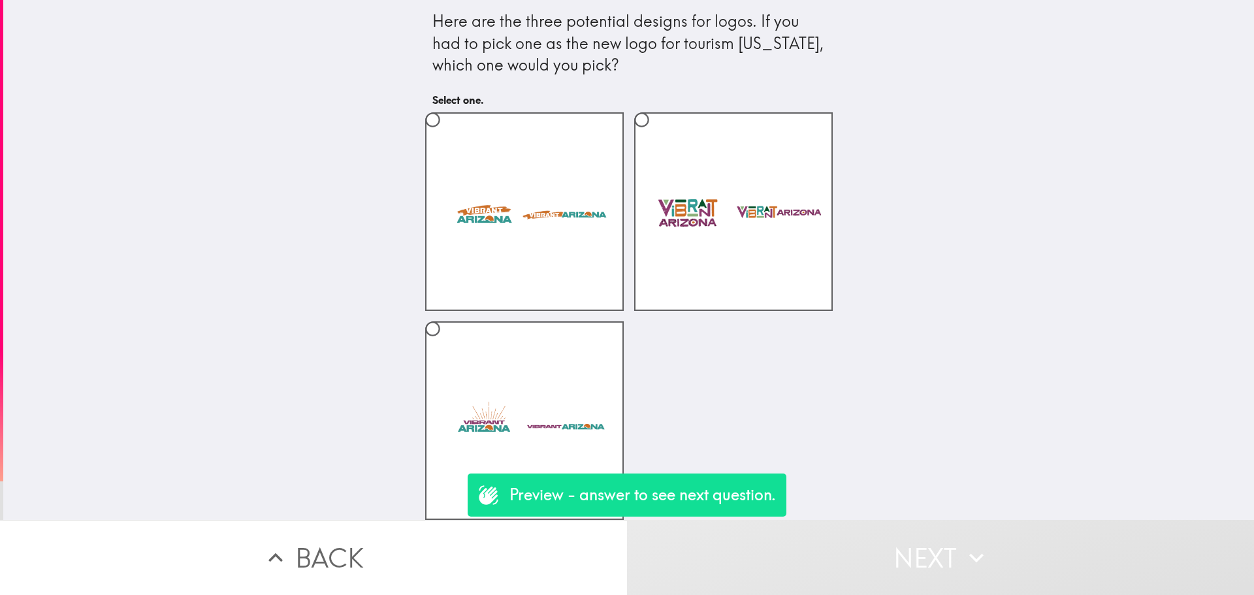
scroll to position [10, 0]
click at [577, 183] on label at bounding box center [524, 211] width 198 height 198
click at [447, 134] on input "radio" at bounding box center [432, 119] width 29 height 29
radio input "true"
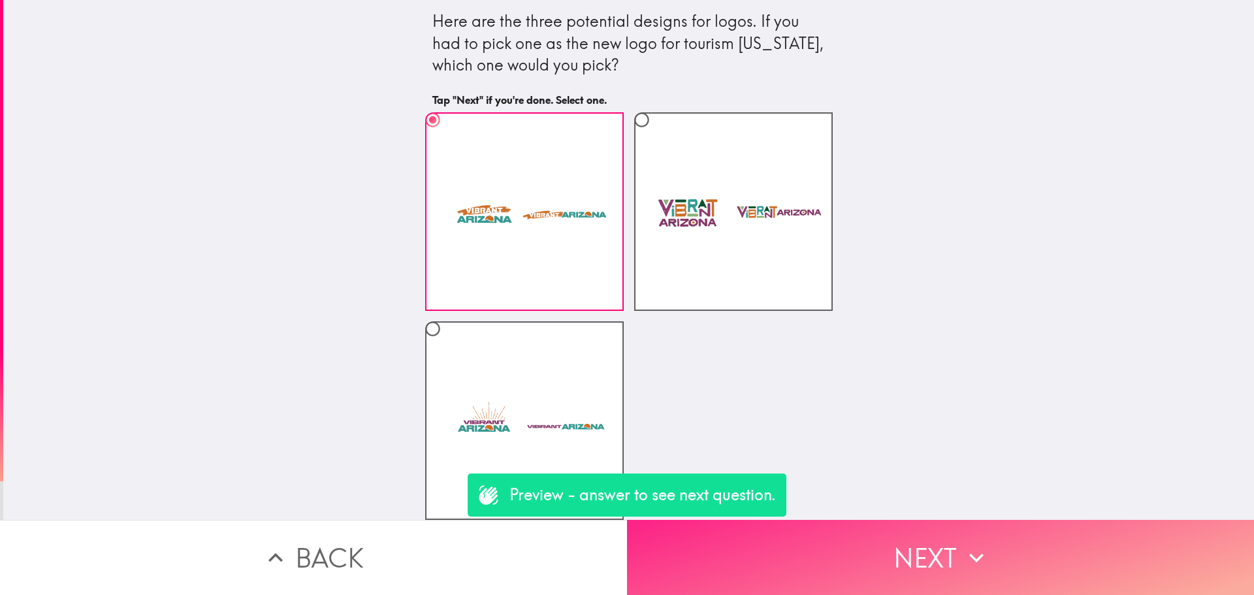
click at [890, 541] on button "Next" at bounding box center [940, 557] width 627 height 75
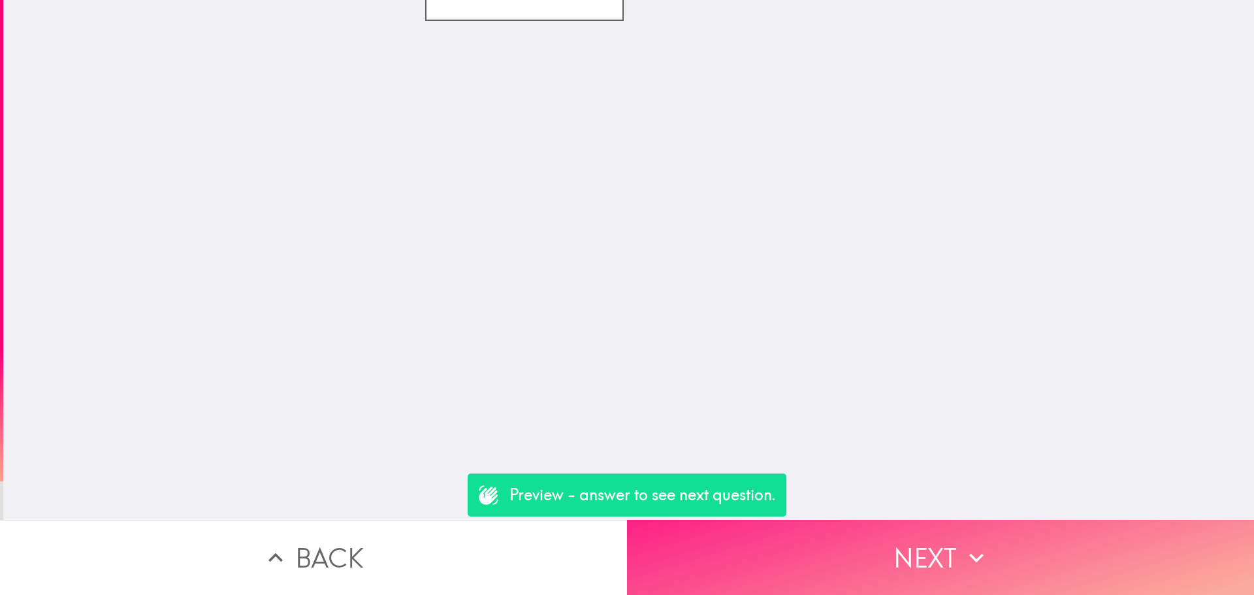
scroll to position [0, 0]
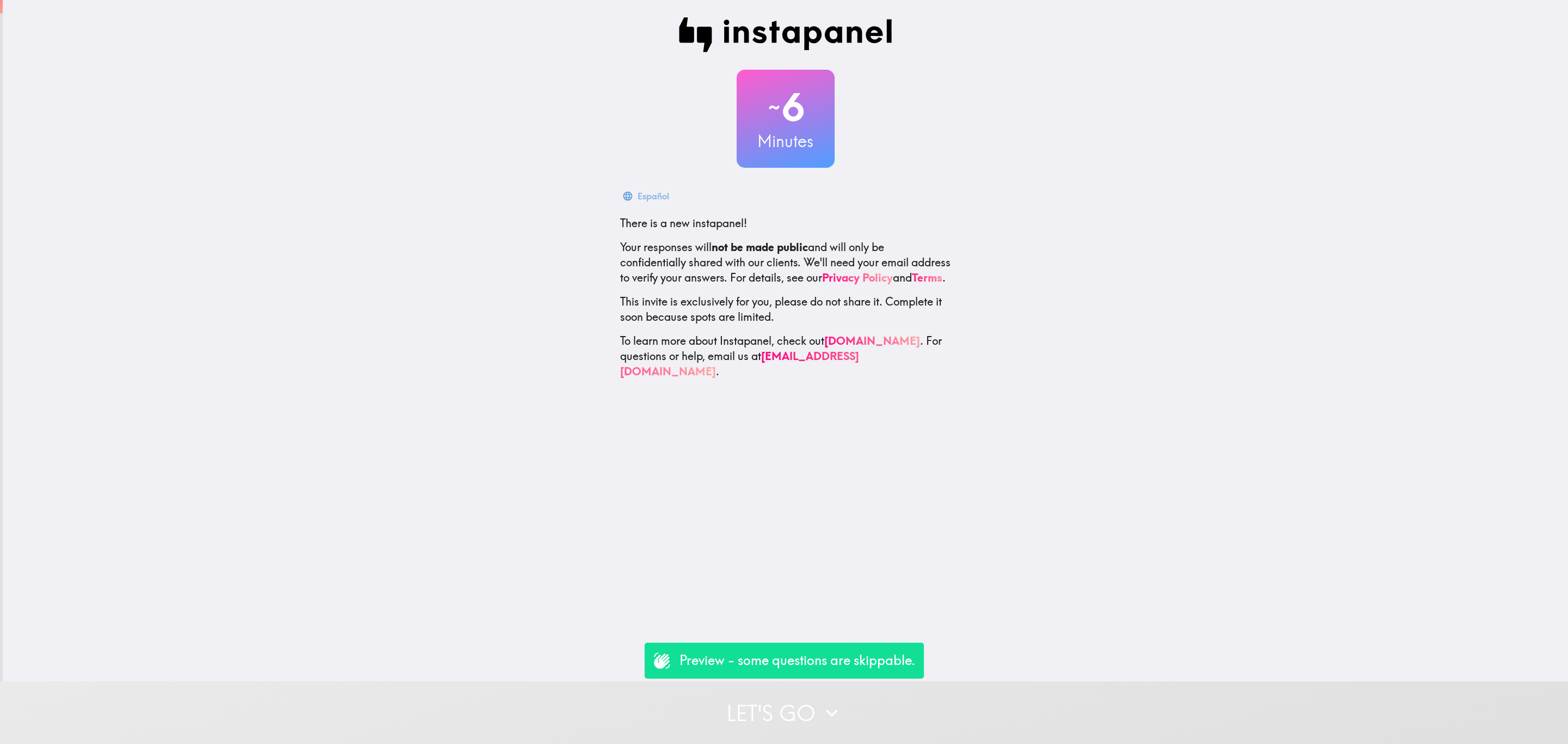
click at [765, 694] on button "Let's go" at bounding box center [784, 712] width 1568 height 63
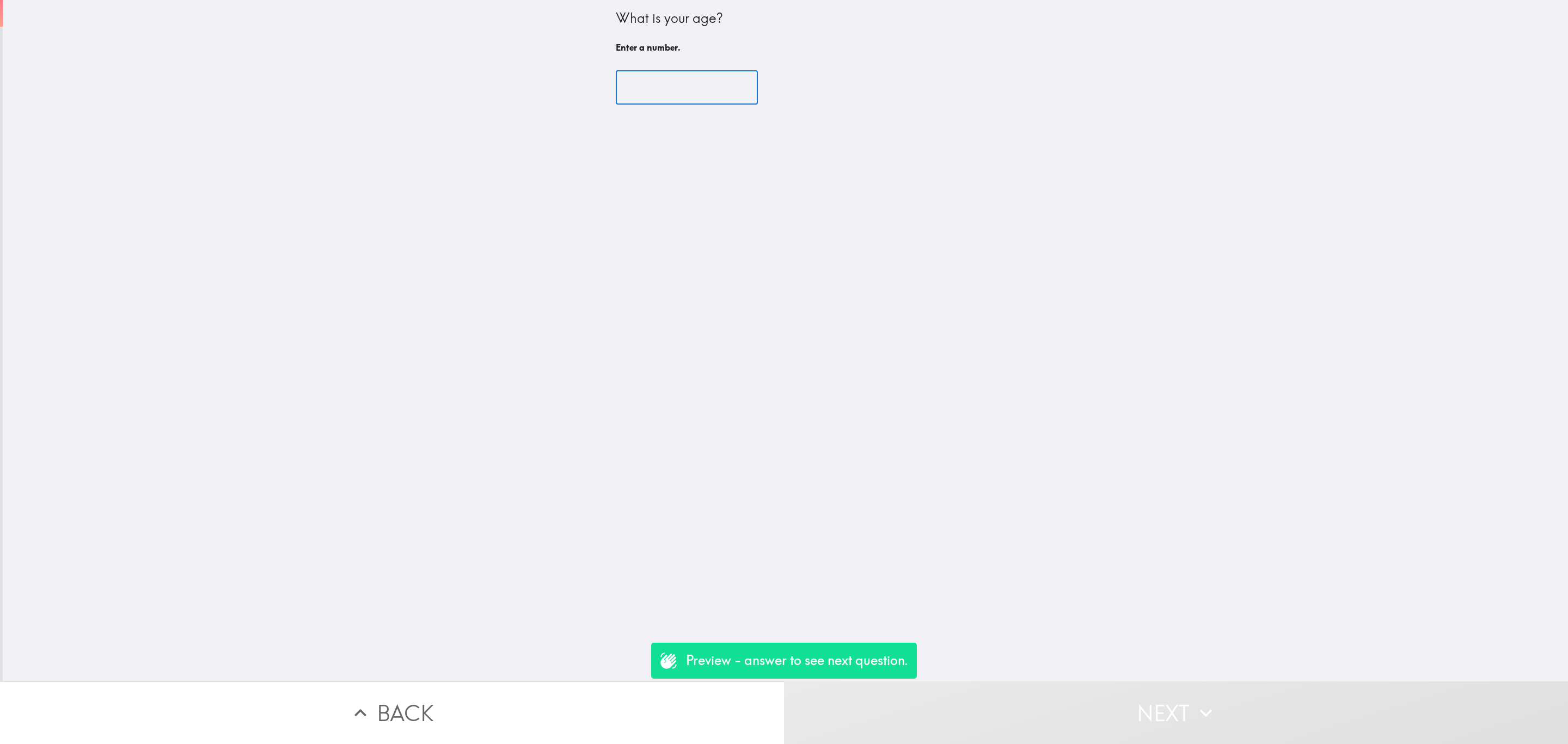
click at [652, 81] on input "number" at bounding box center [686, 88] width 142 height 33
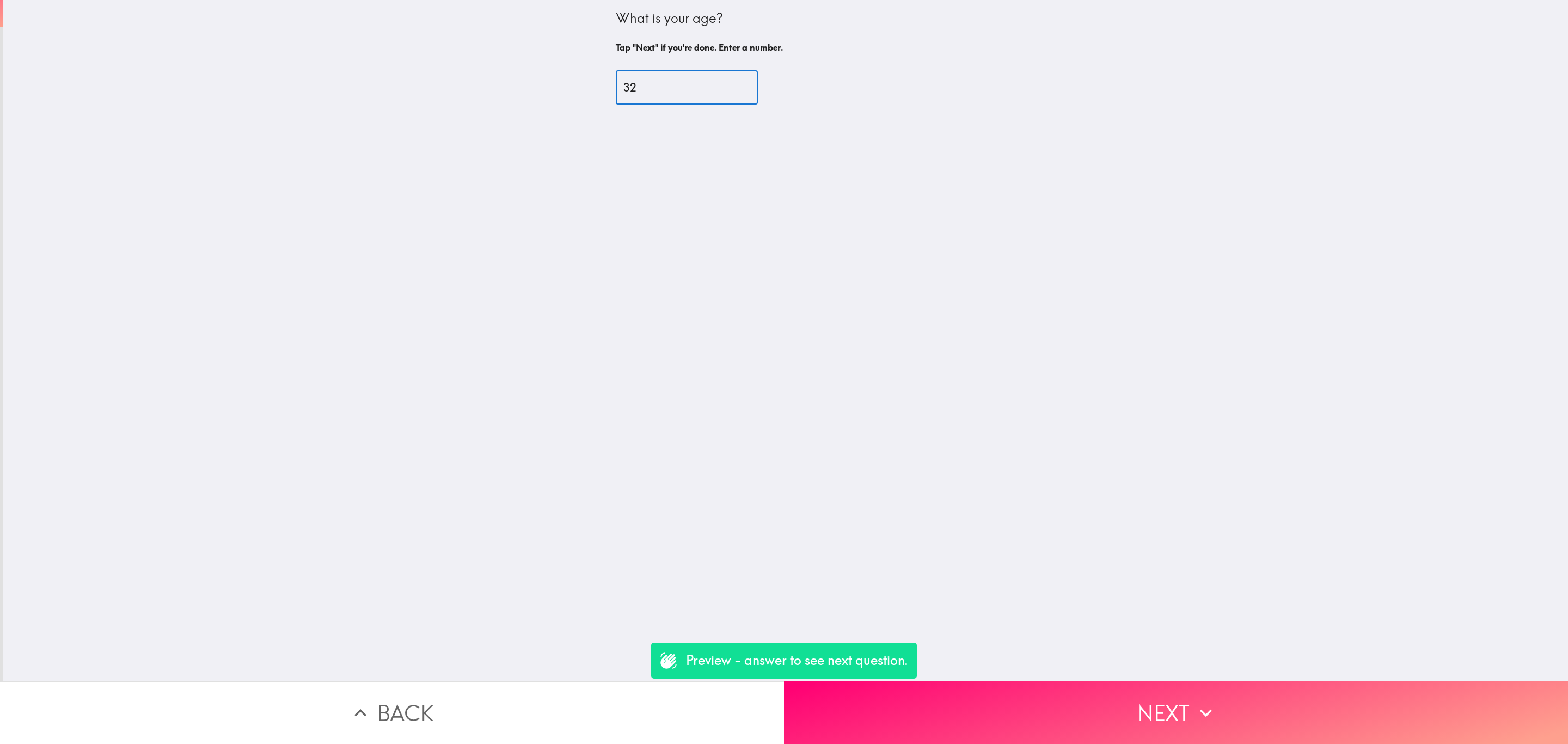
type input "32"
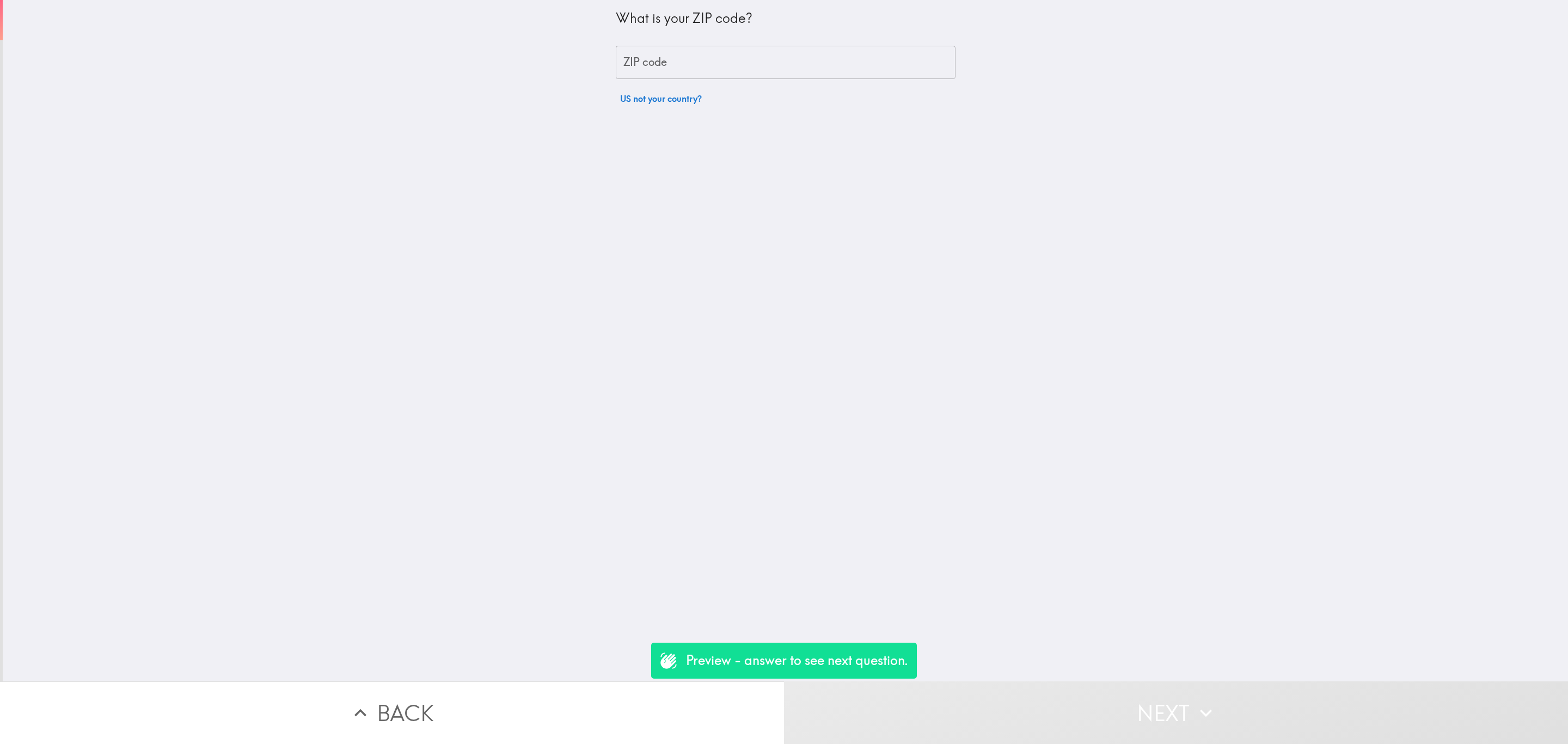
click at [660, 67] on input "ZIP code" at bounding box center [785, 63] width 339 height 33
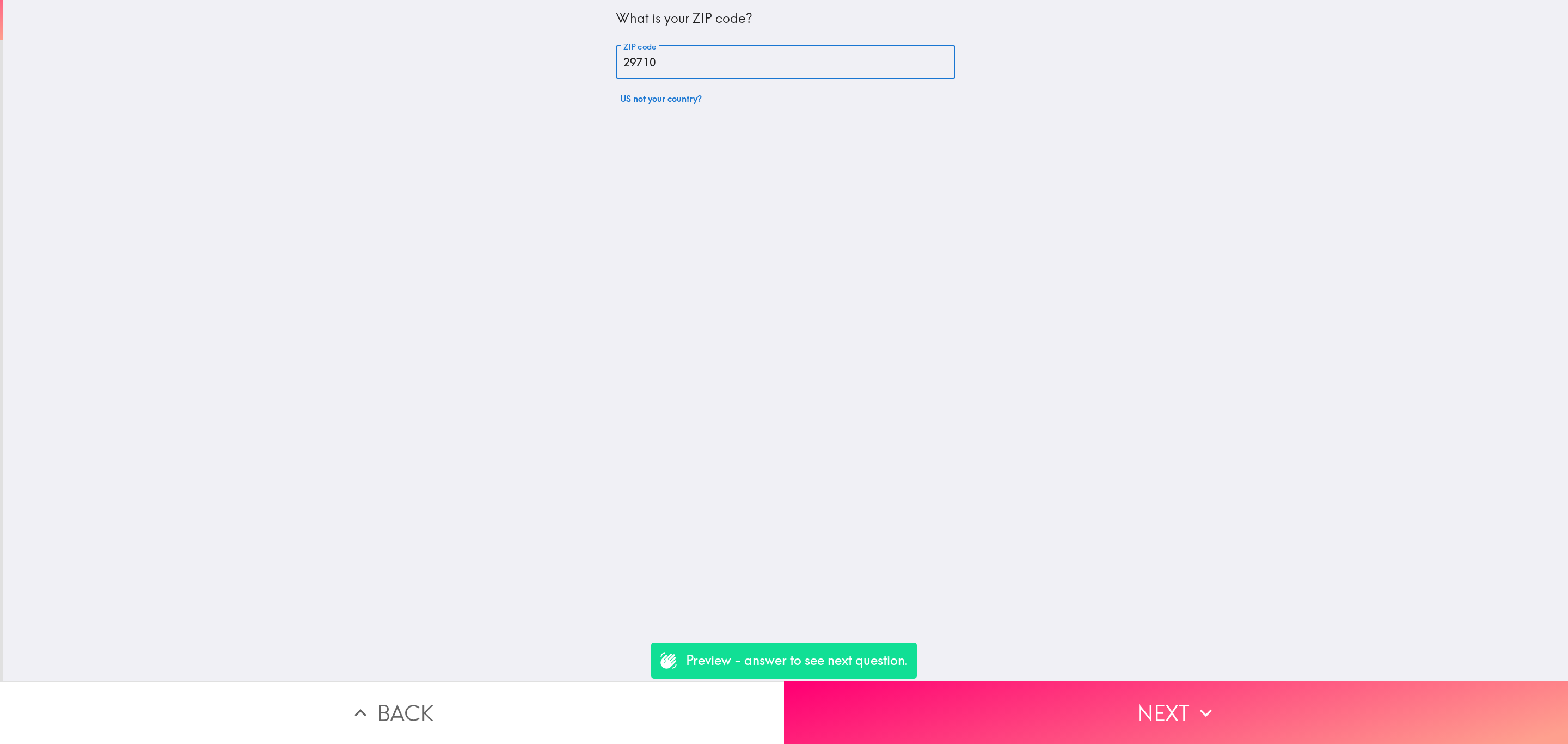
type input "29710"
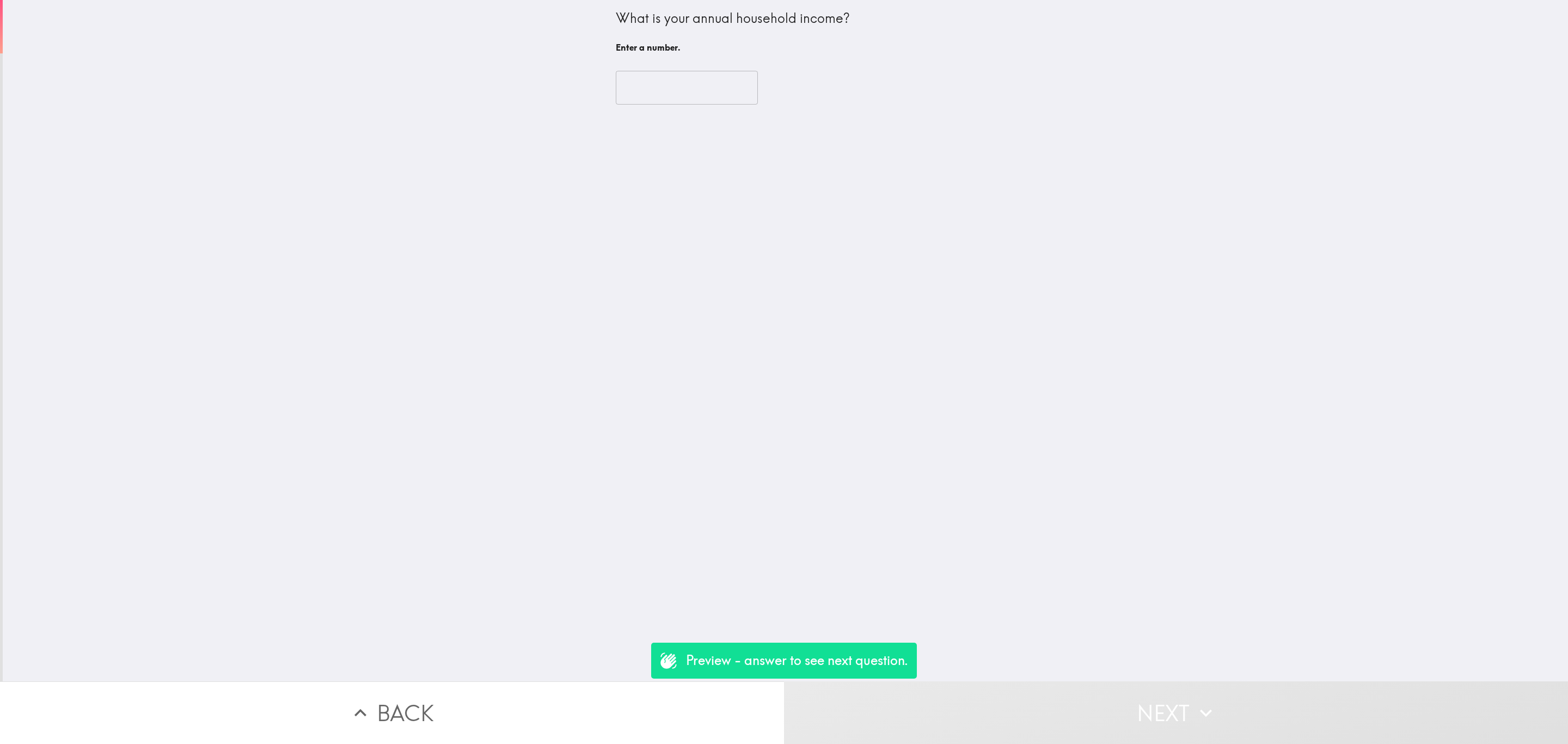
click at [670, 66] on div "​" at bounding box center [785, 88] width 339 height 60
click at [678, 81] on input "number" at bounding box center [686, 88] width 142 height 33
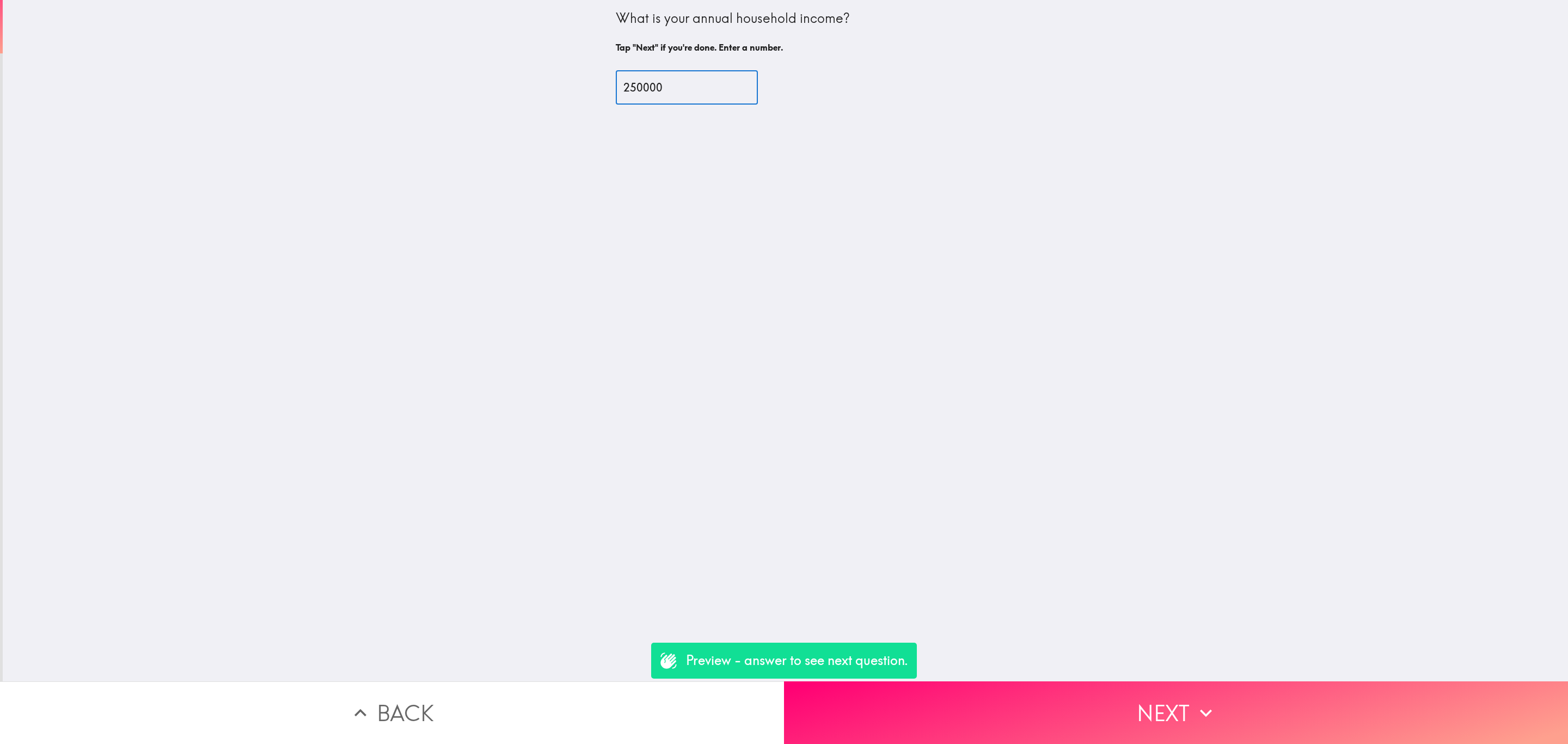
type input "250000"
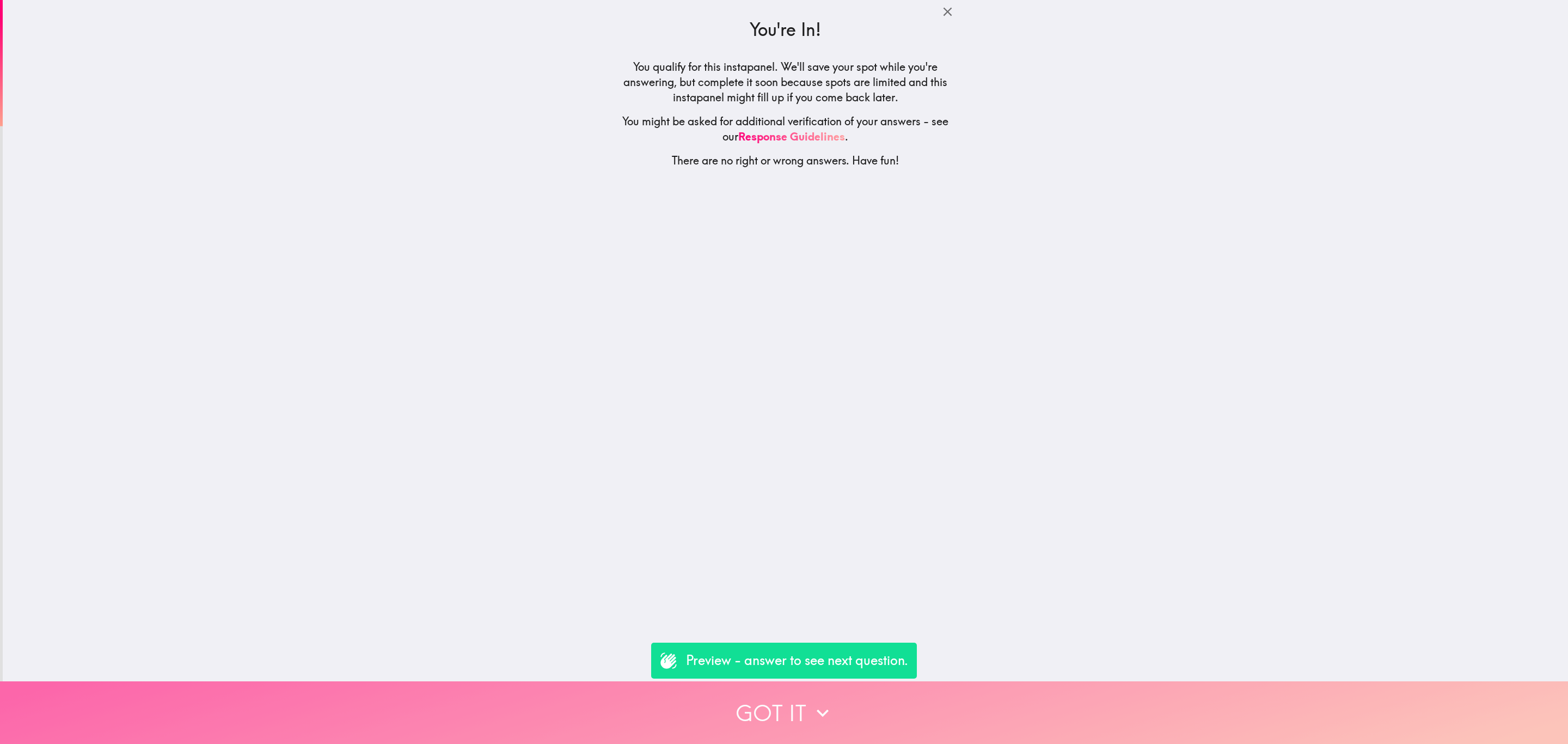
click at [1039, 691] on button "Got it" at bounding box center [784, 712] width 1568 height 63
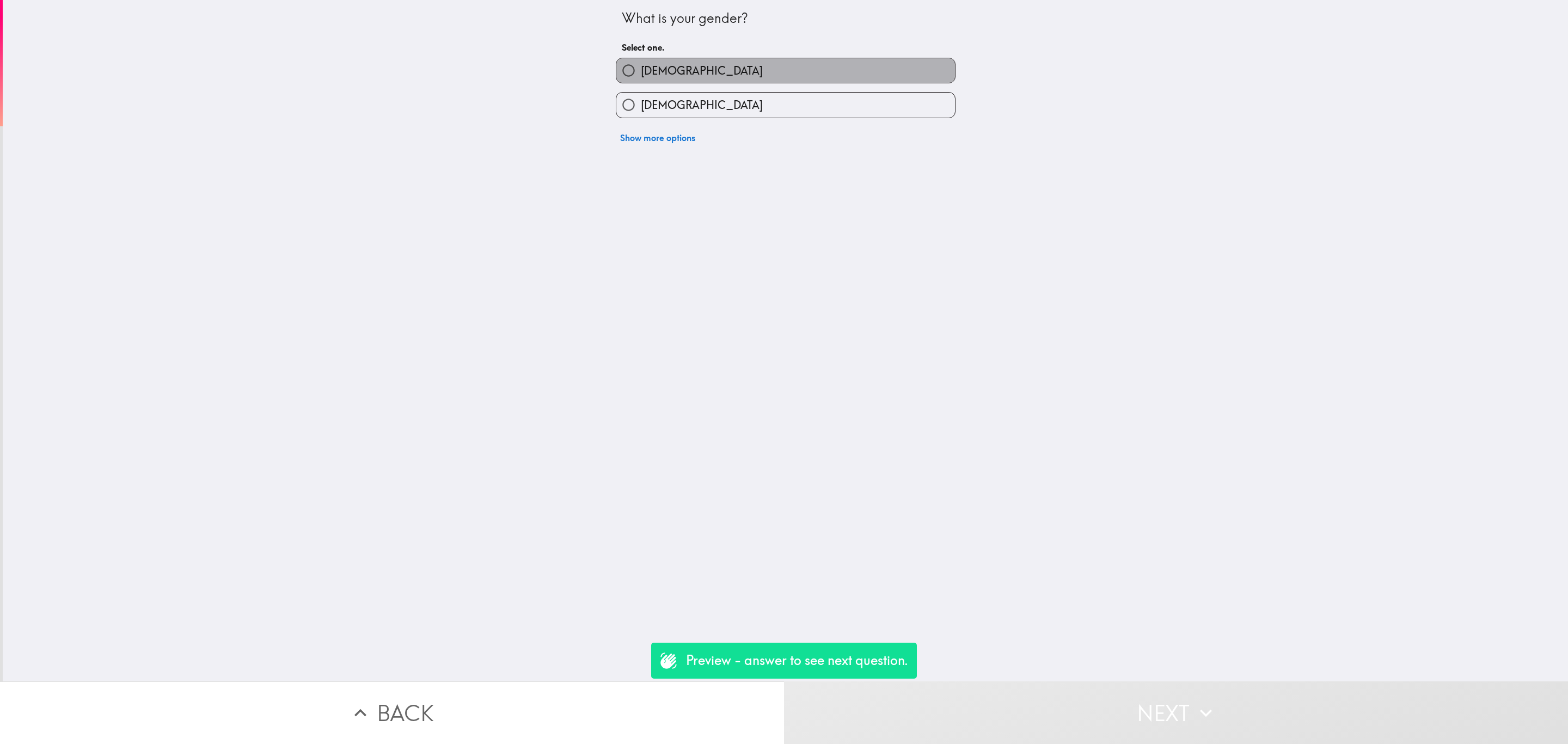
click at [837, 64] on label "Male" at bounding box center [786, 70] width 339 height 24
click at [641, 64] on input "Male" at bounding box center [628, 70] width 24 height 24
radio input "true"
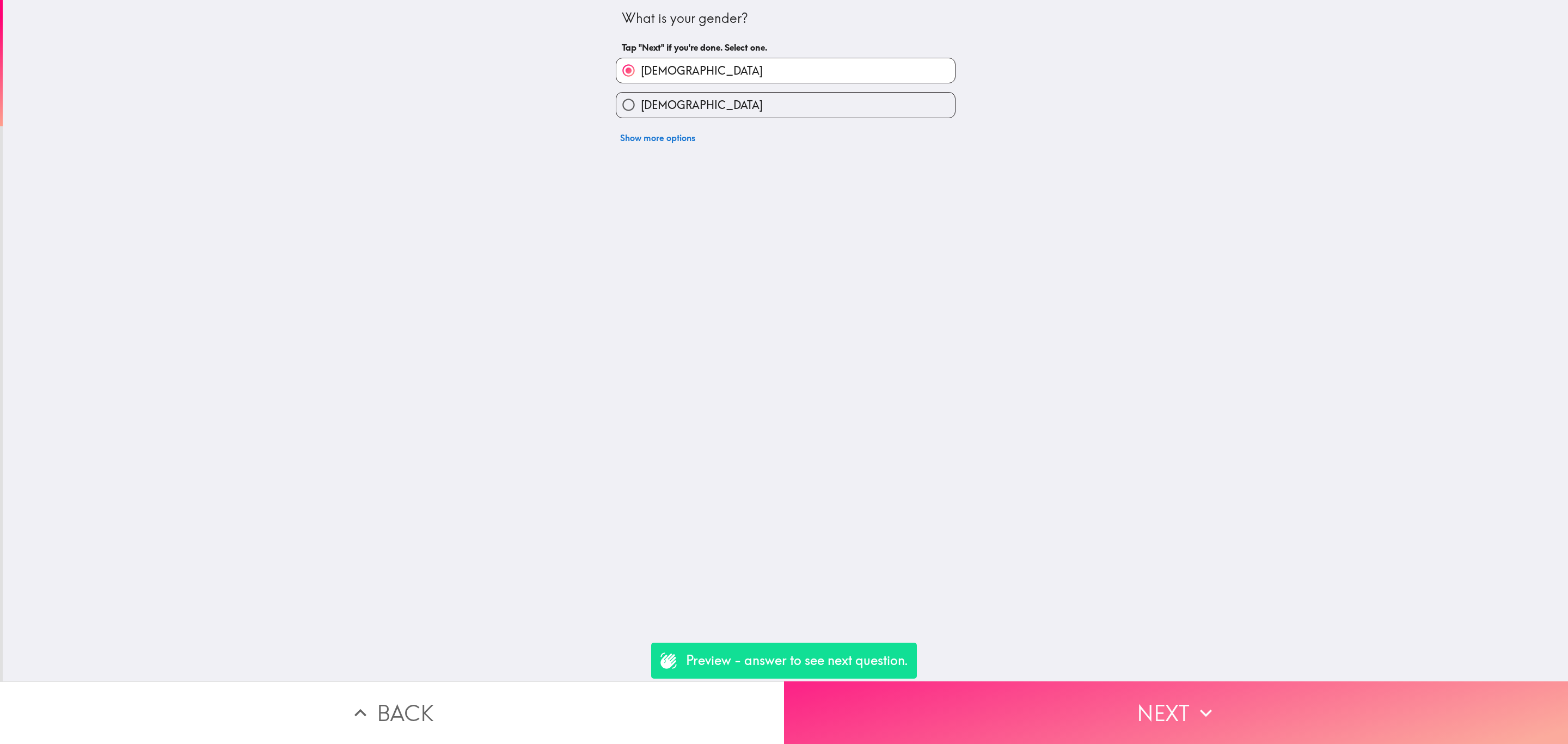
click at [1131, 694] on button "Next" at bounding box center [1176, 712] width 784 height 63
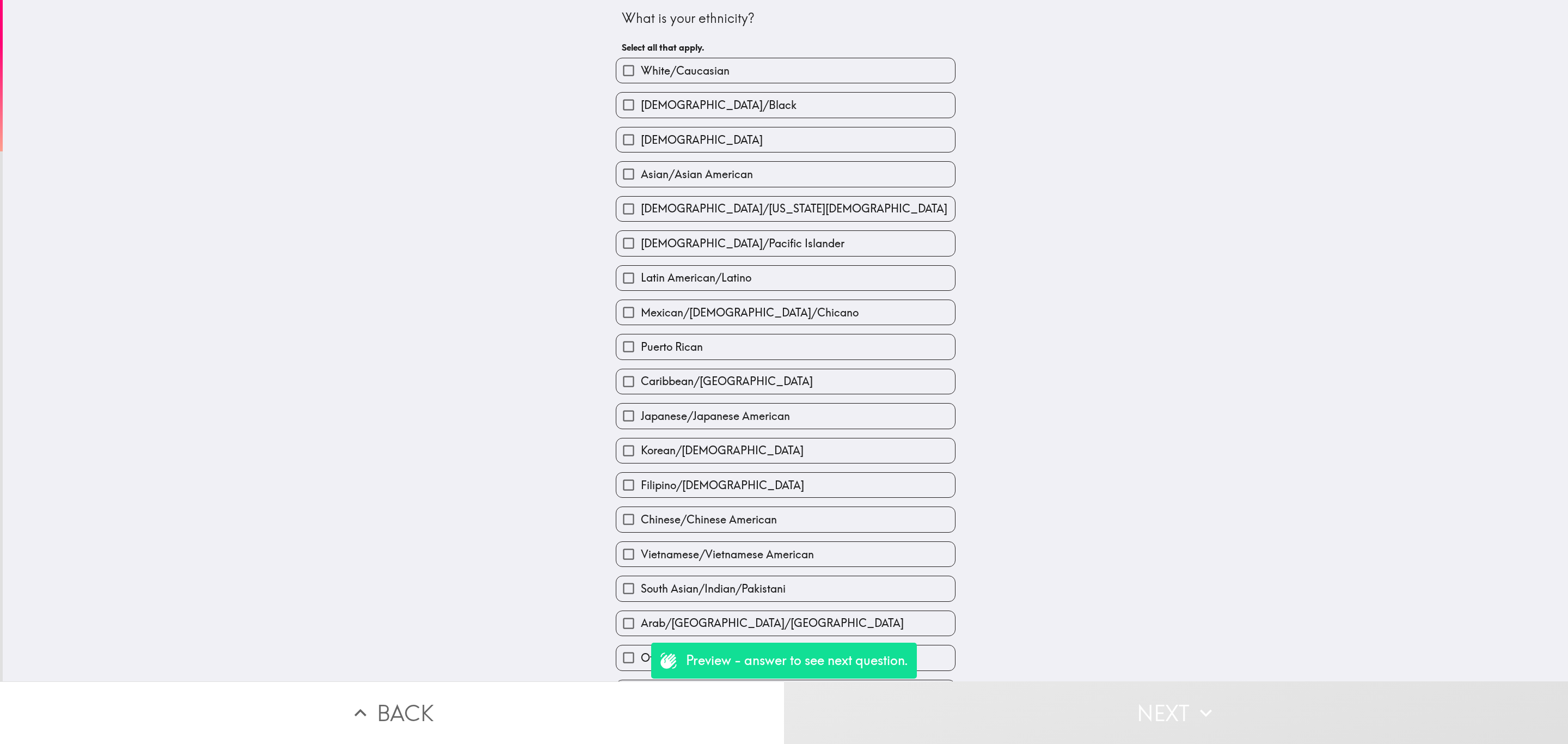
click at [766, 92] on div "African American/Black" at bounding box center [785, 104] width 339 height 26
click at [920, 315] on label "Mexican/Mexican American/Chicano" at bounding box center [786, 312] width 339 height 24
click at [641, 315] on input "Mexican/Mexican American/Chicano" at bounding box center [628, 312] width 24 height 24
checkbox input "true"
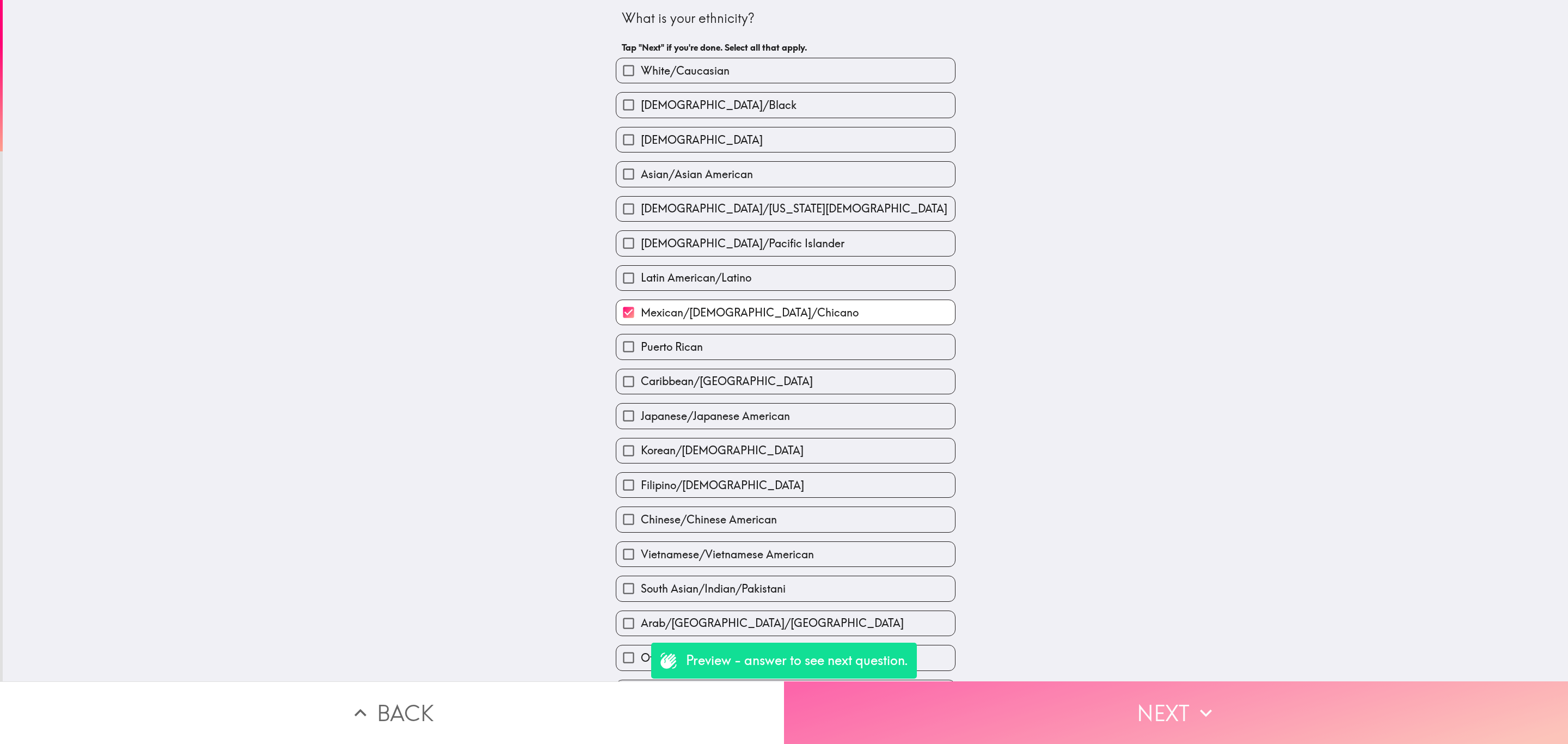
click at [1063, 686] on button "Next" at bounding box center [1176, 712] width 784 height 63
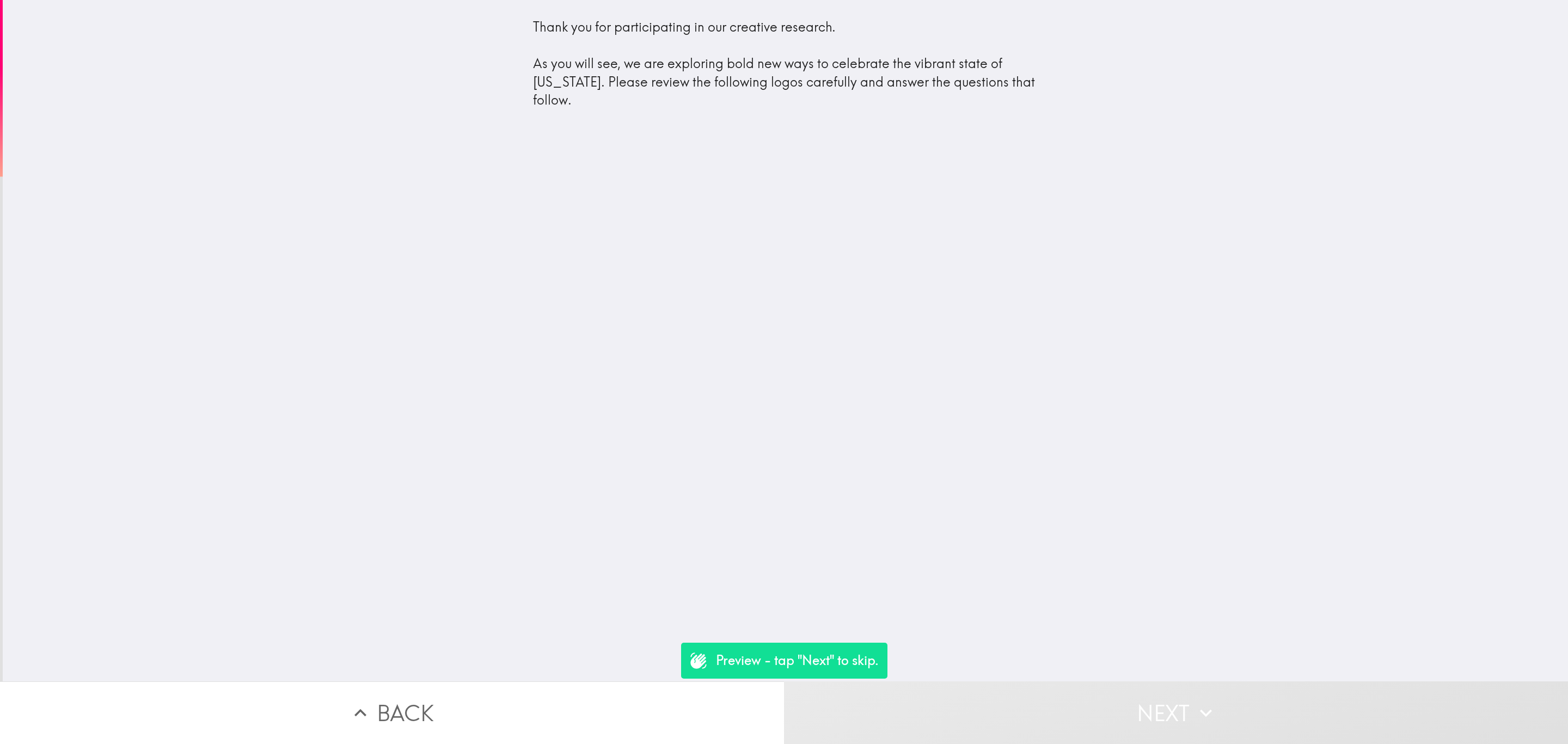
click at [1075, 713] on button "Next" at bounding box center [1176, 712] width 784 height 63
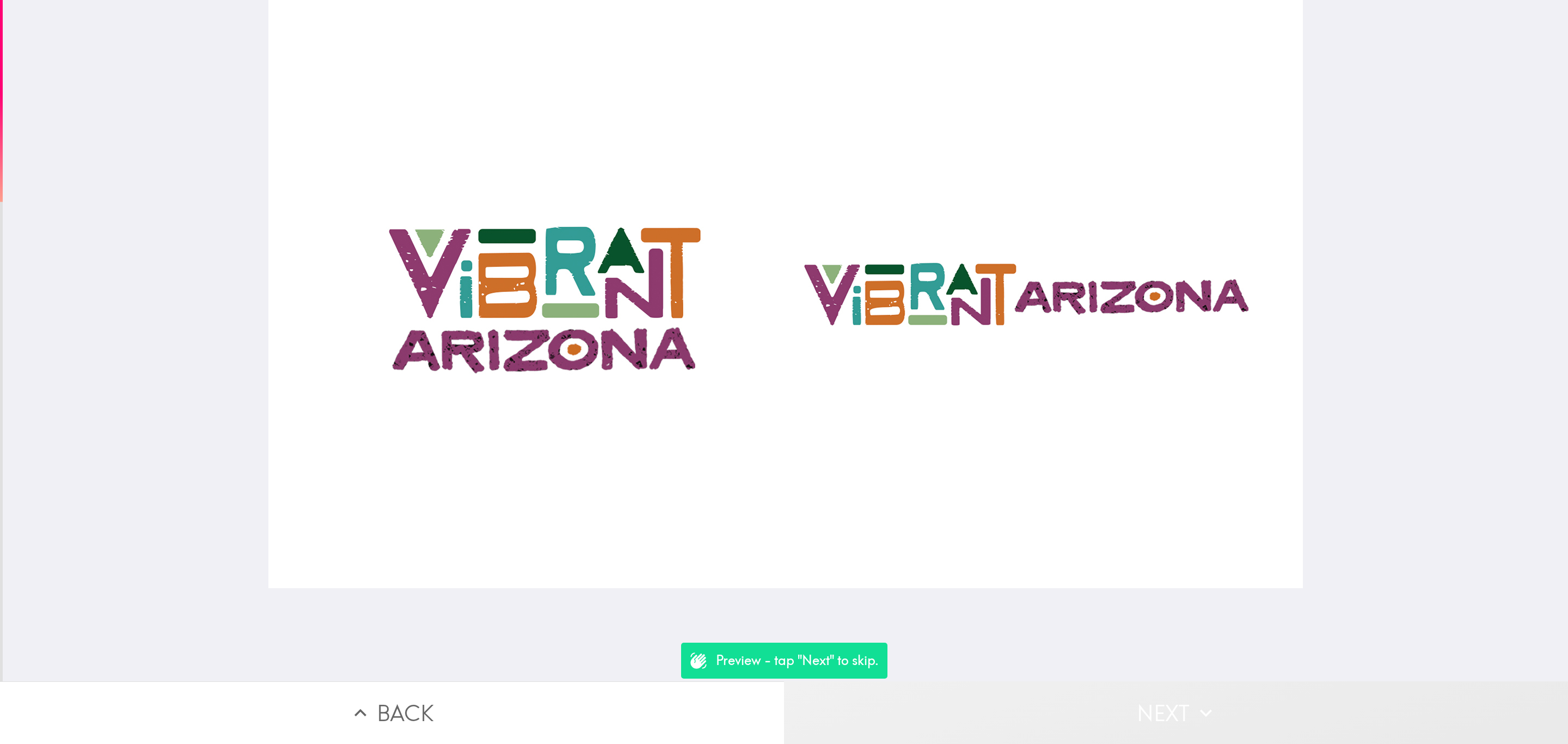
click at [1075, 716] on button "Next" at bounding box center [1176, 712] width 784 height 63
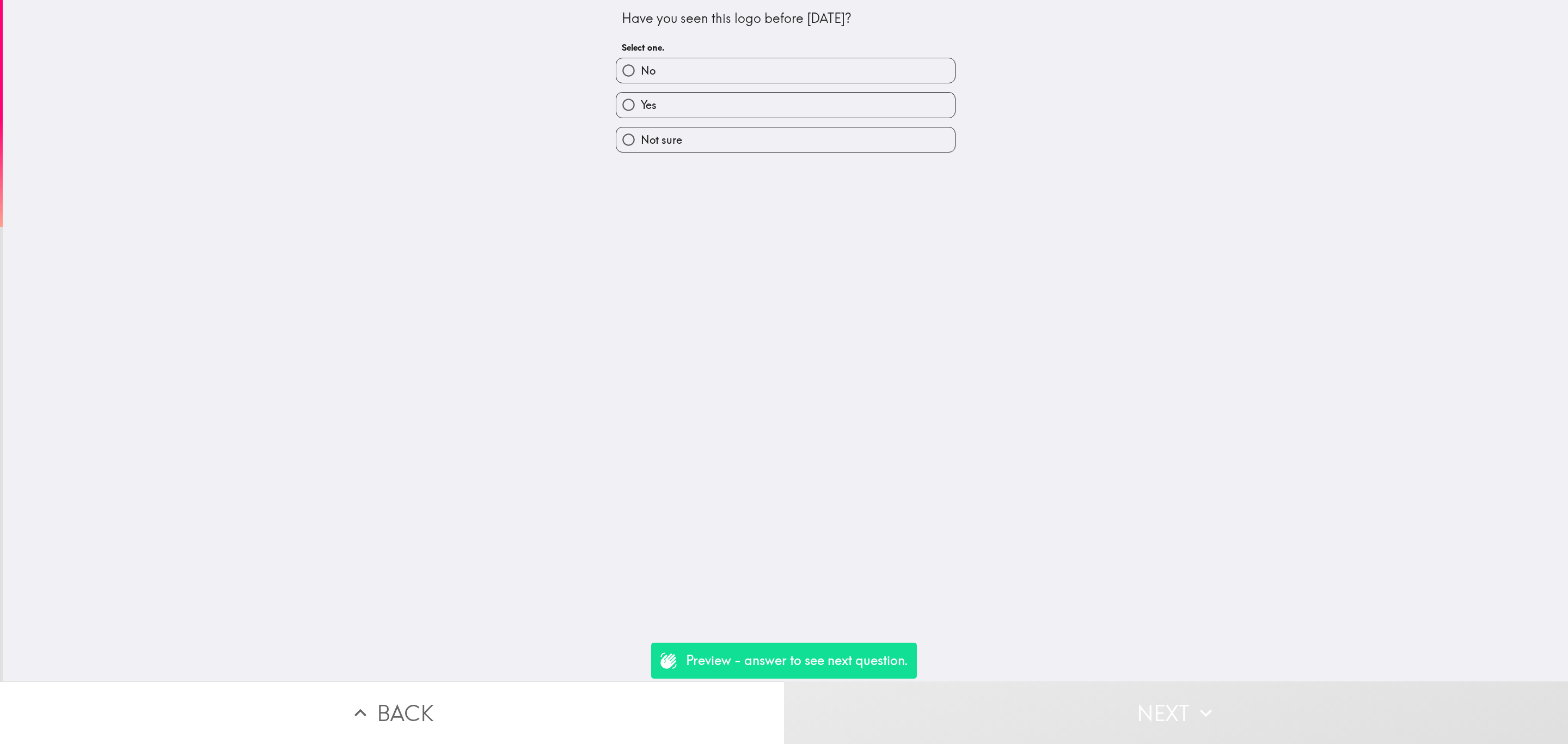
click at [706, 706] on button "Back" at bounding box center [392, 712] width 784 height 63
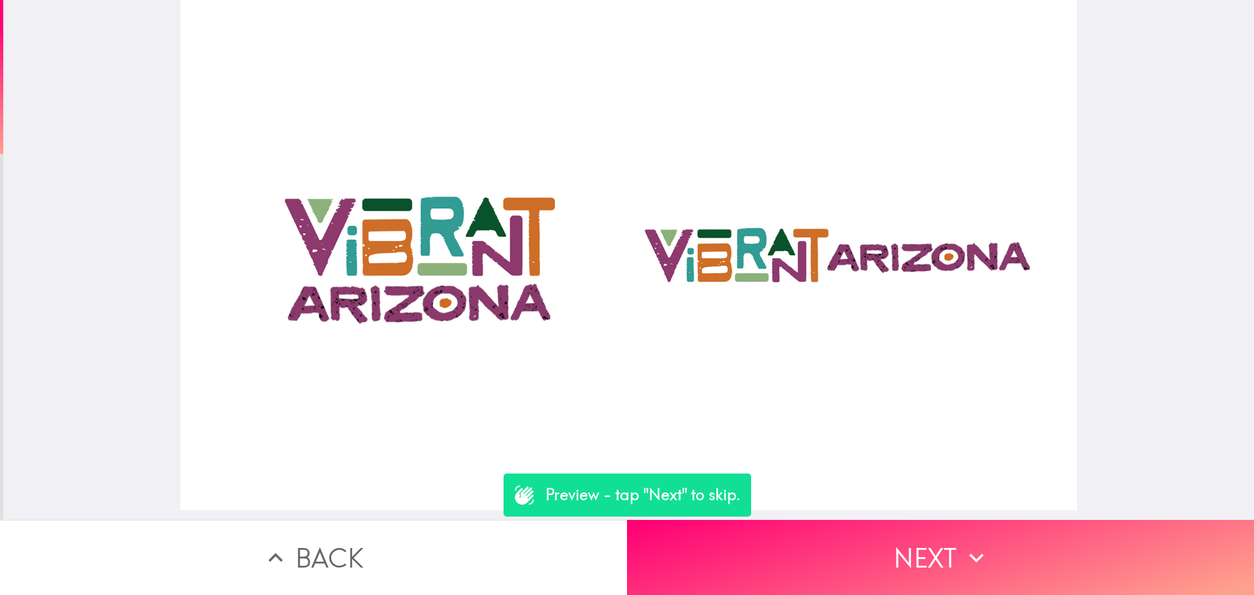
drag, startPoint x: 1874, startPoint y: 0, endPoint x: 809, endPoint y: 274, distance: 1100.2
click at [809, 274] on div at bounding box center [628, 255] width 897 height 510
click at [503, 538] on button "Back" at bounding box center [313, 557] width 627 height 75
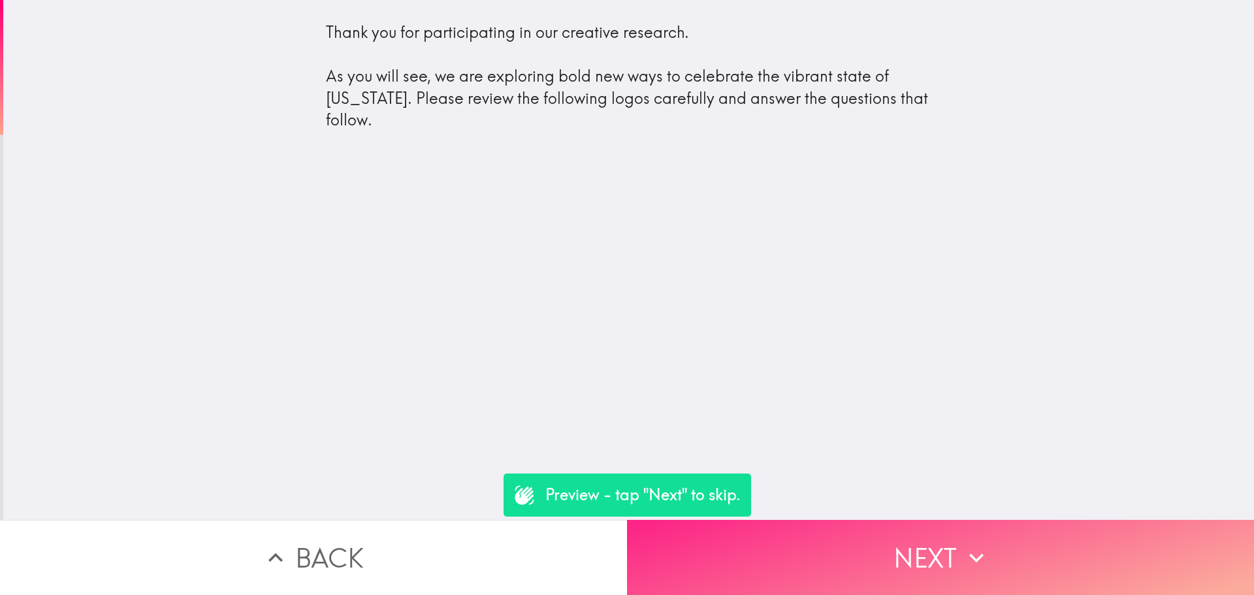
click at [817, 544] on button "Next" at bounding box center [940, 557] width 627 height 75
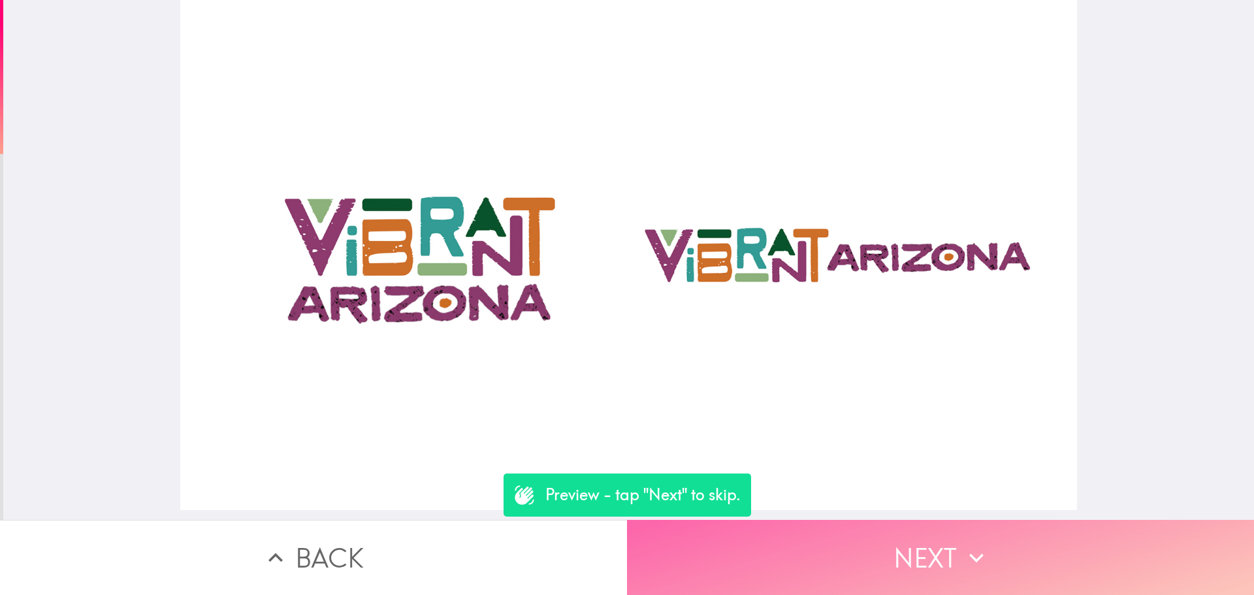
click at [1041, 556] on button "Next" at bounding box center [940, 557] width 627 height 75
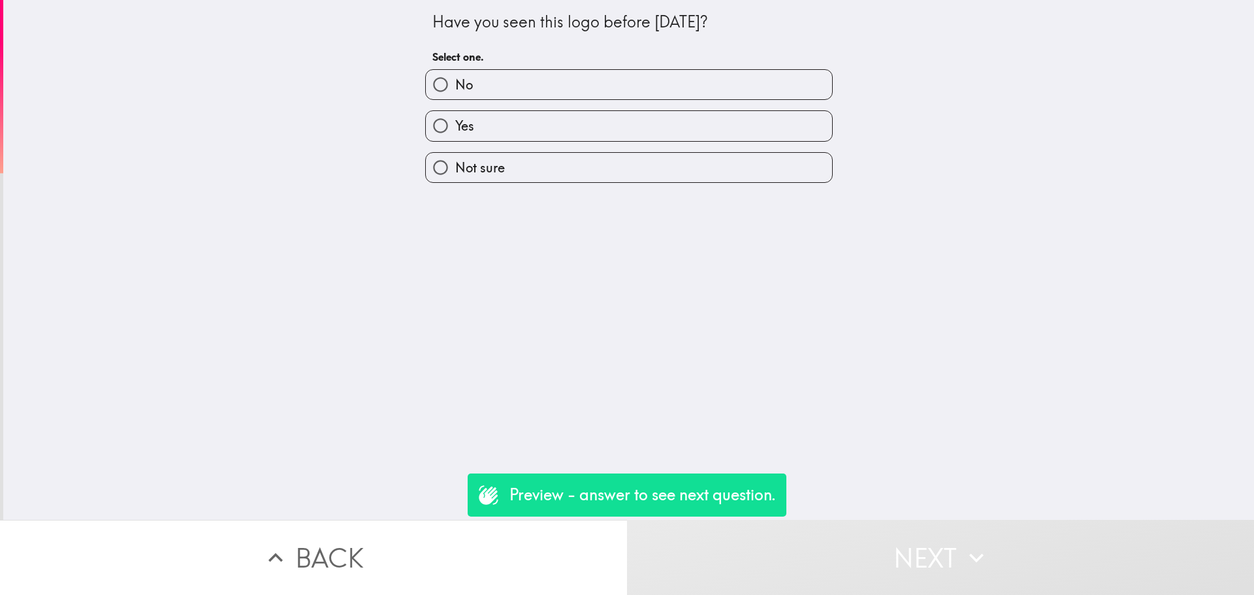
drag, startPoint x: 563, startPoint y: 42, endPoint x: 593, endPoint y: 87, distance: 53.6
click at [564, 45] on div "Have you seen this logo before today? Select one." at bounding box center [628, 39] width 393 height 59
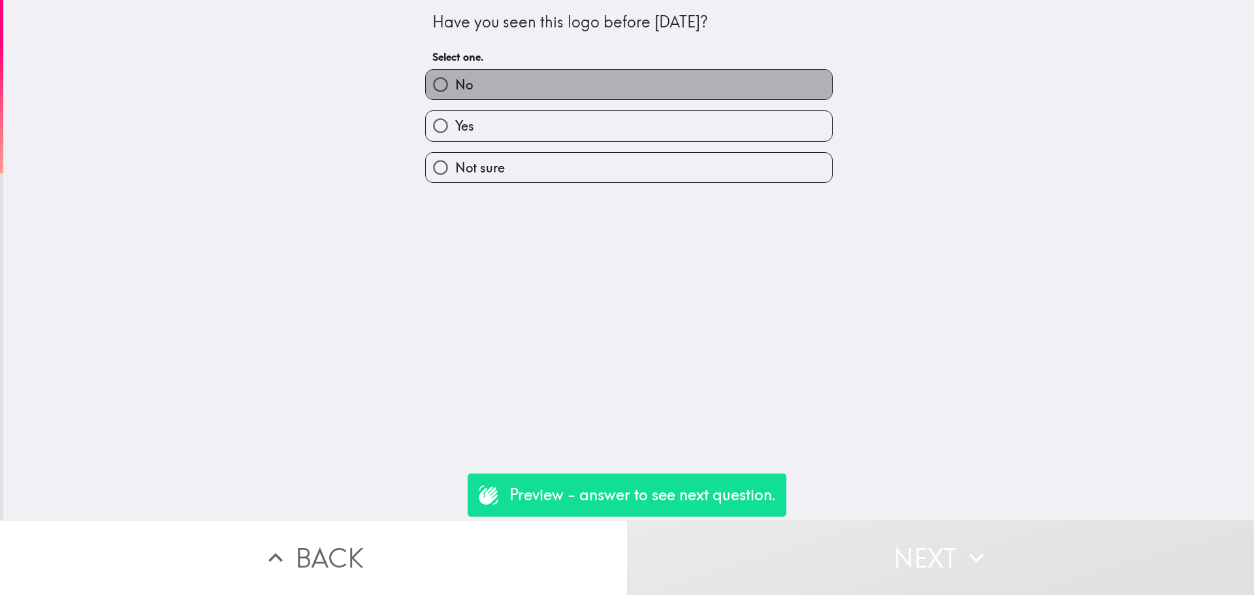
click at [595, 88] on label "No" at bounding box center [629, 84] width 406 height 29
click at [455, 88] on input "No" at bounding box center [440, 84] width 29 height 29
radio input "true"
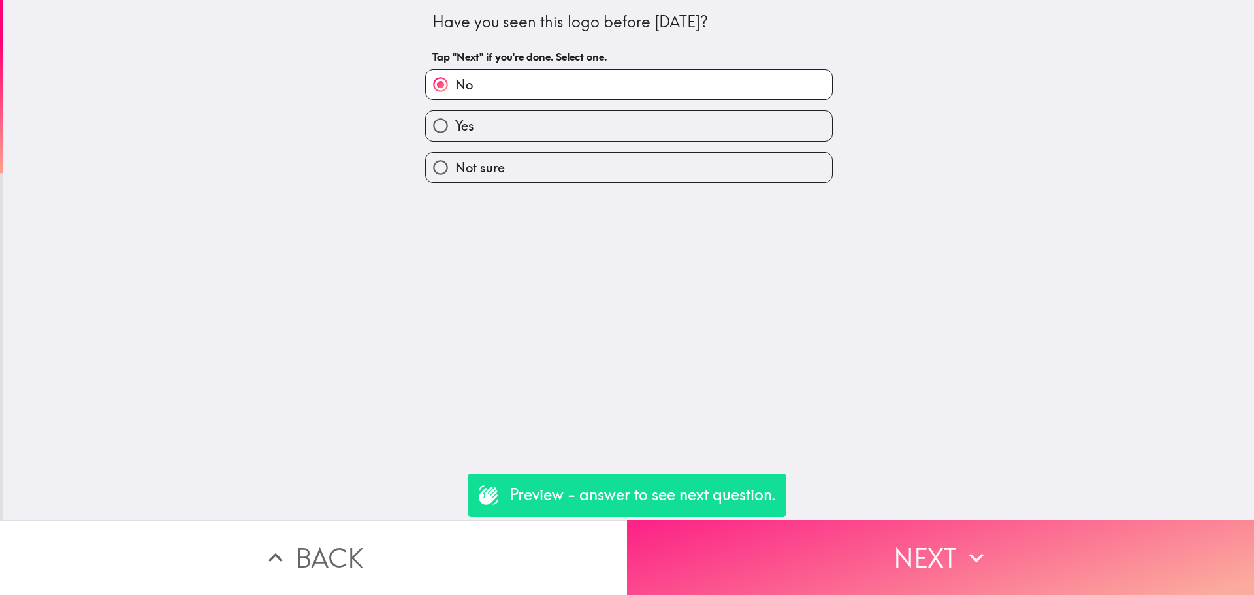
click at [851, 541] on button "Next" at bounding box center [940, 557] width 627 height 75
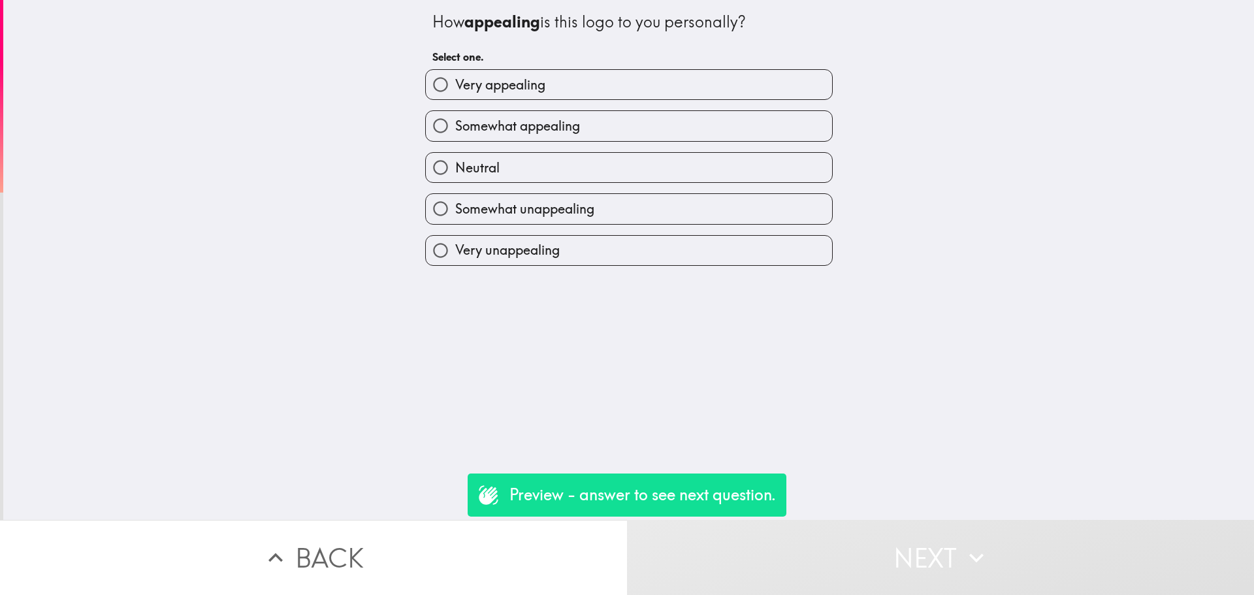
click at [667, 211] on label "Somewhat unappealing" at bounding box center [629, 208] width 406 height 29
click at [455, 211] on input "Somewhat unappealing" at bounding box center [440, 208] width 29 height 29
radio input "true"
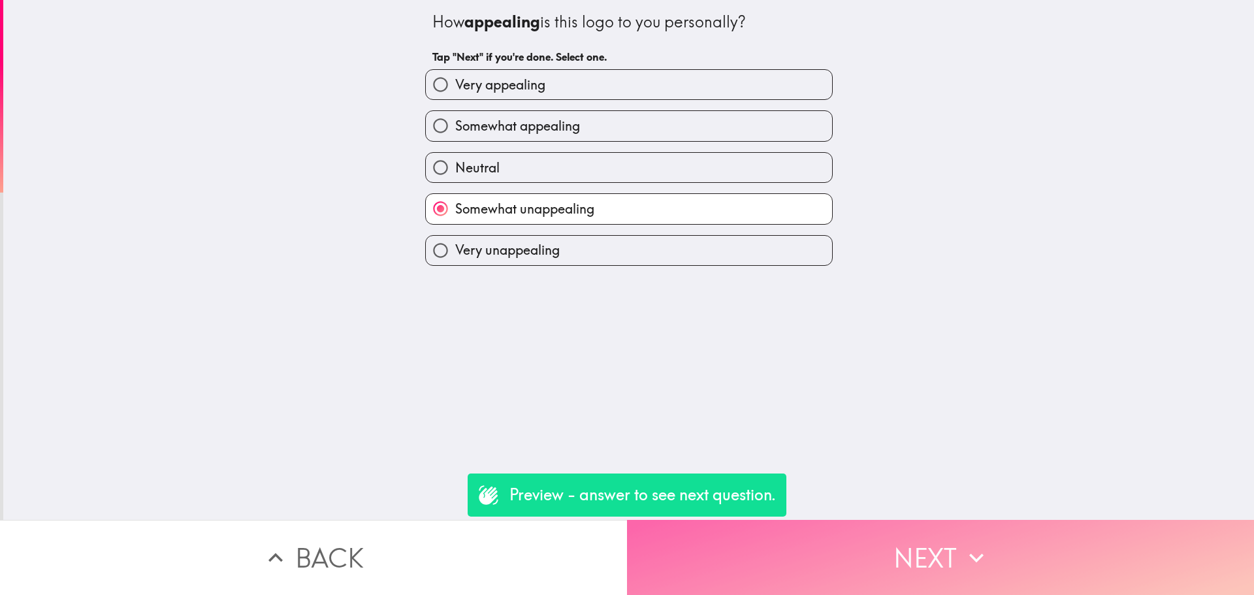
click at [866, 544] on button "Next" at bounding box center [940, 557] width 627 height 75
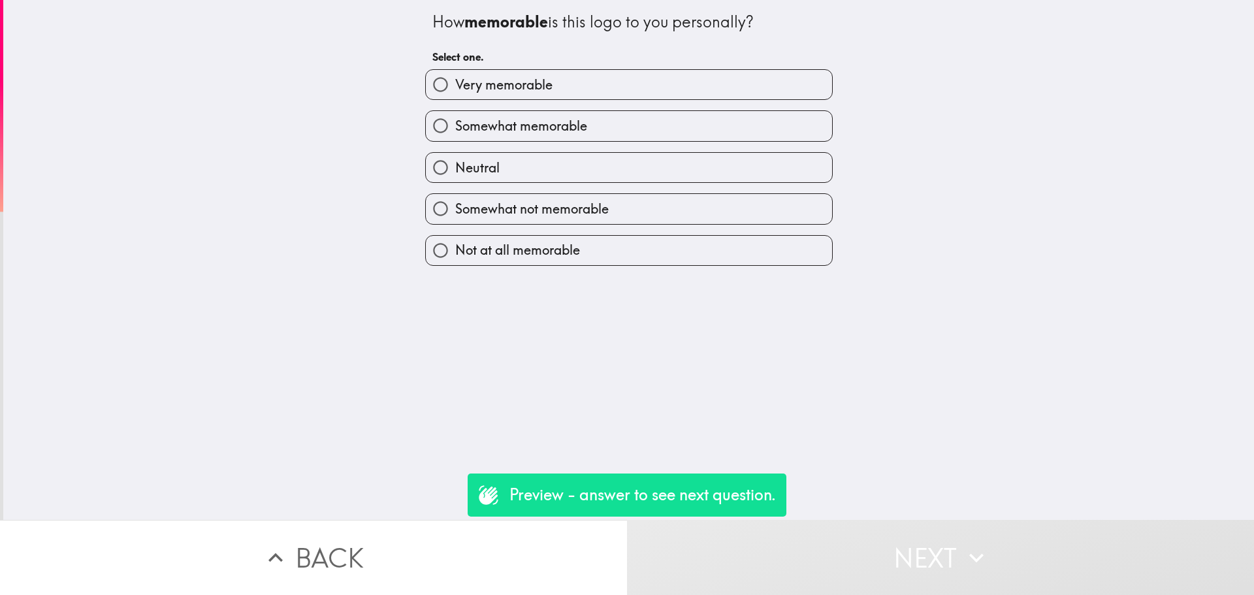
click at [629, 113] on label "Somewhat memorable" at bounding box center [629, 125] width 406 height 29
click at [455, 113] on input "Somewhat memorable" at bounding box center [440, 125] width 29 height 29
radio input "true"
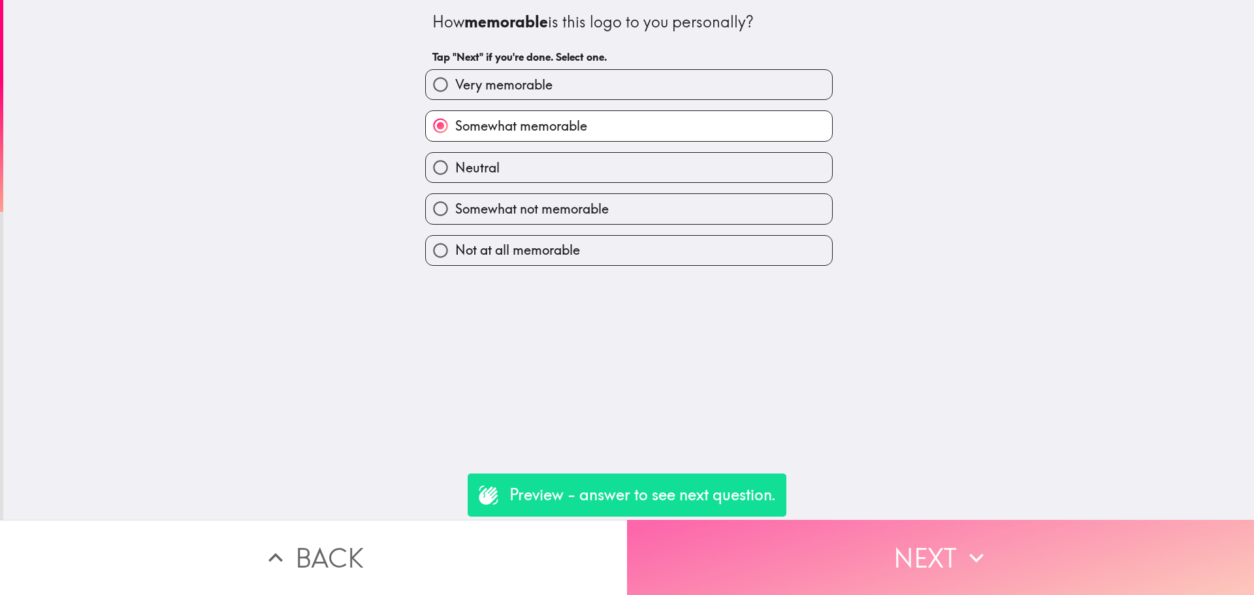
click at [820, 542] on button "Next" at bounding box center [940, 557] width 627 height 75
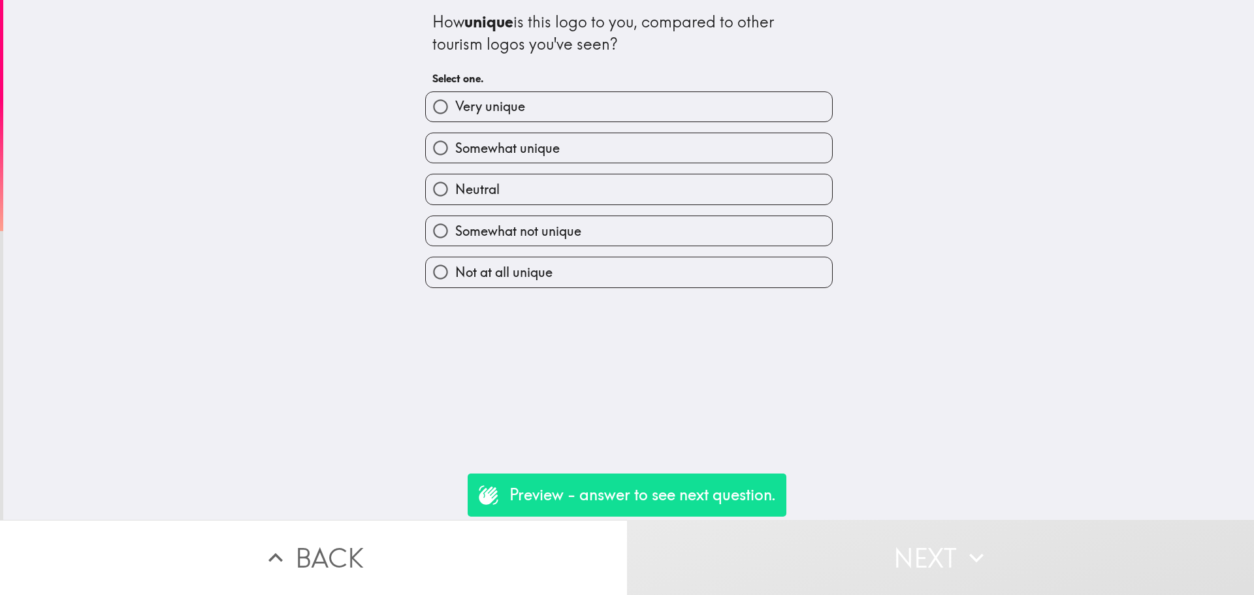
click at [615, 251] on div "Not at all unique" at bounding box center [624, 266] width 418 height 41
click at [627, 270] on label "Not at all unique" at bounding box center [629, 271] width 406 height 29
click at [455, 270] on input "Not at all unique" at bounding box center [440, 271] width 29 height 29
radio input "true"
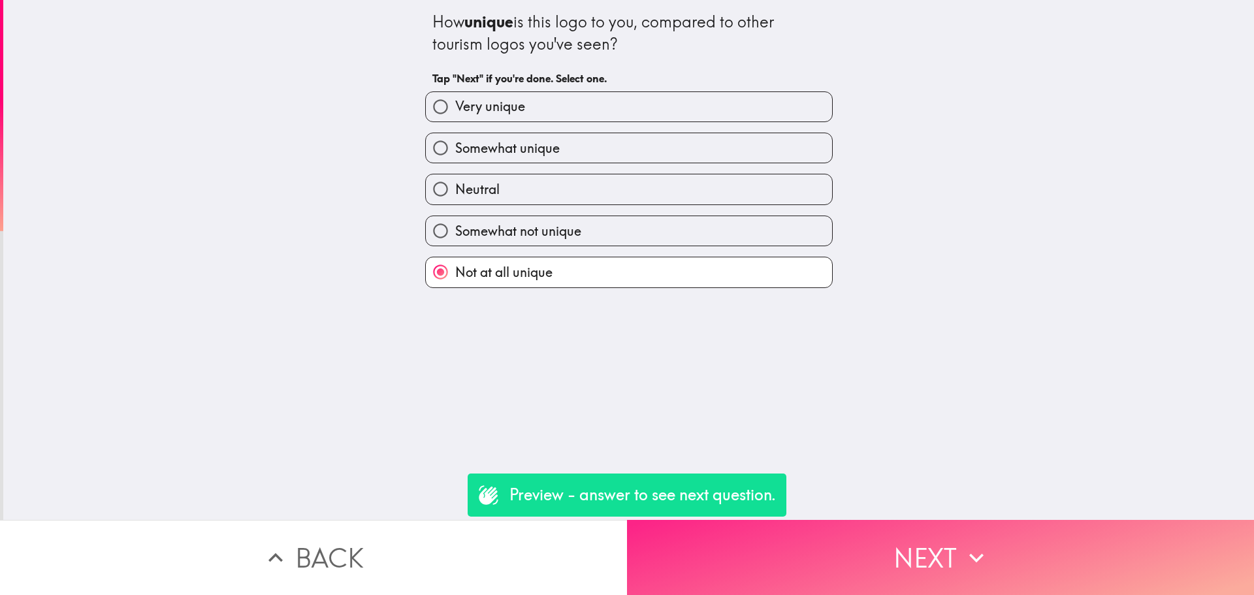
click at [864, 522] on button "Next" at bounding box center [940, 557] width 627 height 75
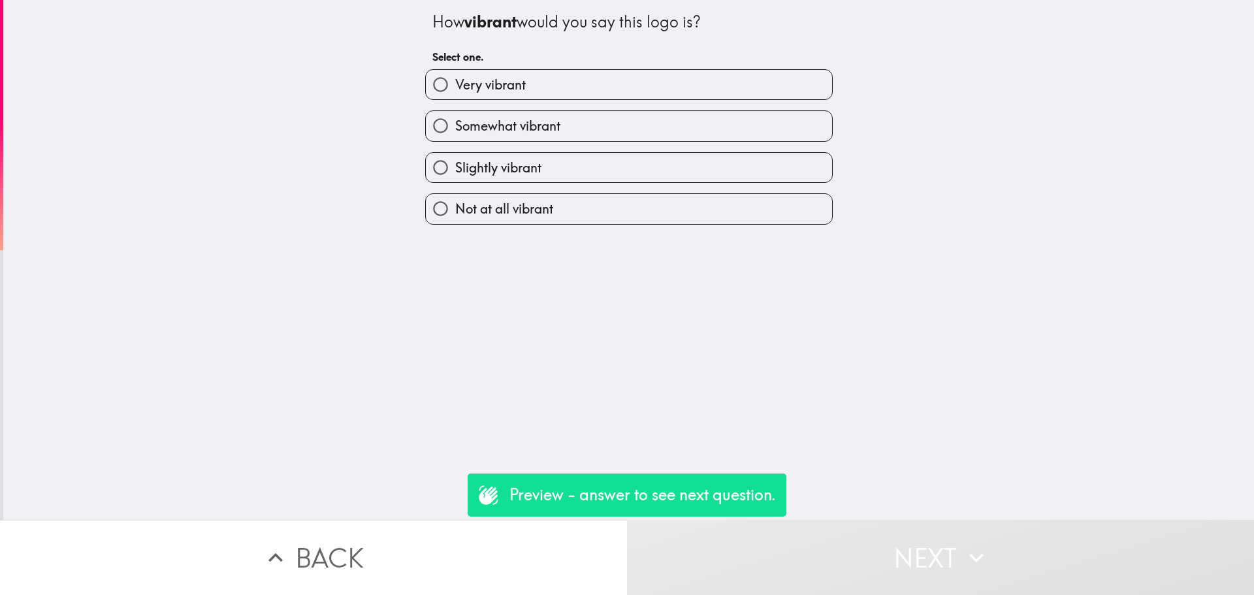
click at [649, 197] on label "Not at all vibrant" at bounding box center [629, 208] width 406 height 29
click at [455, 197] on input "Not at all vibrant" at bounding box center [440, 208] width 29 height 29
radio input "true"
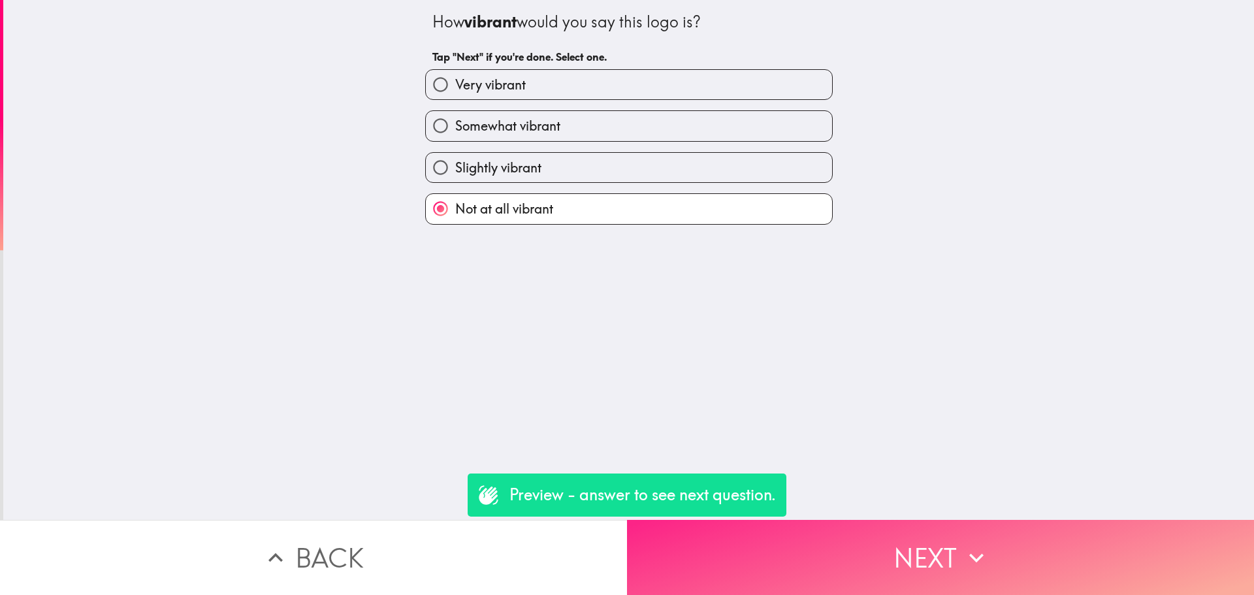
click at [839, 526] on button "Next" at bounding box center [940, 557] width 627 height 75
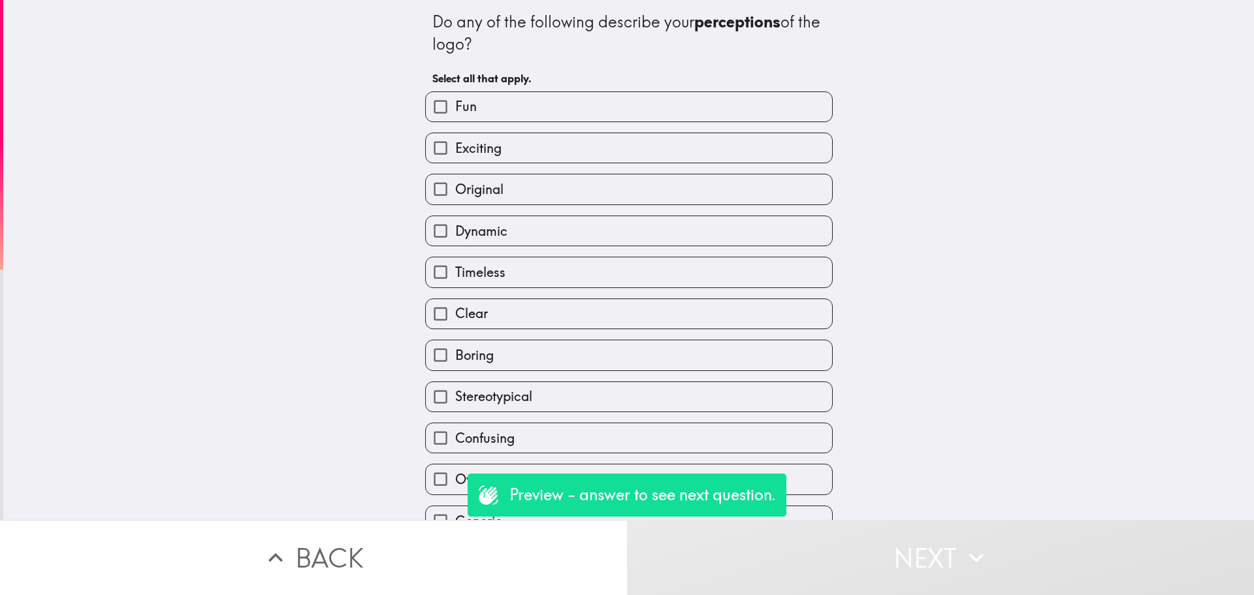
click at [625, 208] on div "Dynamic" at bounding box center [624, 225] width 418 height 41
click at [674, 271] on label "Timeless" at bounding box center [629, 271] width 406 height 29
click at [455, 271] on input "Timeless" at bounding box center [440, 271] width 29 height 29
checkbox input "true"
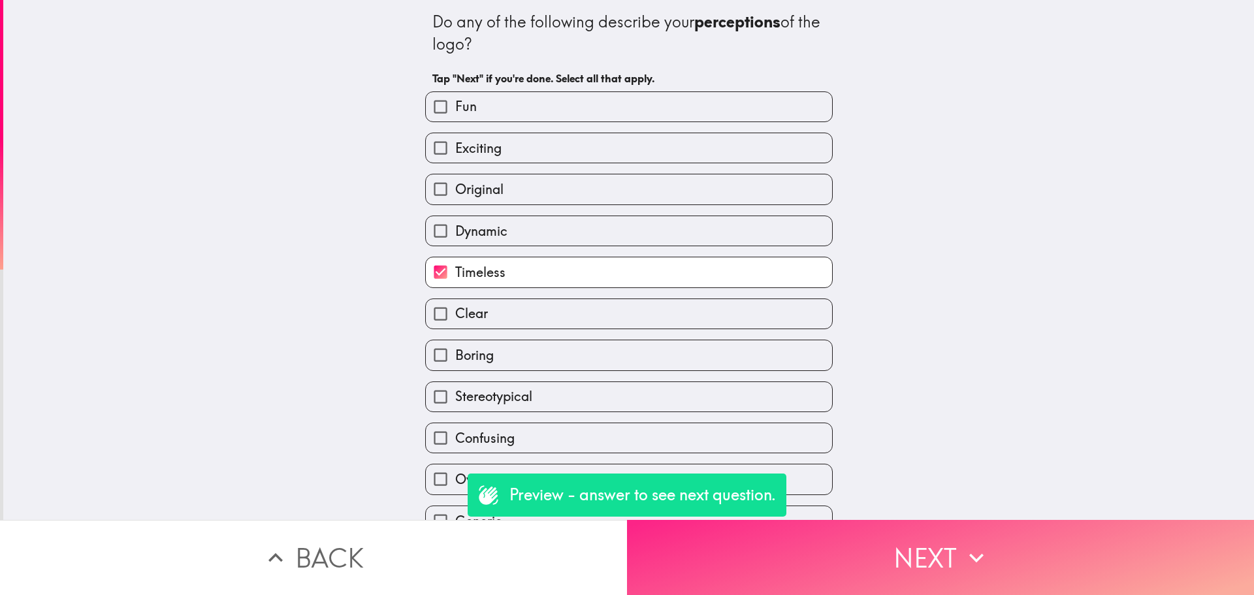
click at [838, 544] on button "Next" at bounding box center [940, 557] width 627 height 75
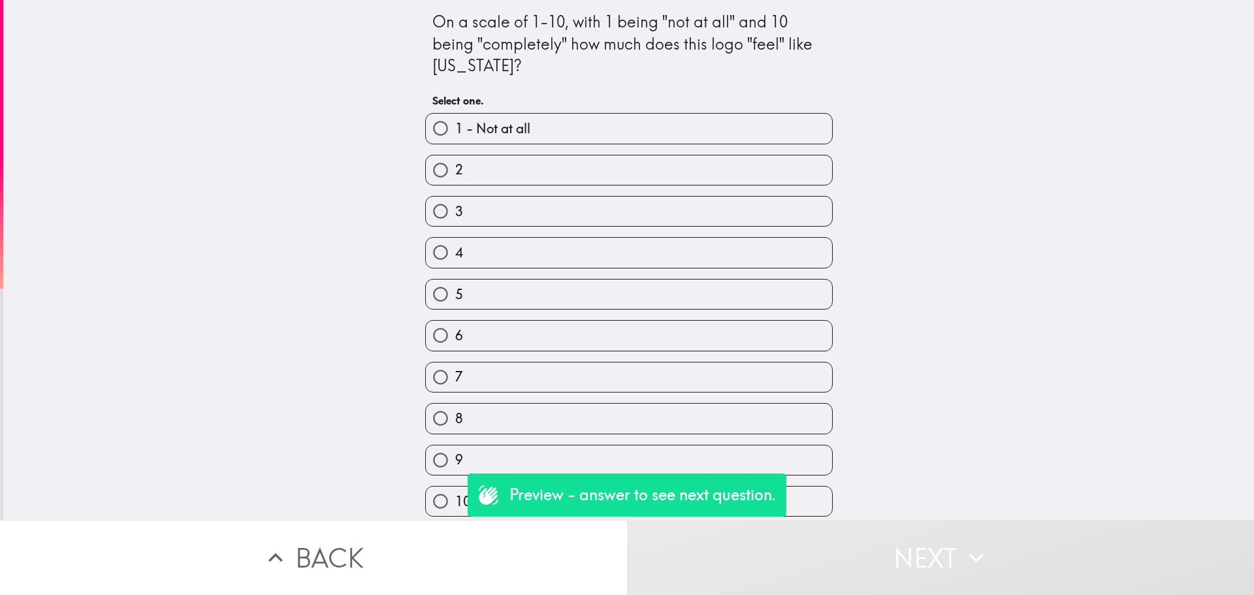
click at [617, 191] on div "3" at bounding box center [624, 205] width 418 height 41
click at [693, 308] on label "5" at bounding box center [629, 293] width 406 height 29
click at [455, 308] on input "5" at bounding box center [440, 293] width 29 height 29
radio input "true"
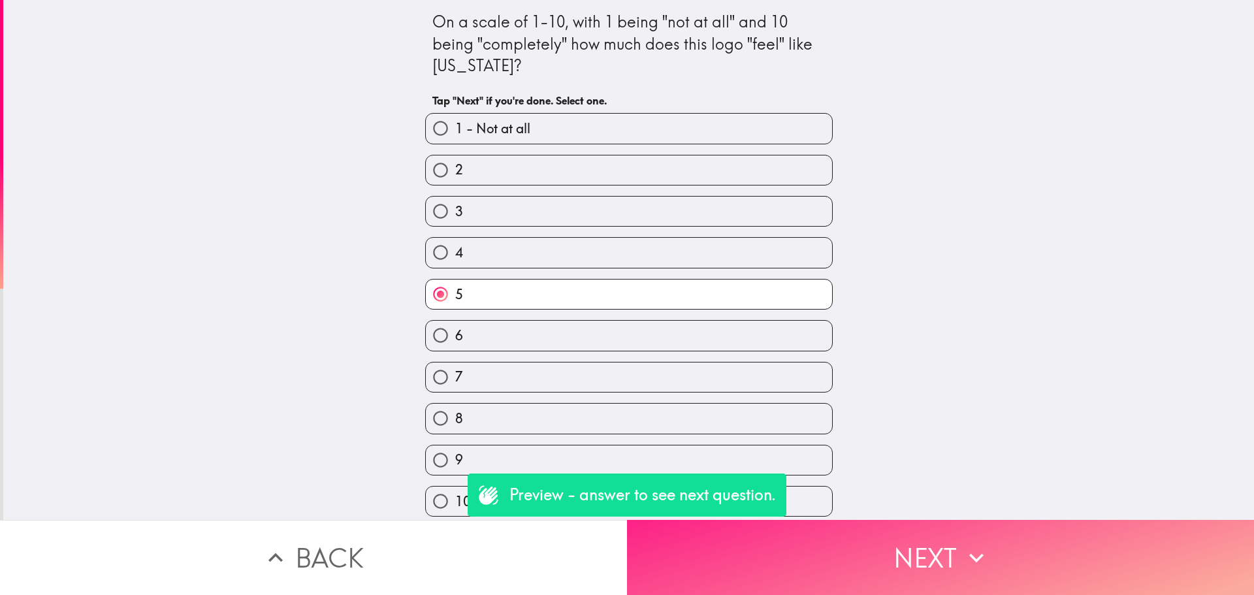
drag, startPoint x: 859, startPoint y: 544, endPoint x: 865, endPoint y: 548, distance: 7.1
click at [865, 548] on button "Next" at bounding box center [940, 557] width 627 height 75
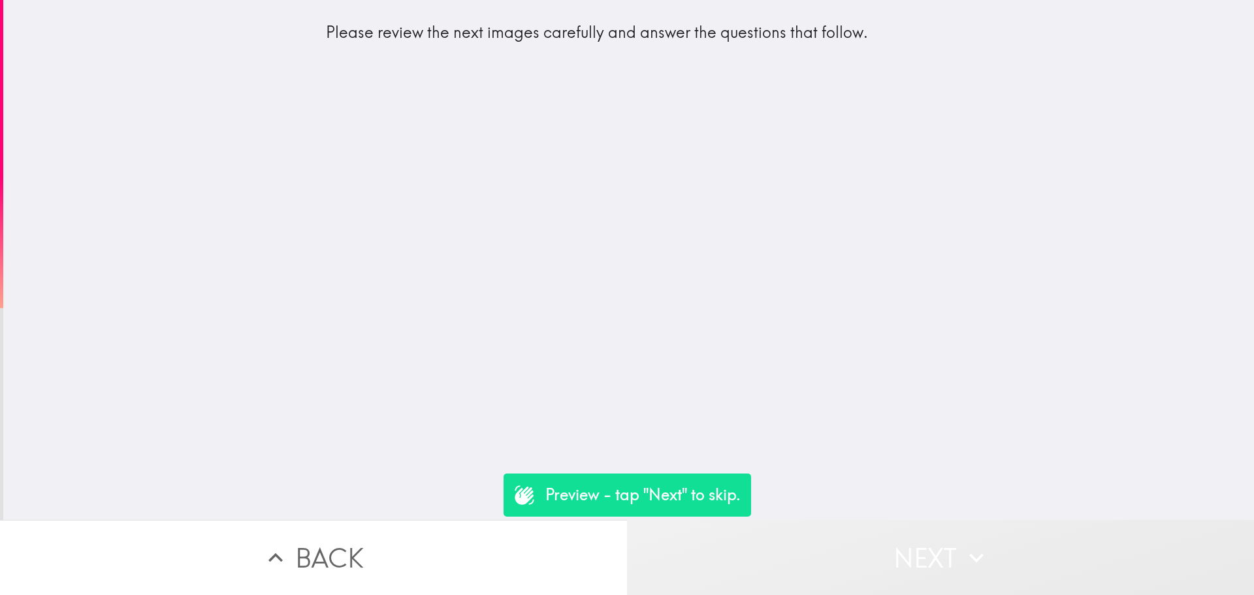
click at [865, 549] on button "Next" at bounding box center [940, 557] width 627 height 75
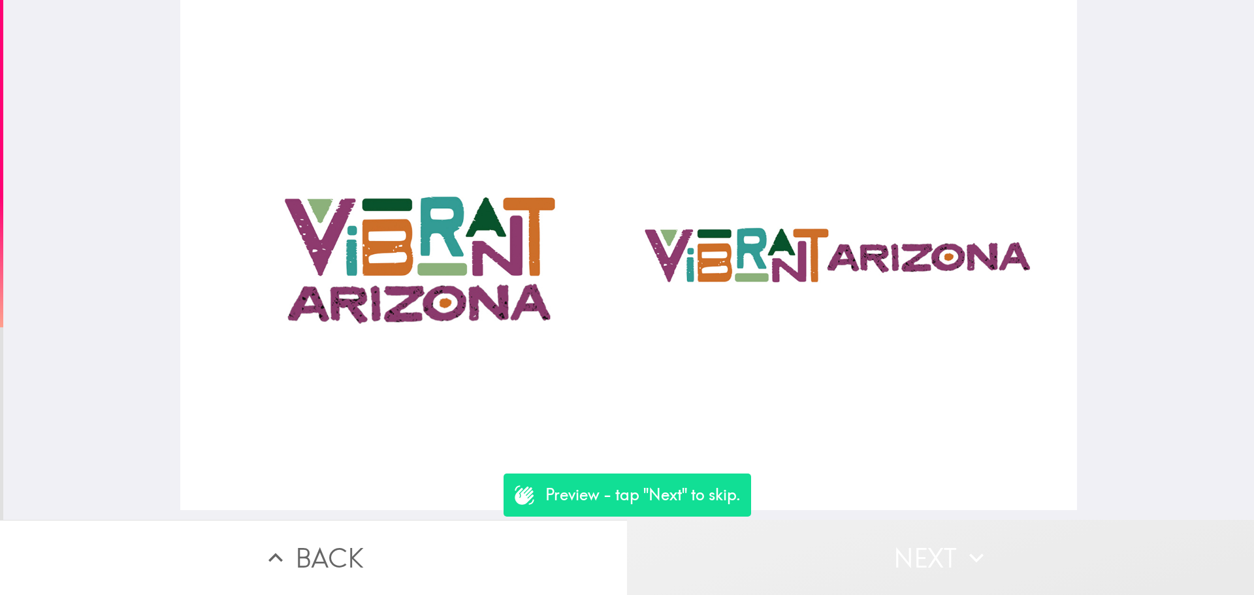
click at [865, 552] on button "Next" at bounding box center [940, 557] width 627 height 75
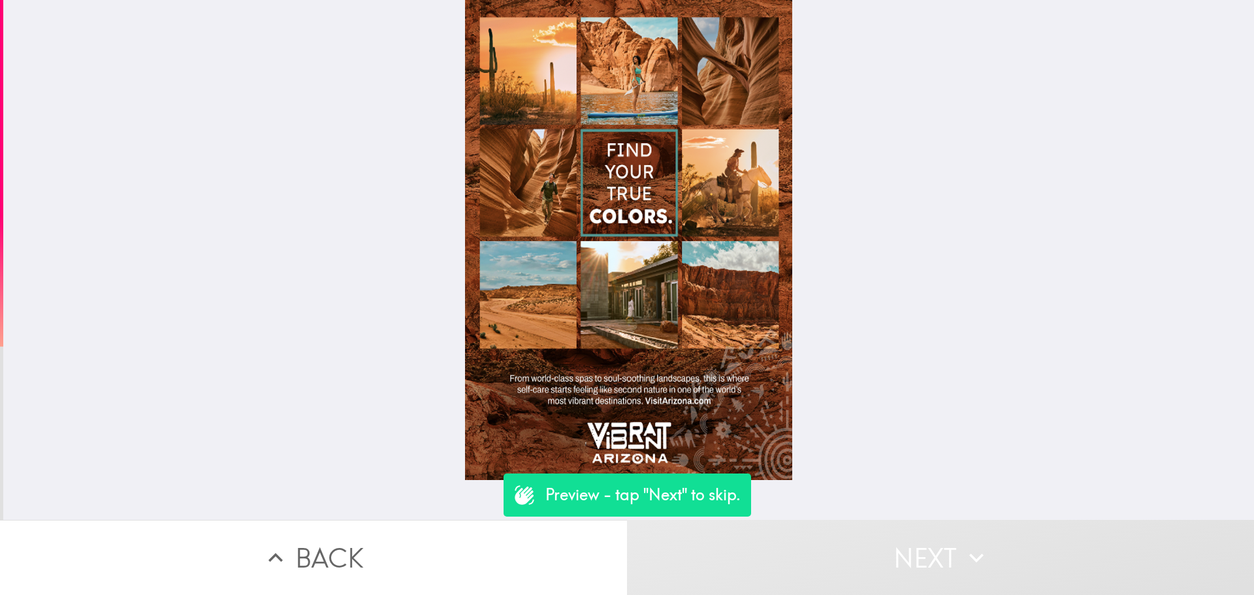
click at [865, 552] on button "Next" at bounding box center [940, 557] width 627 height 75
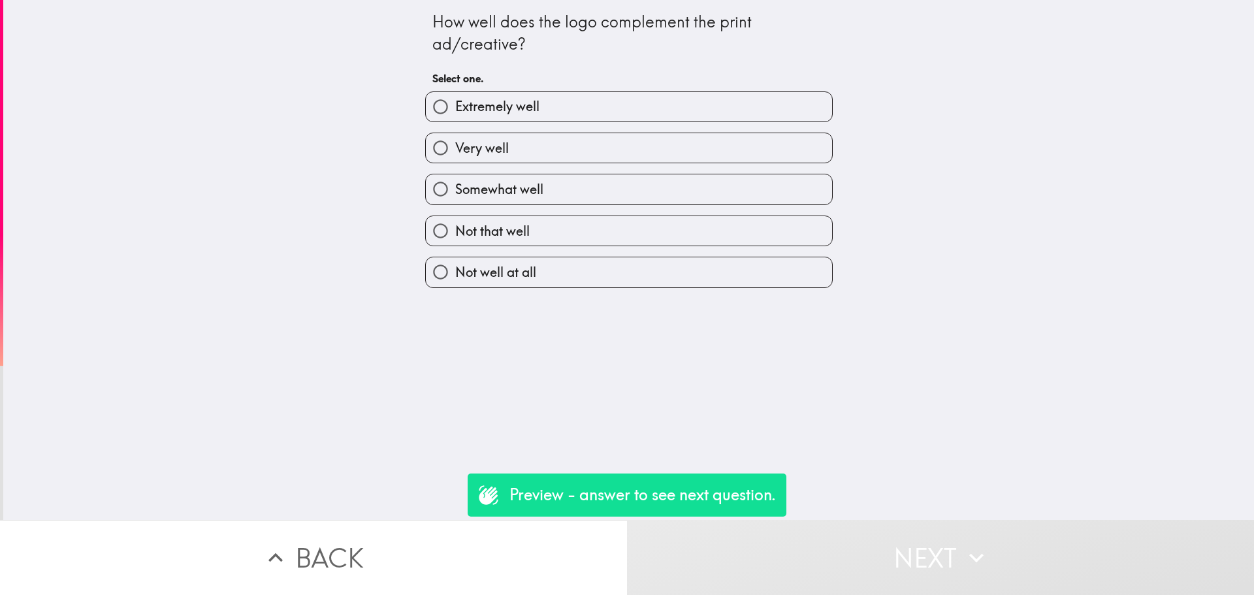
click at [594, 310] on div "How well does the logo complement the print ad/creative? Select one. Extremely …" at bounding box center [628, 260] width 1250 height 520
click at [586, 263] on label "Not well at all" at bounding box center [629, 271] width 406 height 29
click at [455, 263] on input "Not well at all" at bounding box center [440, 271] width 29 height 29
radio input "true"
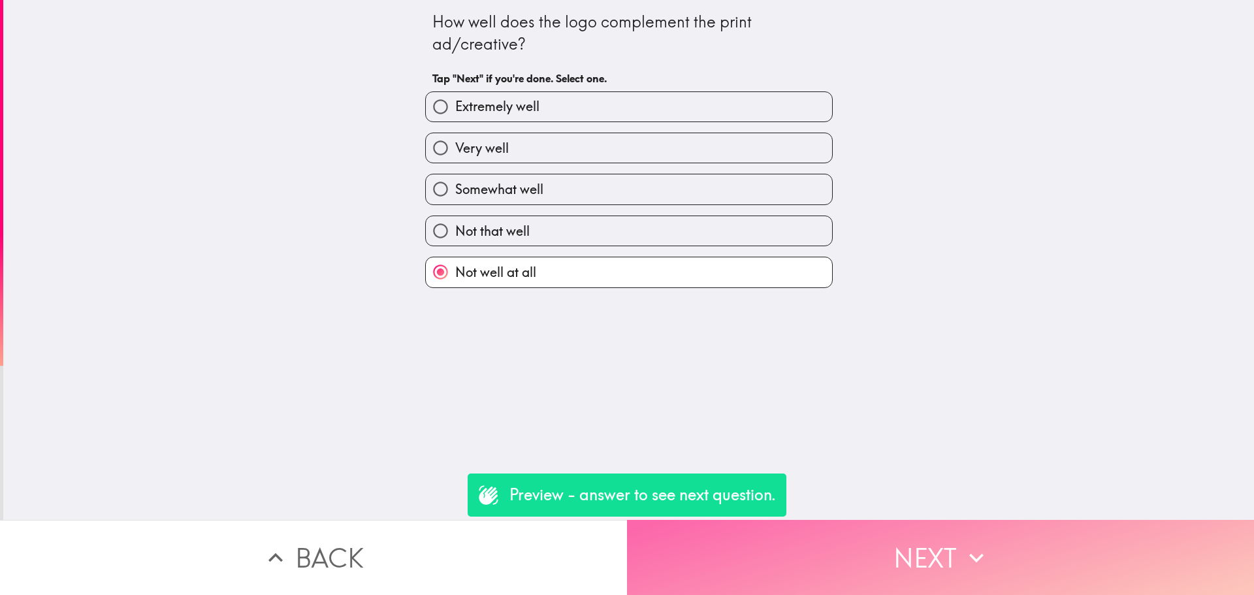
click at [890, 540] on button "Next" at bounding box center [940, 557] width 627 height 75
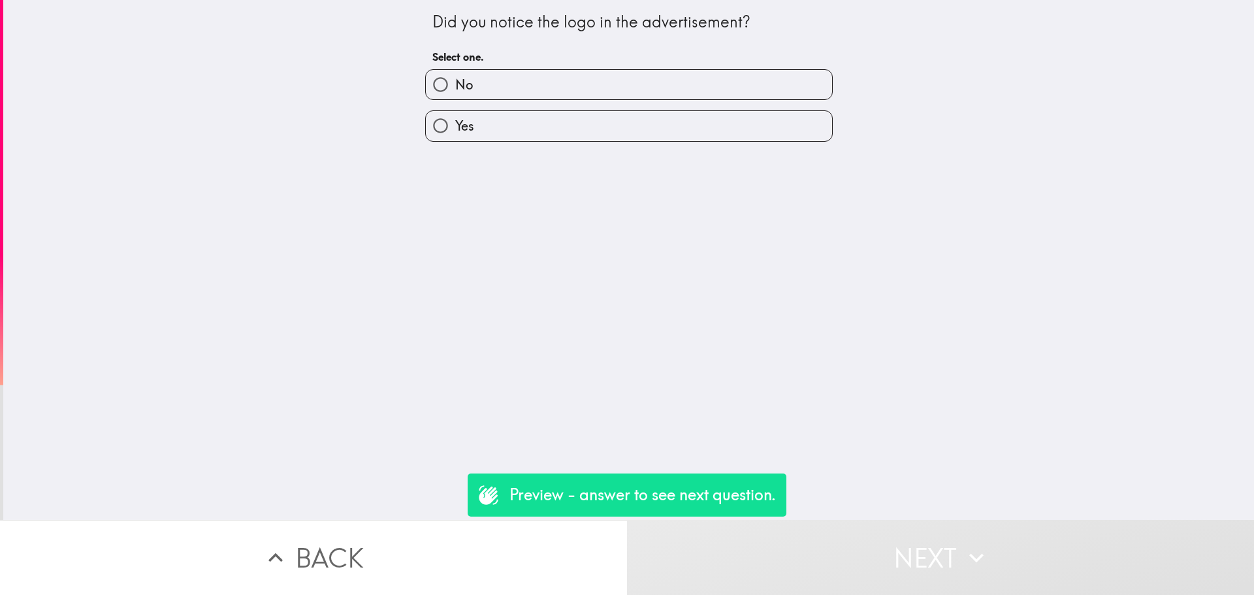
click at [586, 122] on label "Yes" at bounding box center [629, 125] width 406 height 29
click at [455, 122] on input "Yes" at bounding box center [440, 125] width 29 height 29
radio input "true"
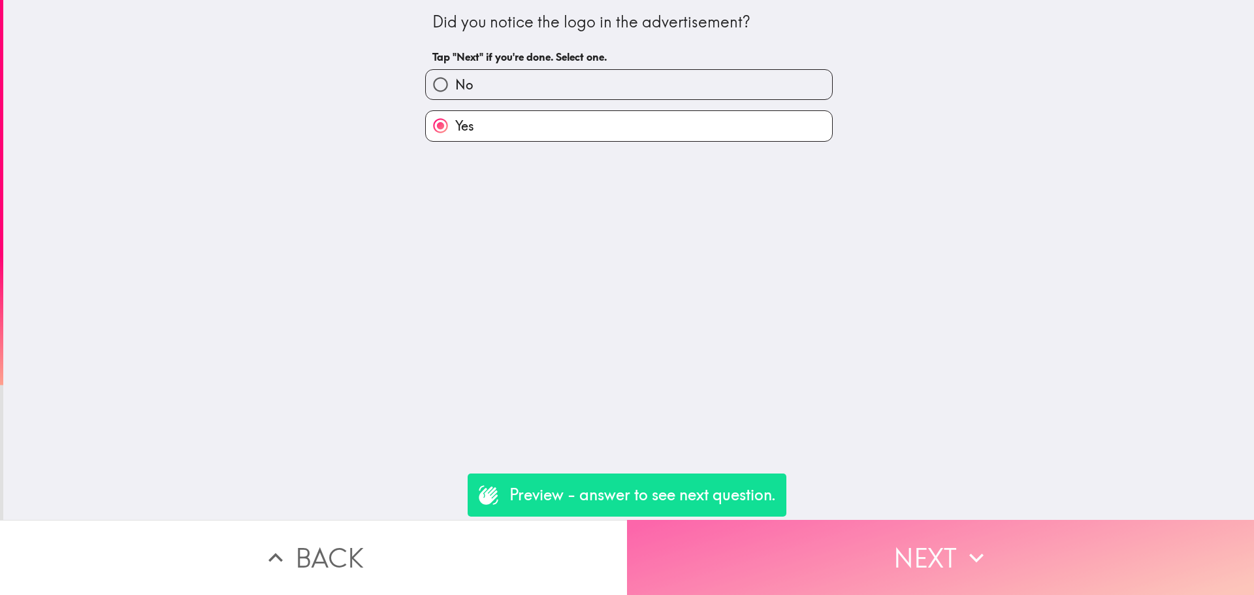
drag, startPoint x: 924, startPoint y: 544, endPoint x: 915, endPoint y: 536, distance: 12.0
click at [923, 544] on button "Next" at bounding box center [940, 557] width 627 height 75
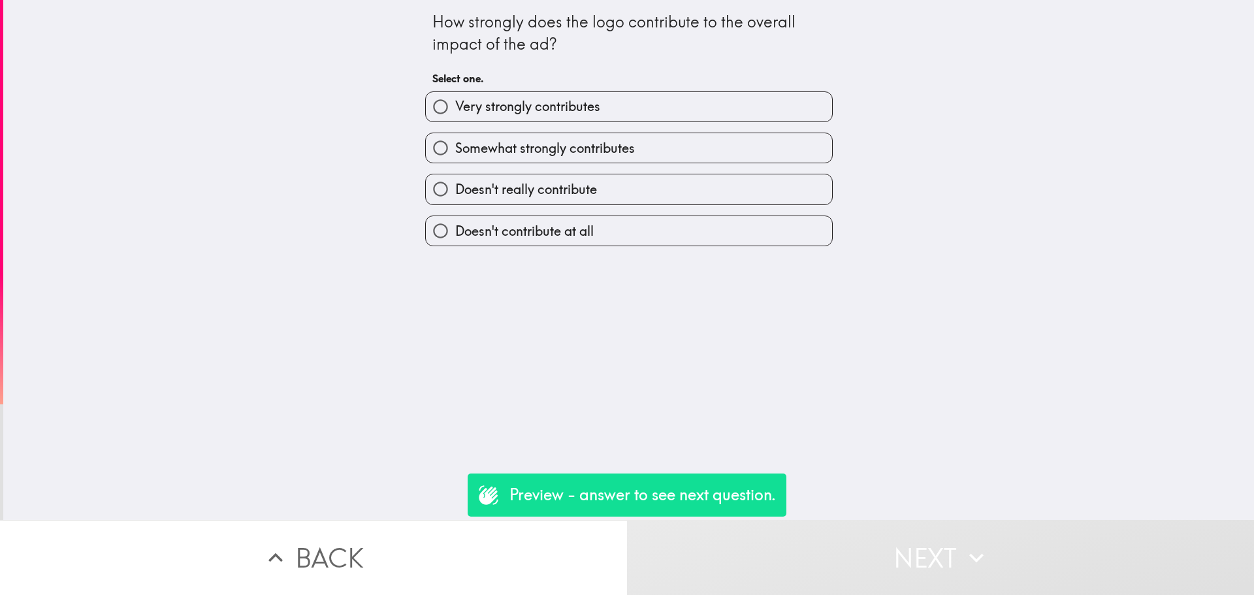
click at [595, 72] on h6 "Select one." at bounding box center [628, 78] width 393 height 14
click at [607, 103] on label "Very strongly contributes" at bounding box center [629, 106] width 406 height 29
click at [455, 103] on input "Very strongly contributes" at bounding box center [440, 106] width 29 height 29
radio input "true"
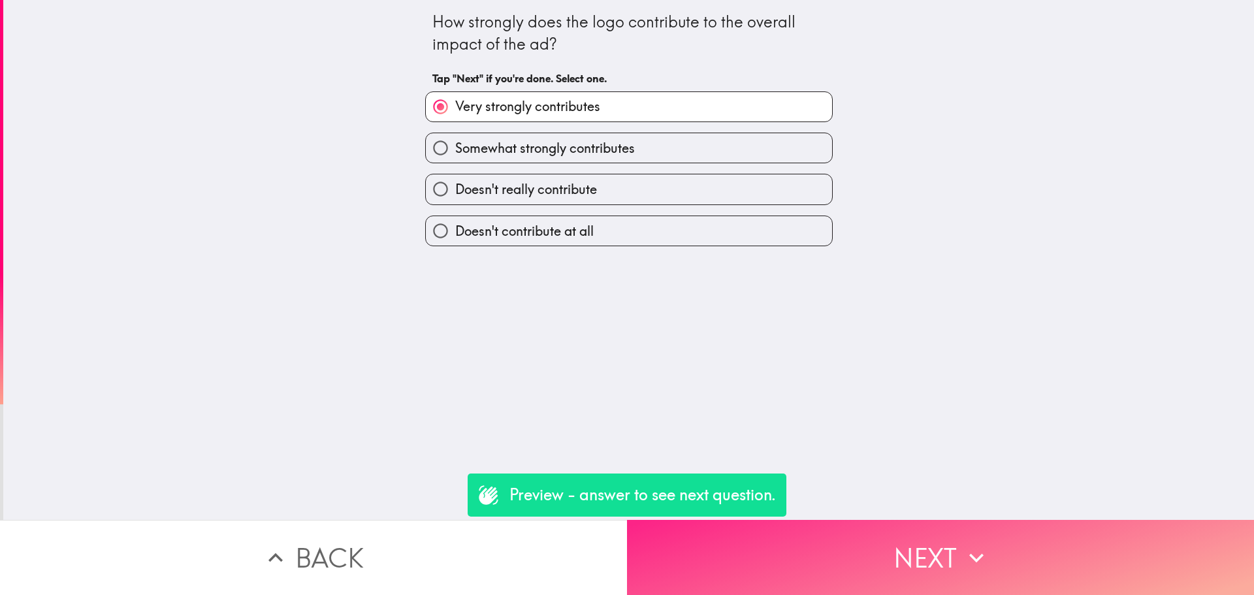
click at [828, 540] on button "Next" at bounding box center [940, 557] width 627 height 75
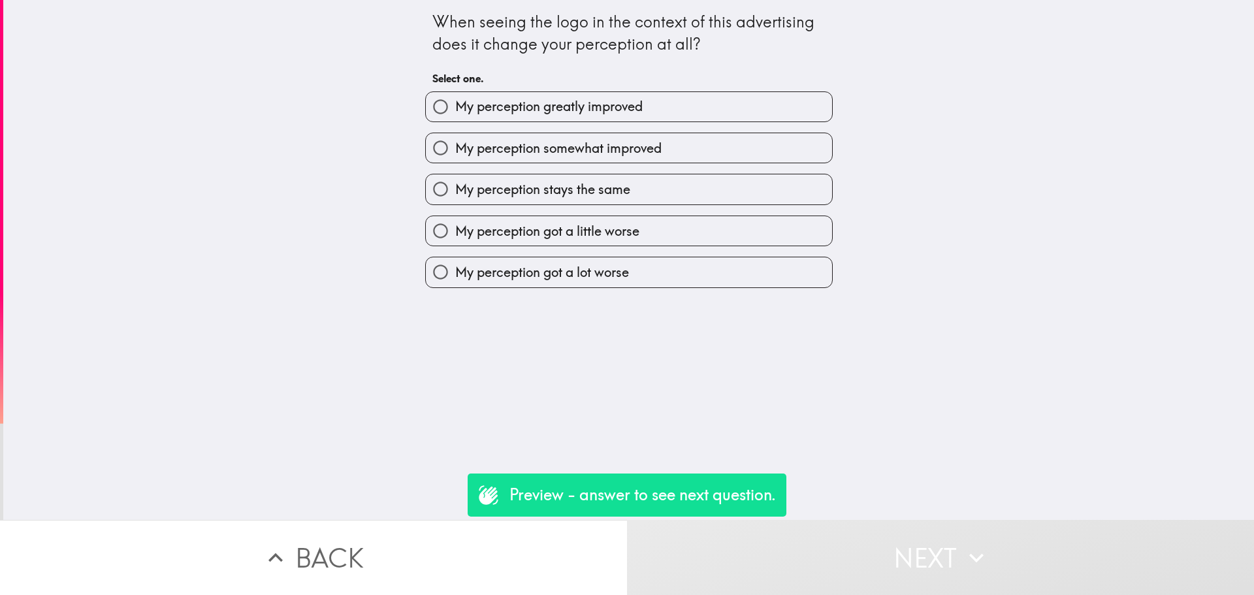
click at [612, 155] on span "My perception somewhat improved" at bounding box center [558, 148] width 206 height 18
click at [455, 155] on input "My perception somewhat improved" at bounding box center [440, 147] width 29 height 29
radio input "true"
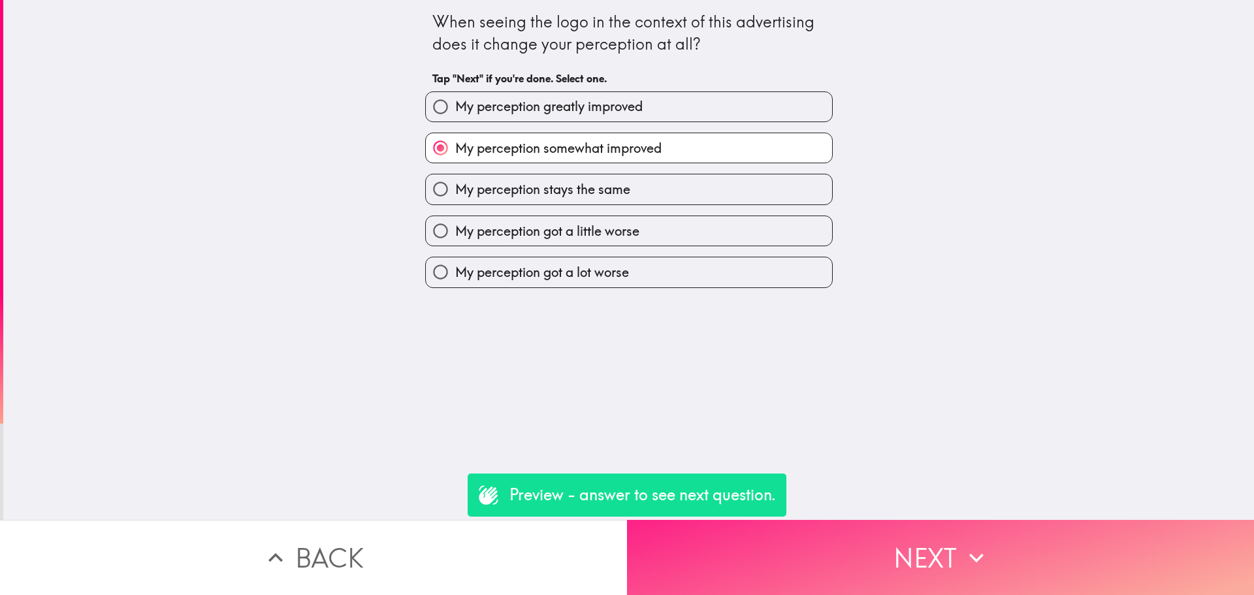
click at [862, 550] on button "Next" at bounding box center [940, 557] width 627 height 75
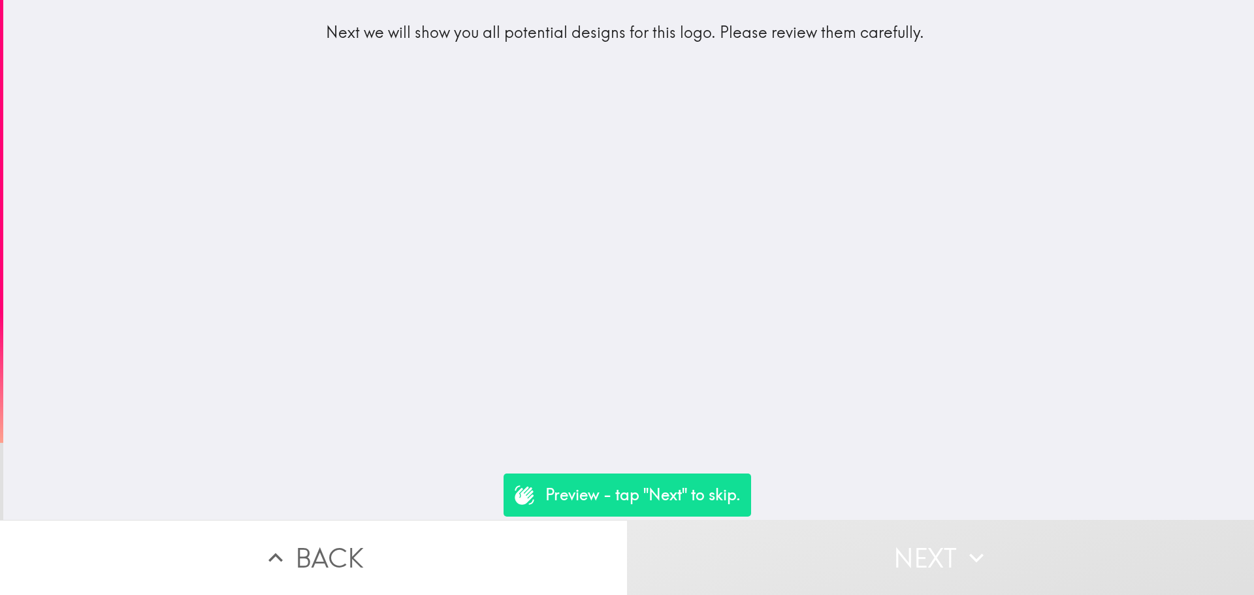
click at [851, 557] on button "Next" at bounding box center [940, 557] width 627 height 75
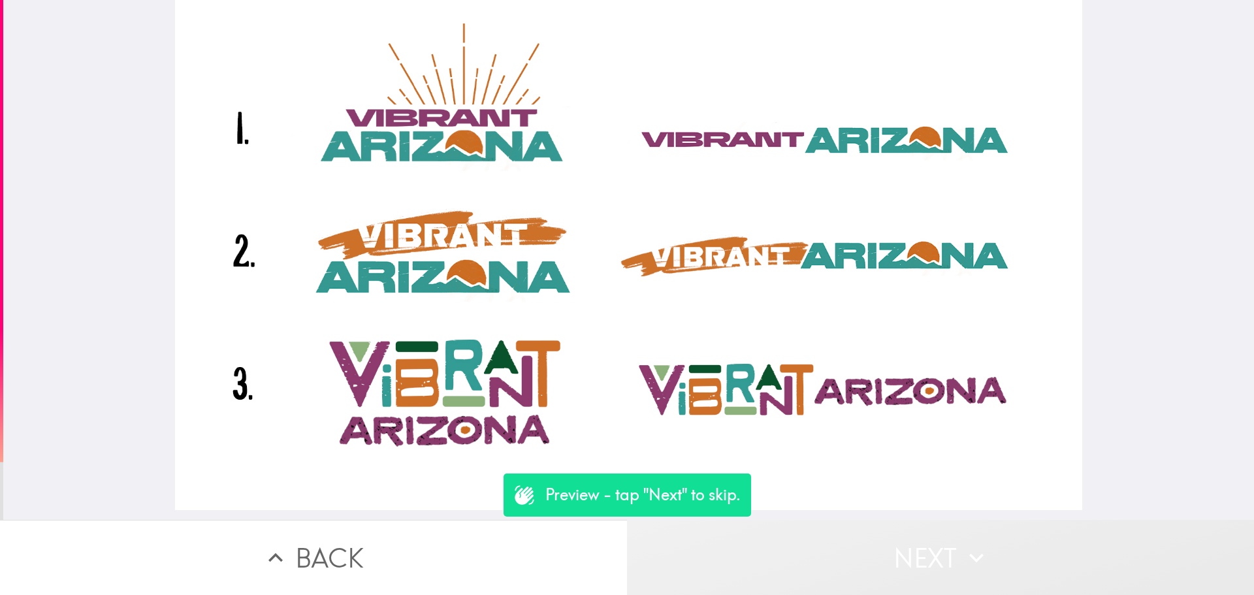
click at [851, 556] on button "Next" at bounding box center [940, 557] width 627 height 75
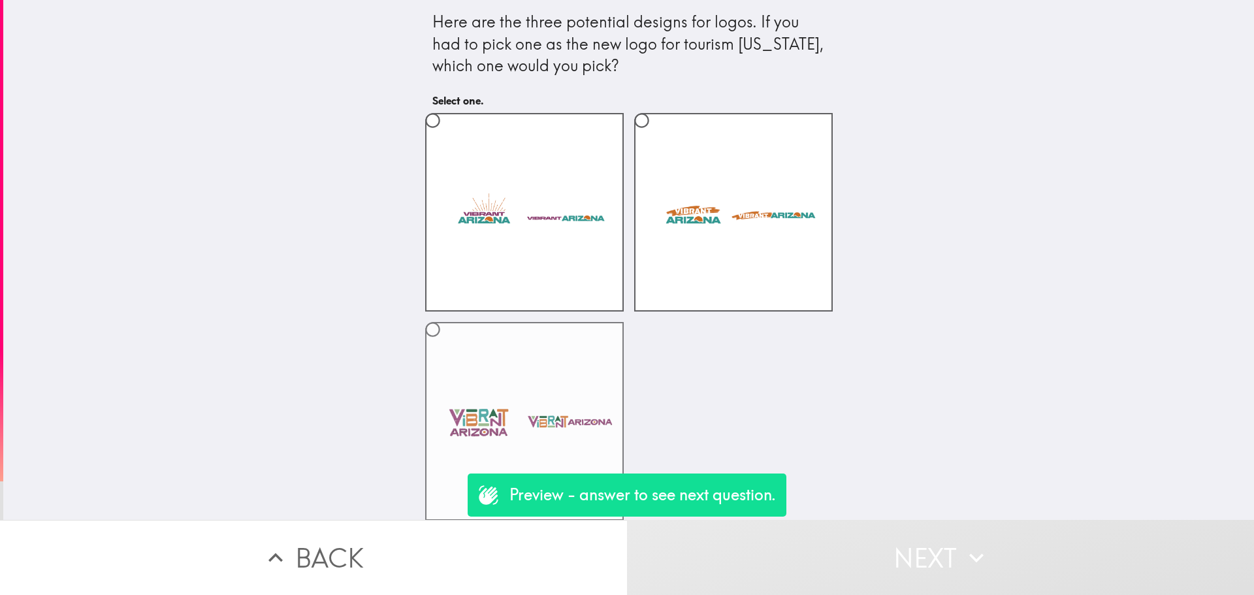
click at [546, 388] on label at bounding box center [524, 421] width 198 height 198
click at [447, 344] on input "radio" at bounding box center [432, 329] width 29 height 29
radio input "true"
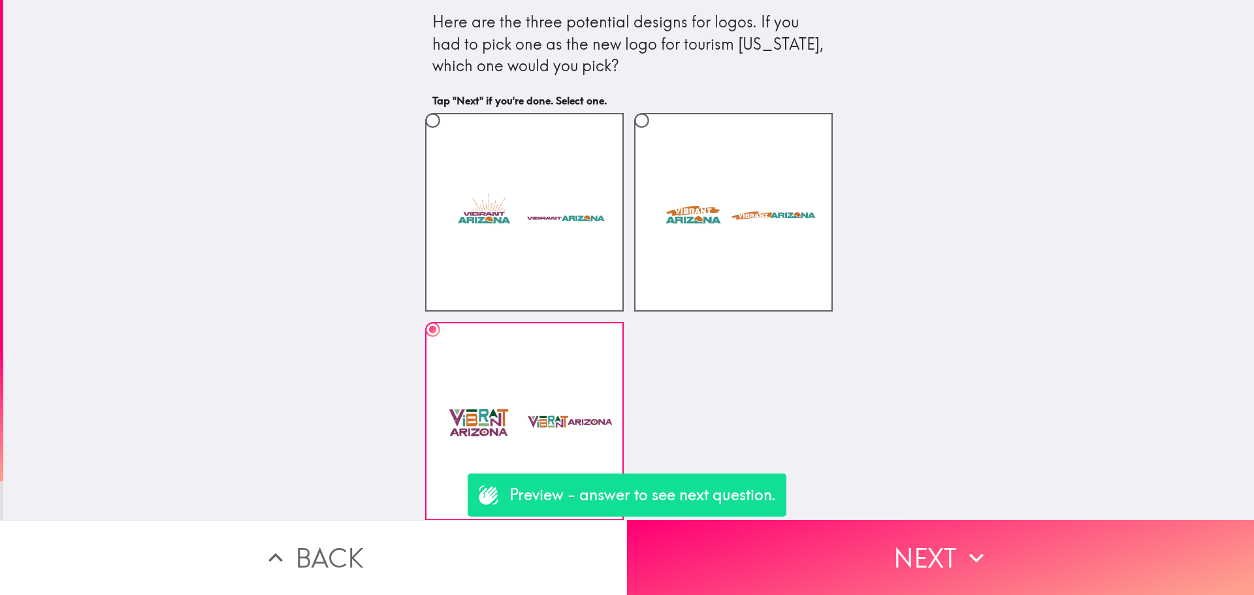
click at [789, 567] on button "Next" at bounding box center [940, 557] width 627 height 75
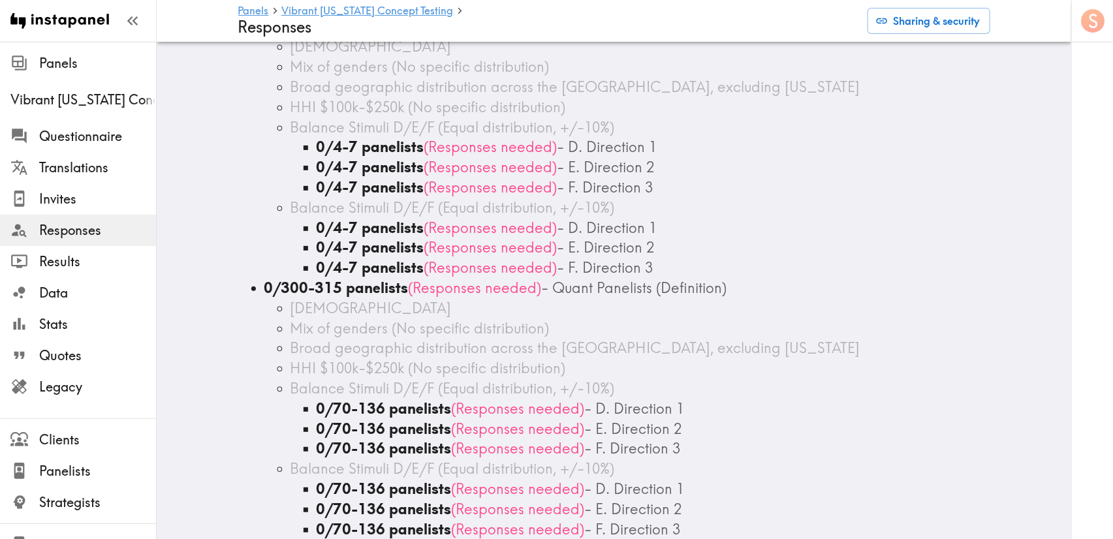
scroll to position [161, 0]
